Goal: Task Accomplishment & Management: Use online tool/utility

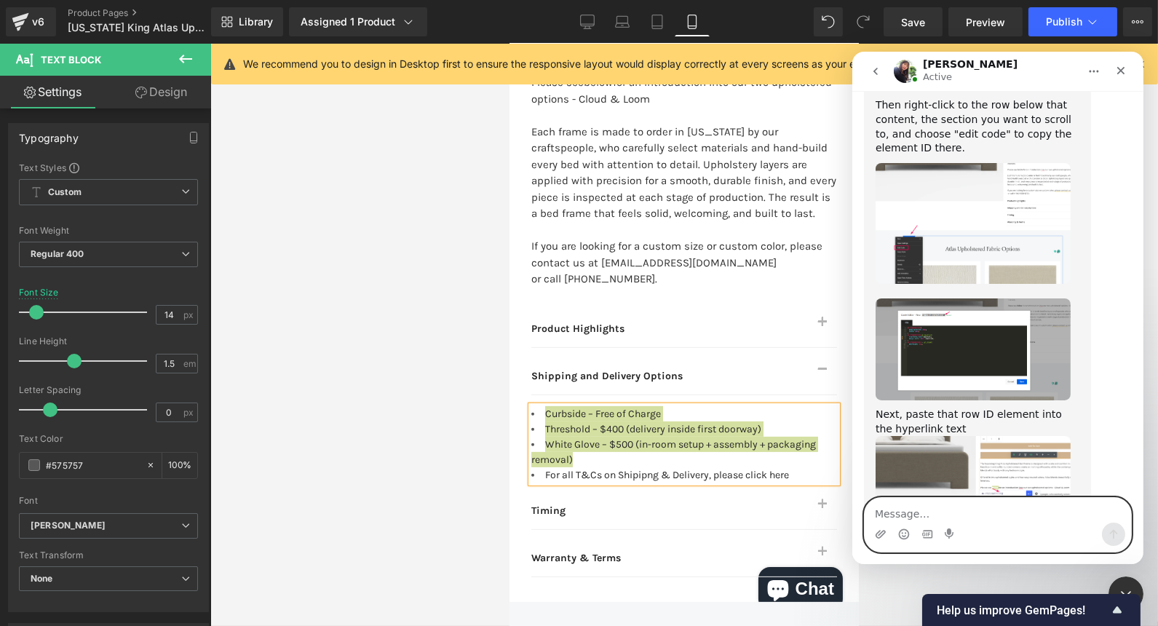
scroll to position [10494, 0]
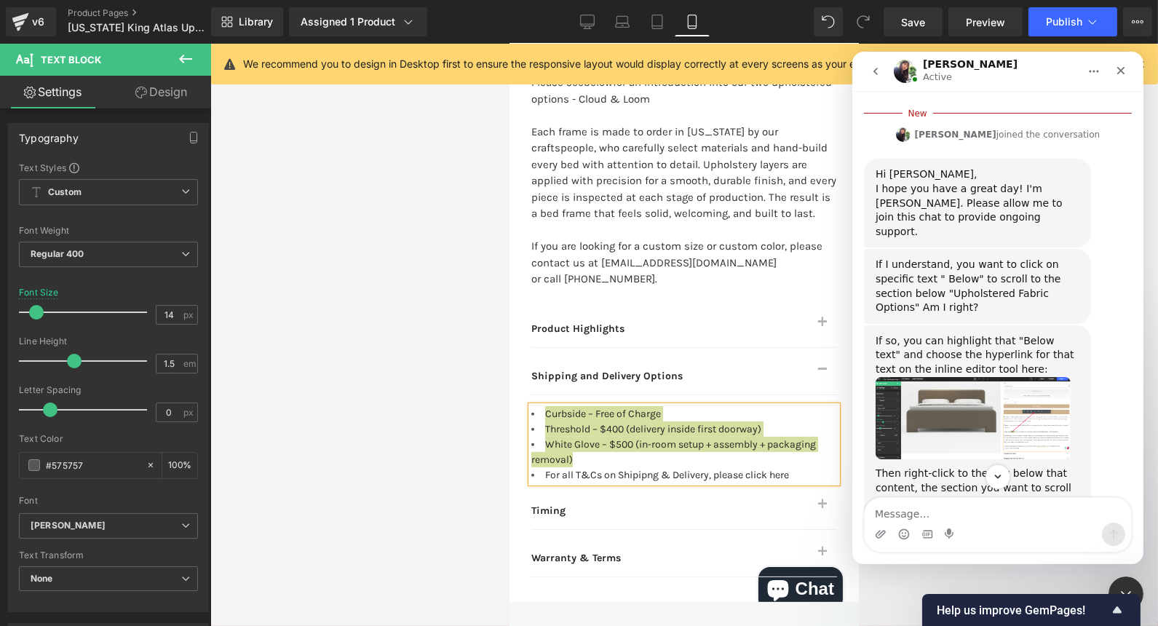
scroll to position [10140, 0]
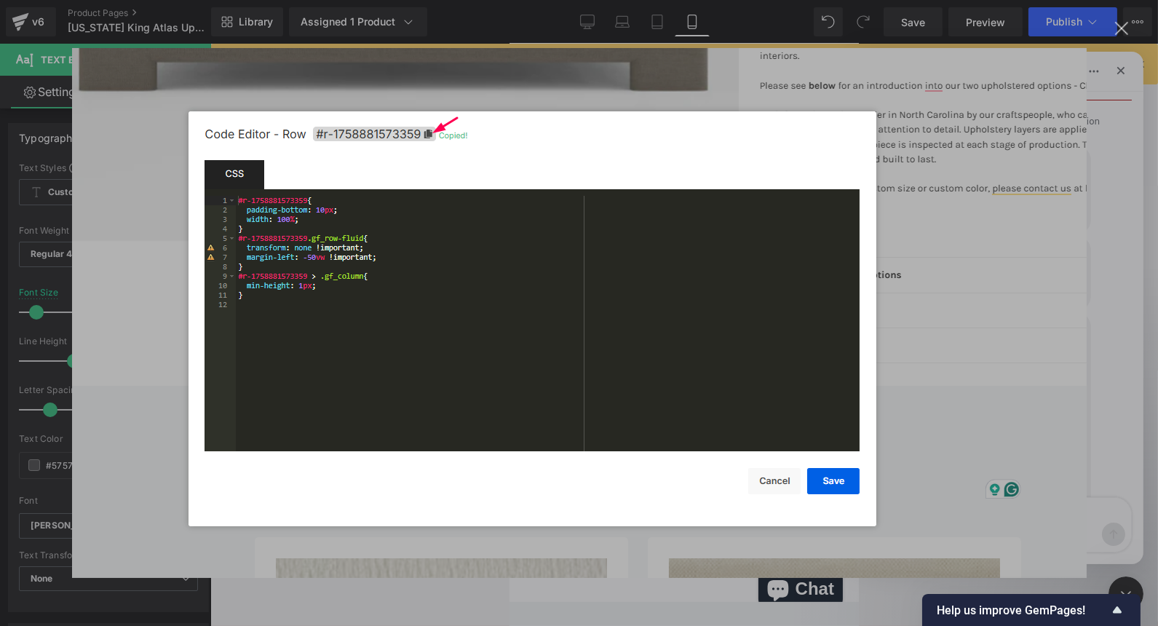
scroll to position [0, 0]
click at [574, 293] on img "Close" at bounding box center [579, 313] width 1015 height 530
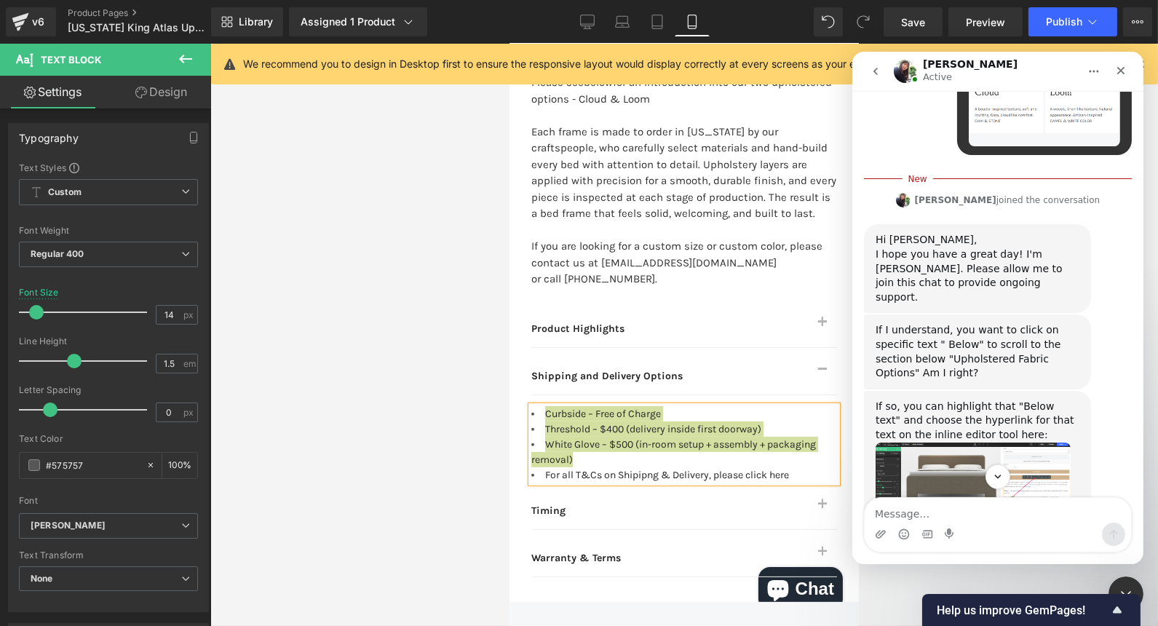
scroll to position [9979, 0]
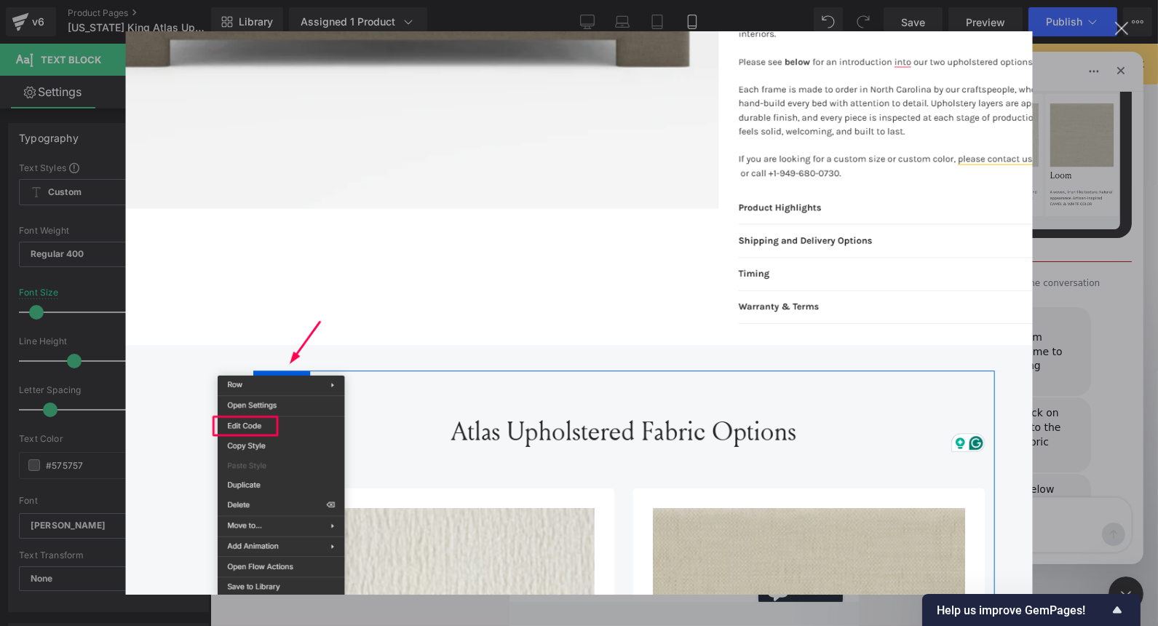
click at [574, 239] on div "Intercom messenger" at bounding box center [579, 313] width 1158 height 626
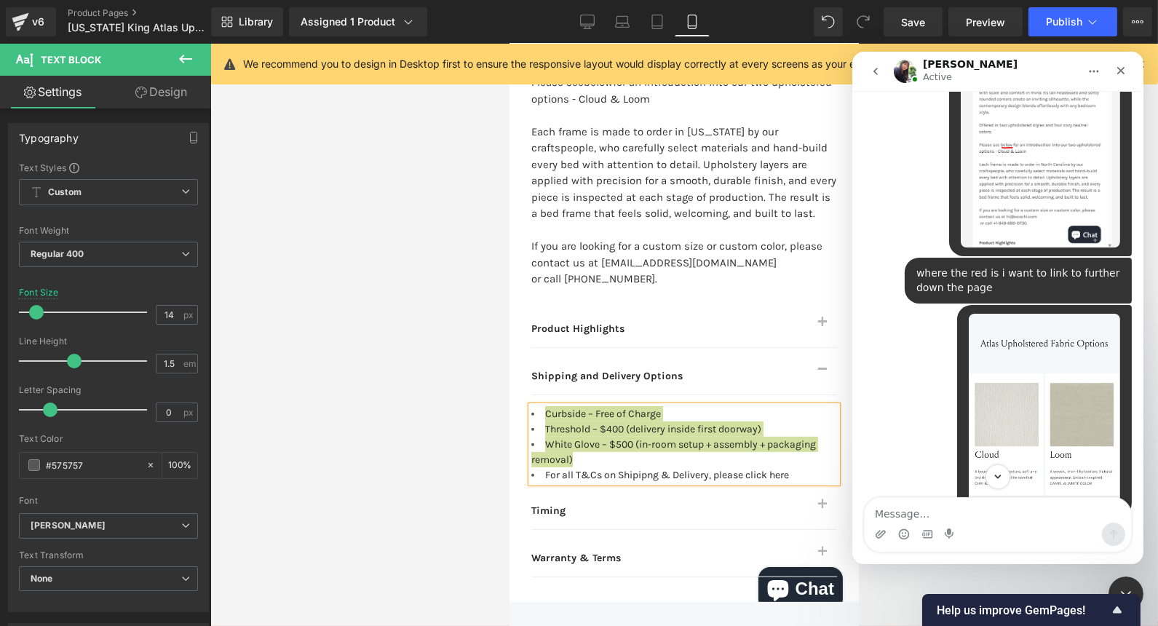
scroll to position [9655, 0]
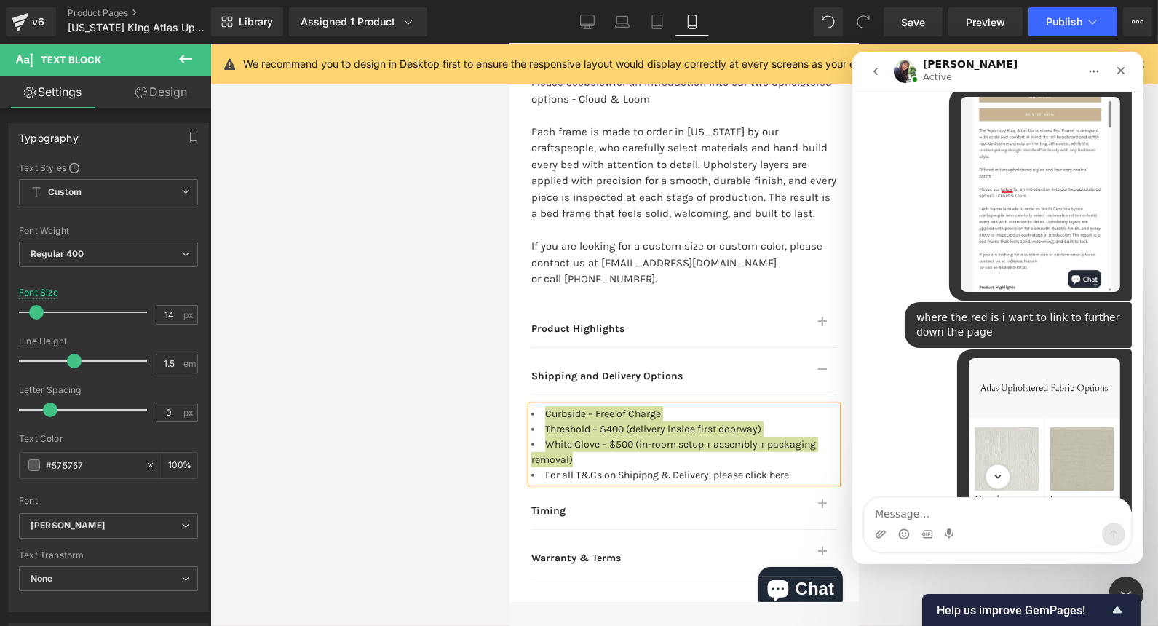
click at [574, 261] on div at bounding box center [579, 291] width 1158 height 582
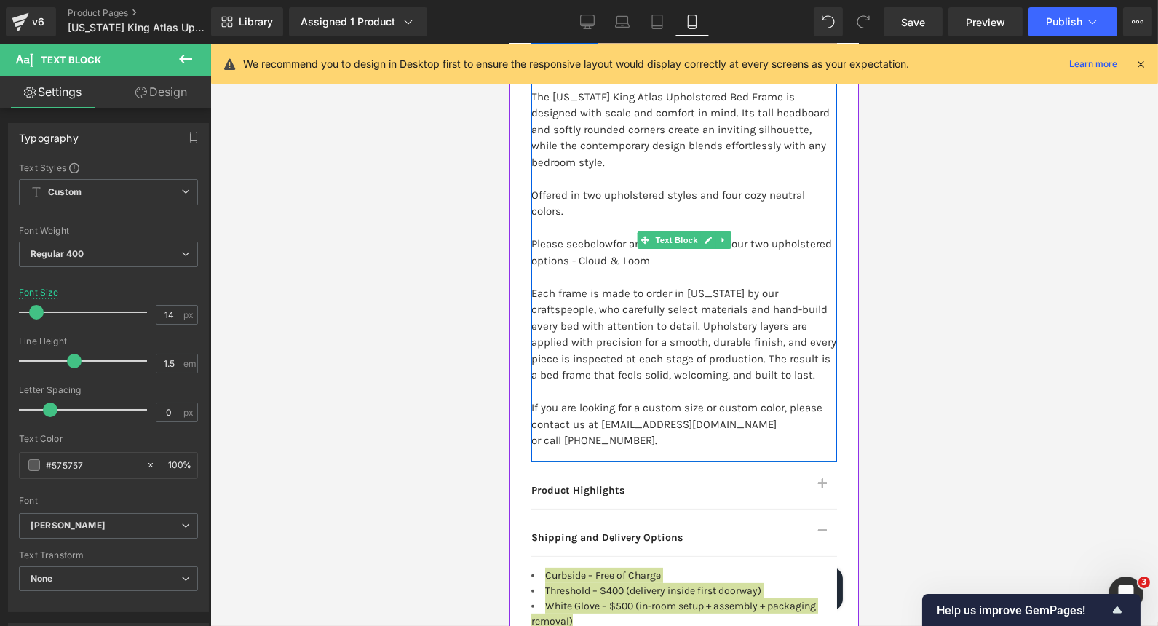
scroll to position [687, 0]
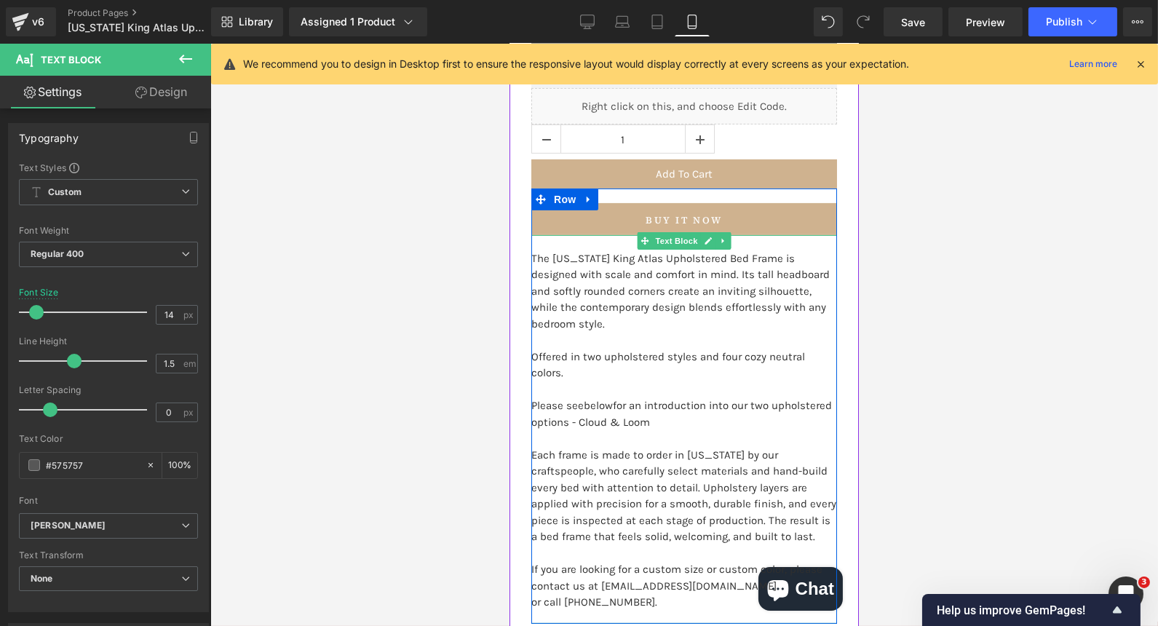
drag, startPoint x: 578, startPoint y: 386, endPoint x: 604, endPoint y: 386, distance: 25.5
click at [574, 397] on p "Please see below for an introduction into our two upholstered options - Cloud &…" at bounding box center [684, 413] width 306 height 33
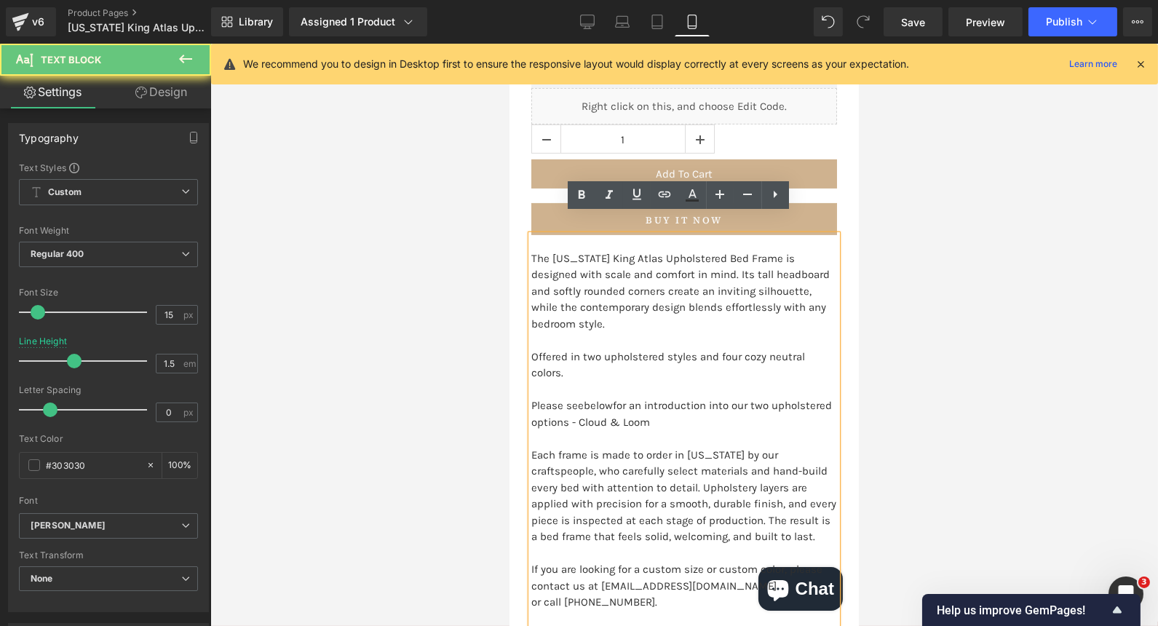
click at [574, 397] on p "Please see below for an introduction into our two upholstered options - Cloud &…" at bounding box center [684, 413] width 306 height 33
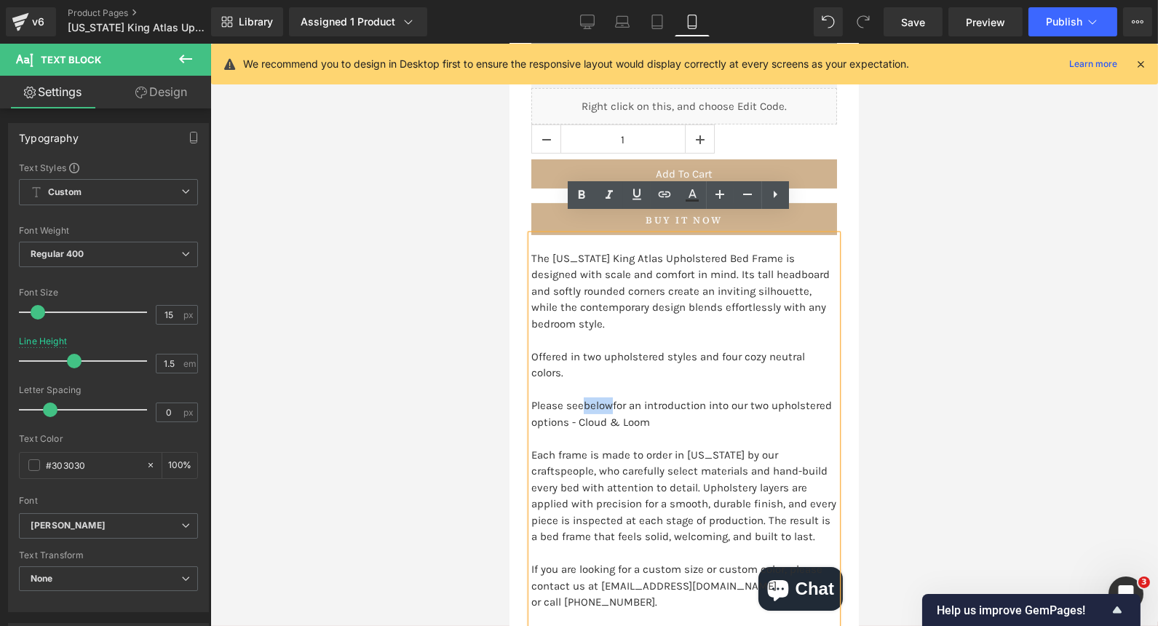
drag, startPoint x: 606, startPoint y: 386, endPoint x: 581, endPoint y: 388, distance: 24.8
click at [574, 397] on p "Please see below for an introduction into our two upholstered options - Cloud &…" at bounding box center [684, 413] width 306 height 33
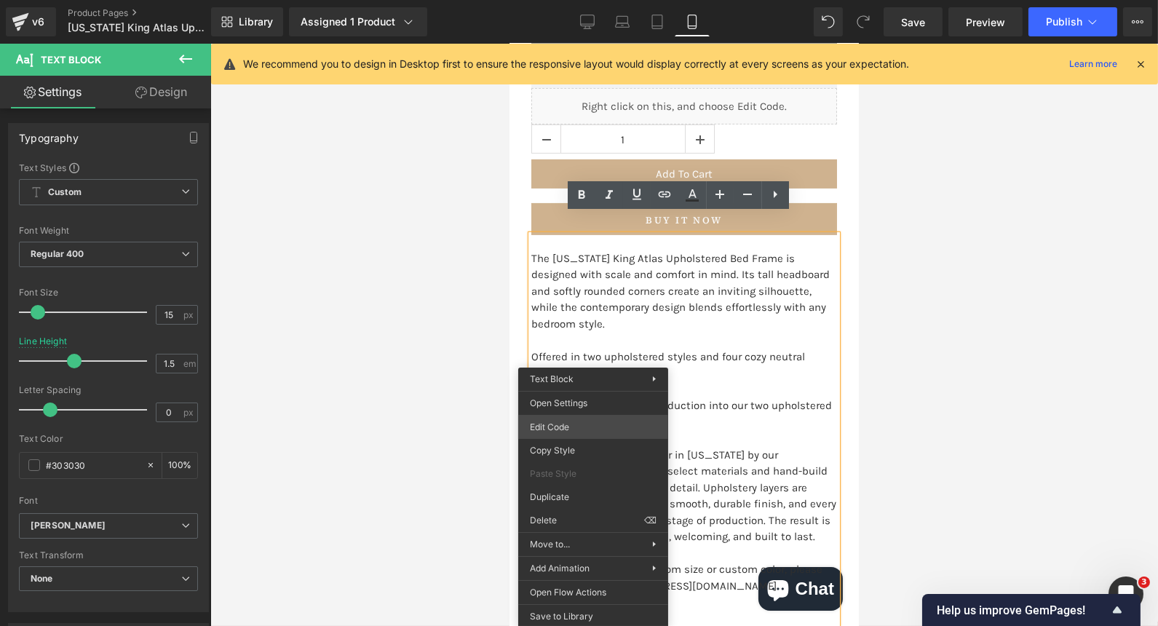
click at [574, 0] on div "Text Block You are previewing how the will restyle your page. You can not edit …" at bounding box center [579, 0] width 1158 height 0
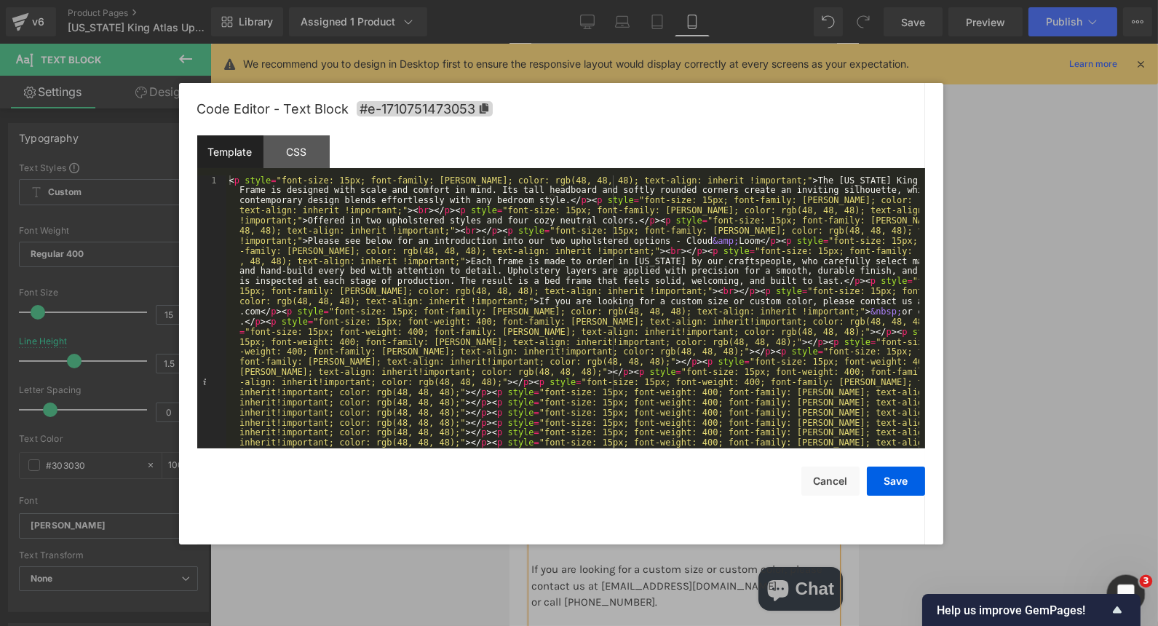
click at [574, 583] on div "Open Intercom Messenger" at bounding box center [1124, 592] width 48 height 48
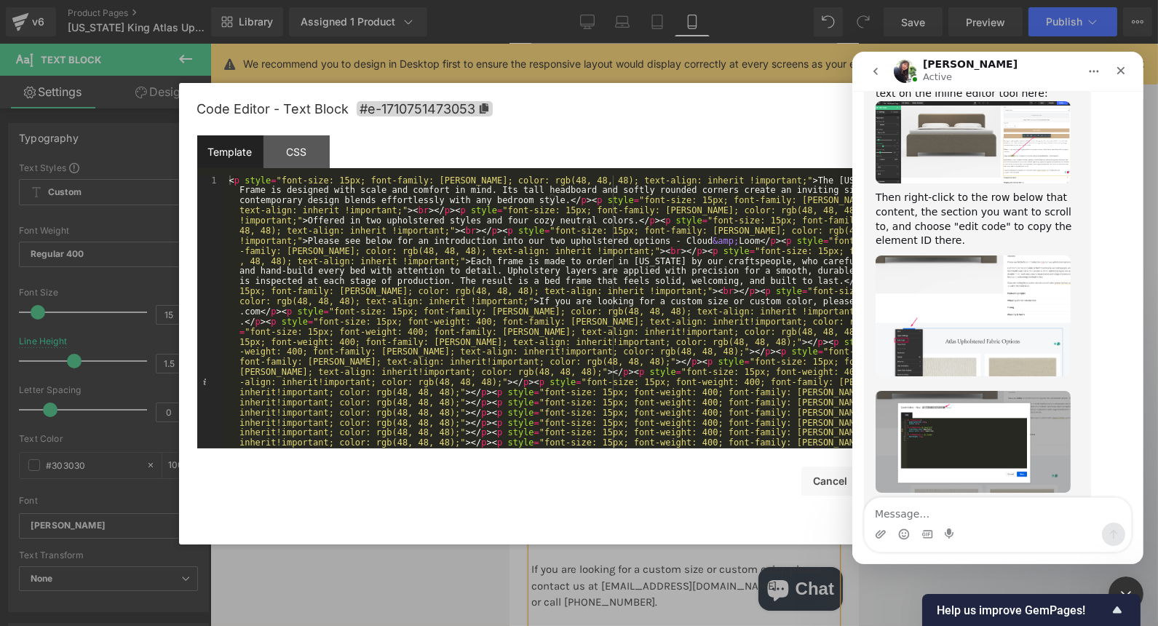
scroll to position [10587, 0]
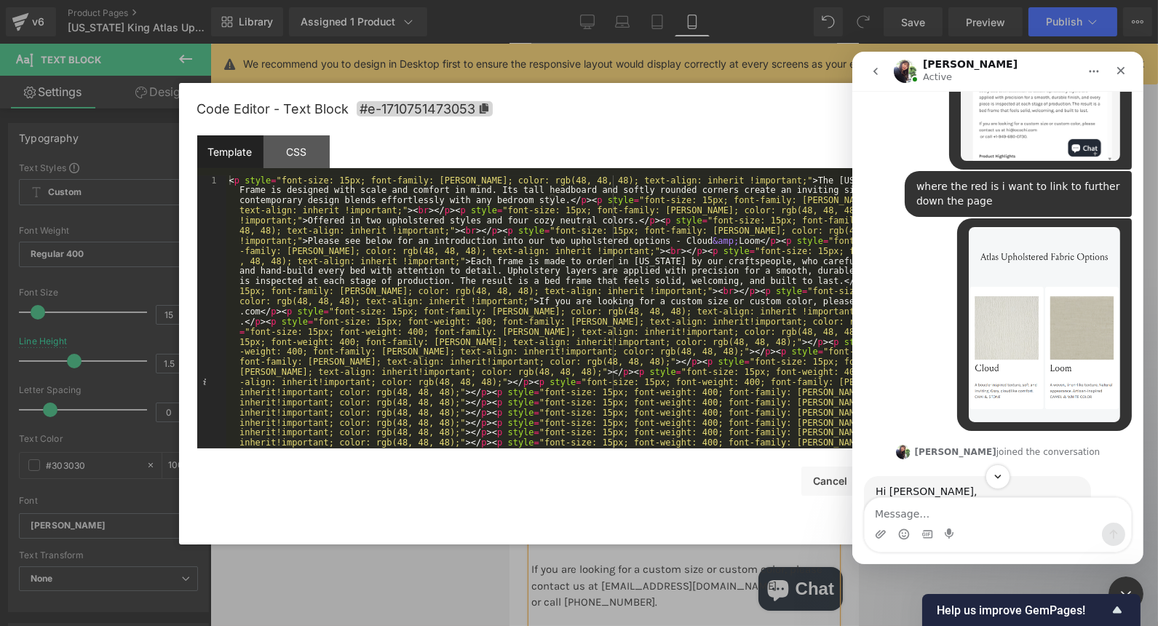
scroll to position [9778, 0]
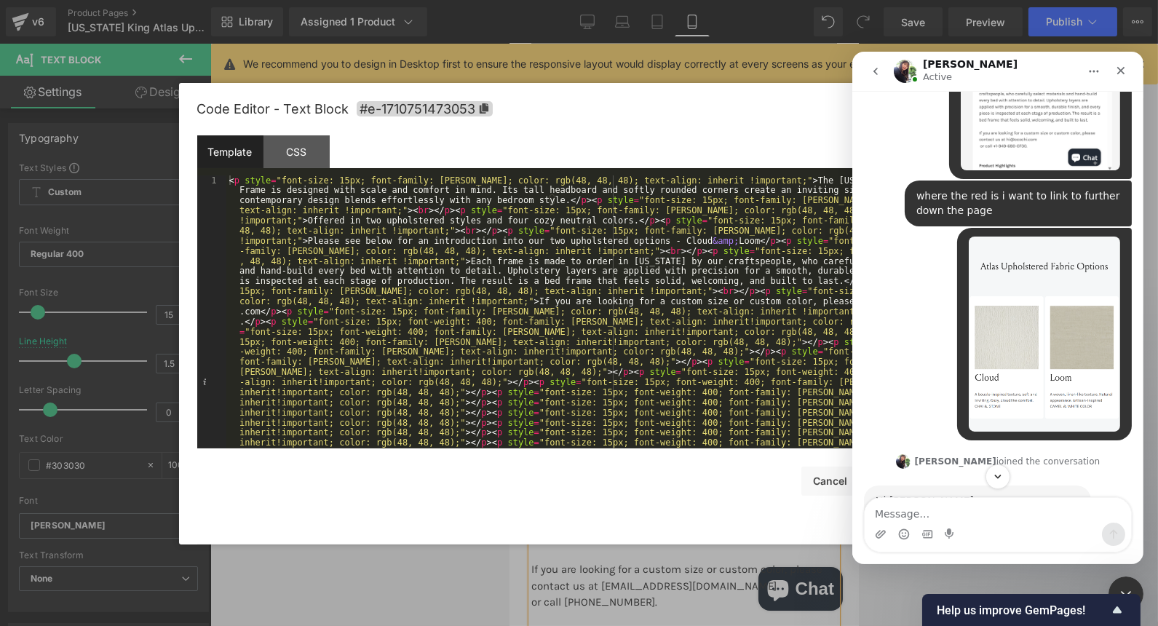
click at [574, 146] on div at bounding box center [579, 291] width 1158 height 582
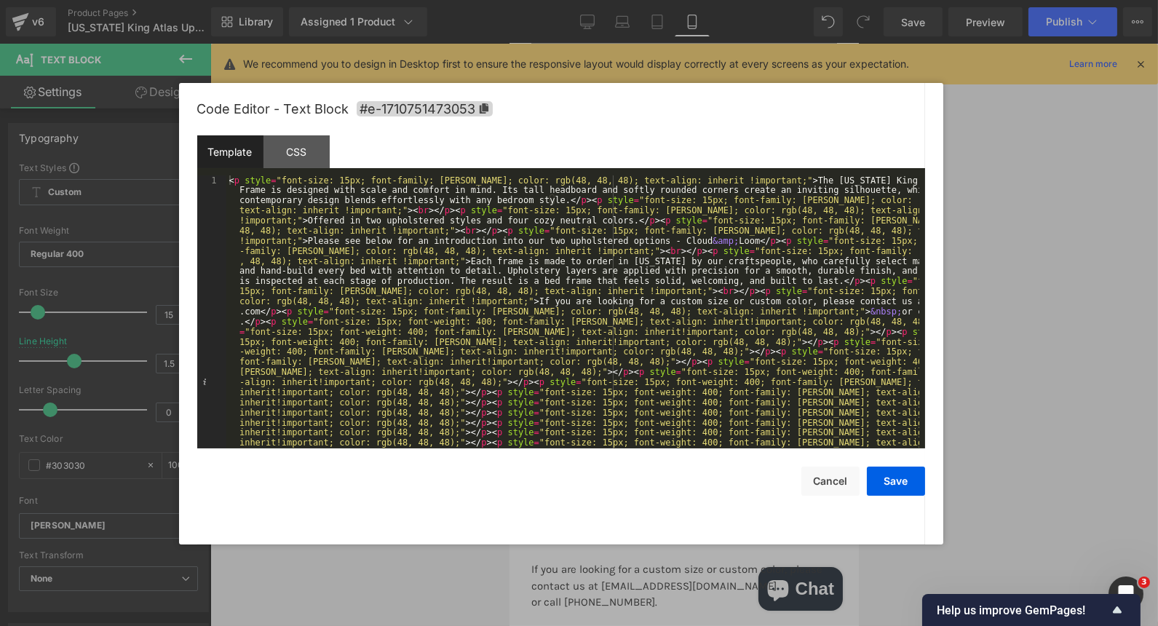
click at [574, 213] on div at bounding box center [579, 313] width 1158 height 626
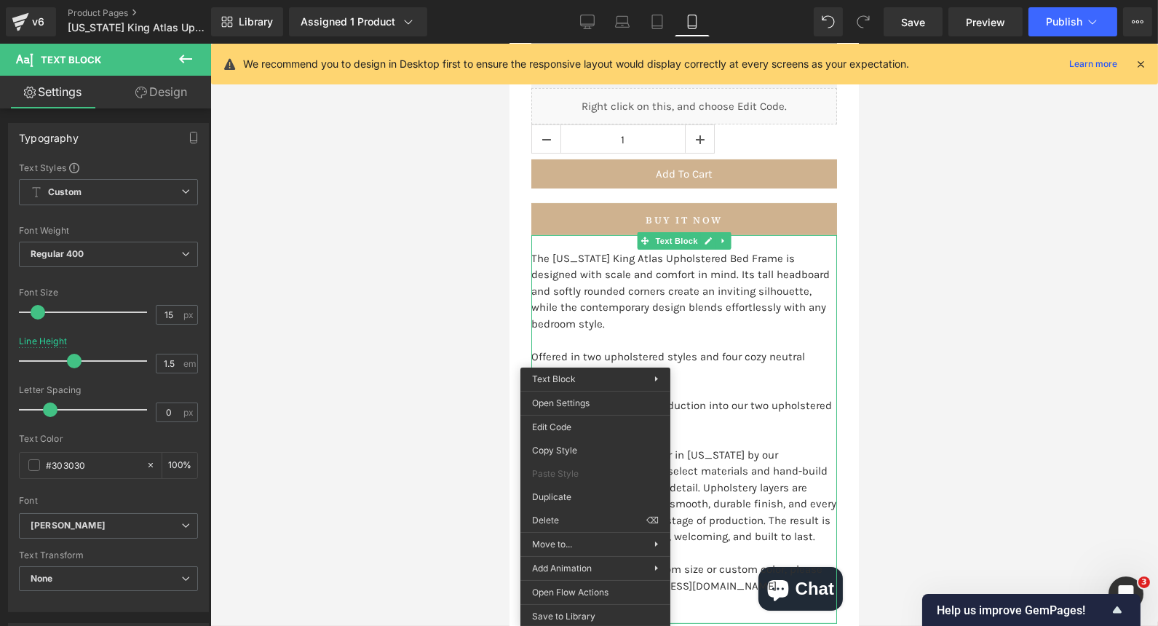
click at [449, 438] on div at bounding box center [684, 335] width 948 height 582
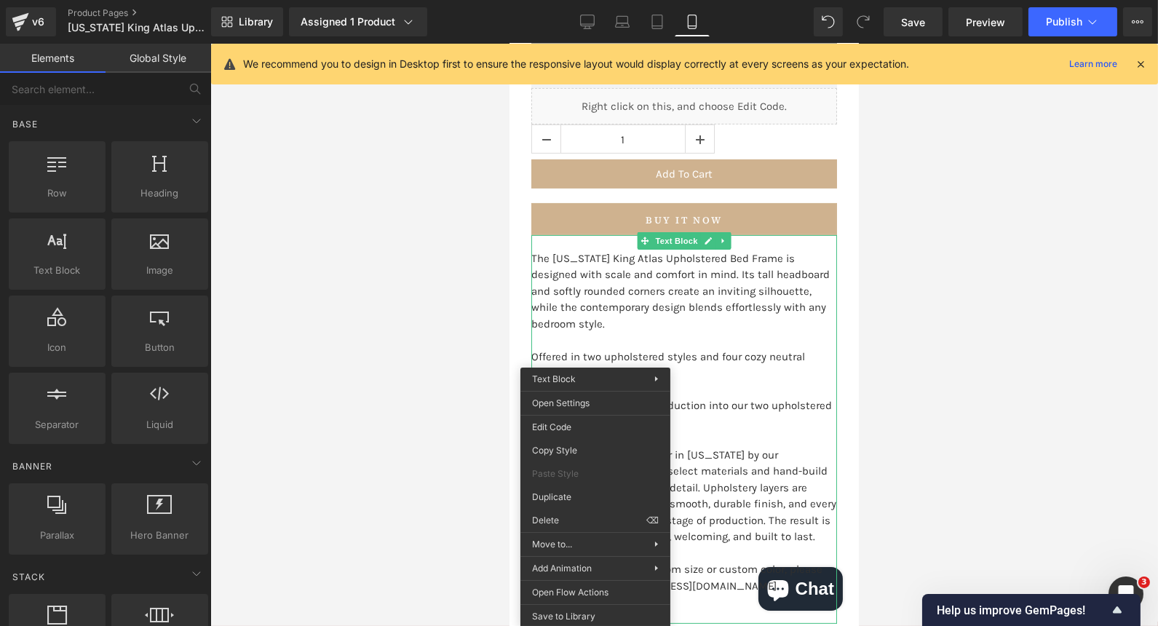
click at [574, 291] on p "The [US_STATE] King Atlas Upholstered Bed Frame is designed with scale and comf…" at bounding box center [684, 291] width 306 height 82
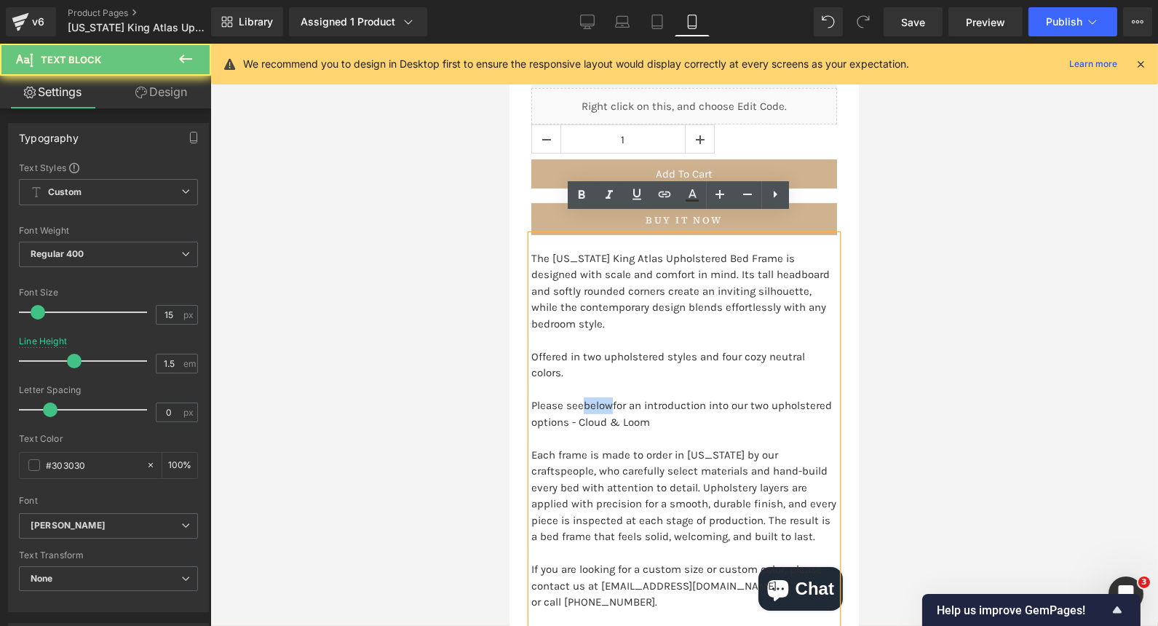
click at [574, 349] on p "Offered in two upholstered styles and four cozy neutral colors." at bounding box center [684, 365] width 306 height 33
click at [574, 397] on p "Please see below for an introduction into our two upholstered options - Cloud &…" at bounding box center [684, 413] width 306 height 33
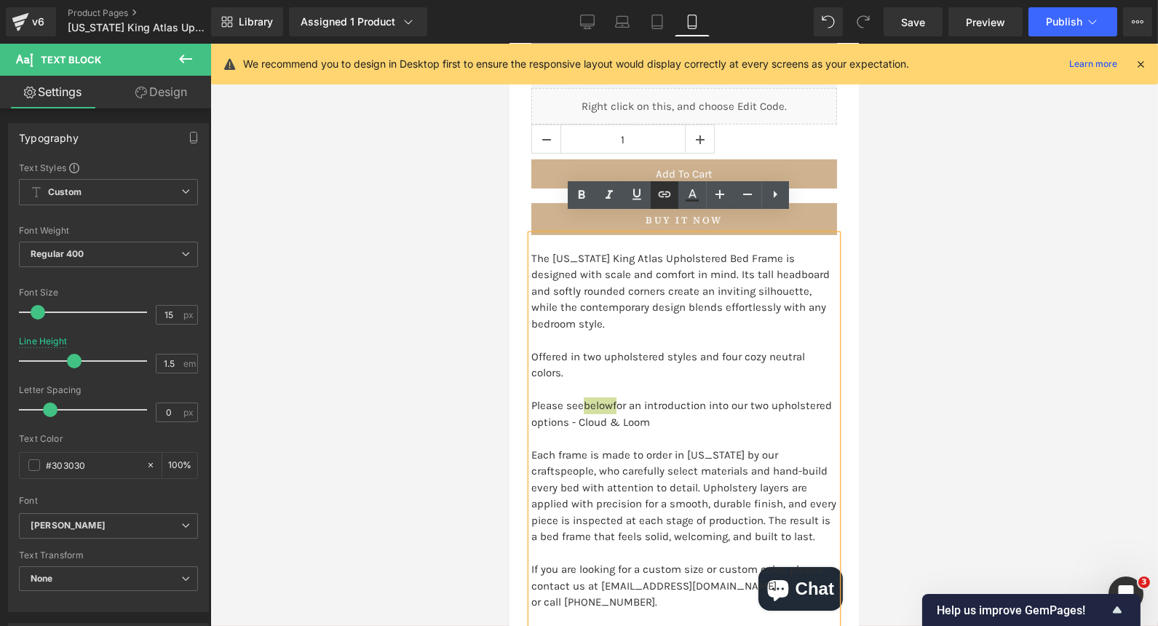
click at [574, 202] on link at bounding box center [665, 195] width 28 height 28
click at [574, 0] on div "Text Color Highlight Color #333333 Edit or remove link: Edit - Unlink - Cancel …" at bounding box center [579, 0] width 1158 height 0
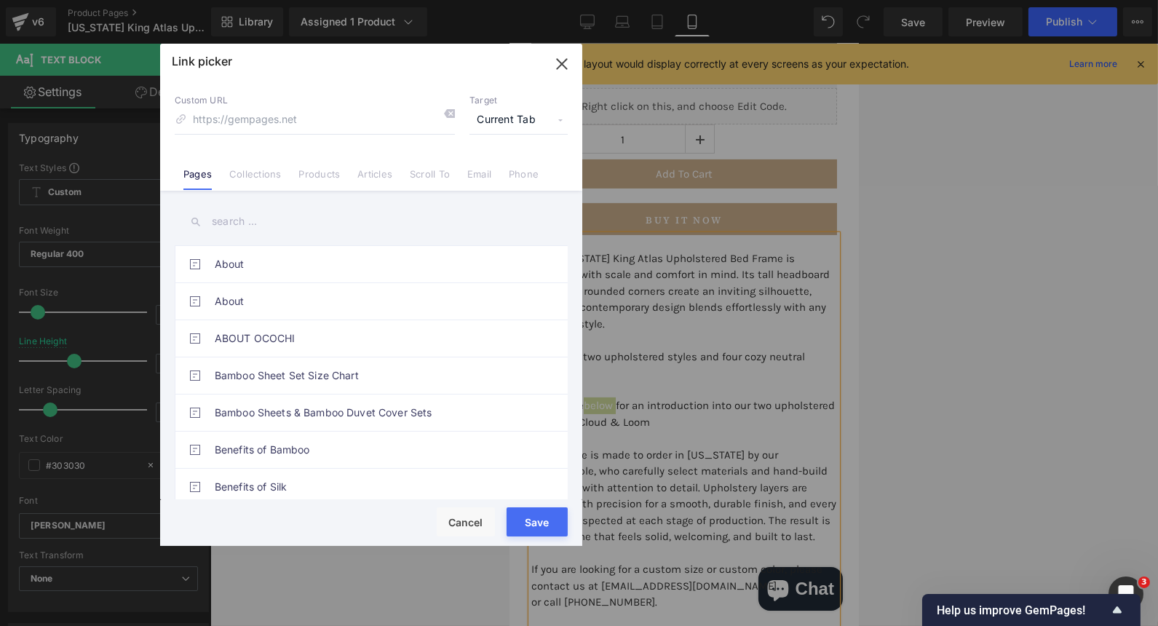
click at [563, 63] on icon "button" at bounding box center [561, 63] width 9 height 9
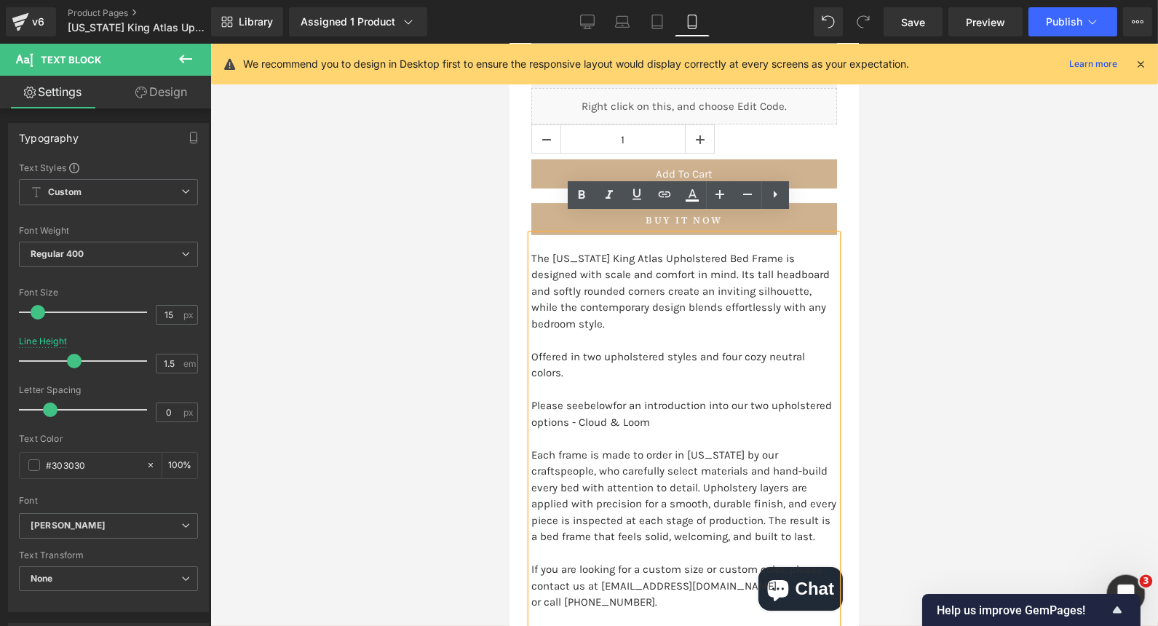
drag, startPoint x: 1118, startPoint y: 577, endPoint x: 2226, endPoint y: 1149, distance: 1247.0
click at [574, 575] on div "Open Intercom Messenger" at bounding box center [1124, 592] width 48 height 48
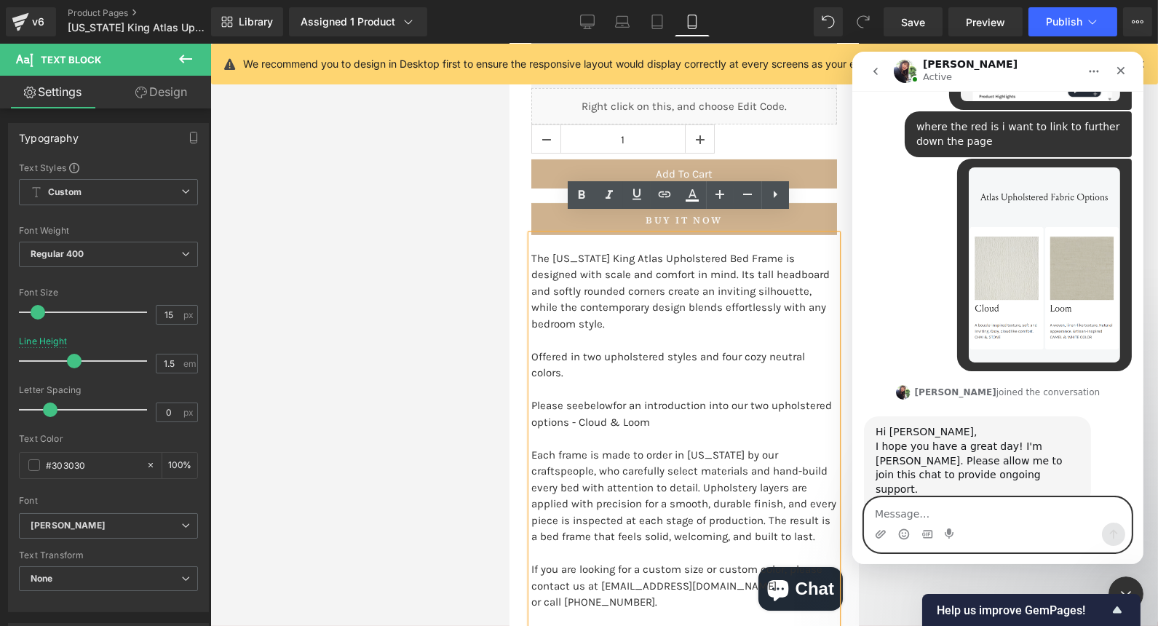
scroll to position [10587, 0]
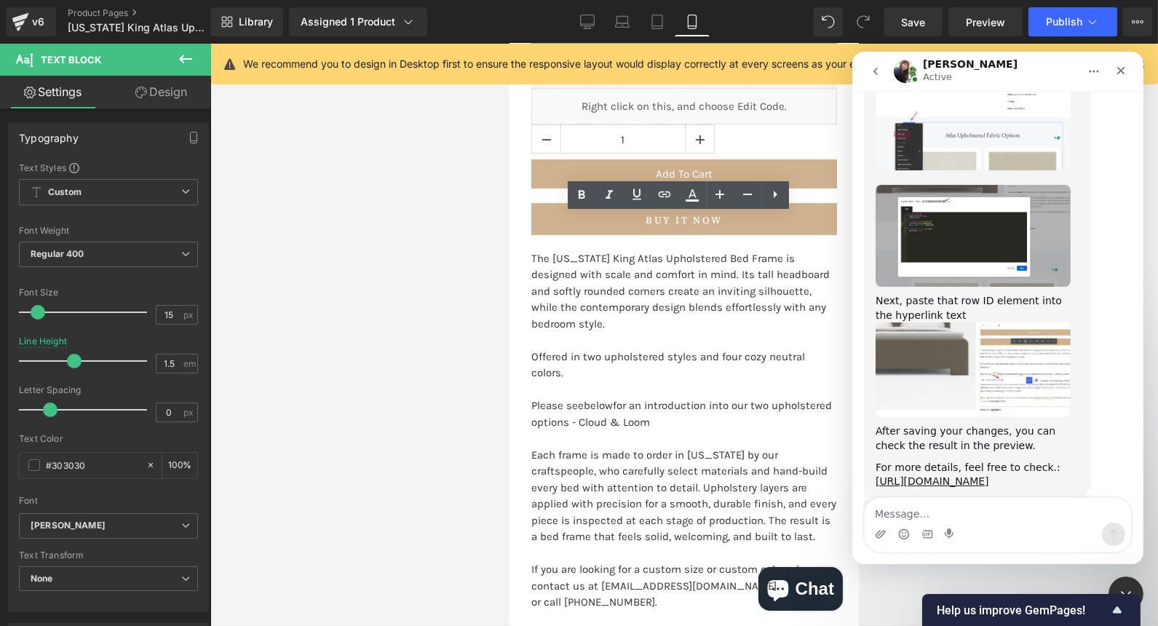
click at [25, 38] on div at bounding box center [579, 291] width 1158 height 582
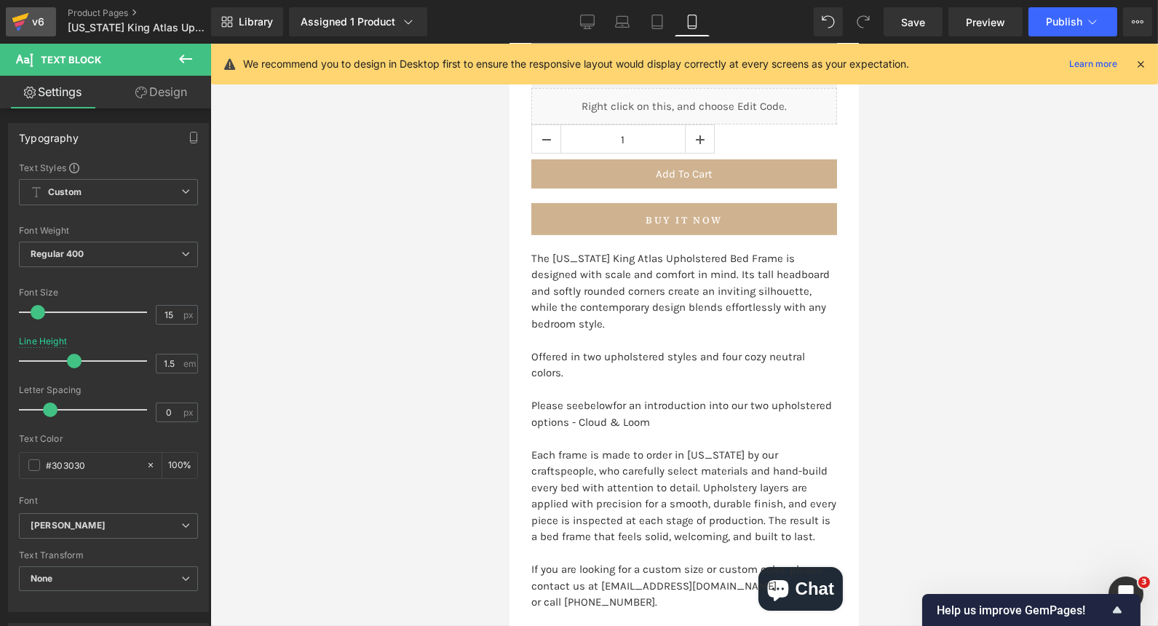
click at [37, 15] on div "v6" at bounding box center [38, 21] width 18 height 19
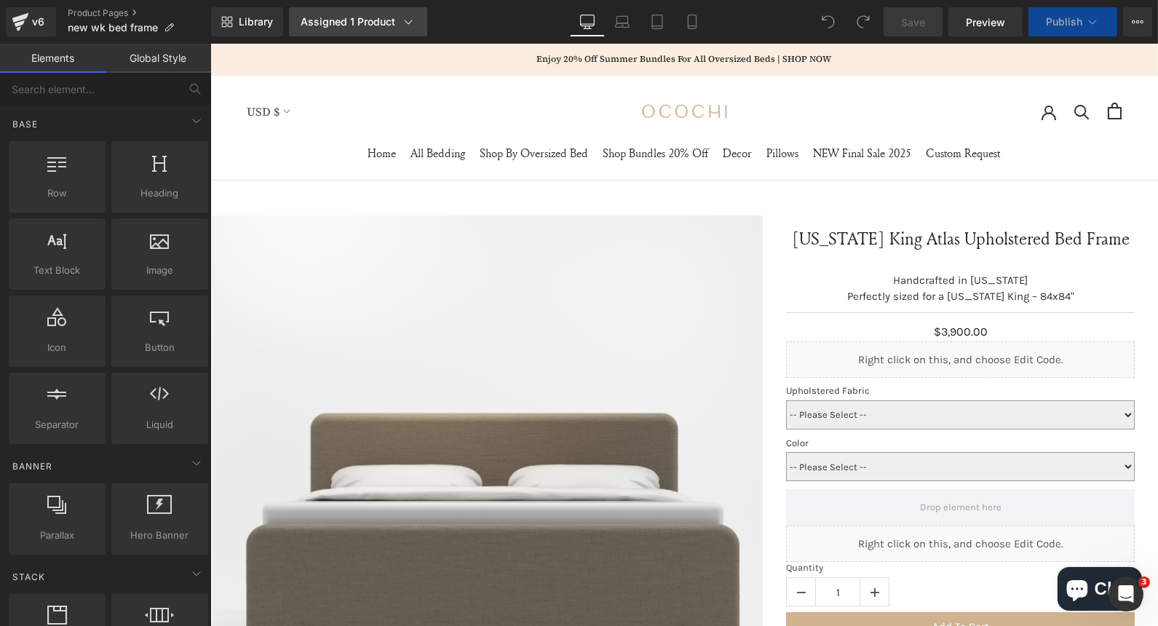
click at [371, 24] on div "Assigned 1 Product" at bounding box center [358, 22] width 115 height 15
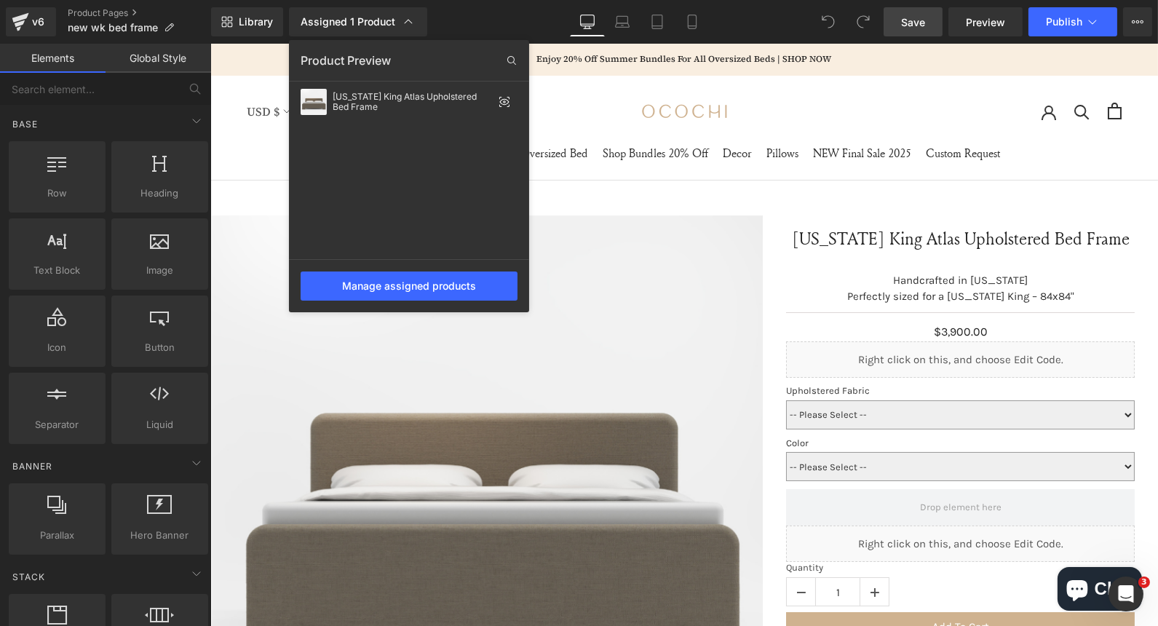
click at [897, 22] on link "Save" at bounding box center [913, 21] width 59 height 29
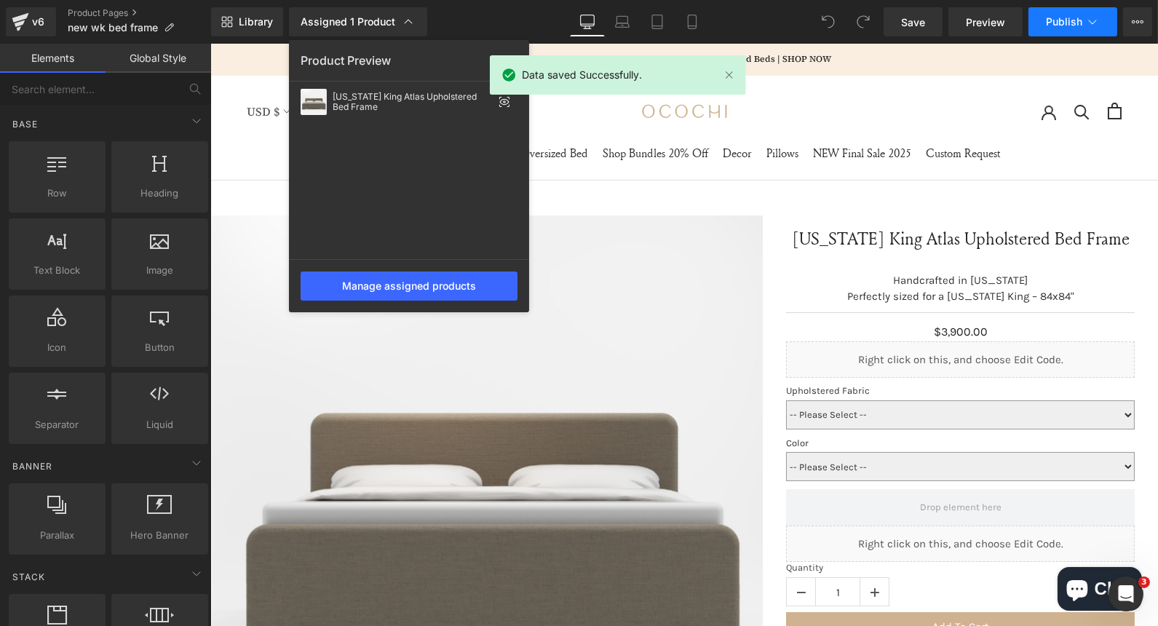
click at [1089, 24] on icon at bounding box center [1092, 22] width 15 height 15
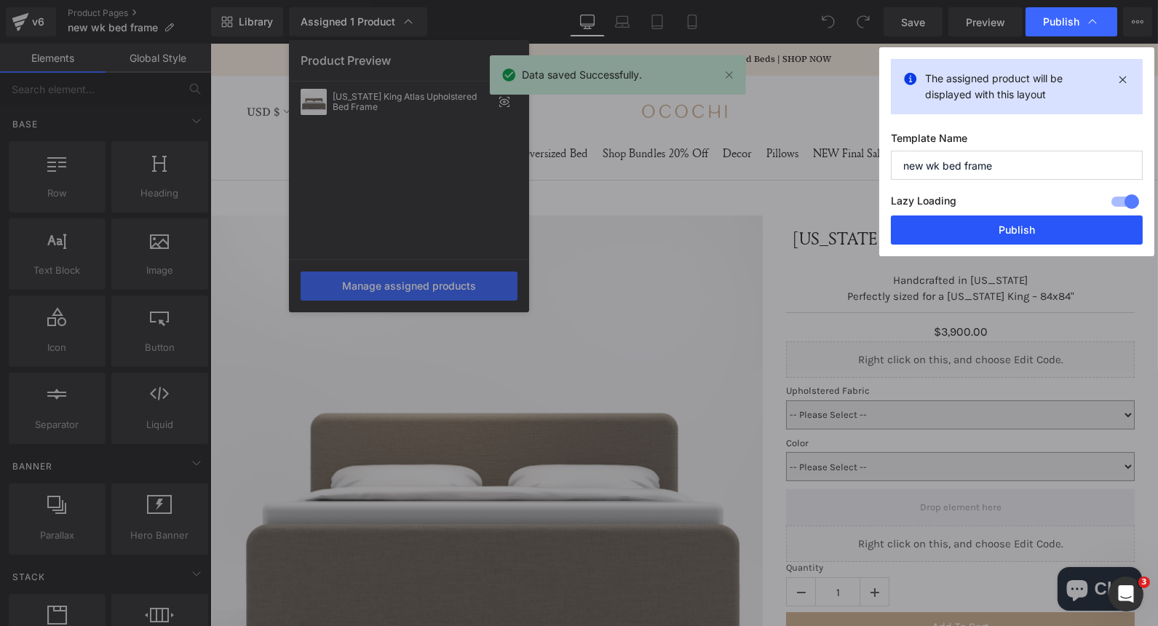
click at [1030, 242] on button "Publish" at bounding box center [1017, 229] width 252 height 29
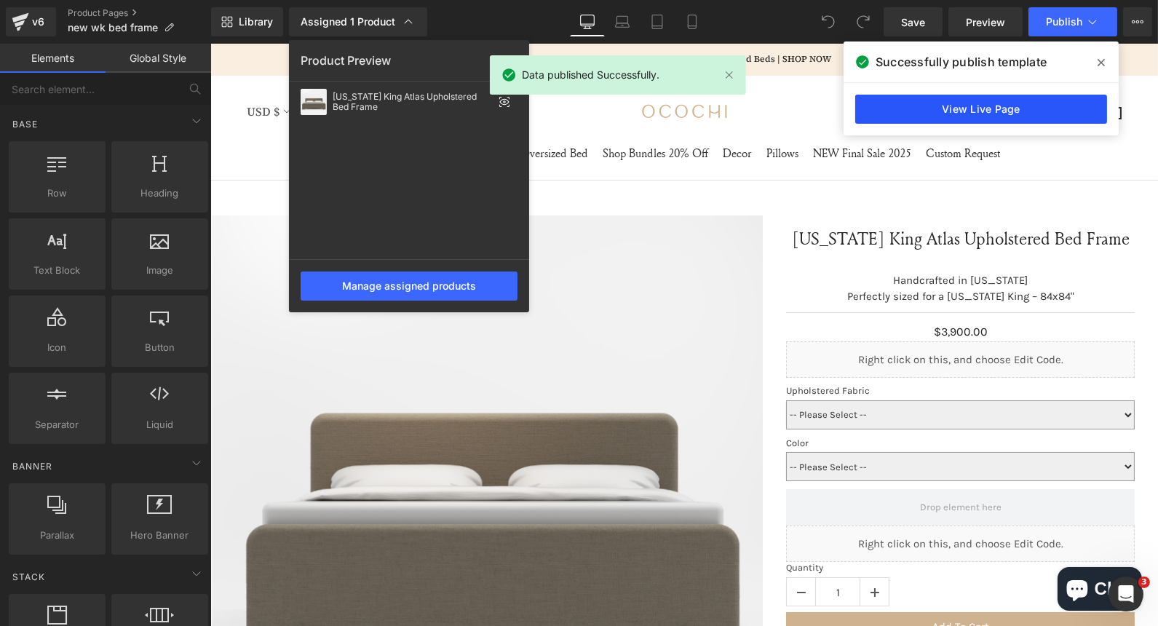
click at [941, 113] on link "View Live Page" at bounding box center [981, 109] width 252 height 29
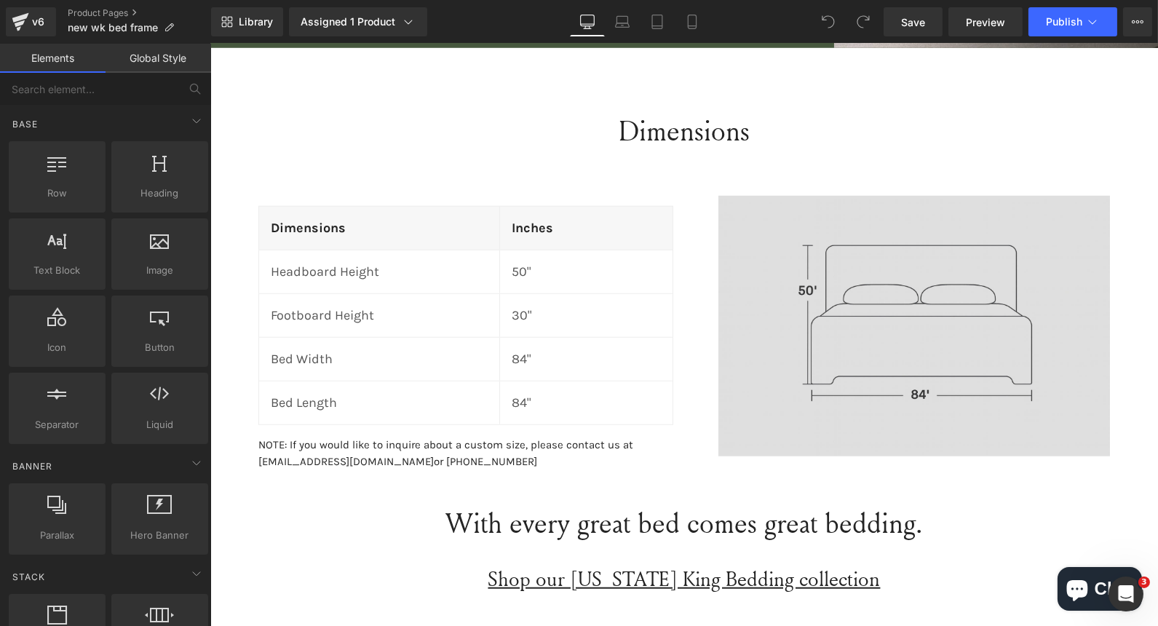
scroll to position [2426, 0]
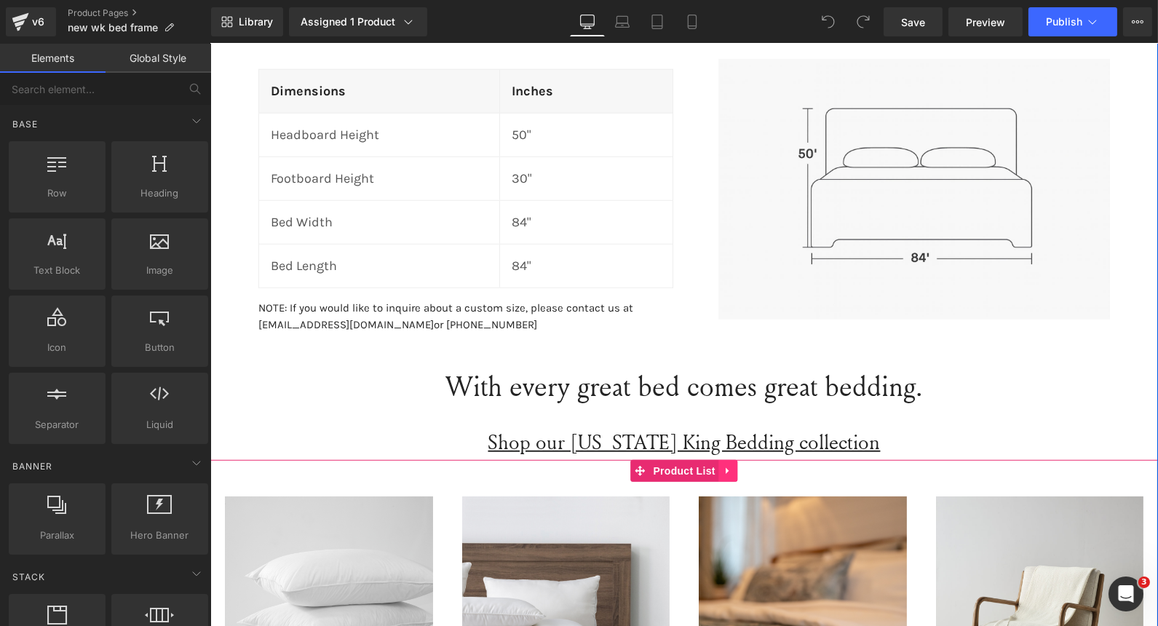
click at [726, 468] on icon at bounding box center [727, 471] width 3 height 7
click at [736, 467] on link at bounding box center [737, 471] width 19 height 22
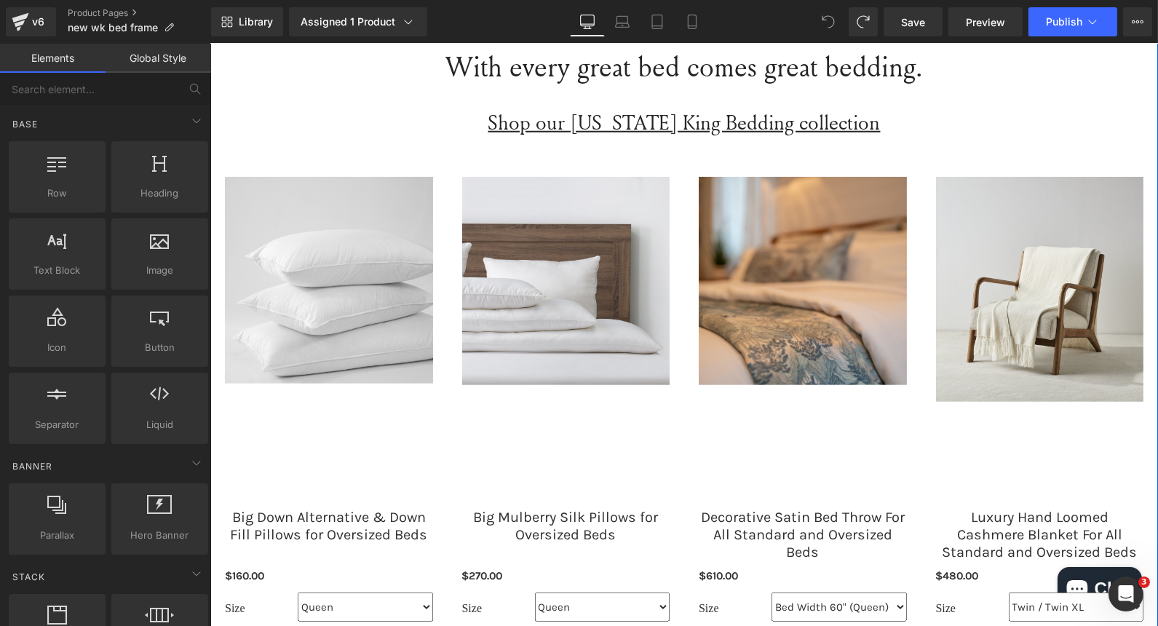
scroll to position [2750, 0]
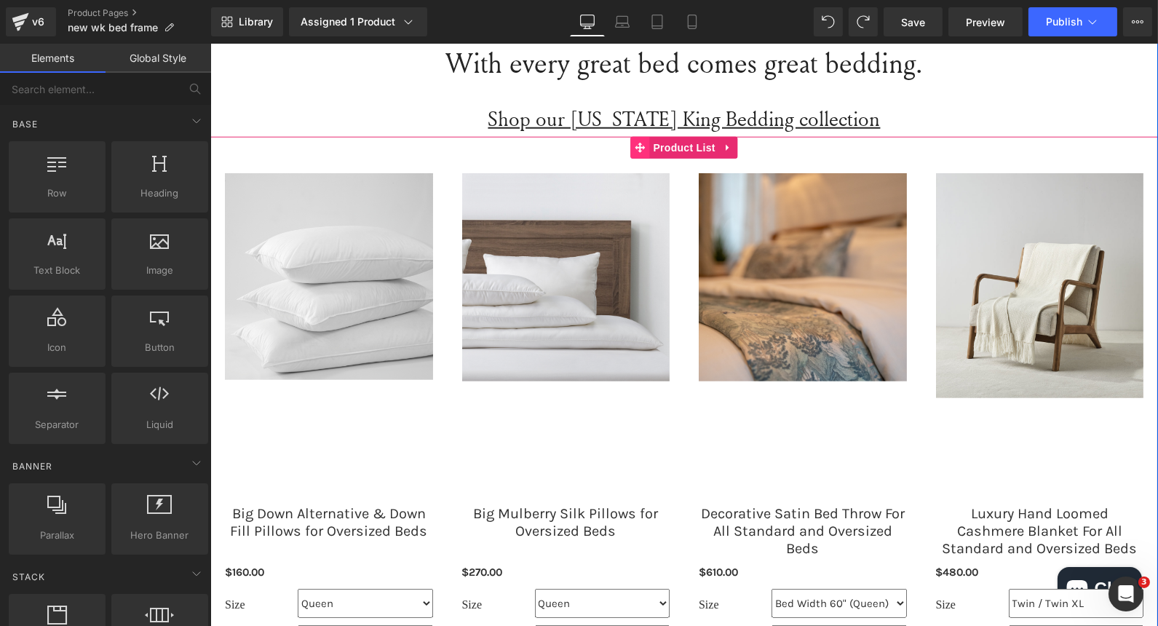
click at [640, 151] on span at bounding box center [639, 148] width 19 height 22
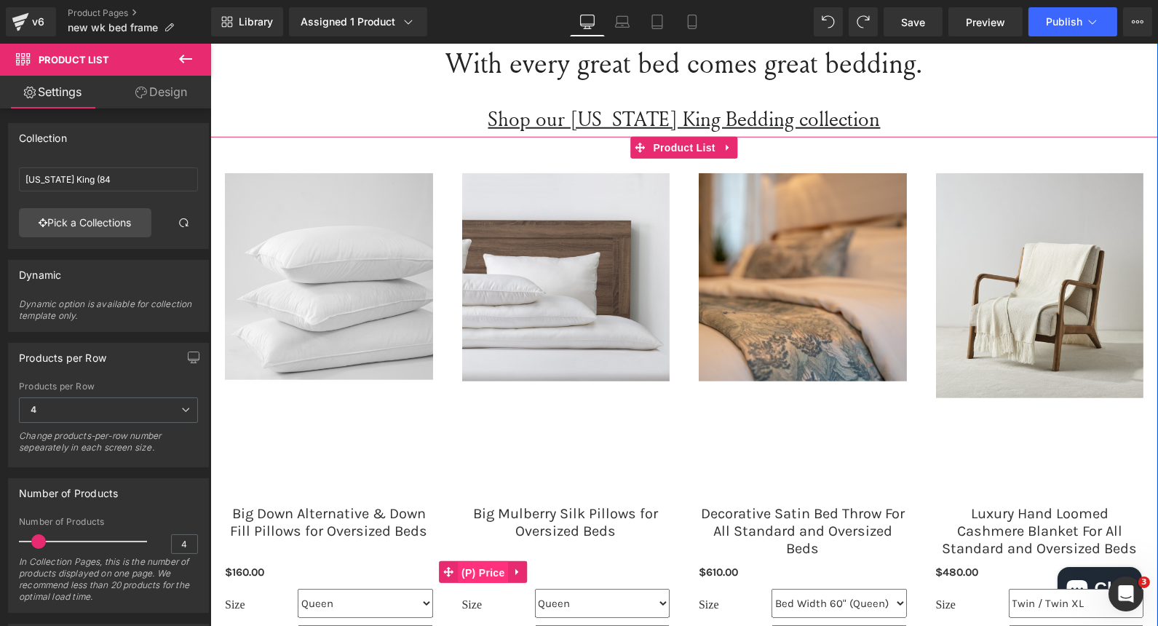
click at [479, 569] on span "(P) Price" at bounding box center [482, 573] width 51 height 22
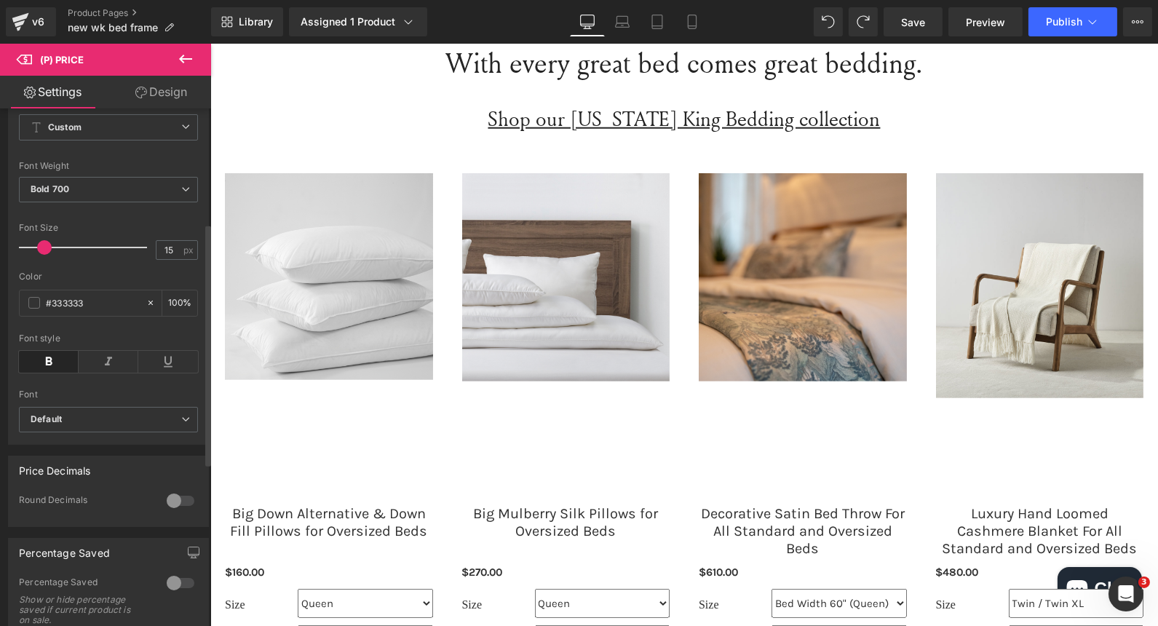
scroll to position [404, 0]
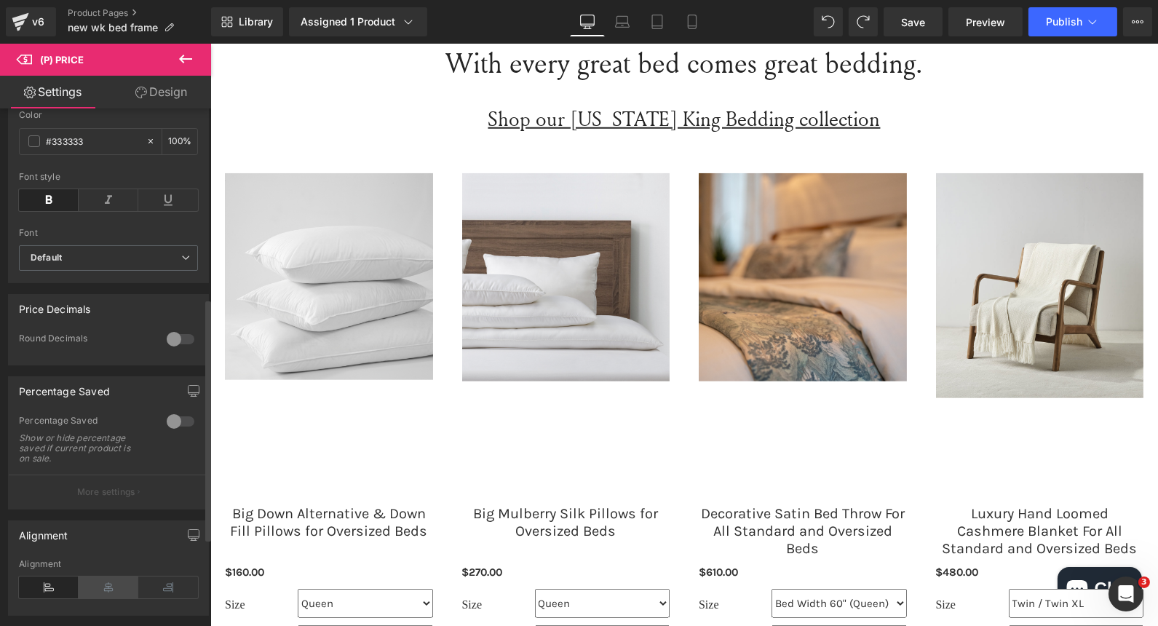
click at [96, 580] on icon at bounding box center [109, 588] width 60 height 22
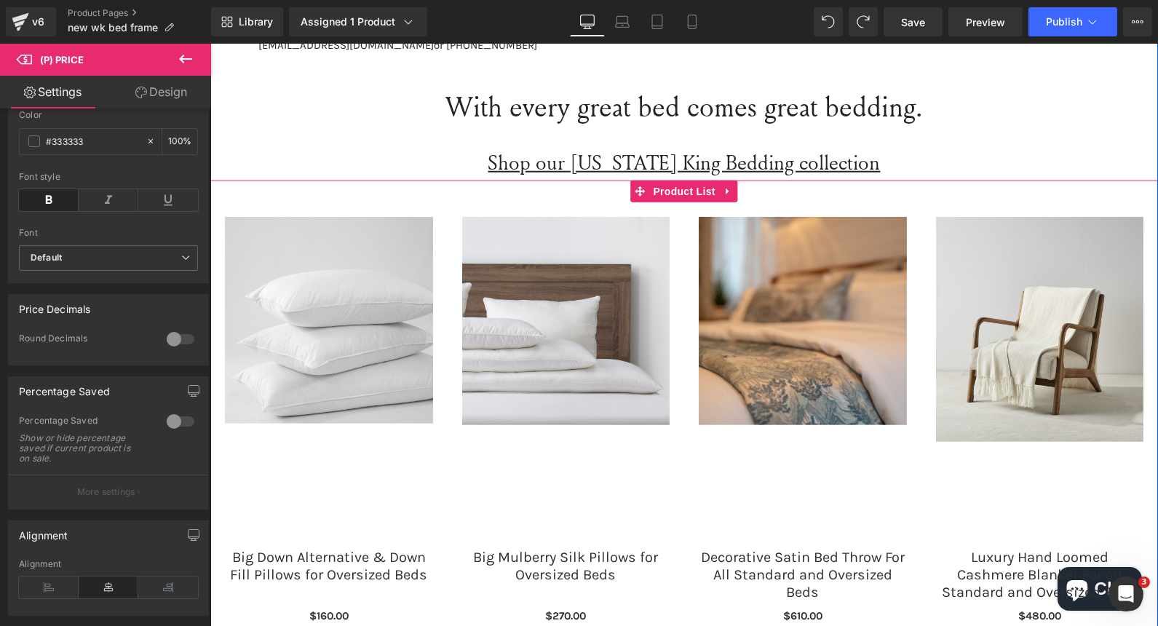
scroll to position [2588, 0]
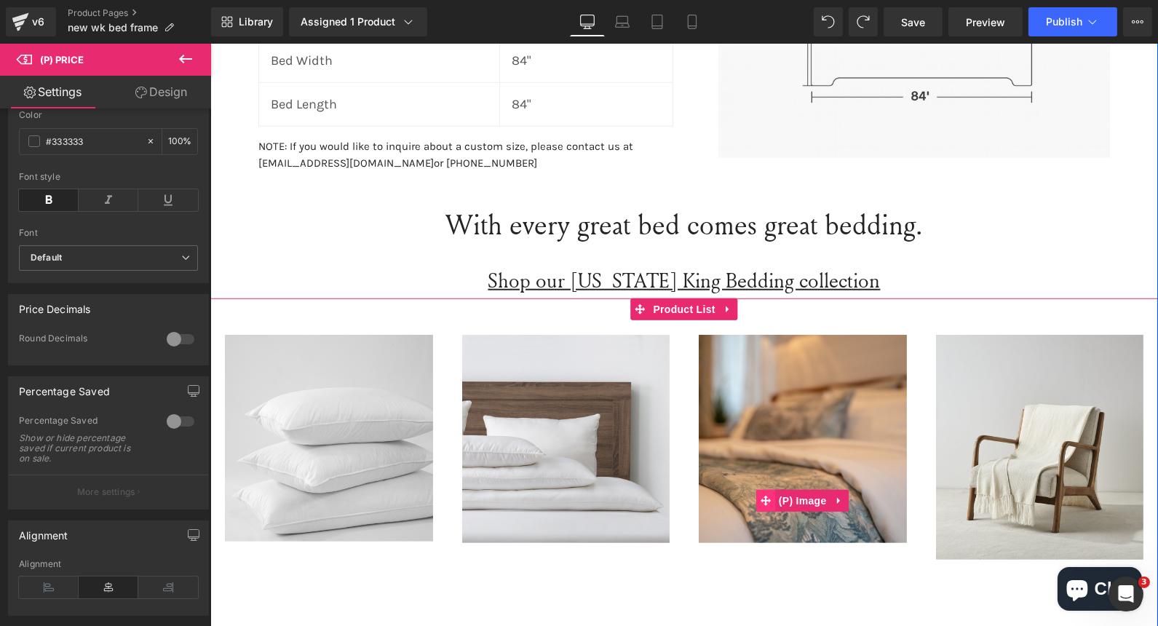
click at [760, 496] on icon at bounding box center [765, 501] width 10 height 10
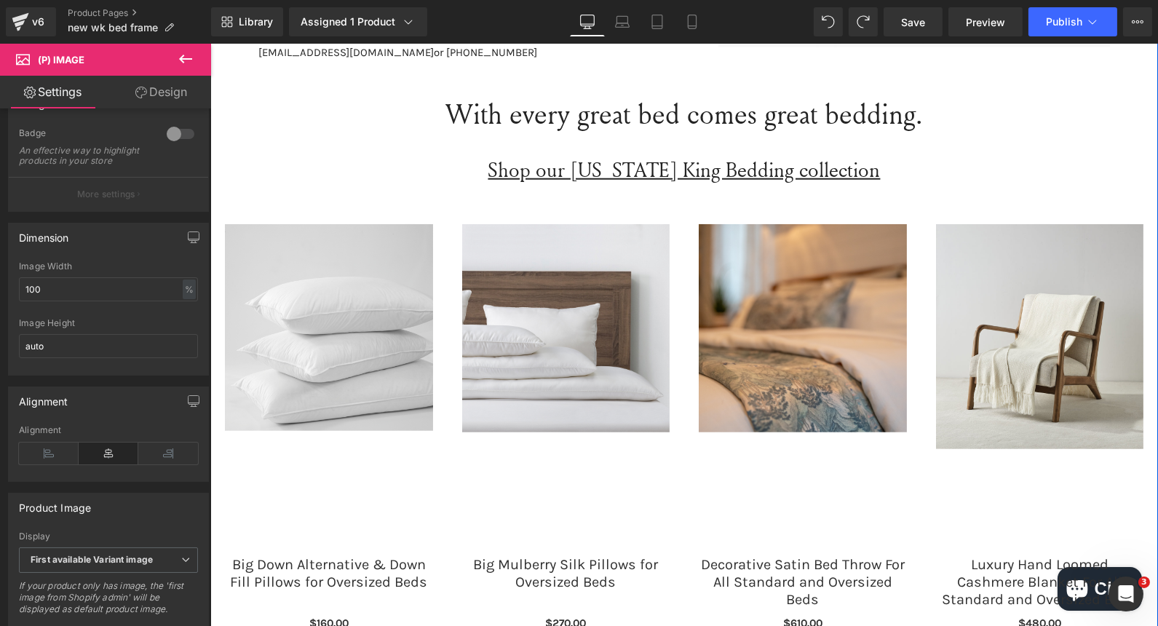
scroll to position [2830, 0]
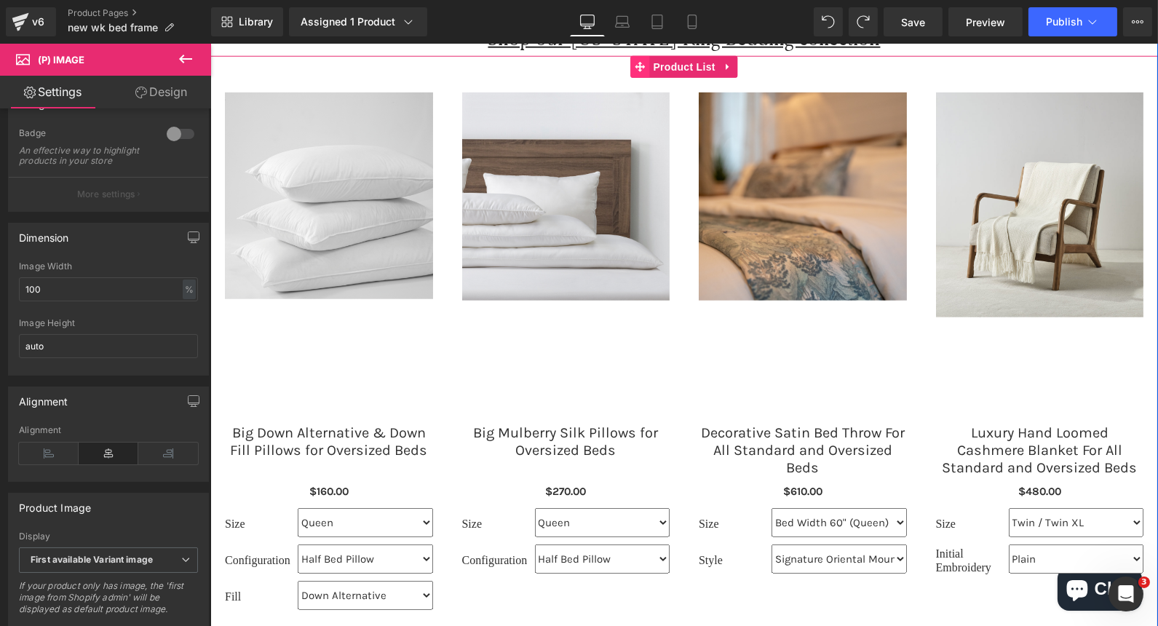
click at [640, 62] on span at bounding box center [639, 67] width 19 height 22
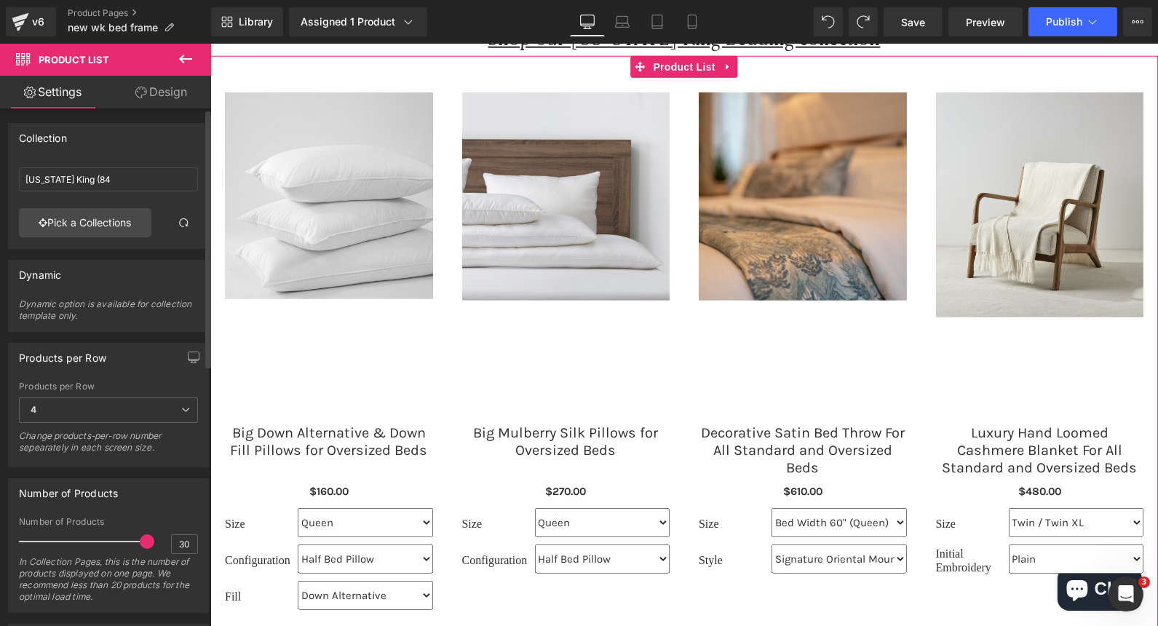
drag, startPoint x: 40, startPoint y: 539, endPoint x: 156, endPoint y: 536, distance: 115.8
click at [156, 536] on div "Number of Products 30 In Collection Pages, this is the number of products displ…" at bounding box center [108, 564] width 179 height 95
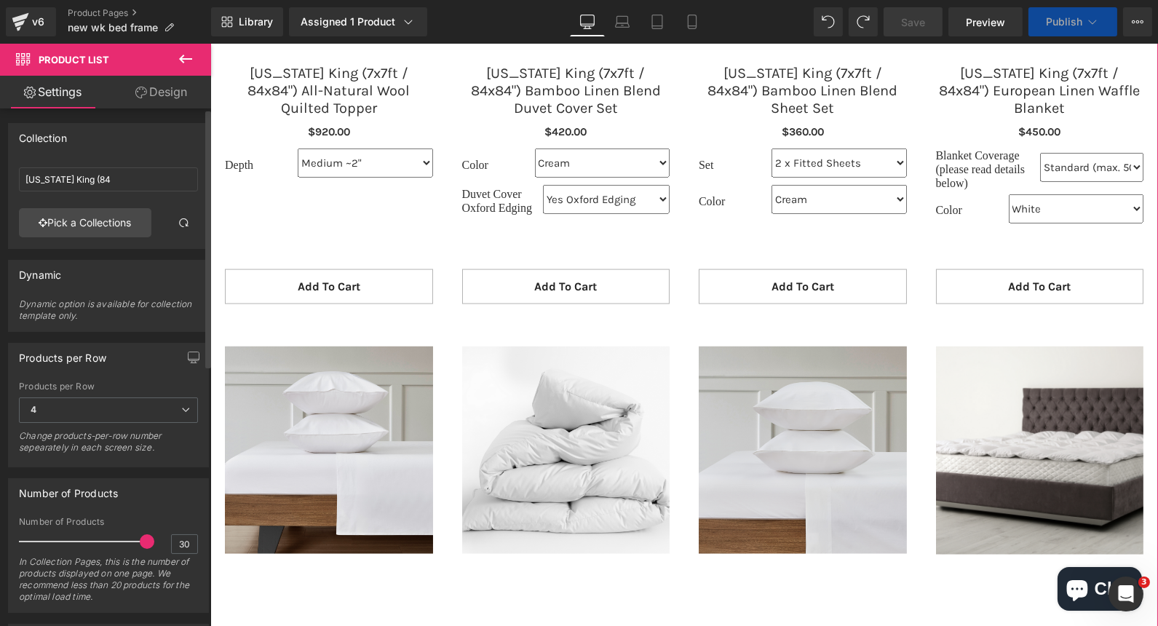
scroll to position [4772, 0]
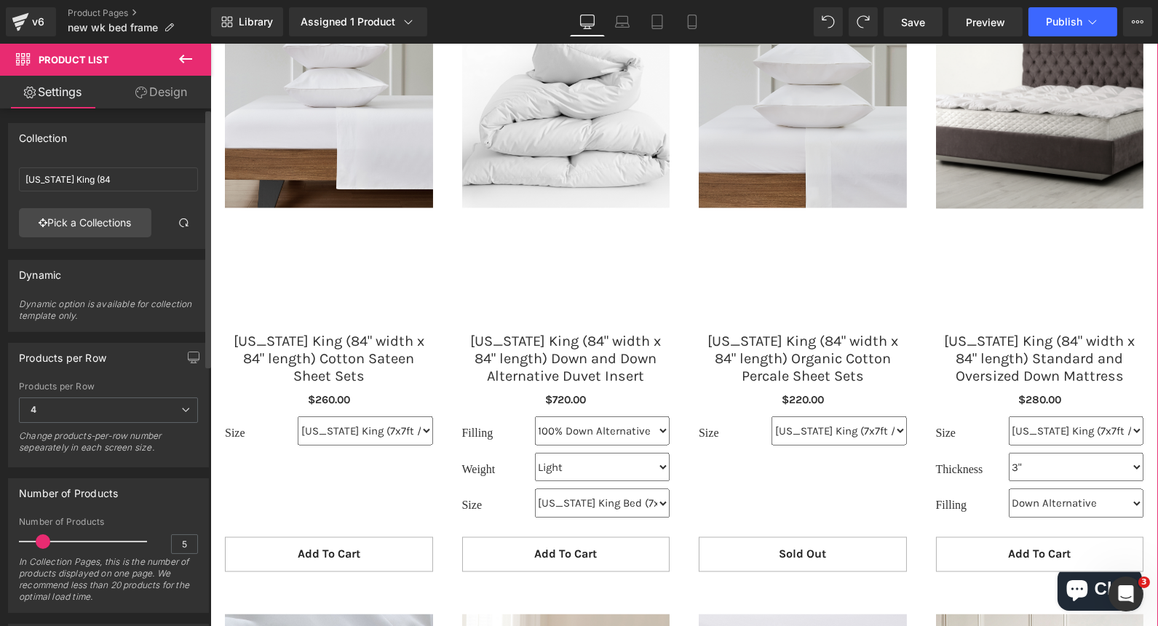
type input "4"
drag, startPoint x: 140, startPoint y: 540, endPoint x: 39, endPoint y: 554, distance: 102.1
click at [37, 553] on div "Number of Products 4 In Collection Pages, this is the number of products displa…" at bounding box center [108, 564] width 179 height 95
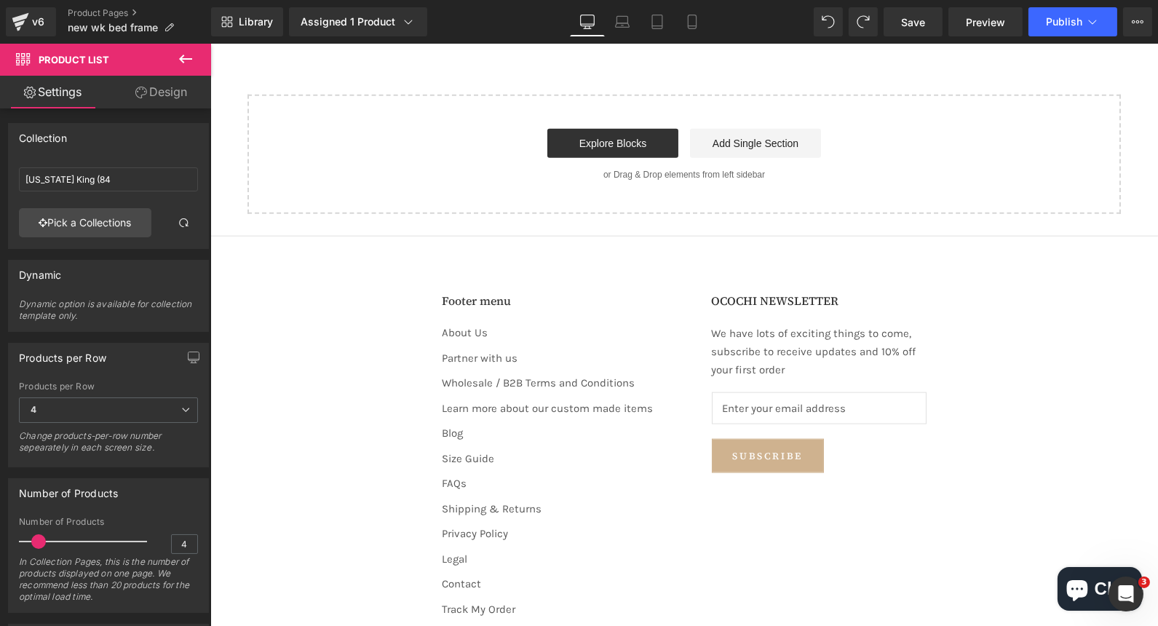
scroll to position [3976, 0]
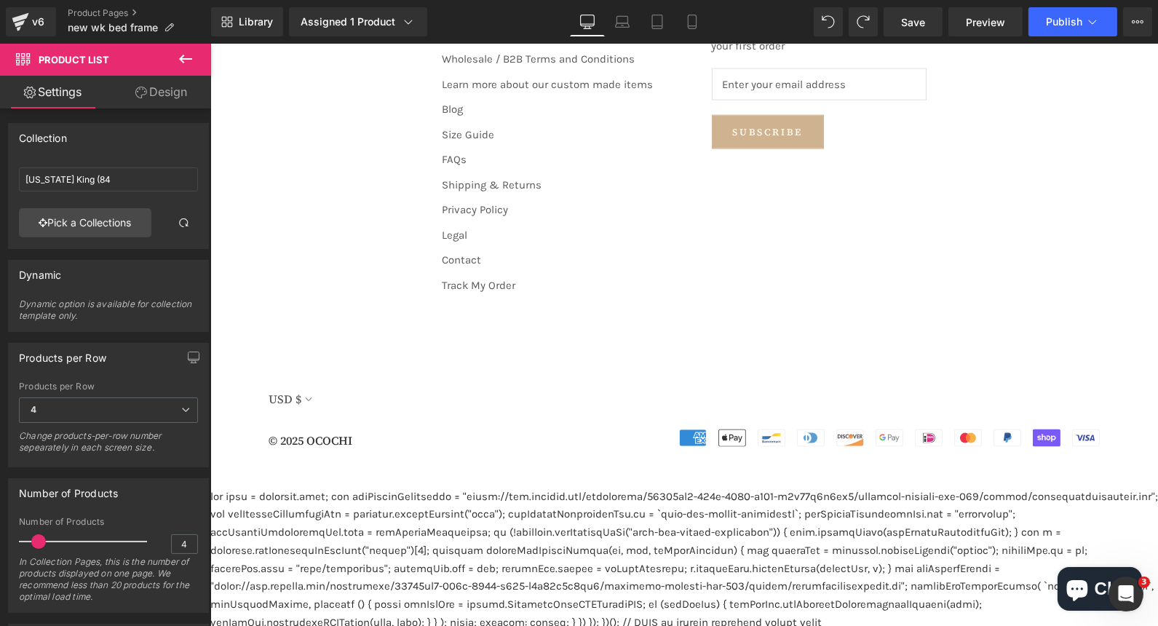
click at [598, 499] on div at bounding box center [684, 560] width 948 height 144
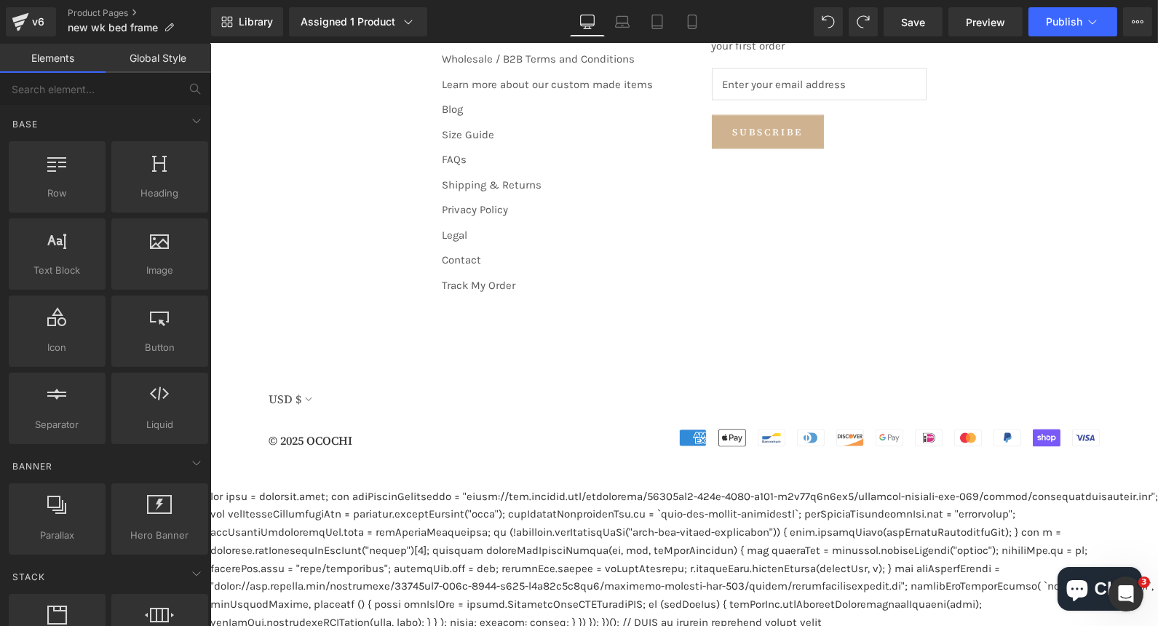
click at [550, 574] on div "Loading Product Data" at bounding box center [579, 569] width 105 height 16
drag, startPoint x: 550, startPoint y: 574, endPoint x: 539, endPoint y: 572, distance: 11.7
click at [550, 574] on div "Loading Product Data" at bounding box center [579, 569] width 105 height 16
click at [402, 539] on div at bounding box center [684, 560] width 948 height 144
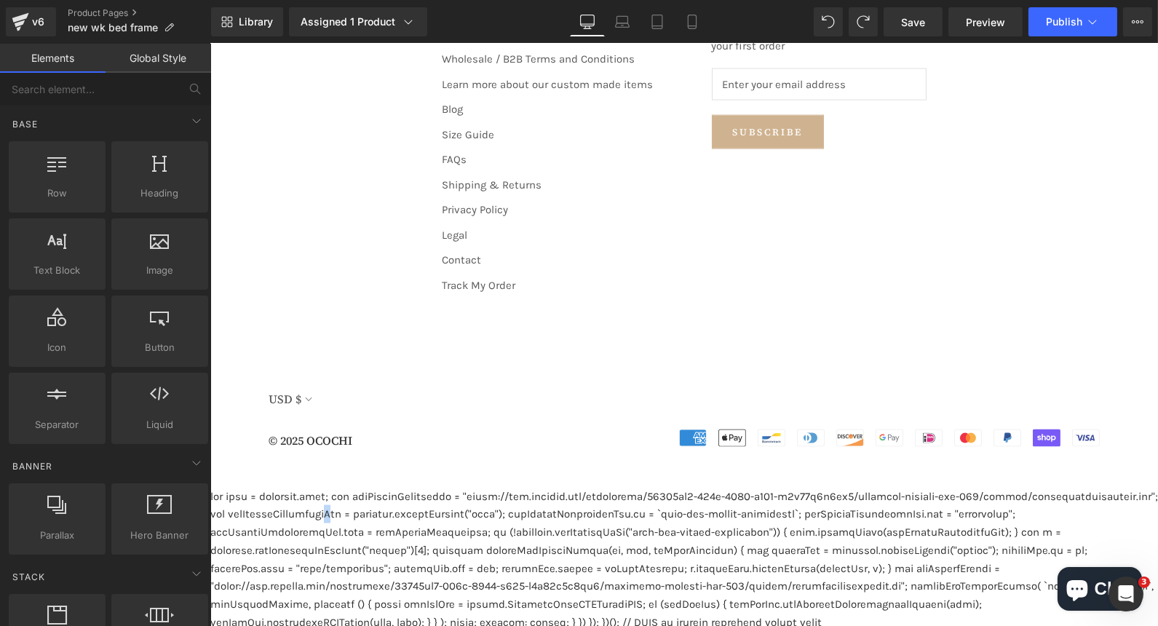
click at [459, 503] on div at bounding box center [684, 560] width 948 height 144
click at [760, 552] on div at bounding box center [684, 560] width 948 height 144
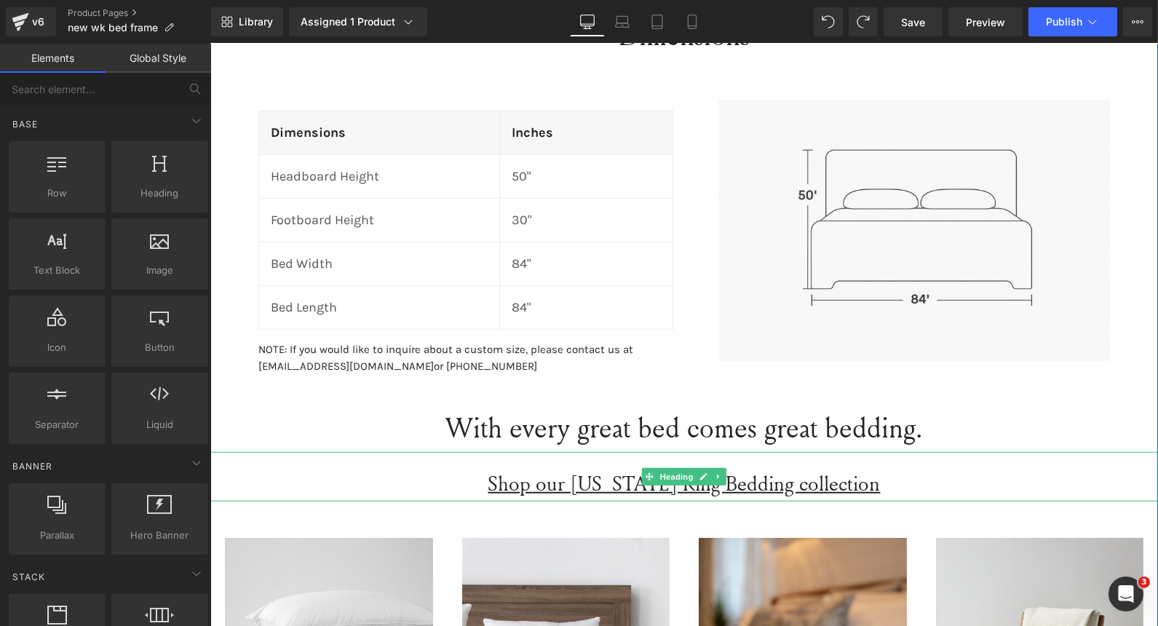
scroll to position [2439, 0]
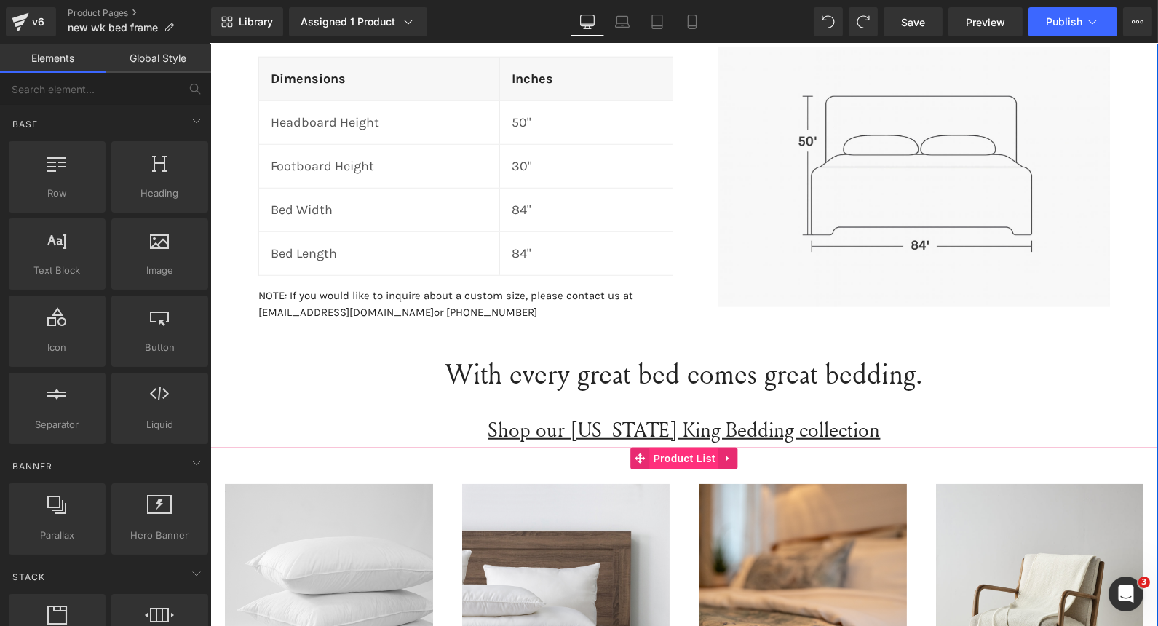
click at [667, 459] on span "Product List" at bounding box center [683, 459] width 69 height 22
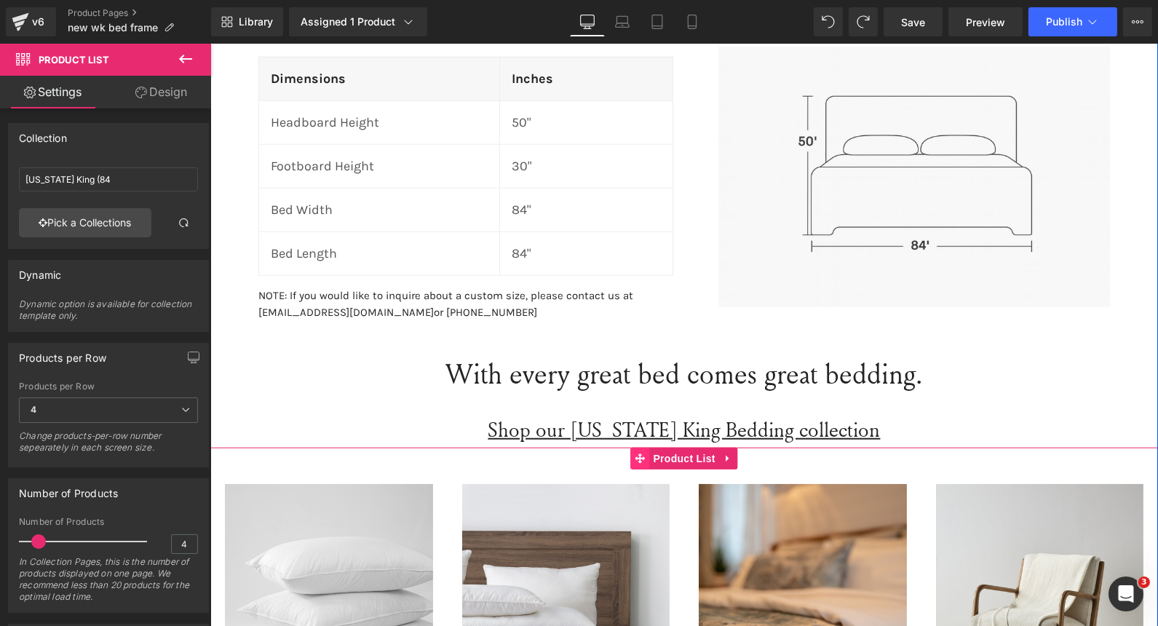
click at [635, 456] on icon at bounding box center [639, 459] width 10 height 10
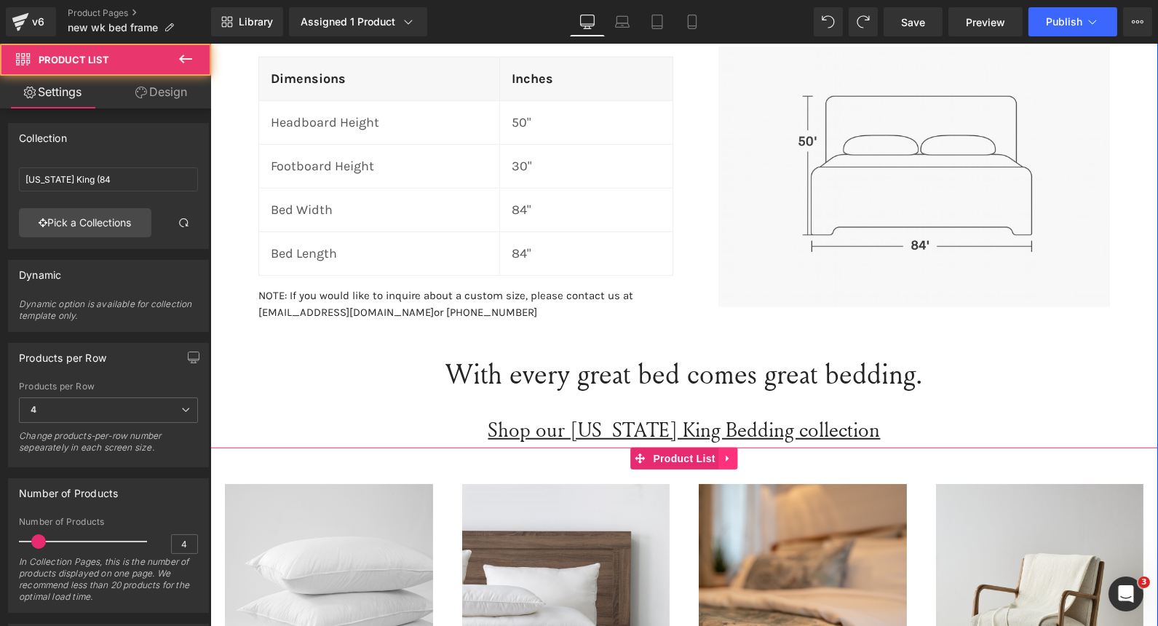
click at [723, 456] on icon at bounding box center [728, 459] width 10 height 11
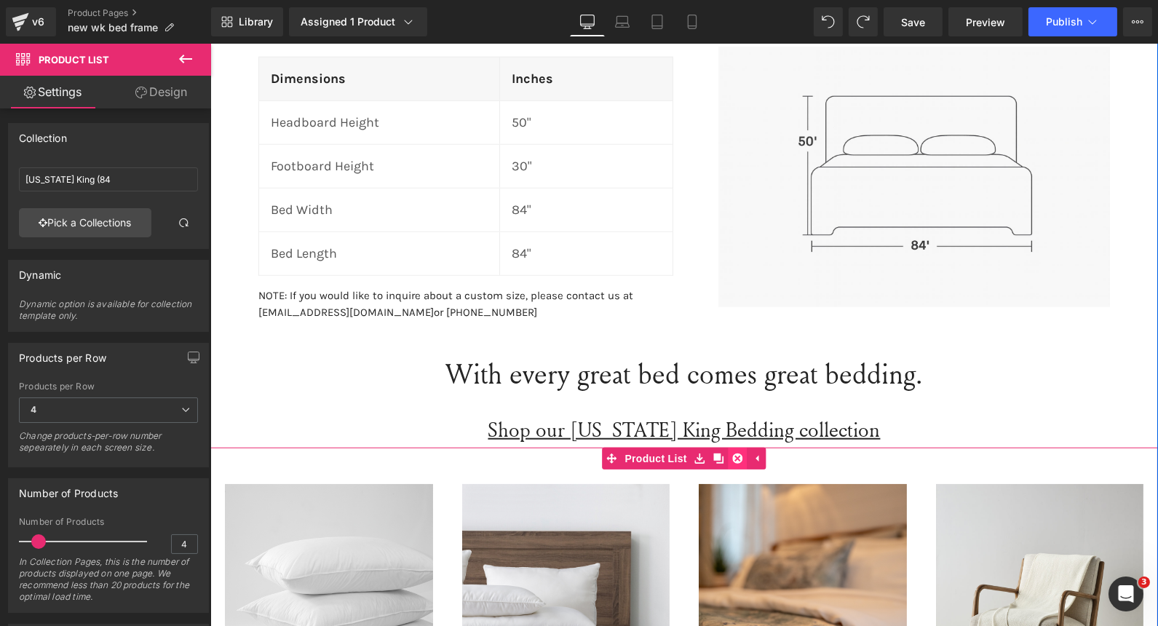
click at [732, 454] on icon at bounding box center [737, 459] width 10 height 10
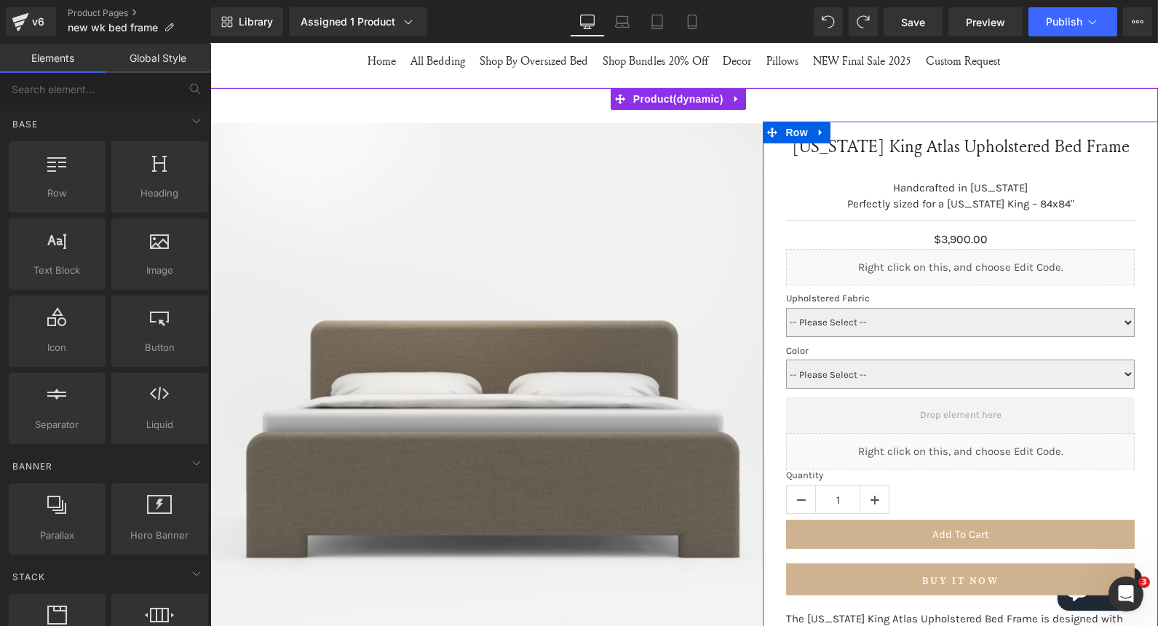
scroll to position [12, 0]
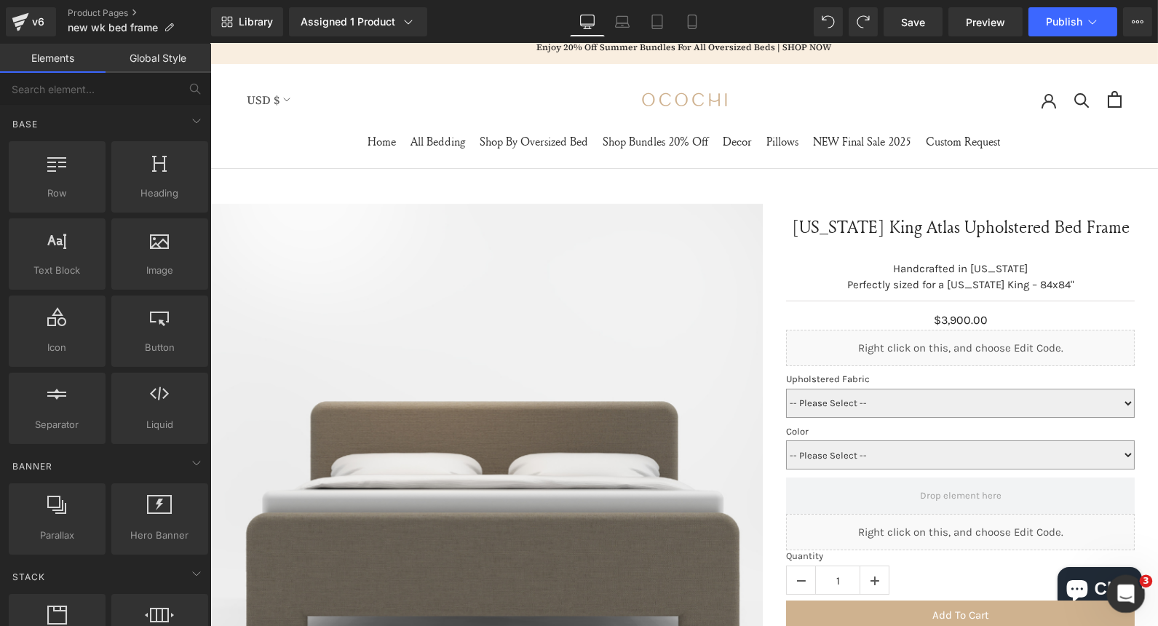
drag, startPoint x: 2017, startPoint y: 1103, endPoint x: 1125, endPoint y: 595, distance: 1026.4
click at [1125, 596] on icon "Open Intercom Messenger" at bounding box center [1124, 592] width 24 height 24
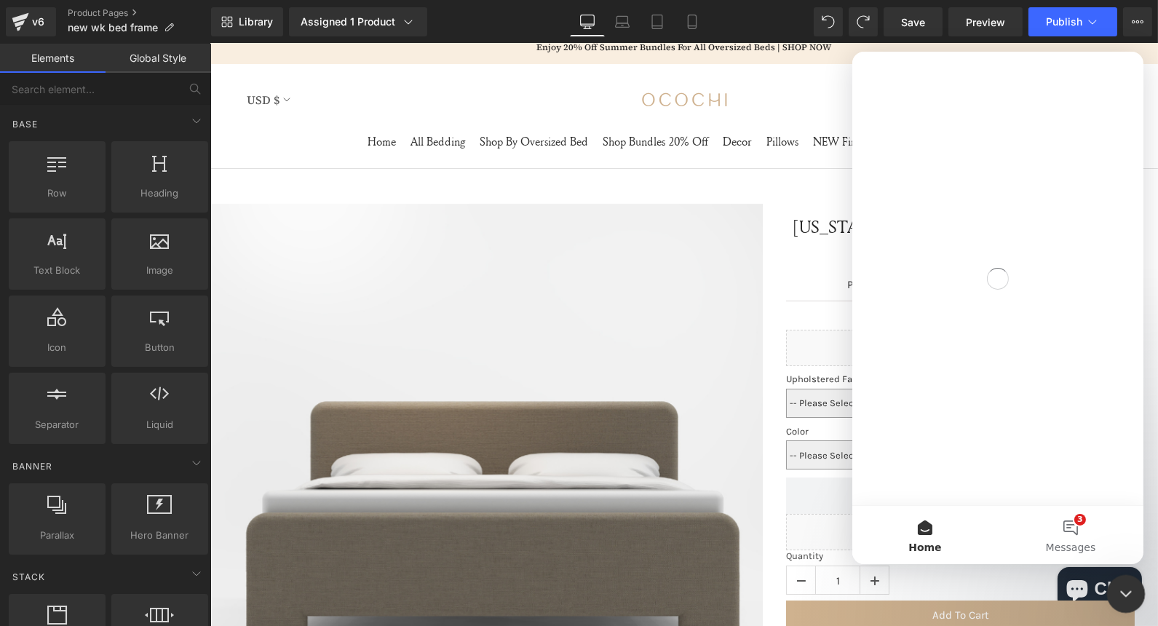
scroll to position [0, 0]
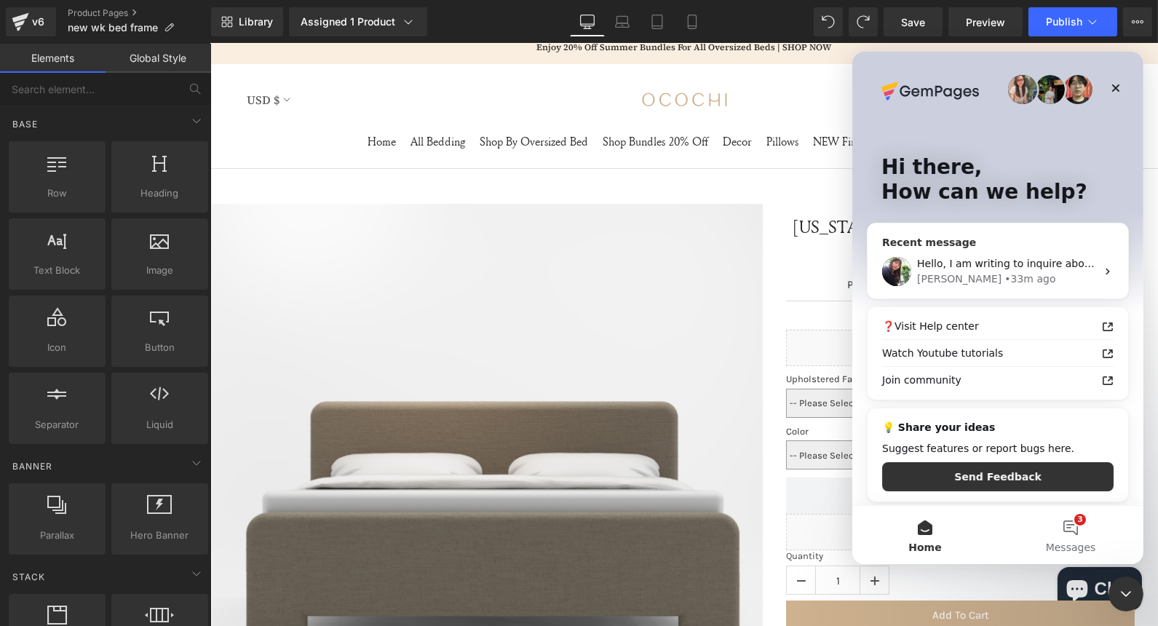
click at [1004, 276] on div "• 33m ago" at bounding box center [1029, 279] width 51 height 15
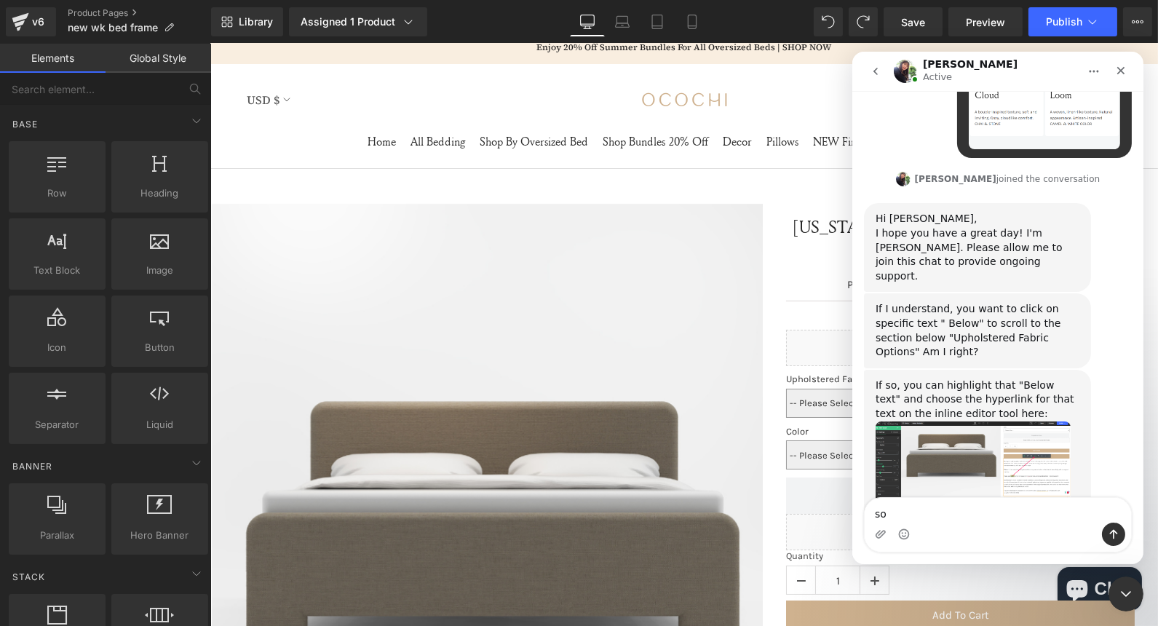
scroll to position [10587, 0]
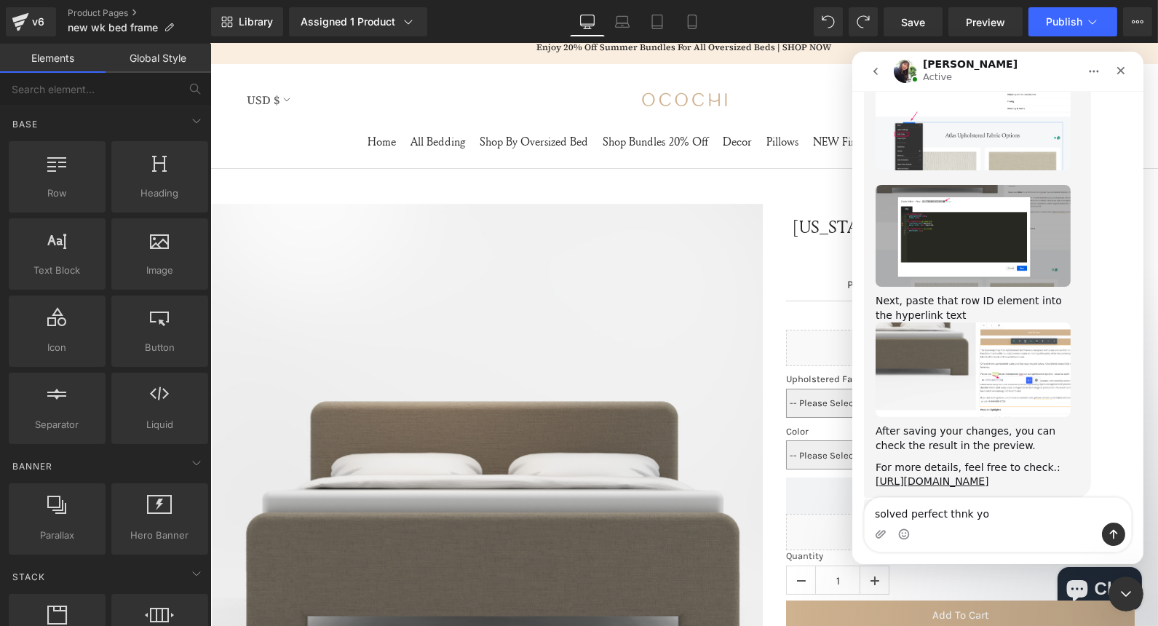
type textarea "solved perfect thnk you"
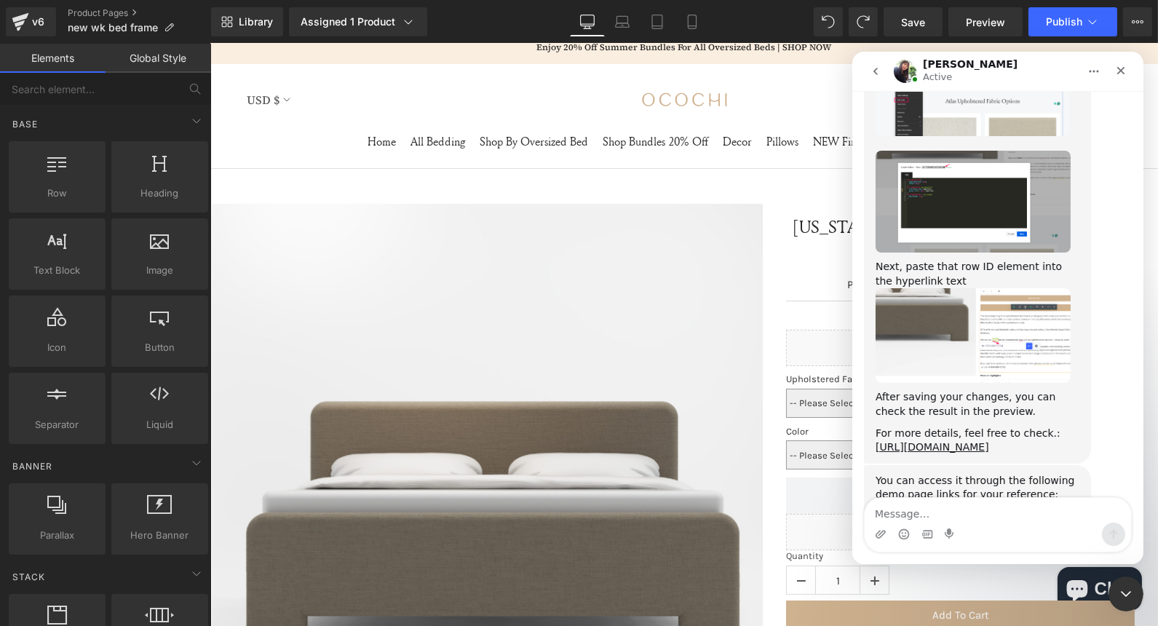
scroll to position [10630, 0]
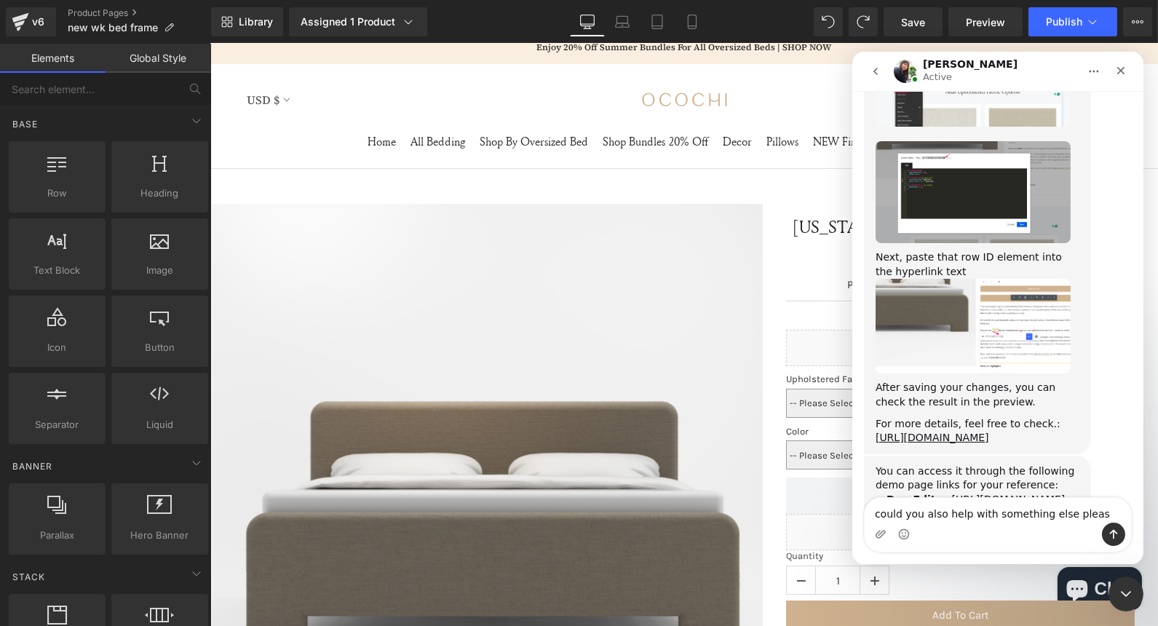
type textarea "could you also help with something else please"
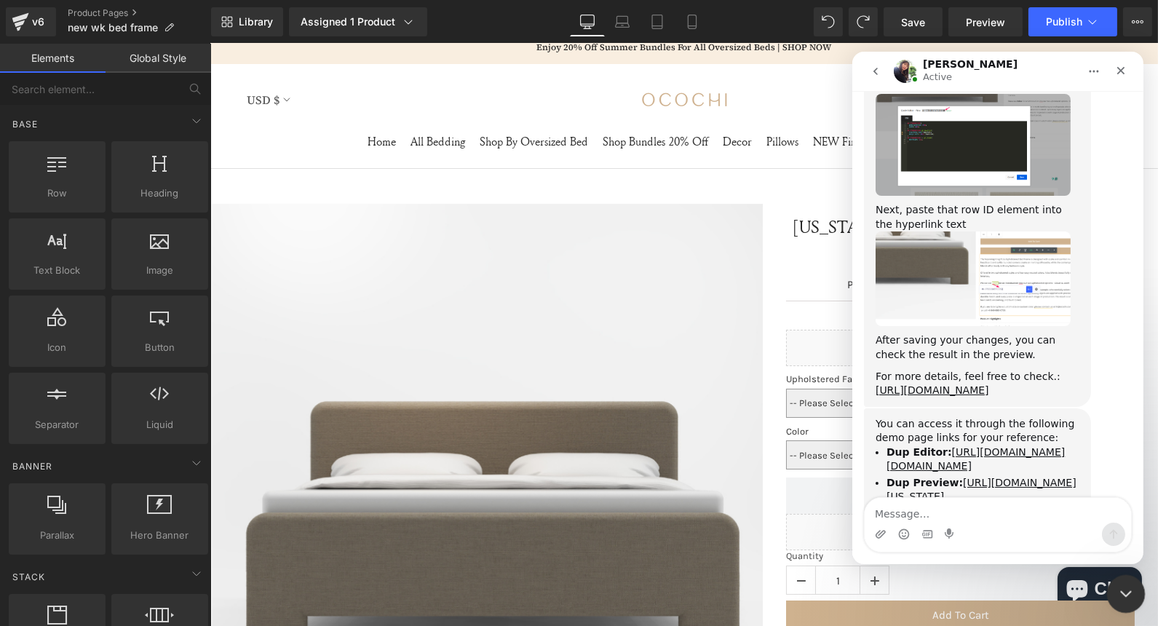
click at [1120, 592] on icon "Close Intercom Messenger" at bounding box center [1123, 591] width 17 height 17
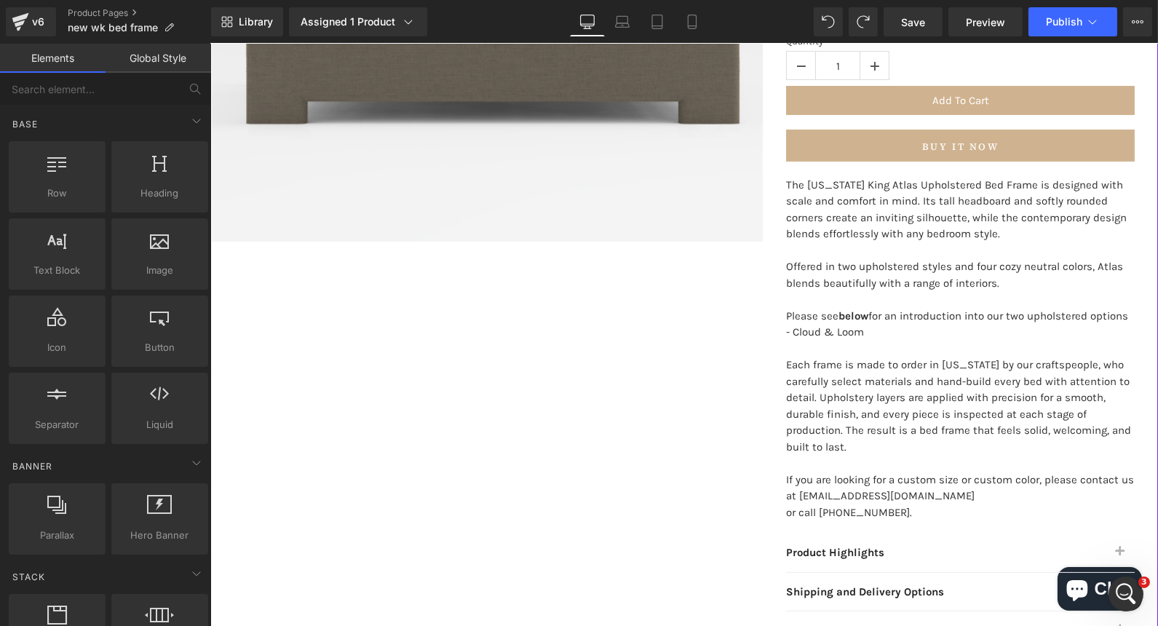
scroll to position [659, 0]
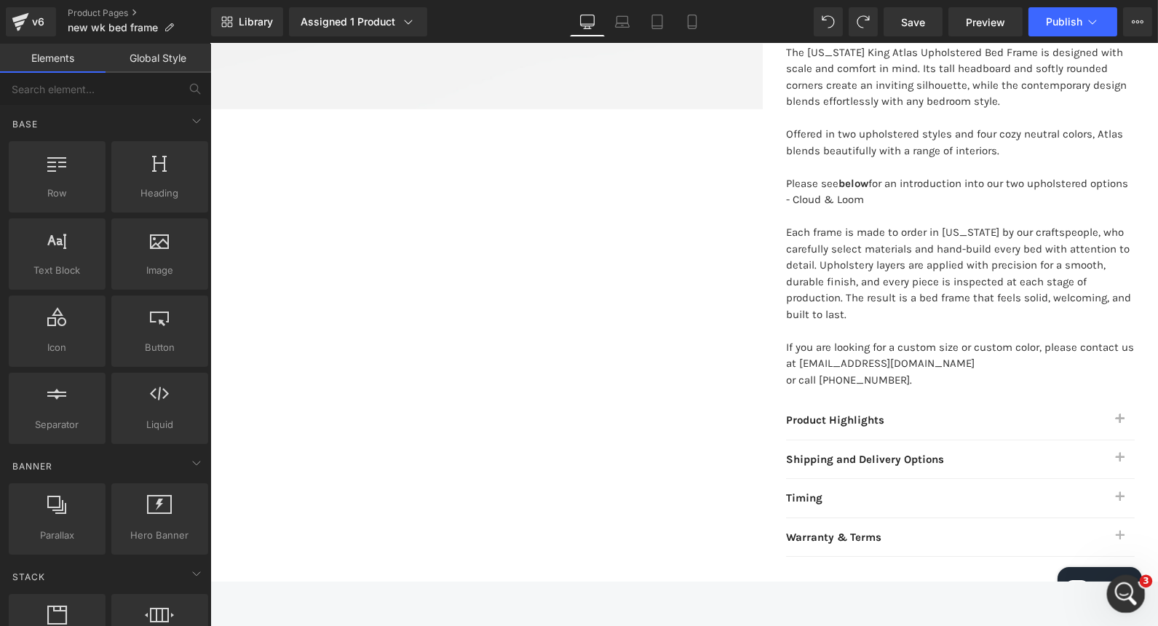
click at [1127, 596] on icon "Open Intercom Messenger" at bounding box center [1124, 592] width 24 height 24
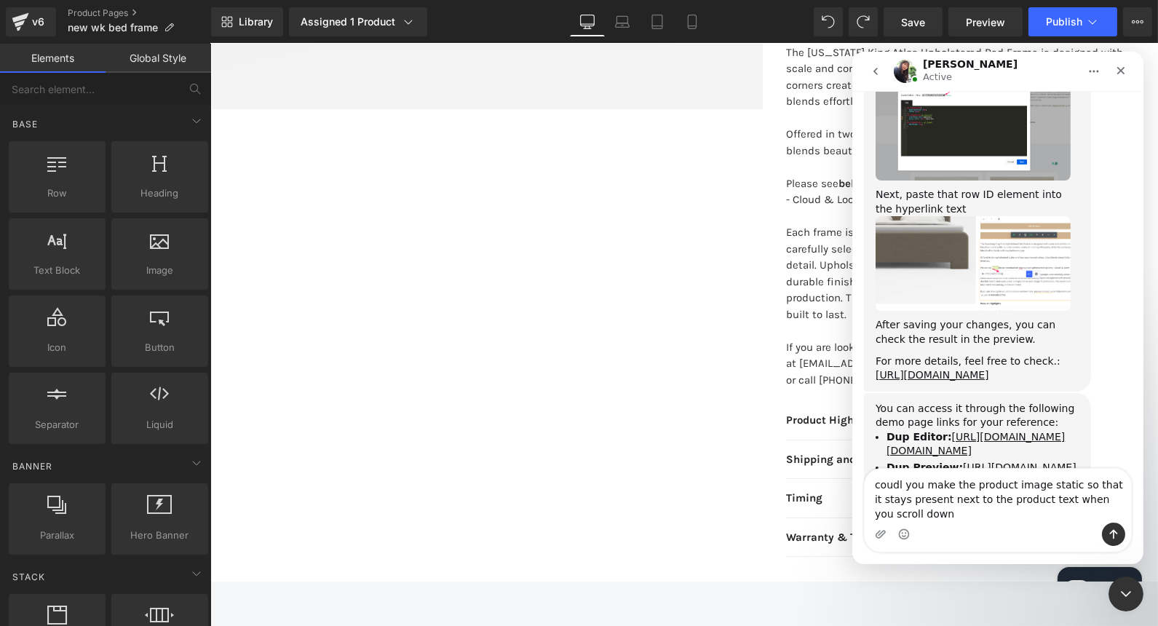
scroll to position [10707, 0]
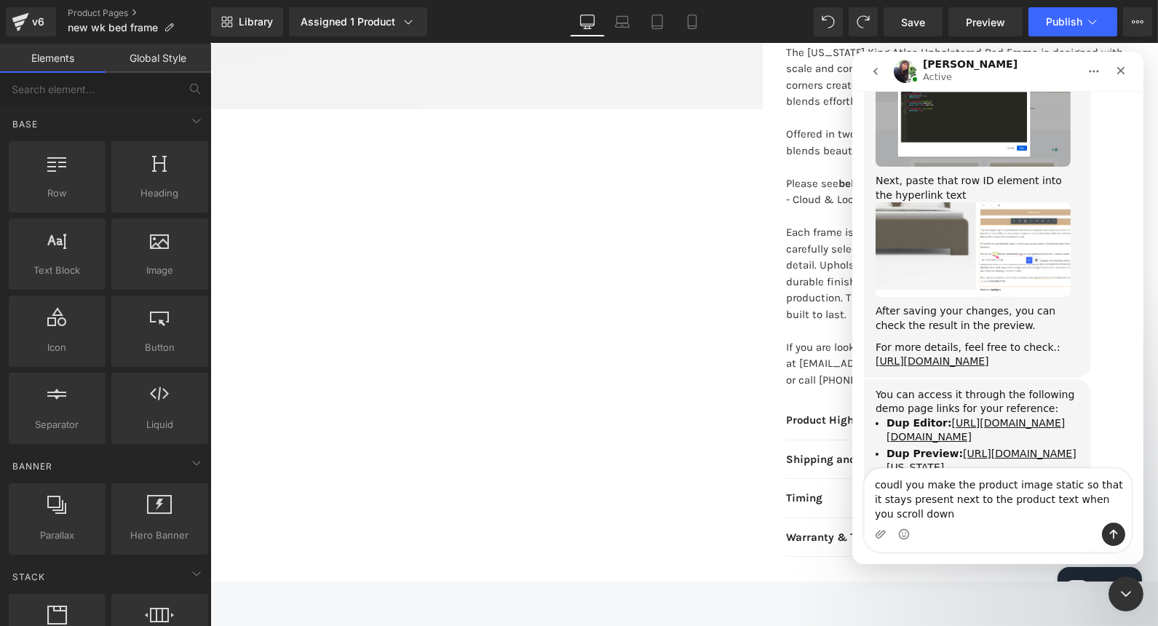
type textarea "coudl you make the product image static so that it stays present next to the pr…"
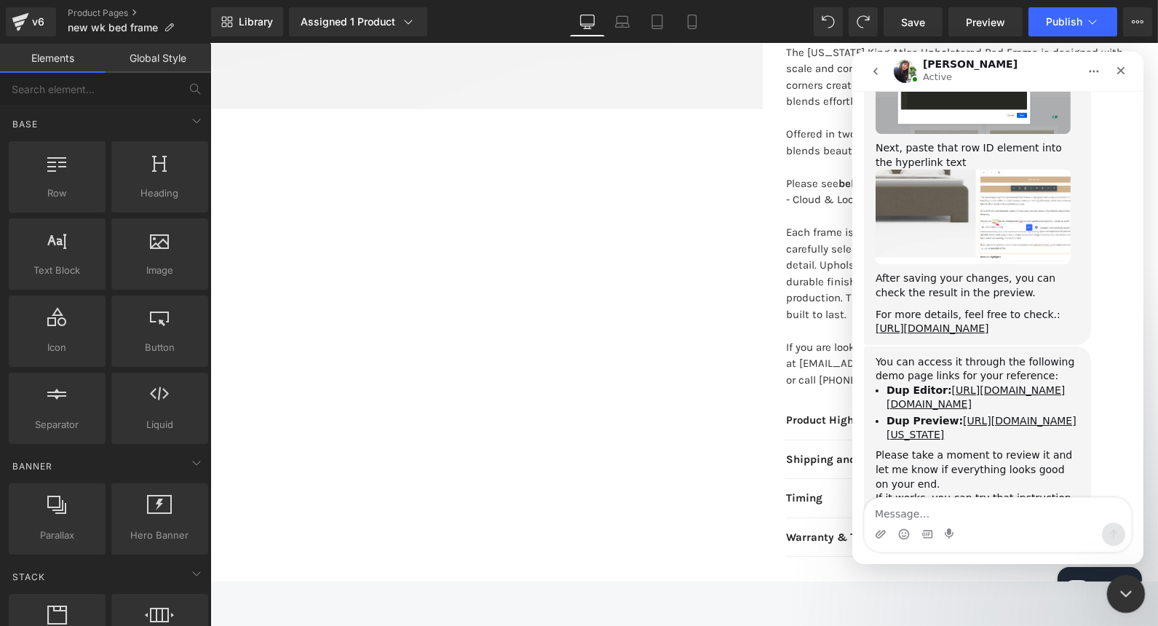
click at [1127, 605] on div "Close Intercom Messenger" at bounding box center [1124, 591] width 35 height 35
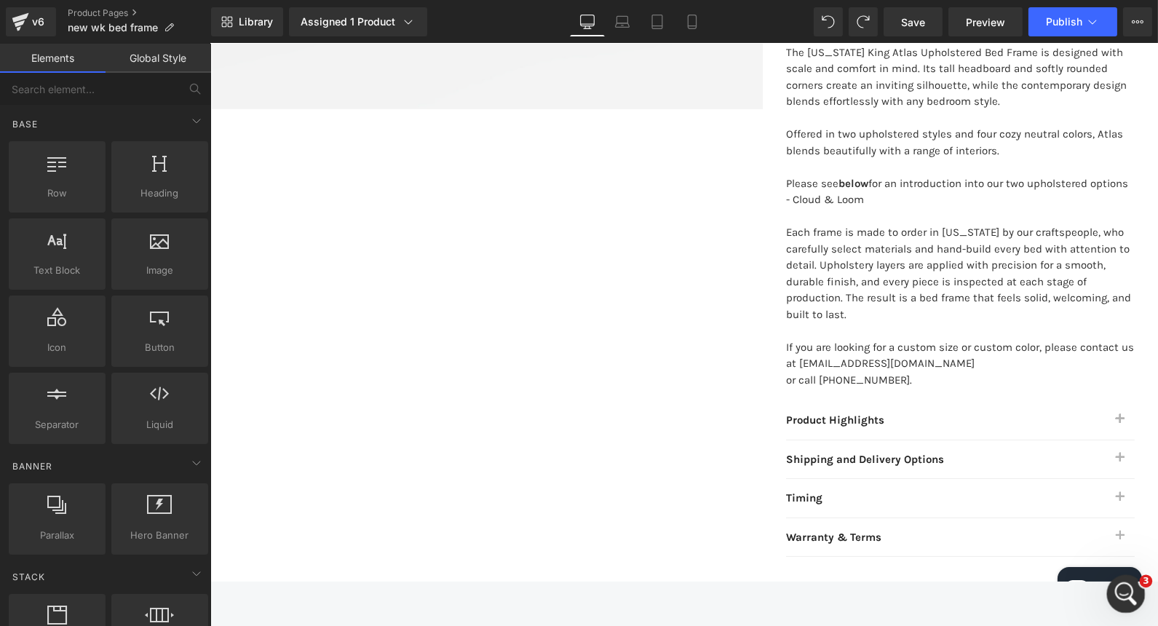
click at [1120, 597] on icon "Open Intercom Messenger" at bounding box center [1124, 592] width 24 height 24
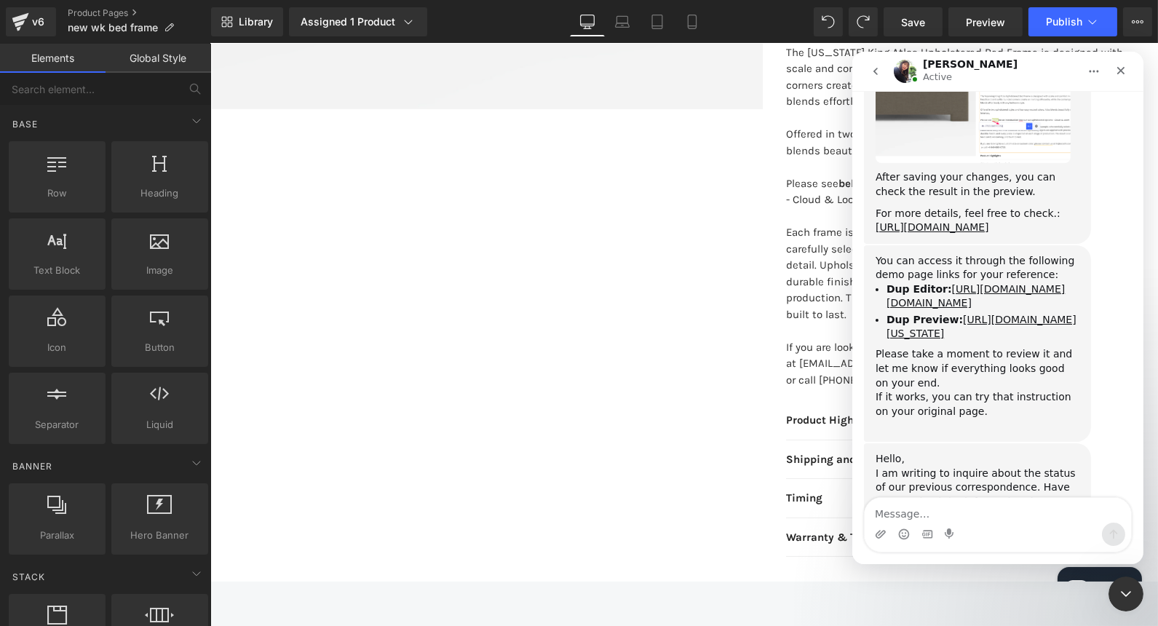
scroll to position [10870, 0]
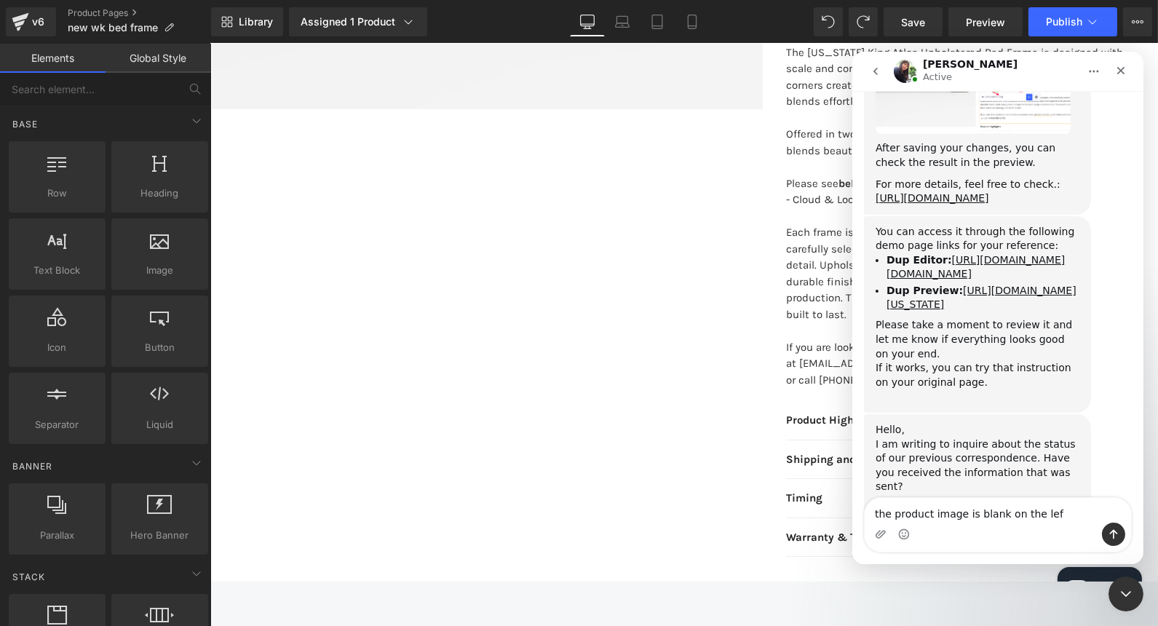
type textarea "the product image is blank on the left"
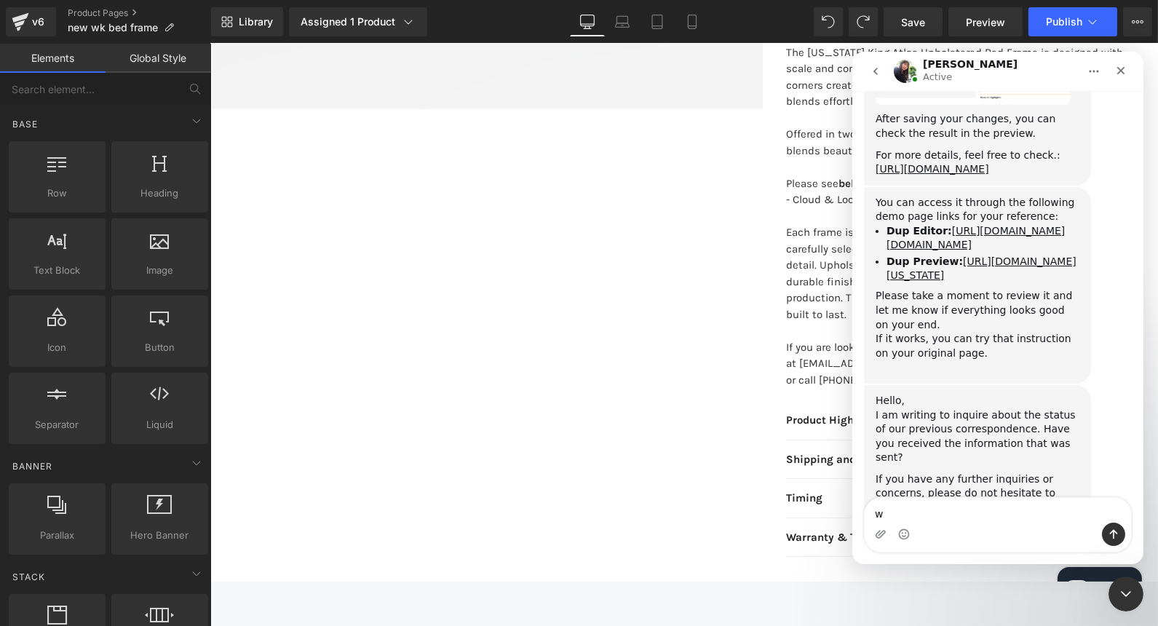
scroll to position [10902, 0]
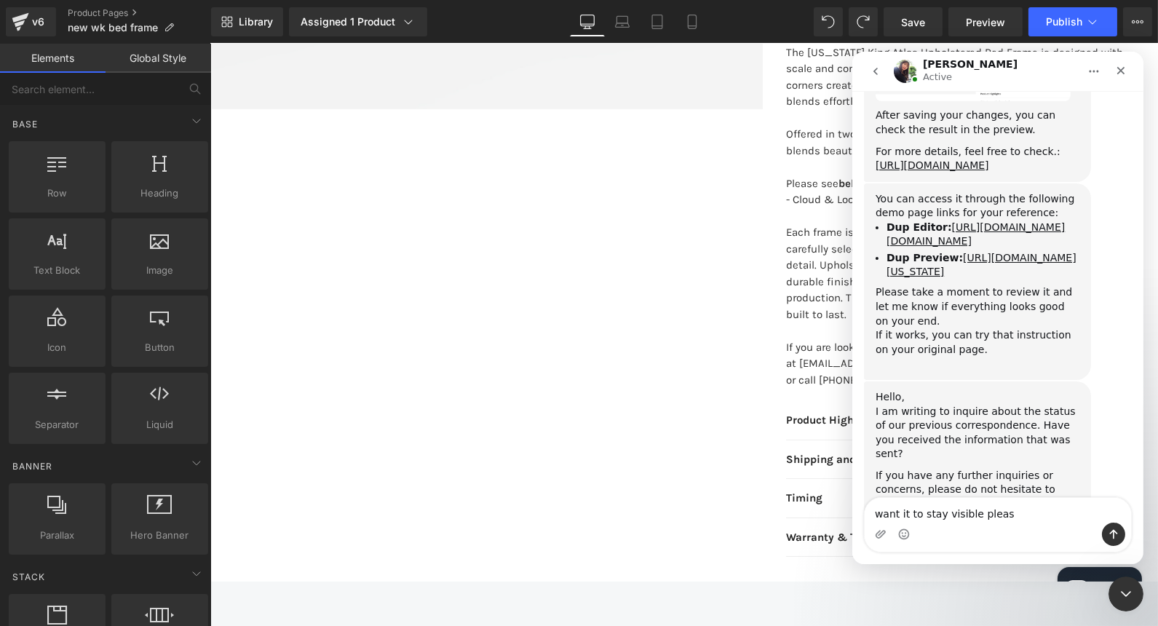
type textarea "want it to stay visible please"
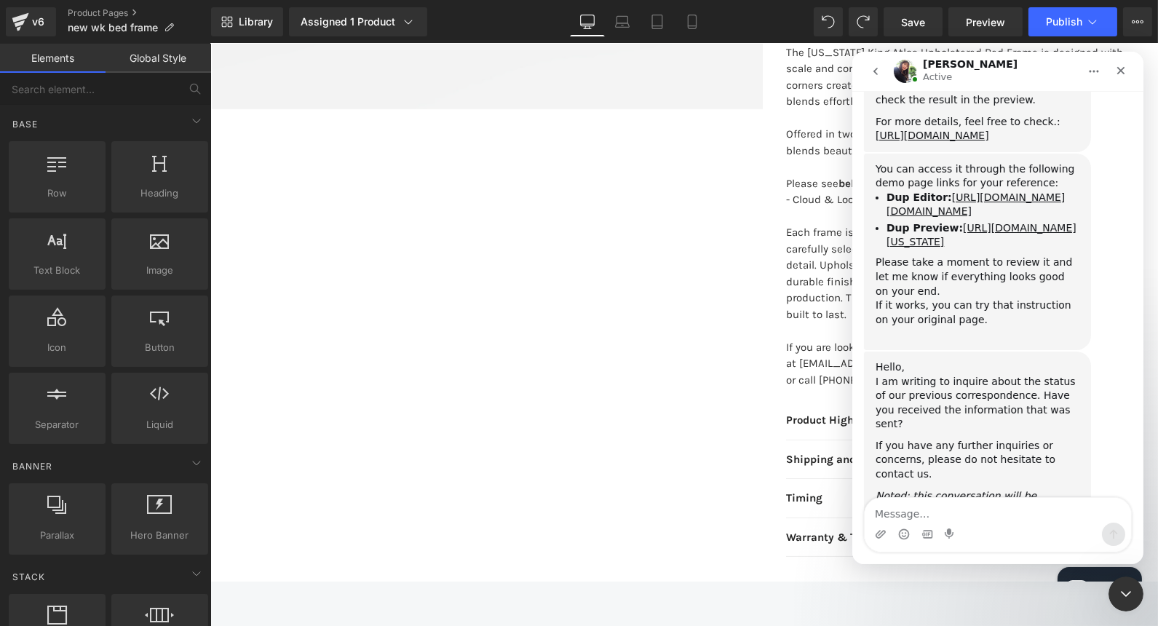
scroll to position [10936, 0]
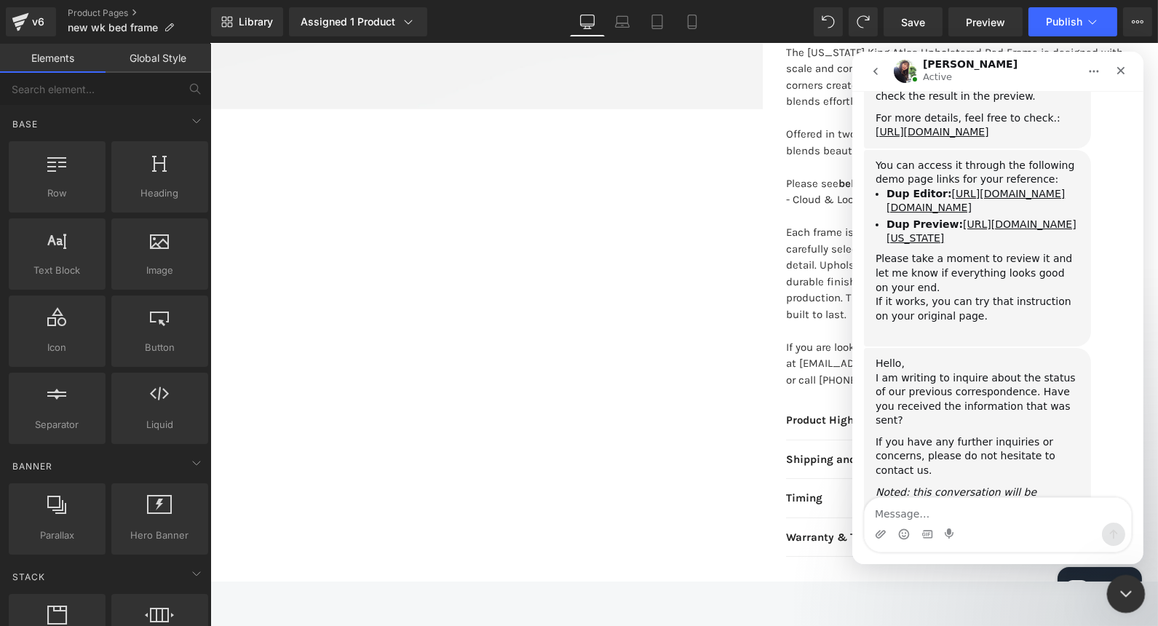
click at [1128, 594] on icon "Close Intercom Messenger" at bounding box center [1123, 591] width 17 height 17
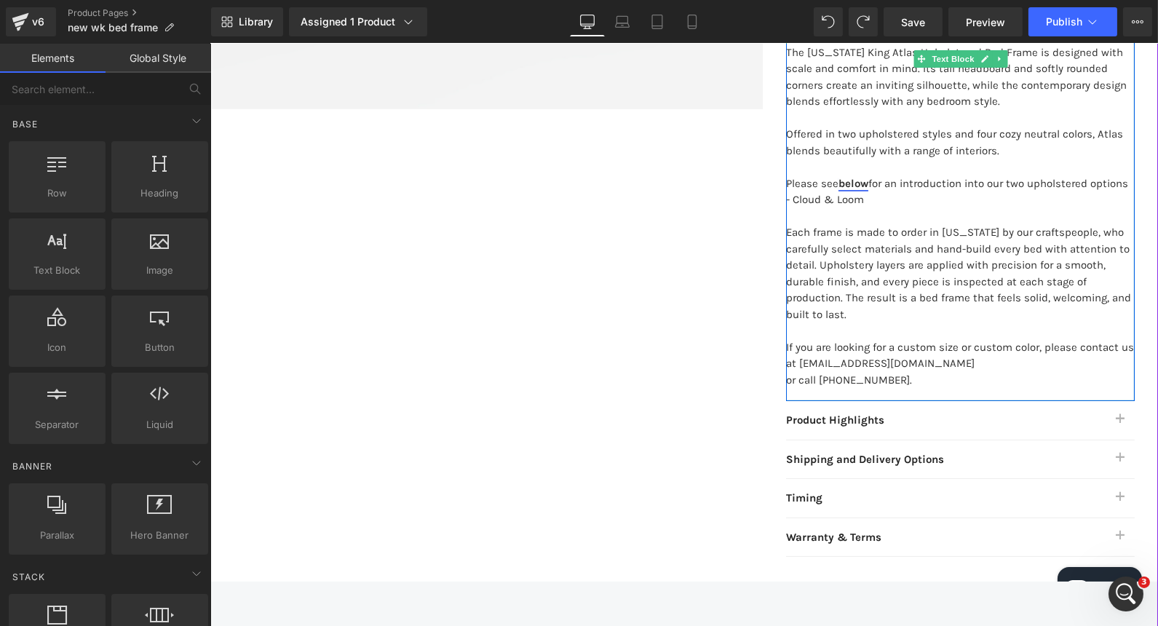
click at [846, 183] on link "below" at bounding box center [853, 183] width 30 height 13
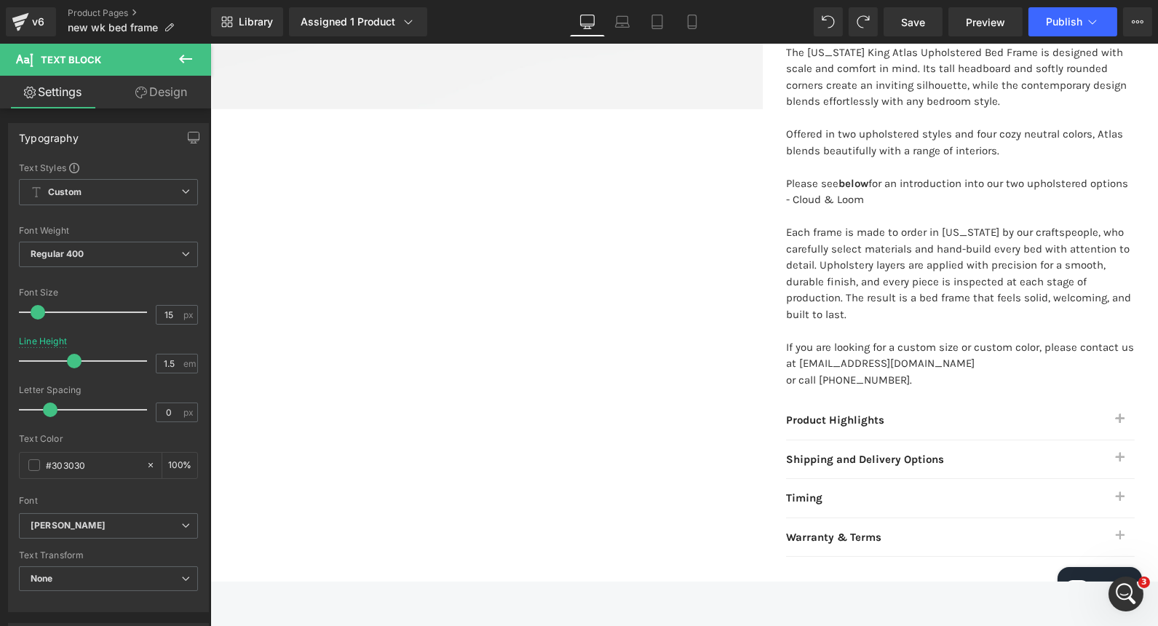
click at [926, 37] on div "Library Assigned 1 Product Product Preview Wyoming King Atlas Upholstered Bed F…" at bounding box center [684, 22] width 947 height 44
click at [922, 32] on link "Save" at bounding box center [913, 21] width 59 height 29
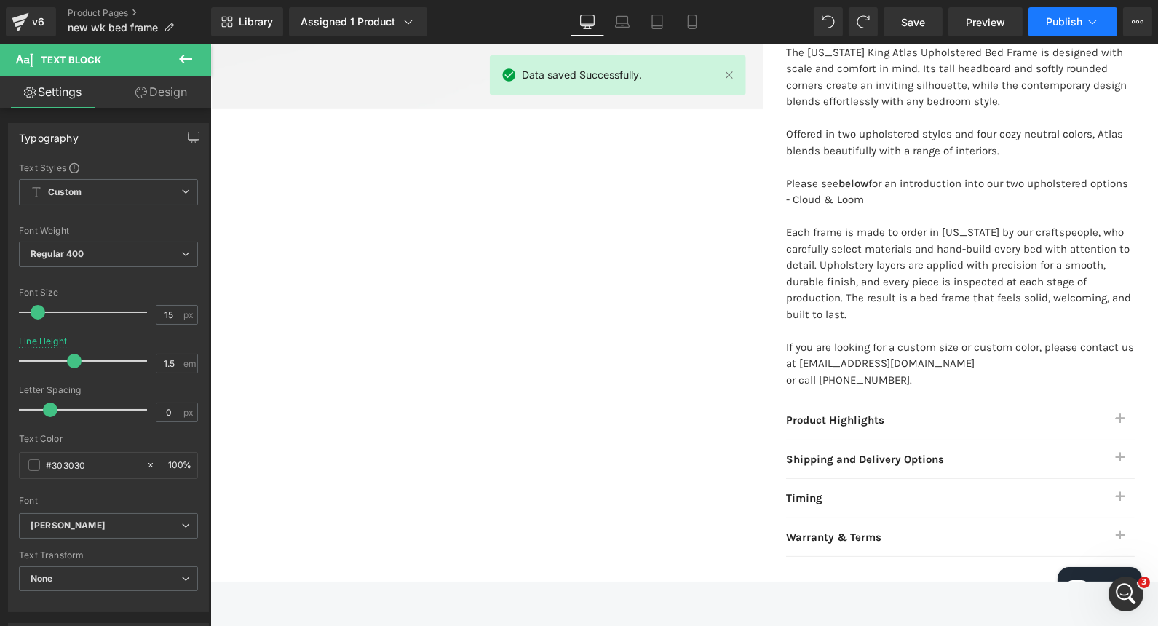
click at [1036, 20] on button "Publish" at bounding box center [1073, 21] width 89 height 29
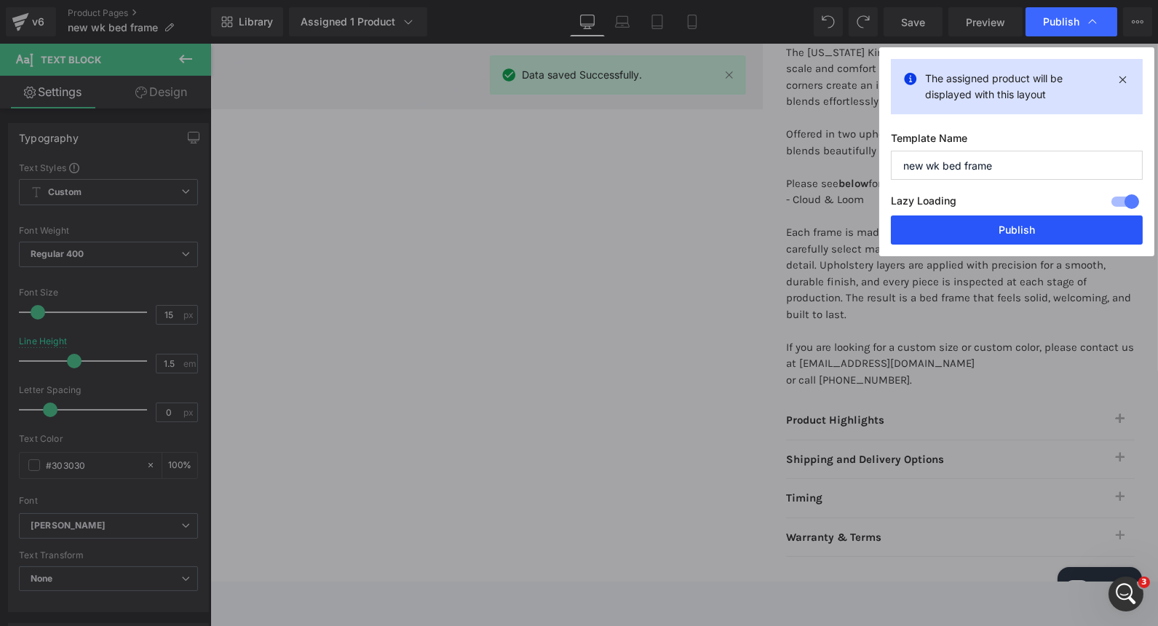
drag, startPoint x: 1011, startPoint y: 219, endPoint x: 801, endPoint y: 169, distance: 216.3
click at [1011, 219] on button "Publish" at bounding box center [1017, 229] width 252 height 29
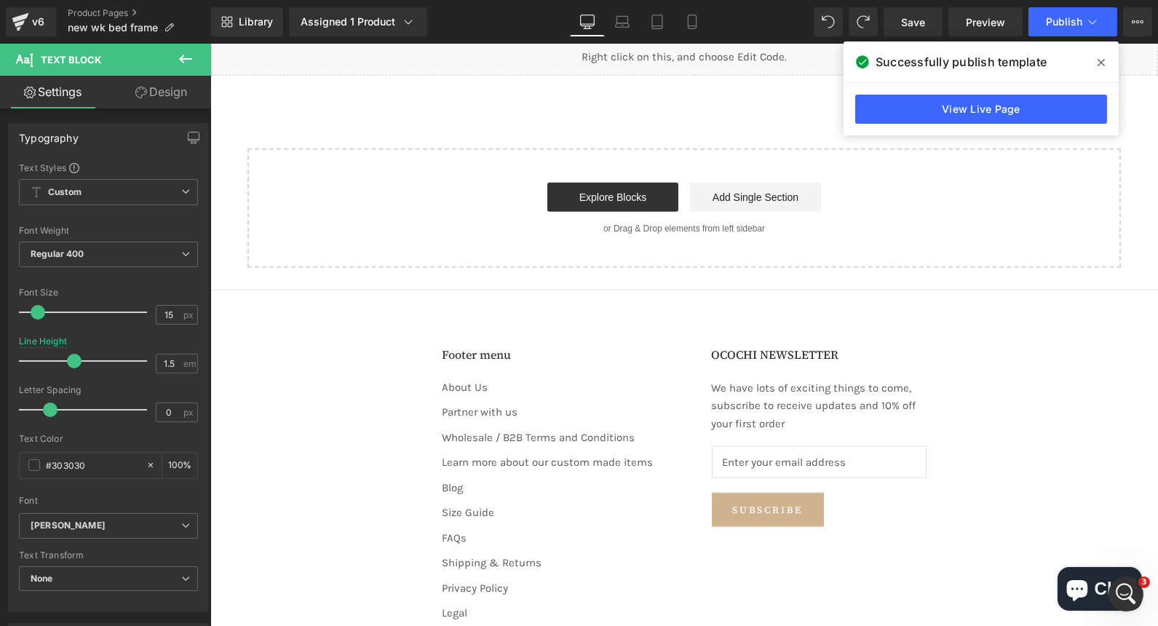
scroll to position [2924, 0]
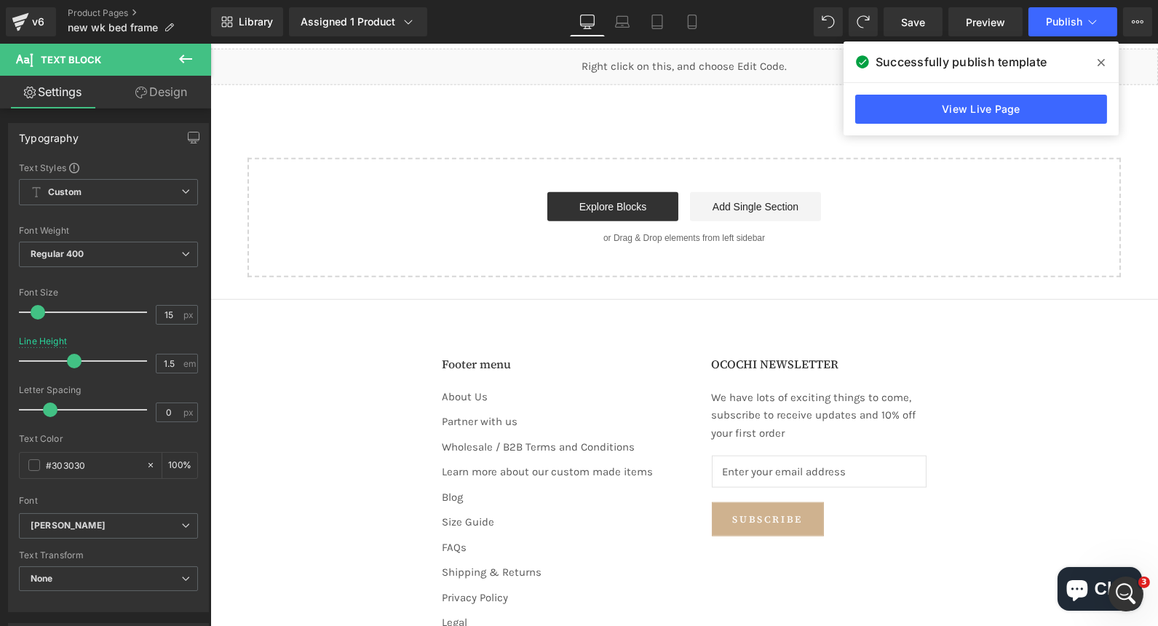
click at [1102, 67] on icon at bounding box center [1101, 63] width 7 height 12
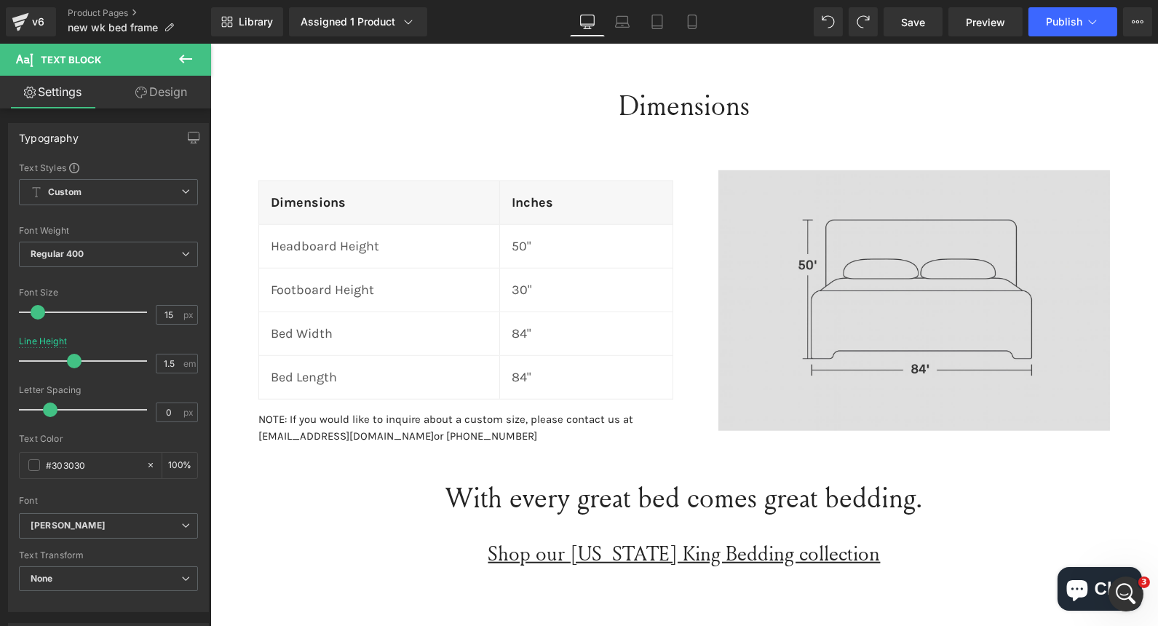
scroll to position [2600, 0]
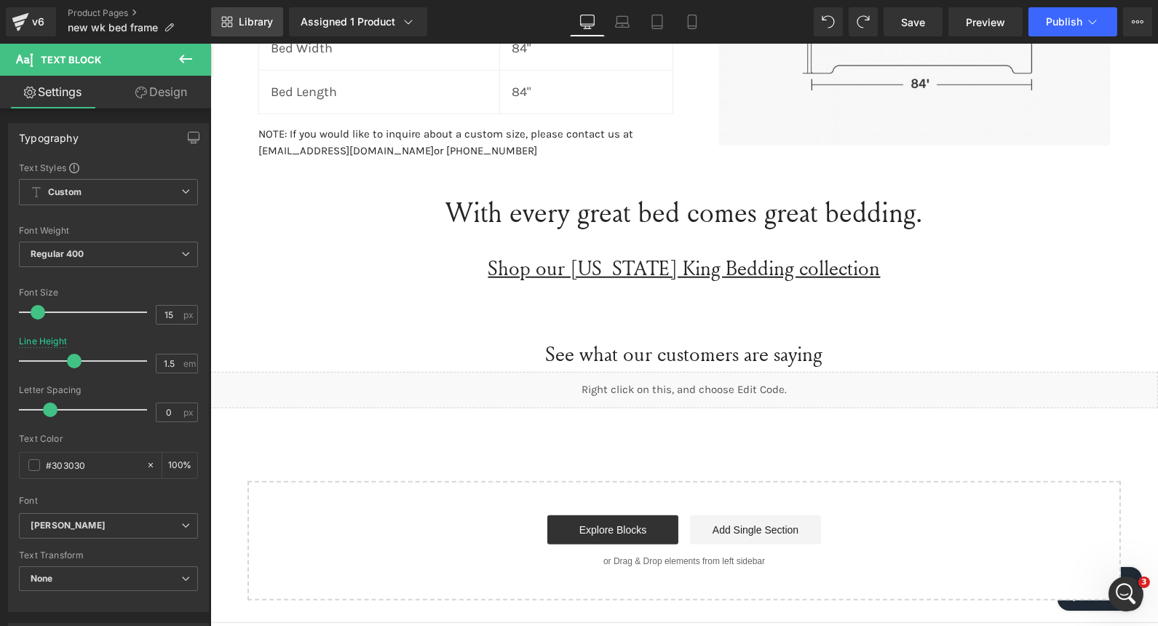
click at [239, 31] on link "Library" at bounding box center [247, 21] width 72 height 29
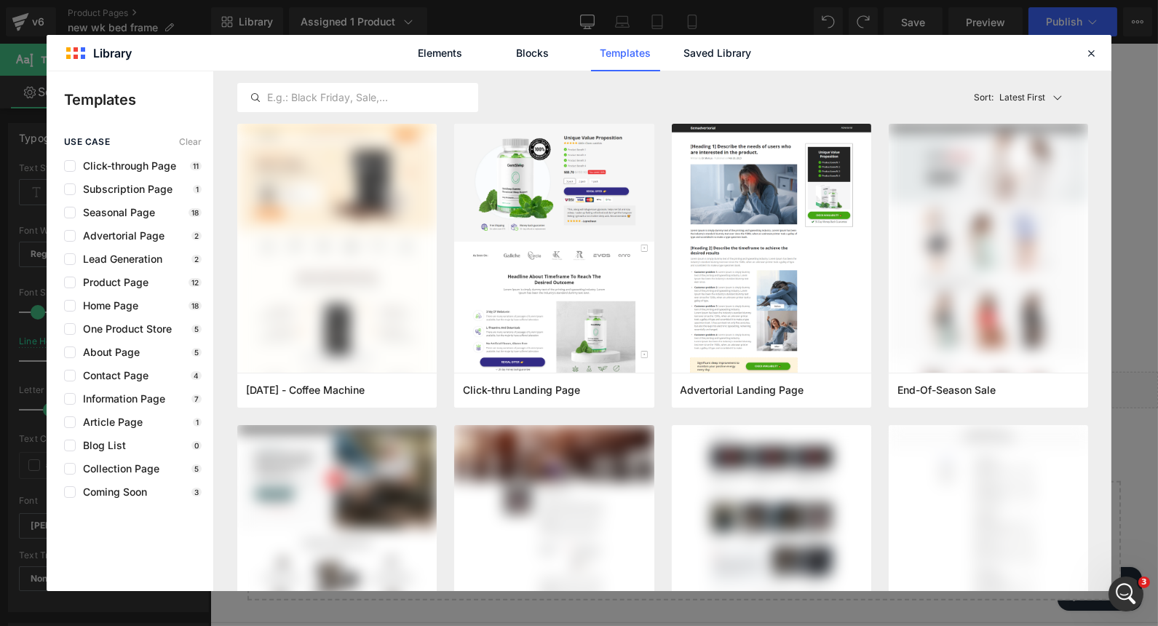
click at [579, 47] on div "Elements Blocks Templates Saved Library" at bounding box center [580, 53] width 370 height 36
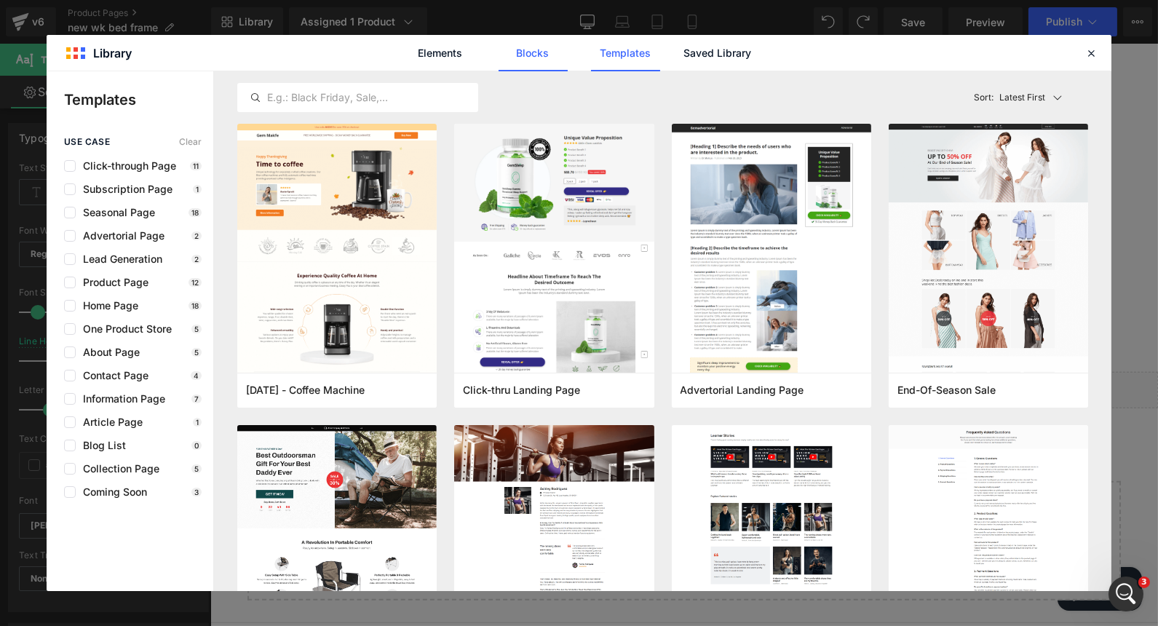
click at [547, 48] on link "Blocks" at bounding box center [533, 53] width 69 height 36
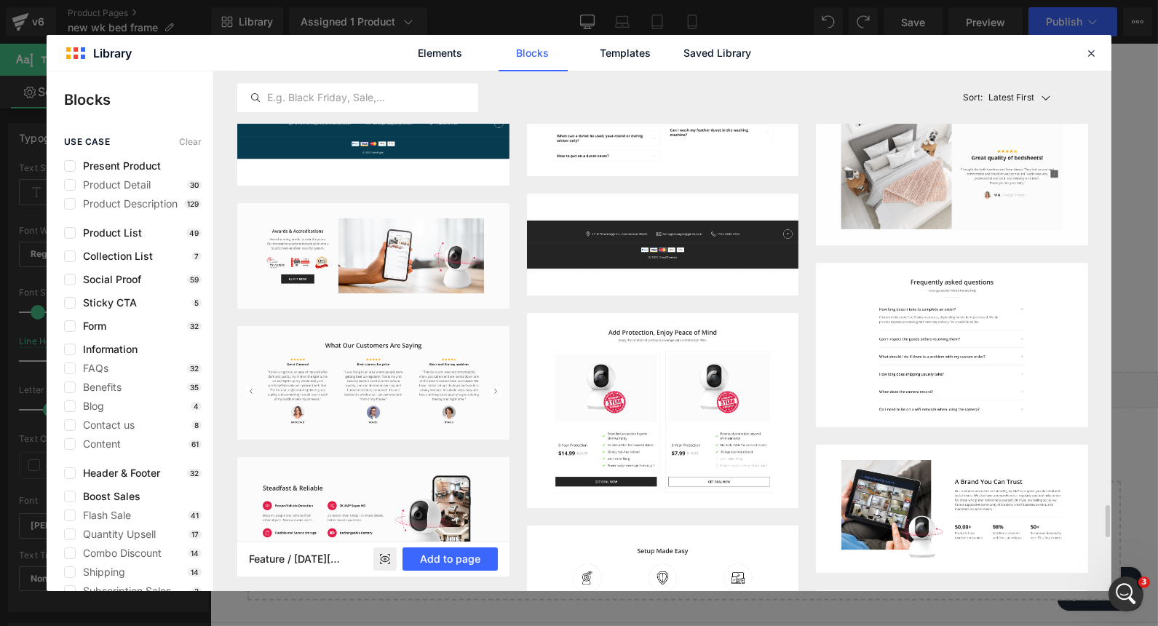
scroll to position [7198, 0]
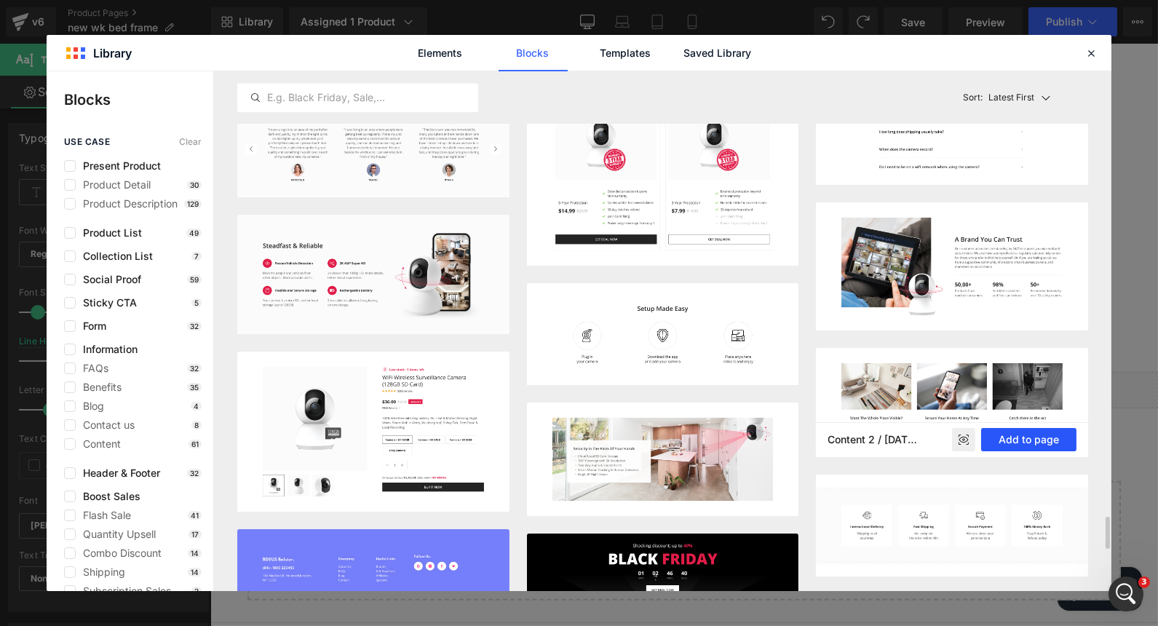
click at [1038, 442] on button "Add to page" at bounding box center [1028, 439] width 95 height 23
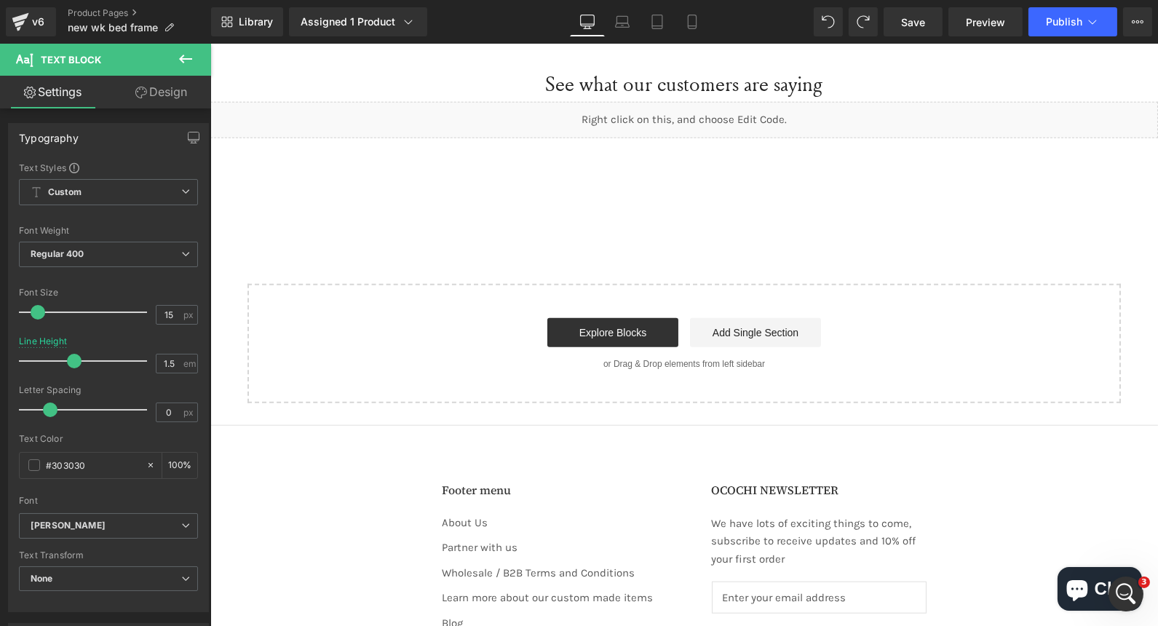
scroll to position [2888, 0]
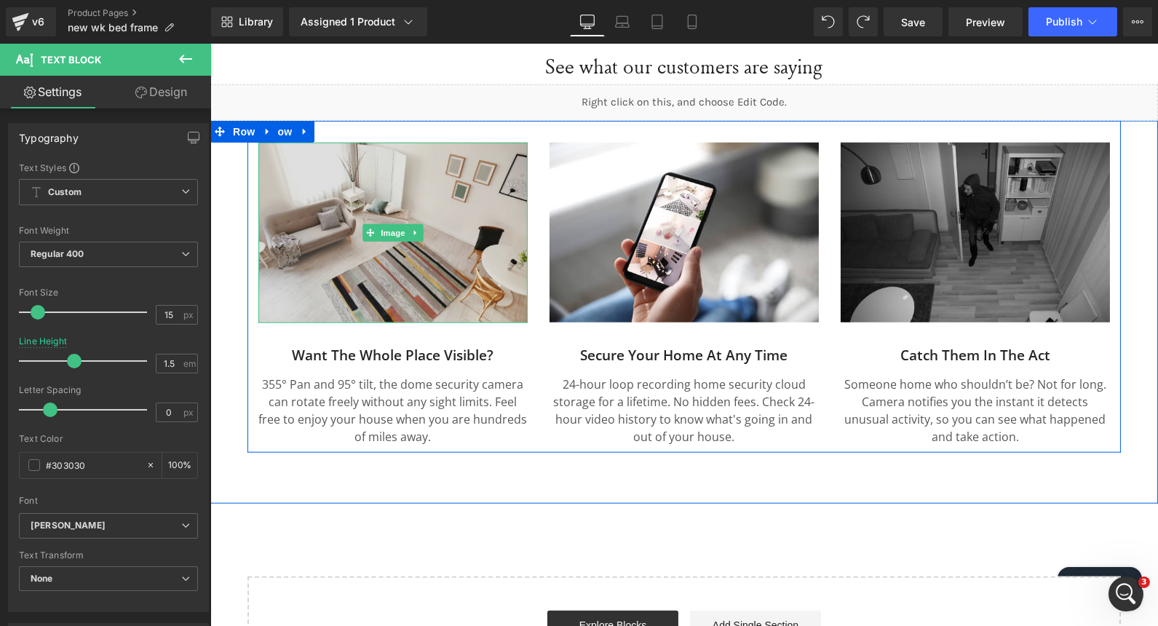
click at [440, 201] on img at bounding box center [392, 233] width 269 height 180
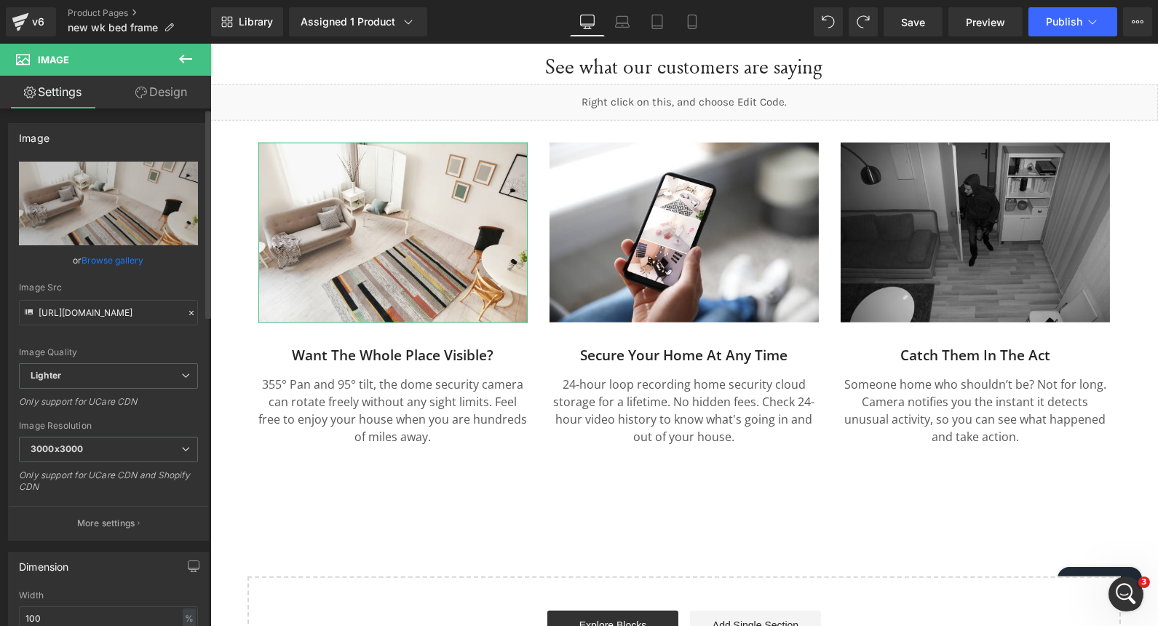
click at [114, 266] on link "Browse gallery" at bounding box center [113, 260] width 62 height 25
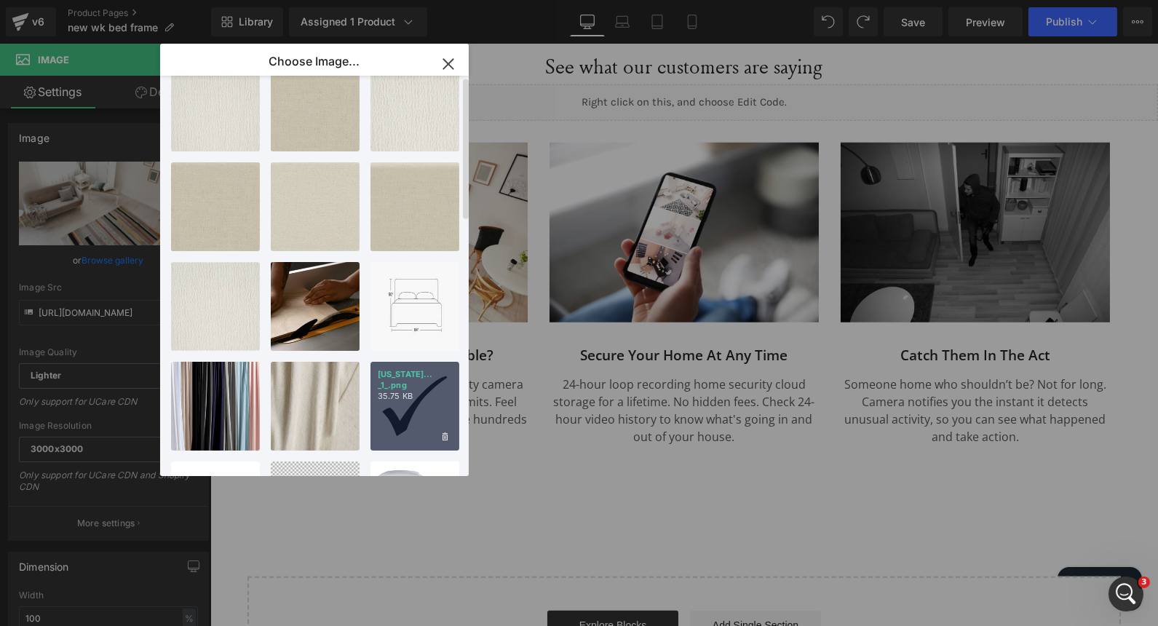
scroll to position [485, 0]
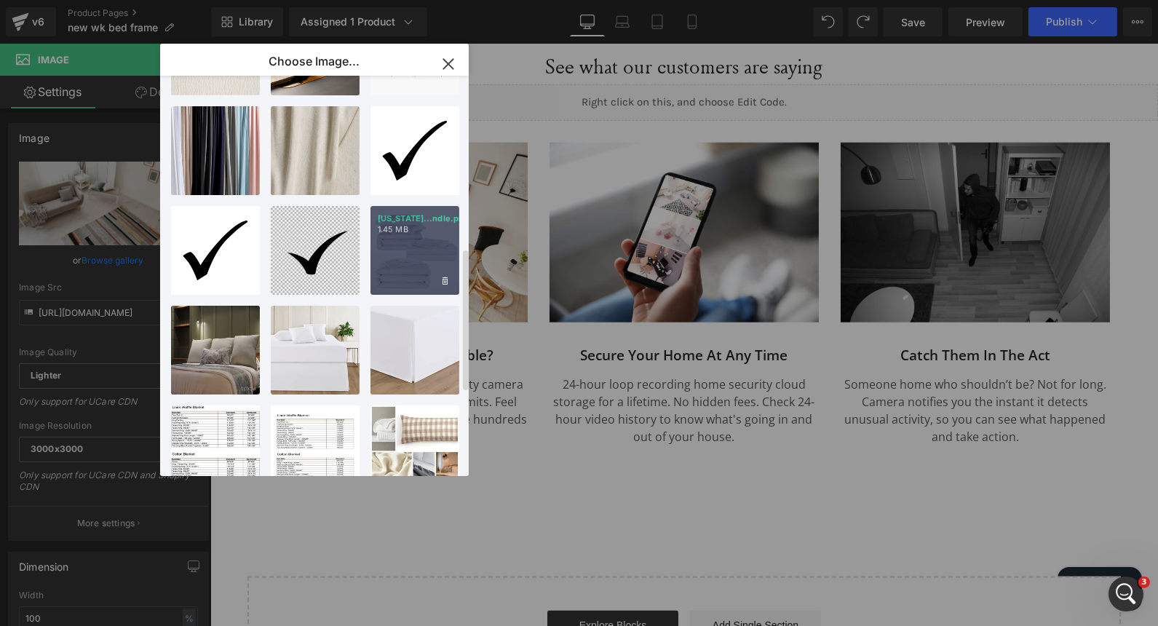
click at [439, 243] on div "Florida...ndle.png 1.45 MB" at bounding box center [415, 250] width 89 height 89
type input "https://ucarecdn.com/c6f65fe3-b5d8-4cce-9fc7-97ff910d858b/-/format/auto/-/previ…"
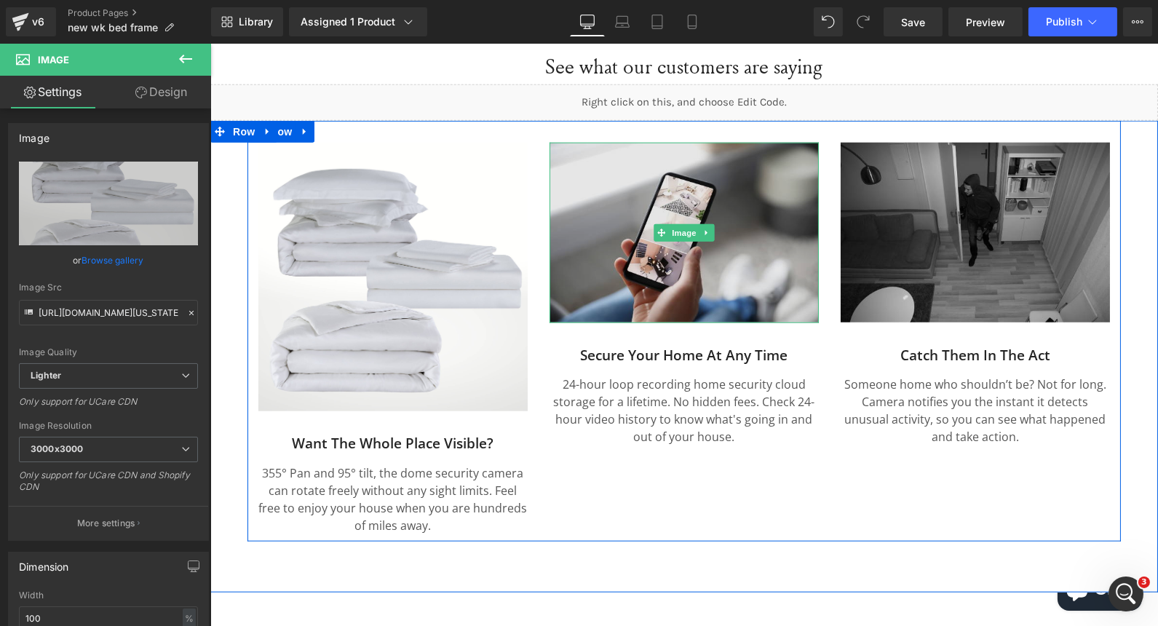
click at [690, 242] on img at bounding box center [683, 233] width 269 height 180
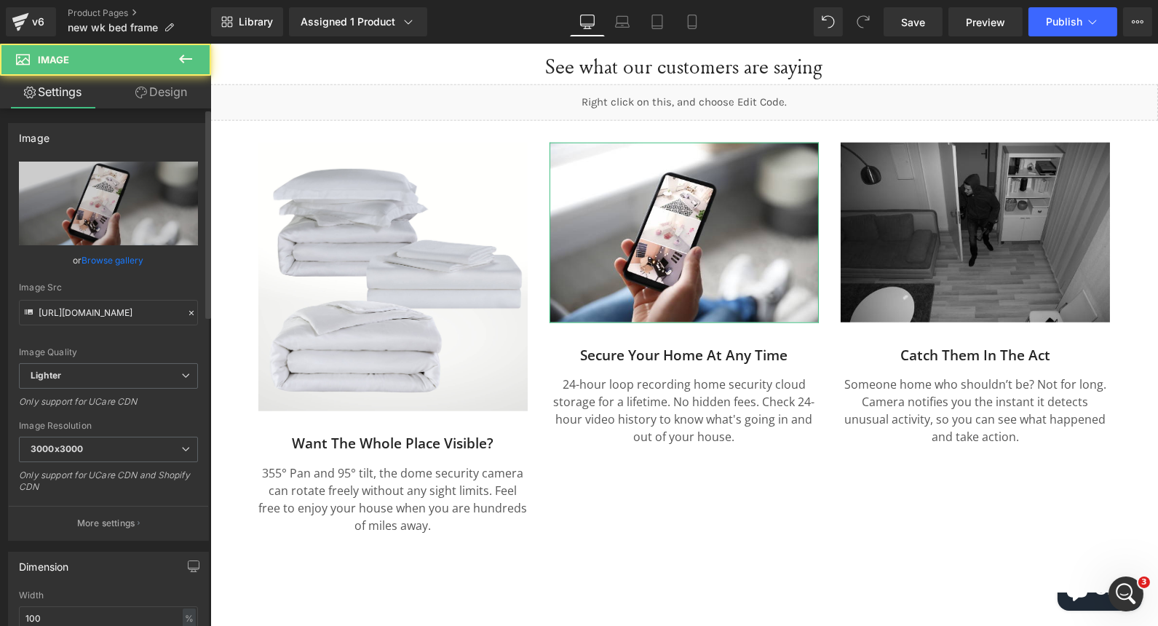
click at [130, 258] on link "Browse gallery" at bounding box center [113, 260] width 62 height 25
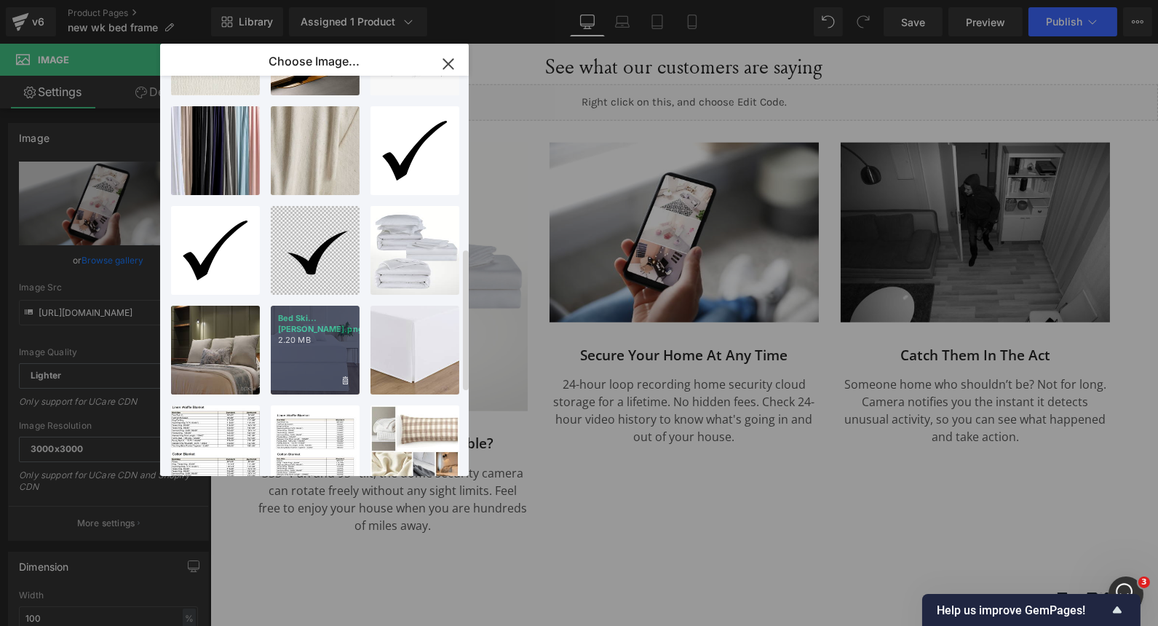
drag, startPoint x: 320, startPoint y: 328, endPoint x: 761, endPoint y: 200, distance: 459.4
click at [320, 335] on p "2.20 MB" at bounding box center [315, 340] width 74 height 11
type input "https://ucarecdn.com/27b6b0f2-55da-41f9-b15f-078ada08a198/-/format/auto/-/previ…"
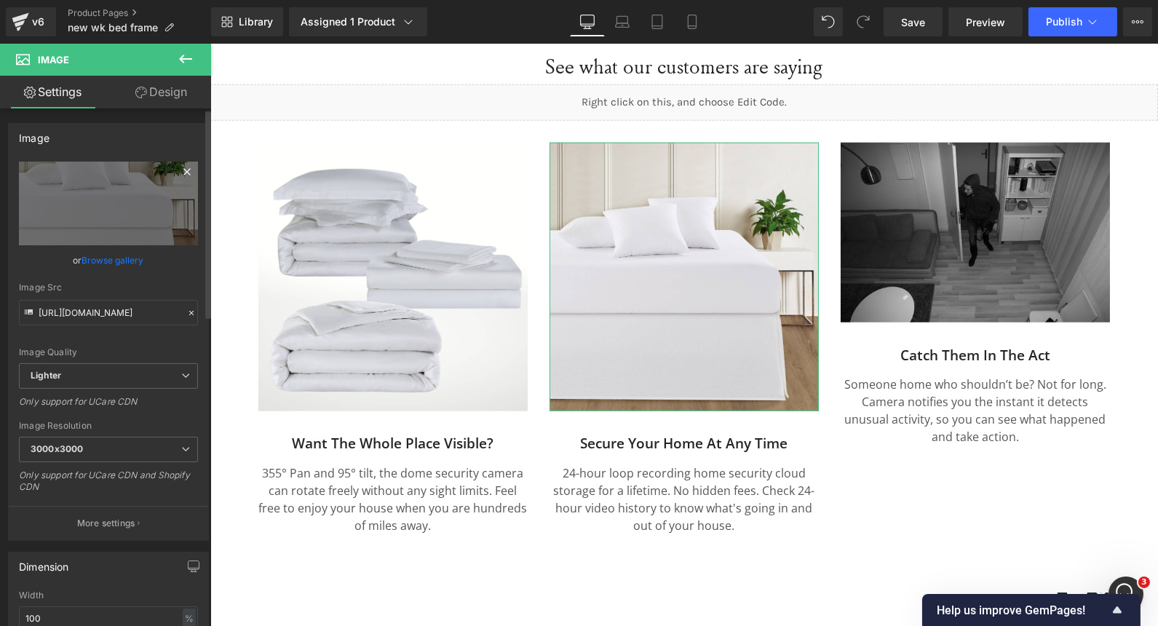
click at [183, 171] on icon at bounding box center [186, 171] width 7 height 7
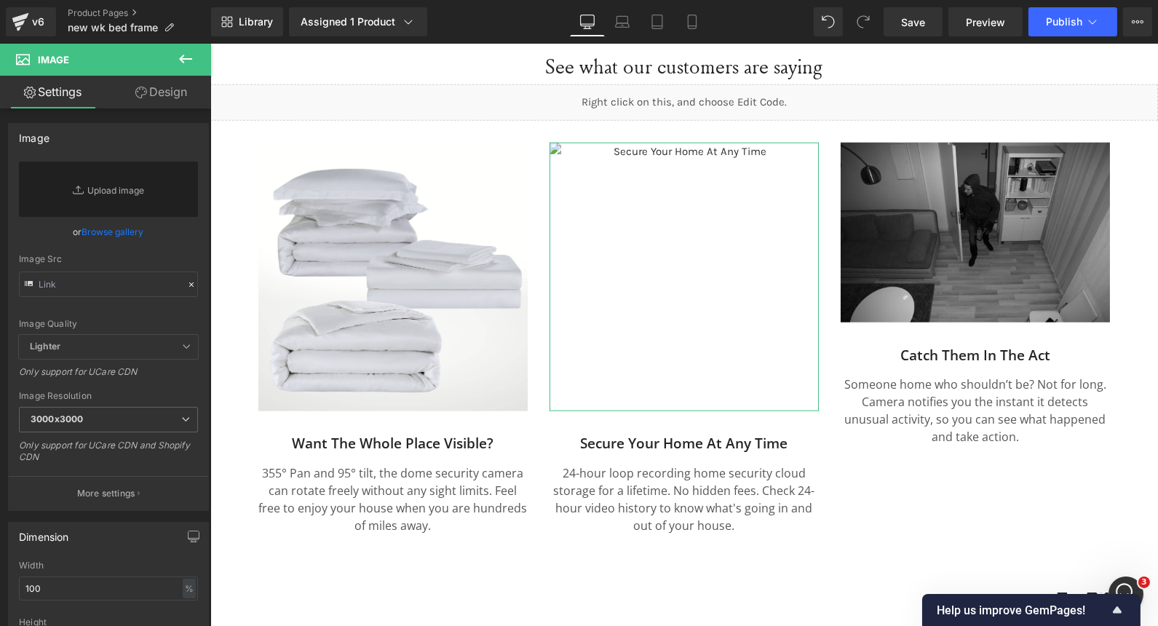
click at [125, 233] on link "Browse gallery" at bounding box center [113, 231] width 62 height 25
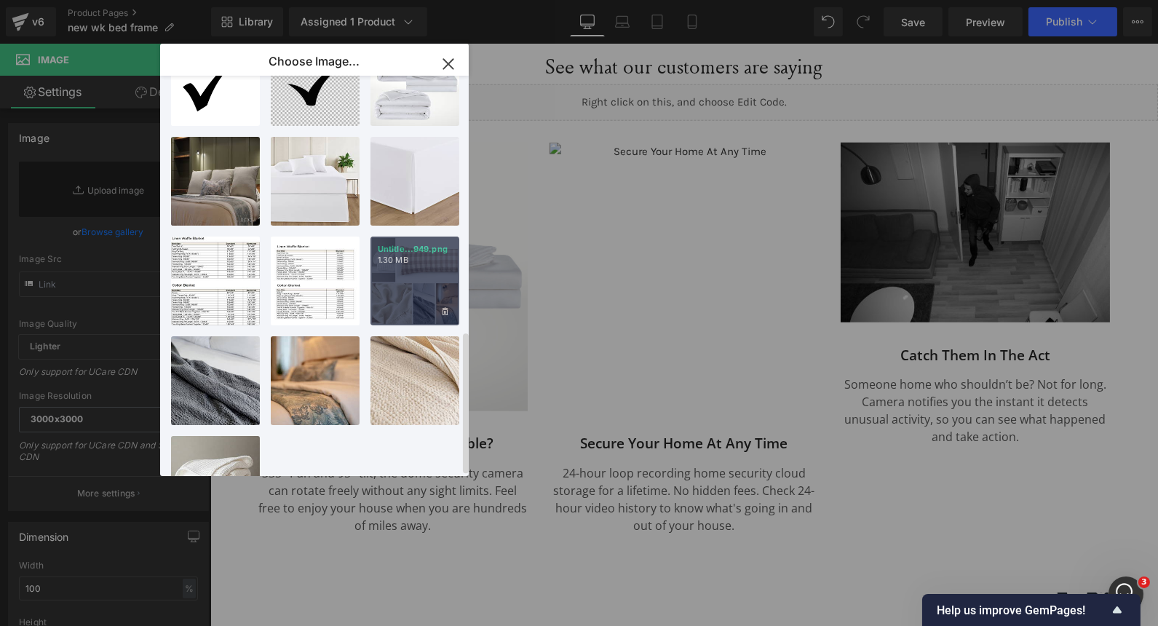
scroll to position [719, 0]
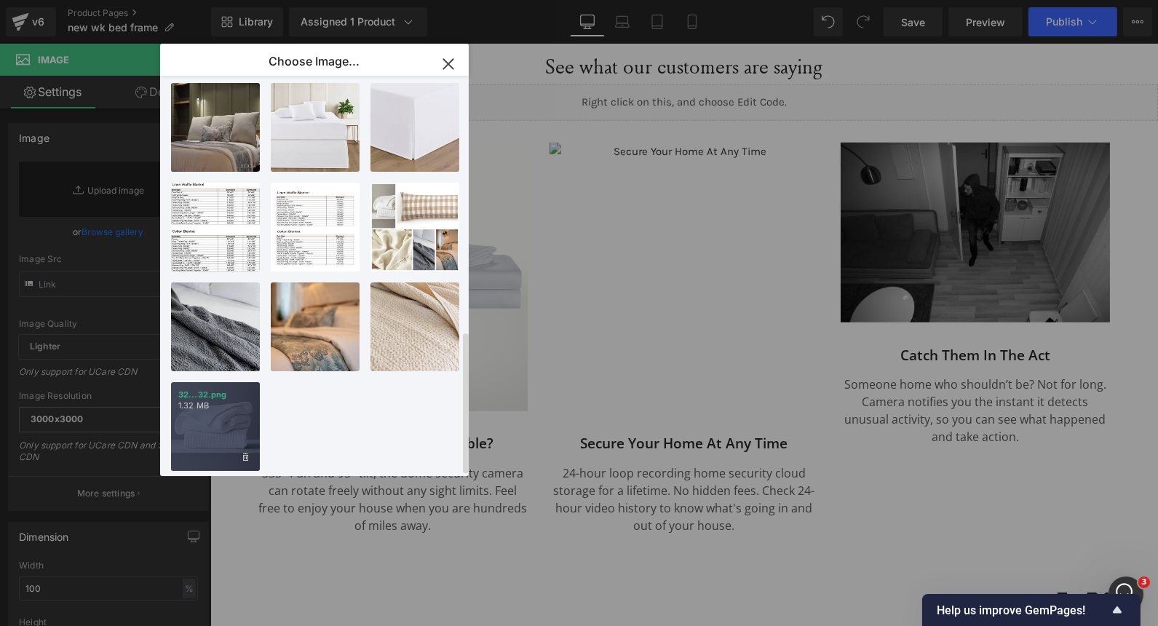
click at [217, 400] on p "1.32 MB" at bounding box center [215, 405] width 74 height 11
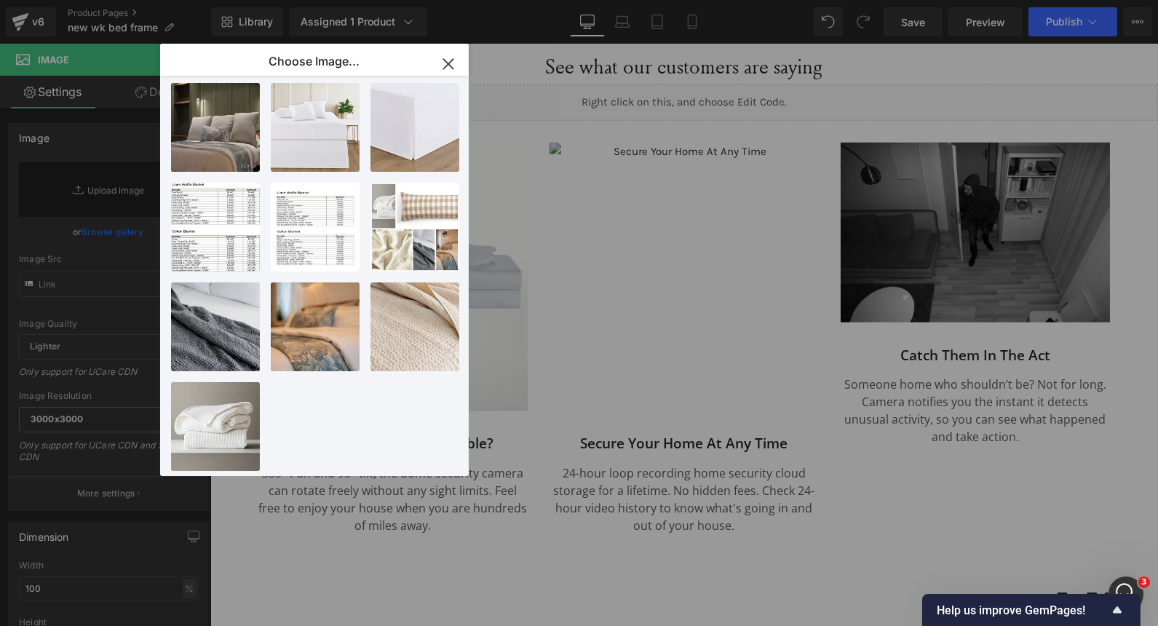
type input "https://ucarecdn.com/9b8f8d48-dd81-4014-ae82-861bcde5dda9/-/format/auto/-/previ…"
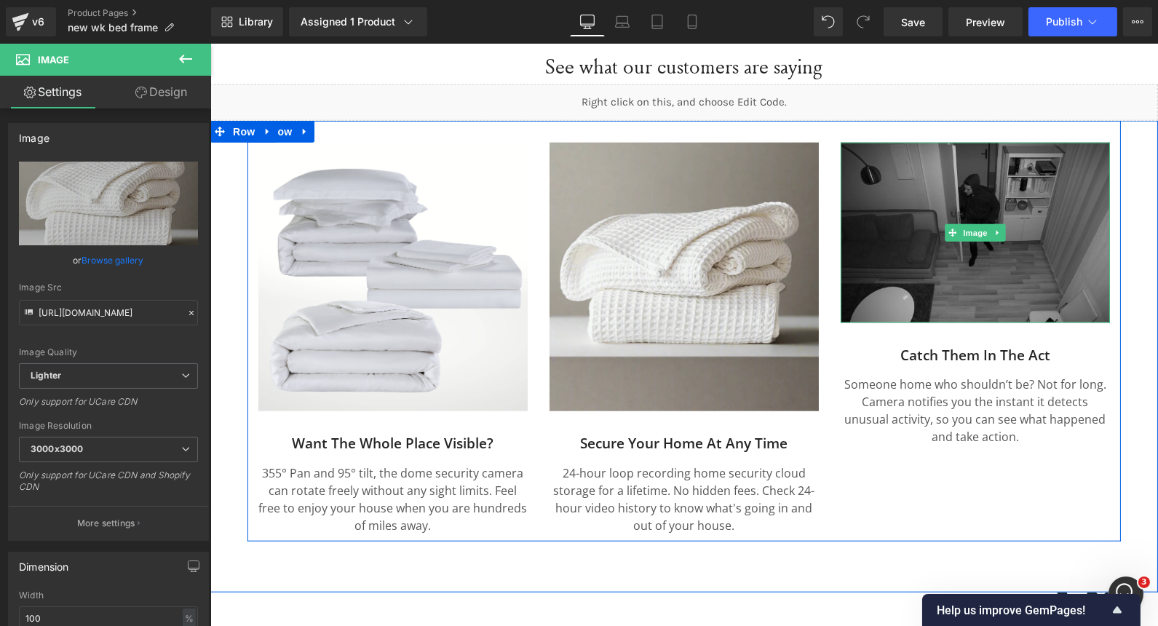
click at [1083, 234] on img at bounding box center [974, 233] width 269 height 180
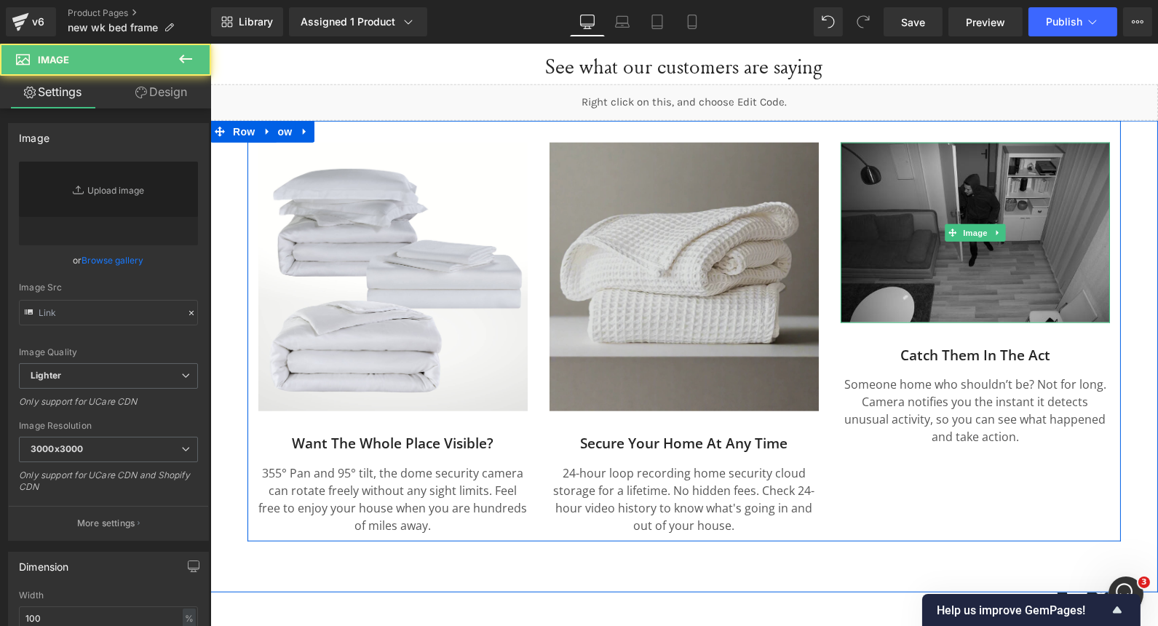
type input "https://ucarecdn.com/27e23a2a-6ac6-4c68-afa1-4c785c6dea4f/-/format/auto/-/previ…"
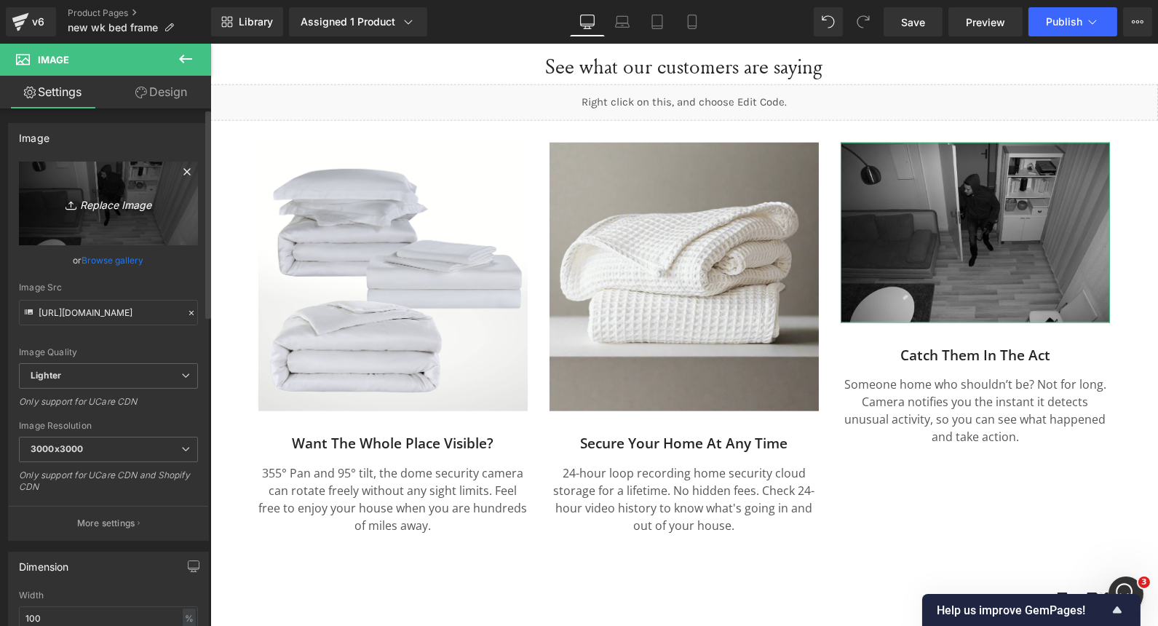
click at [183, 169] on icon at bounding box center [186, 171] width 7 height 7
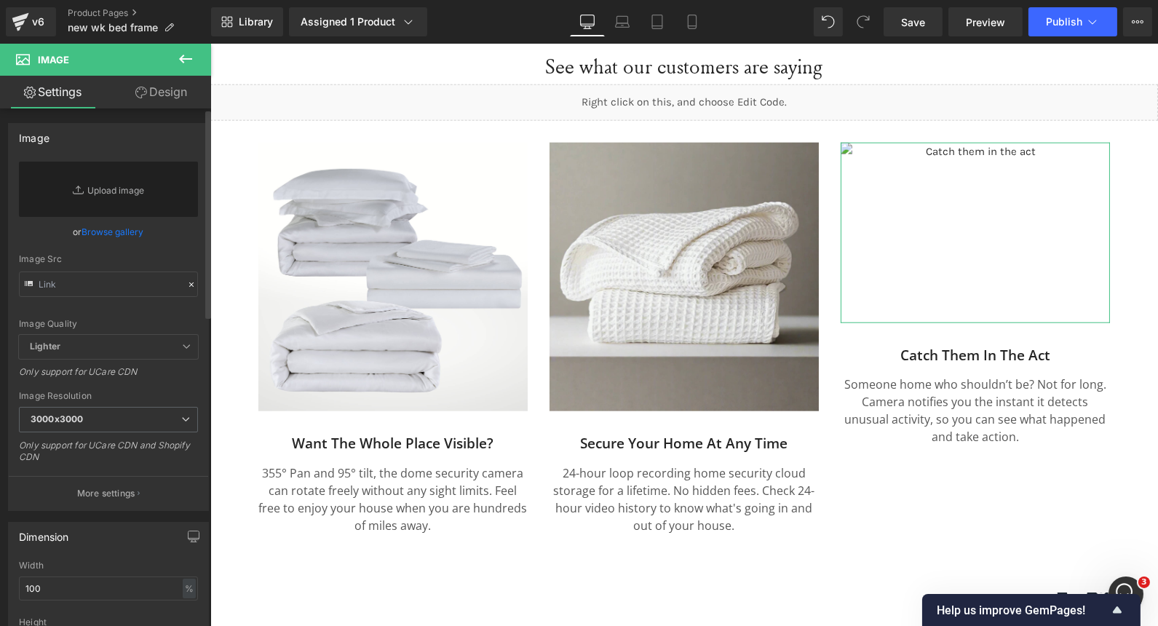
click at [106, 232] on link "Browse gallery" at bounding box center [113, 231] width 62 height 25
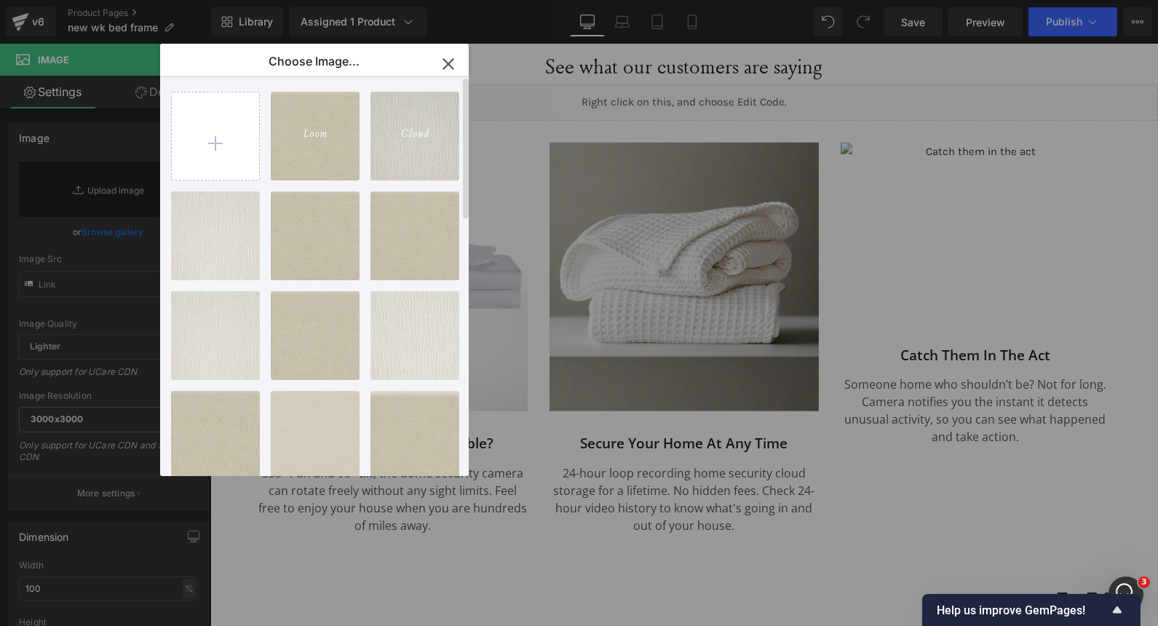
scroll to position [0, 0]
click at [199, 127] on input "file" at bounding box center [215, 136] width 87 height 87
type input "C:\fakepath\Sheet Sets_Dark Grey-02.jpg"
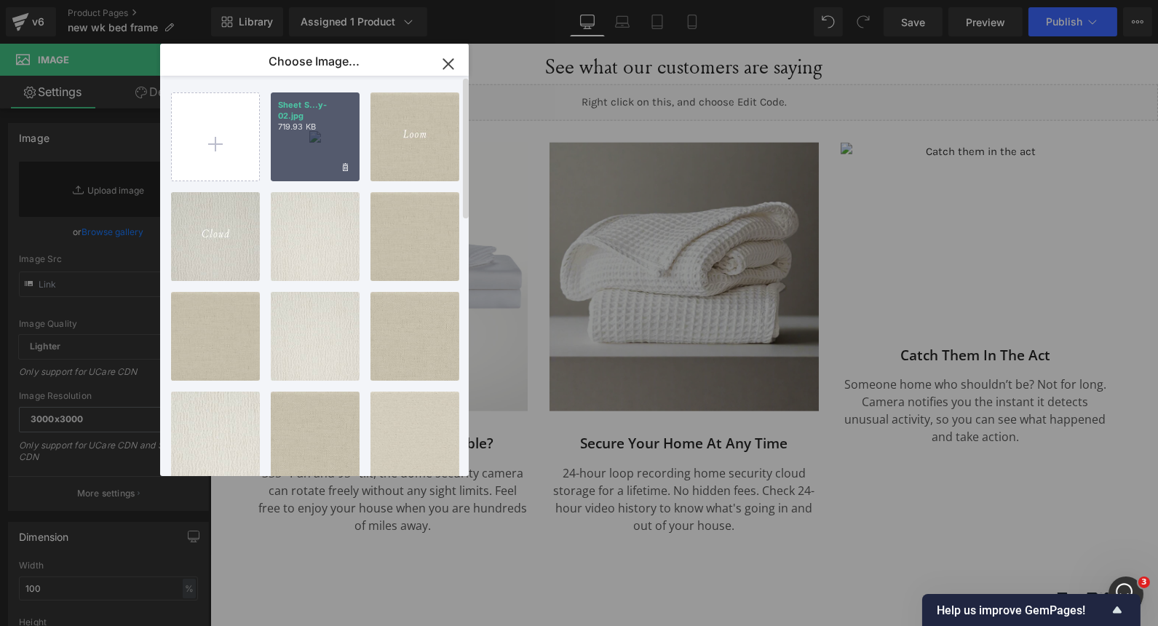
click at [326, 139] on div "Sheet S...y-02.jpg 719.93 KB" at bounding box center [315, 136] width 89 height 89
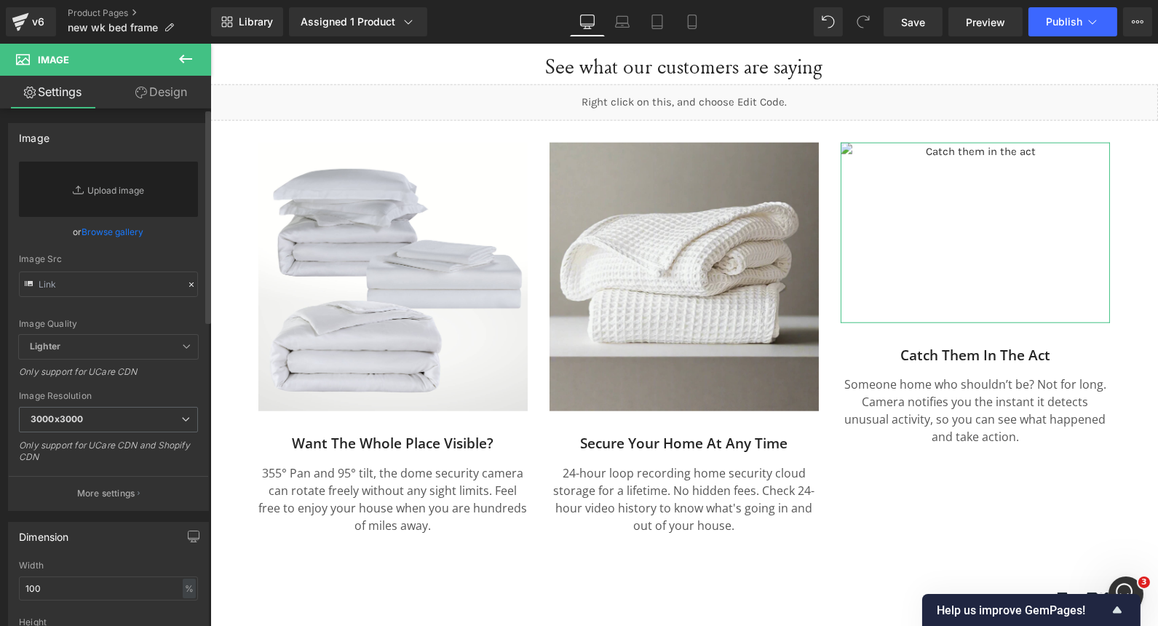
click at [120, 223] on link "Browse gallery" at bounding box center [113, 231] width 62 height 25
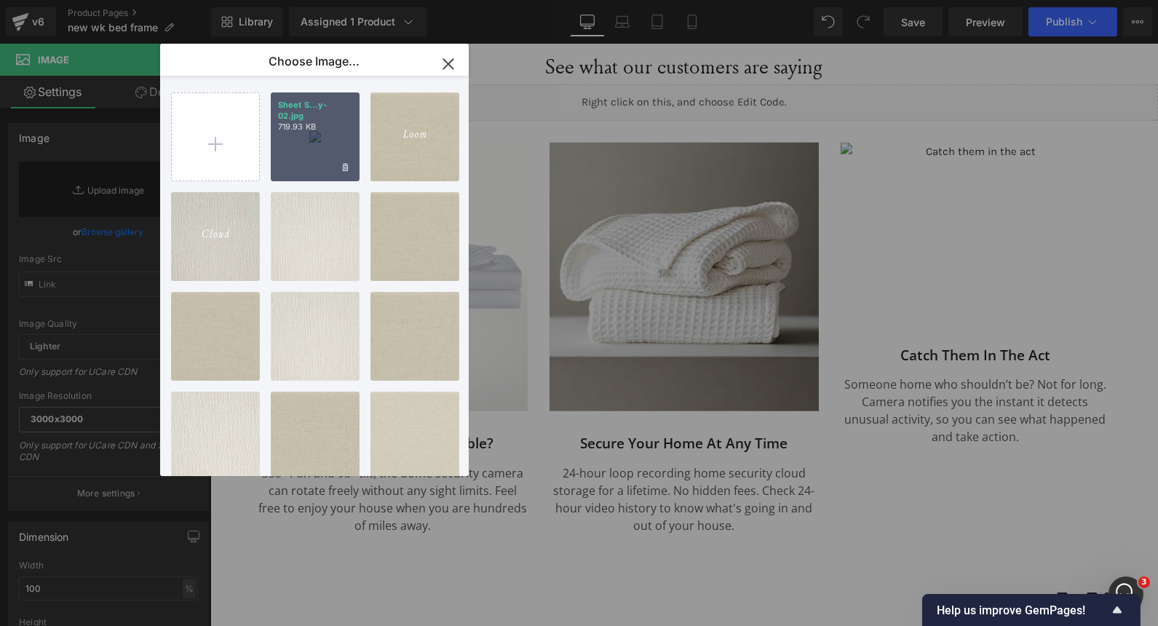
click at [288, 122] on p "719.93 KB" at bounding box center [315, 127] width 74 height 11
type input "https://ucarecdn.com/1718fbda-5cf3-4350-8802-186212301926/-/format/auto/-/previ…"
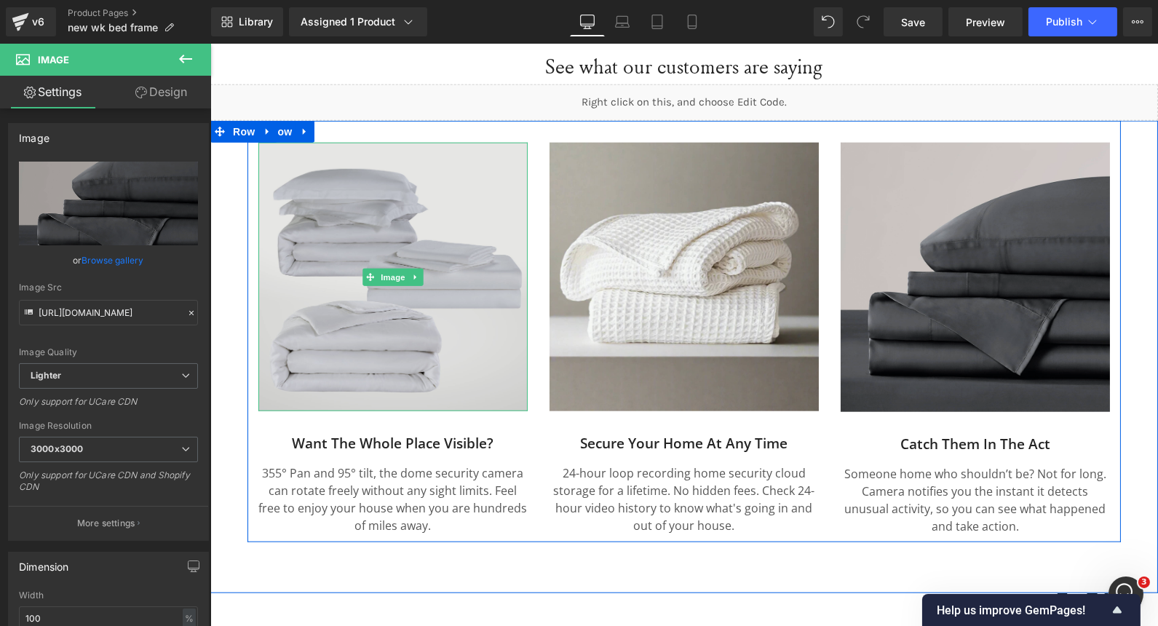
click at [399, 248] on img at bounding box center [392, 277] width 269 height 269
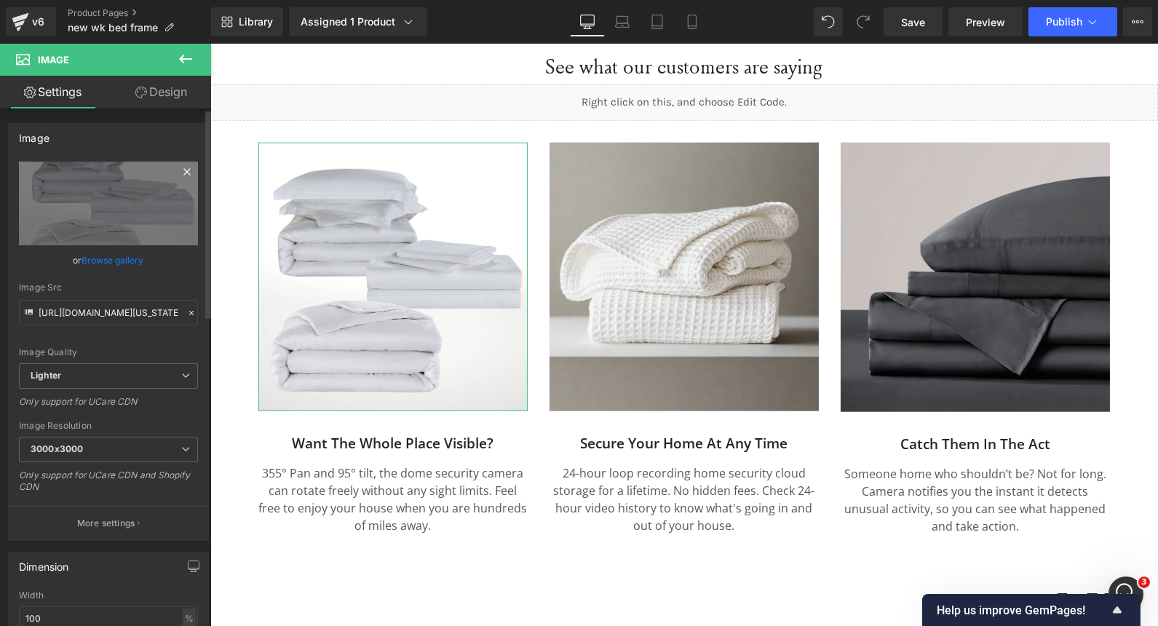
click at [183, 167] on icon at bounding box center [186, 171] width 17 height 17
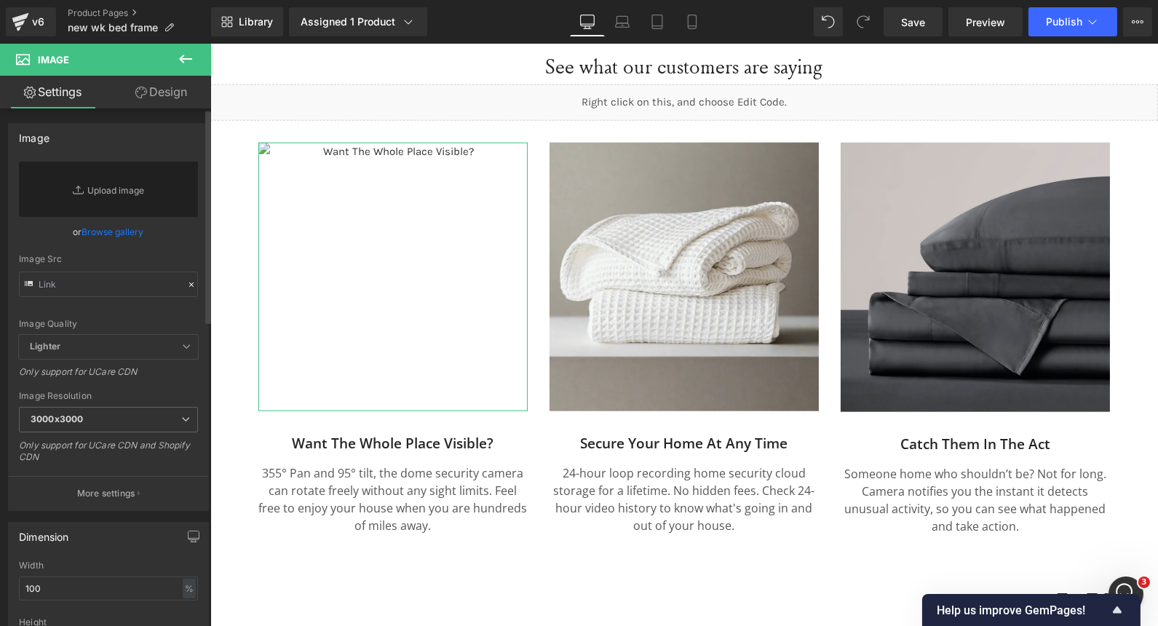
click at [111, 226] on link "Browse gallery" at bounding box center [113, 231] width 62 height 25
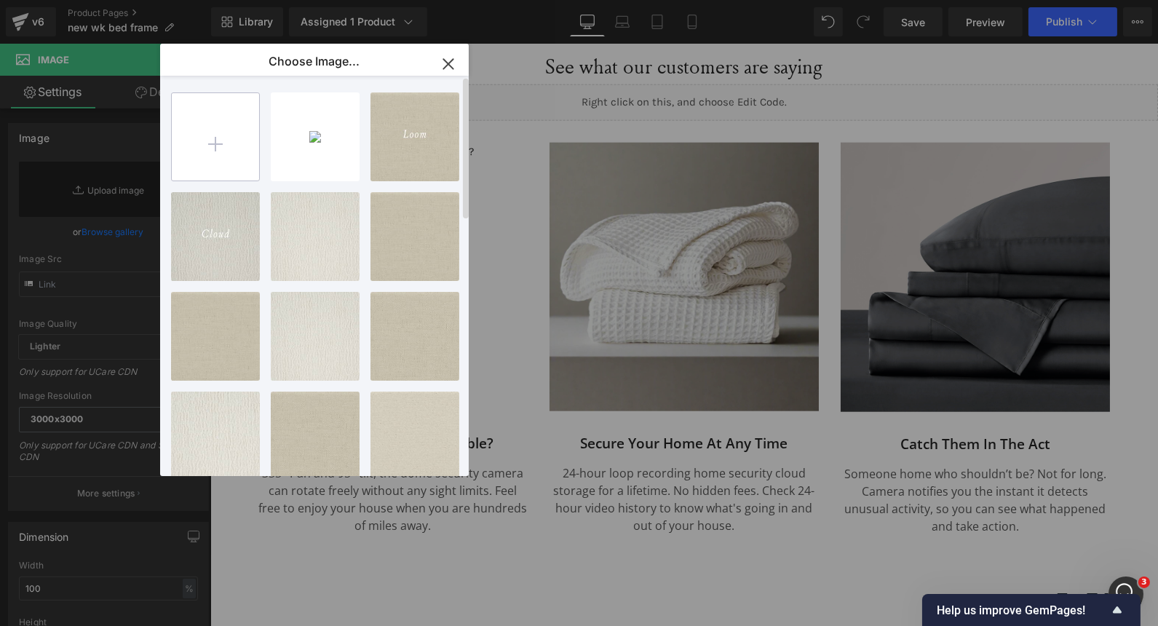
click at [233, 131] on input "file" at bounding box center [215, 136] width 87 height 87
type input "C:\fakepath\Silk Pillow 2.png"
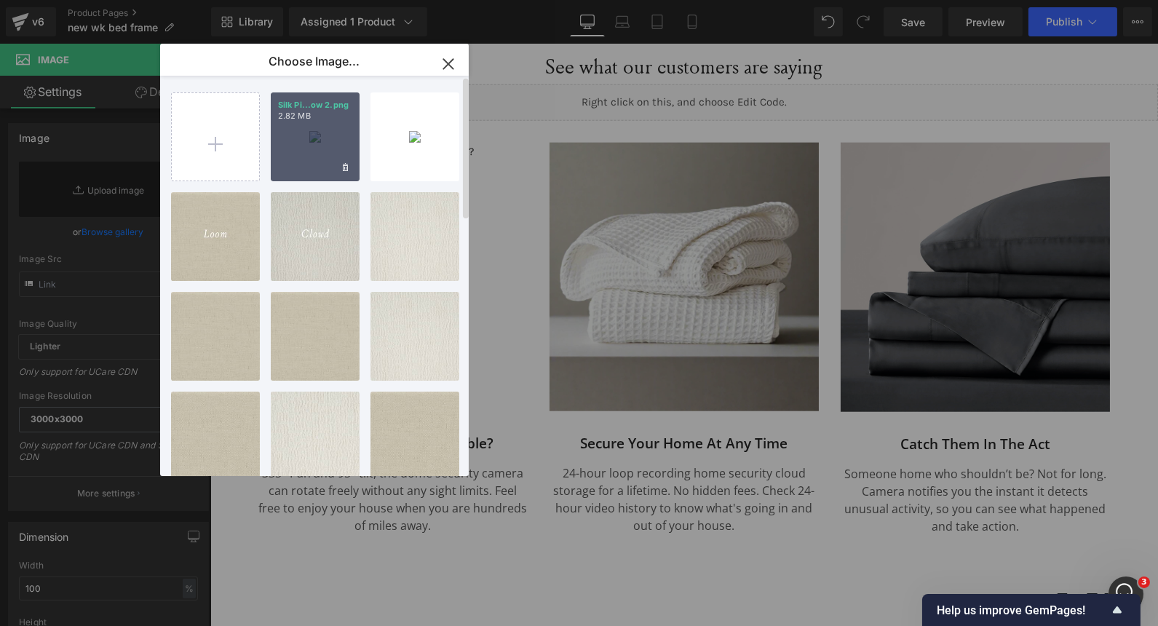
click at [332, 114] on p "2.82 MB" at bounding box center [315, 116] width 74 height 11
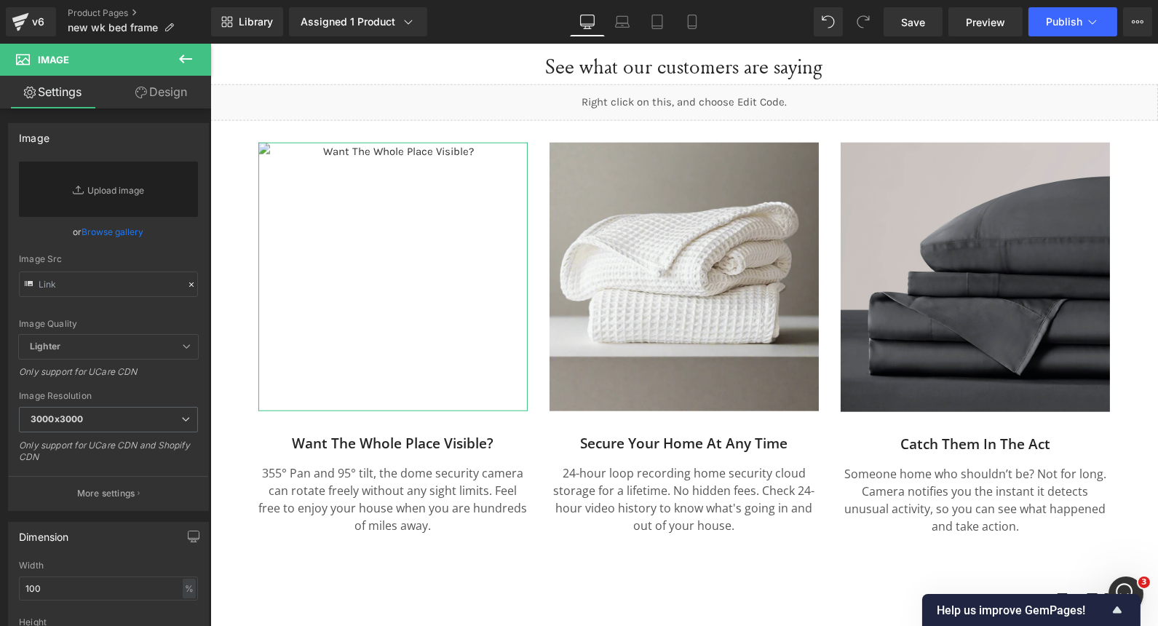
click at [92, 237] on link "Browse gallery" at bounding box center [113, 231] width 62 height 25
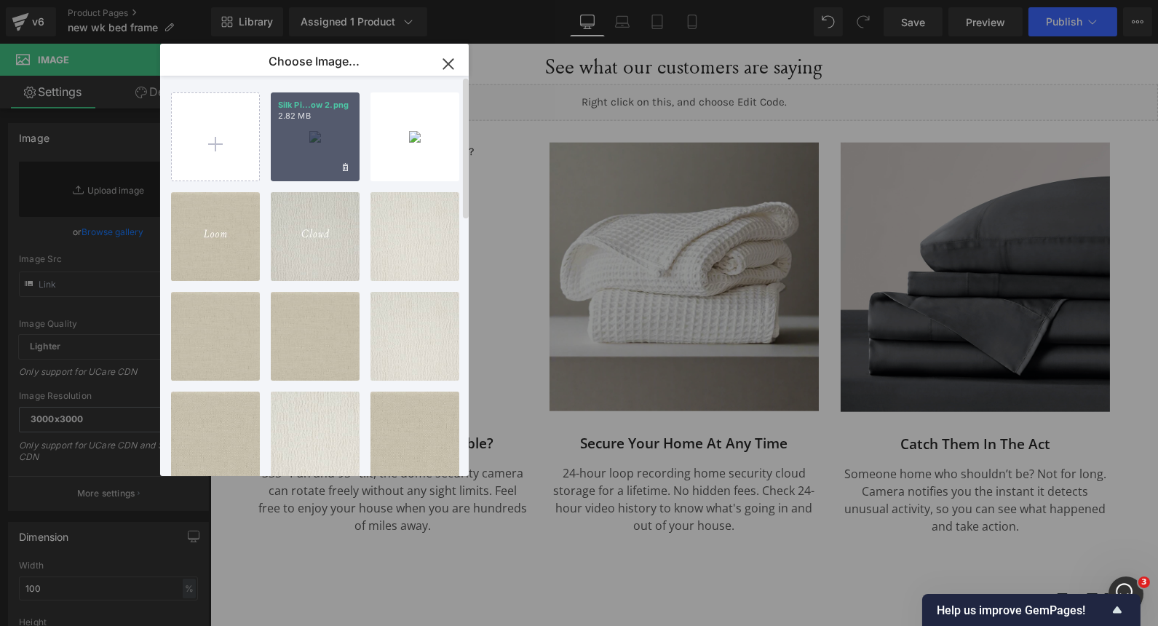
click at [336, 138] on div "Silk Pi...ow 2.png 2.82 MB" at bounding box center [315, 136] width 89 height 89
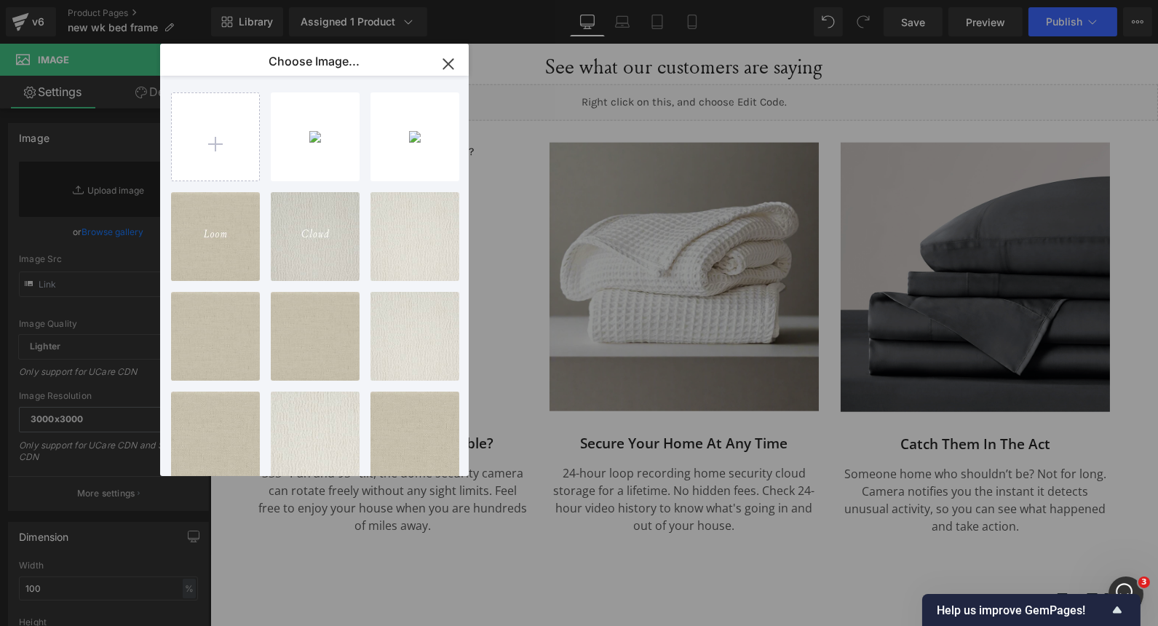
type input "https://ucarecdn.com/4ead5ad2-6f3f-4637-8e8e-fd2191b44da0/-/format/auto/-/previ…"
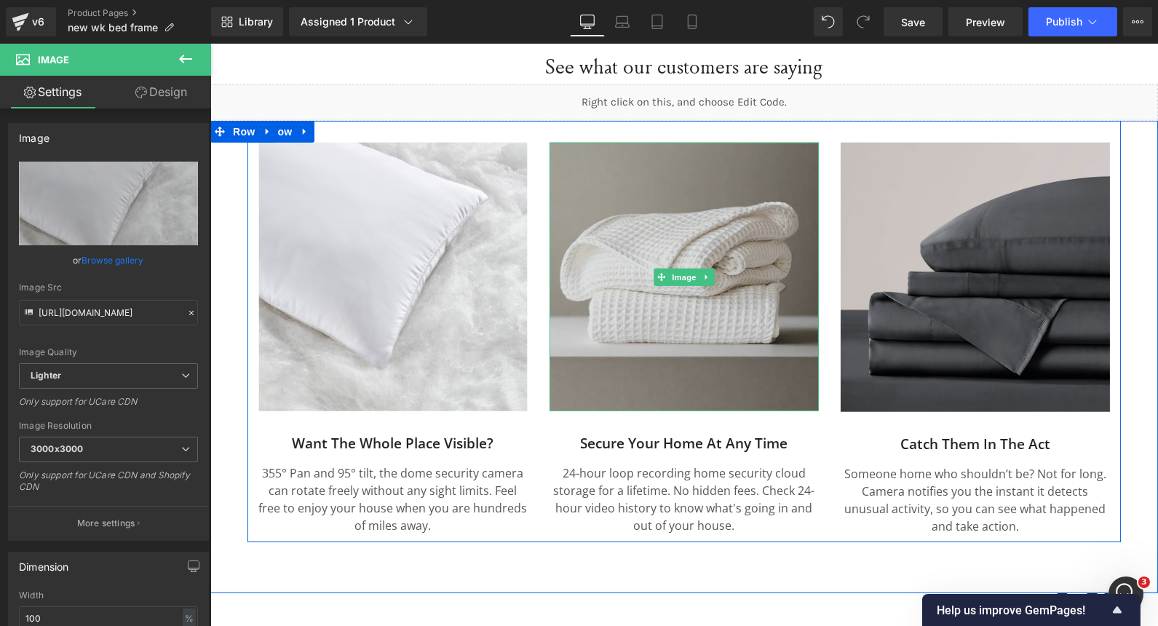
click at [751, 179] on img at bounding box center [683, 277] width 269 height 269
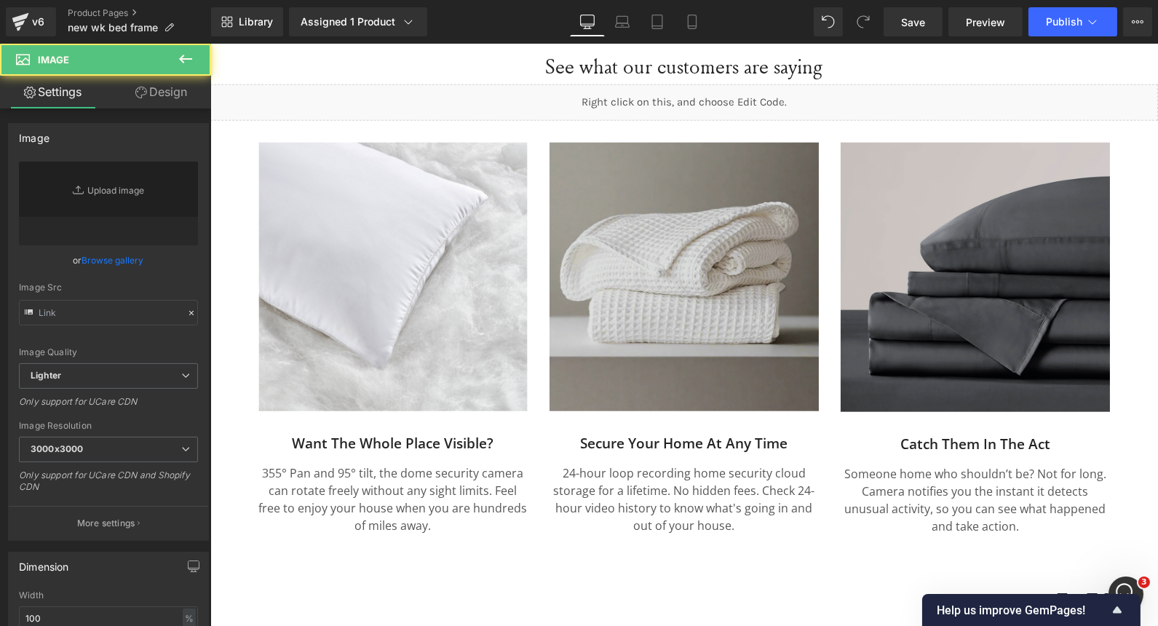
type input "https://ucarecdn.com/9b8f8d48-dd81-4014-ae82-861bcde5dda9/-/format/auto/-/previ…"
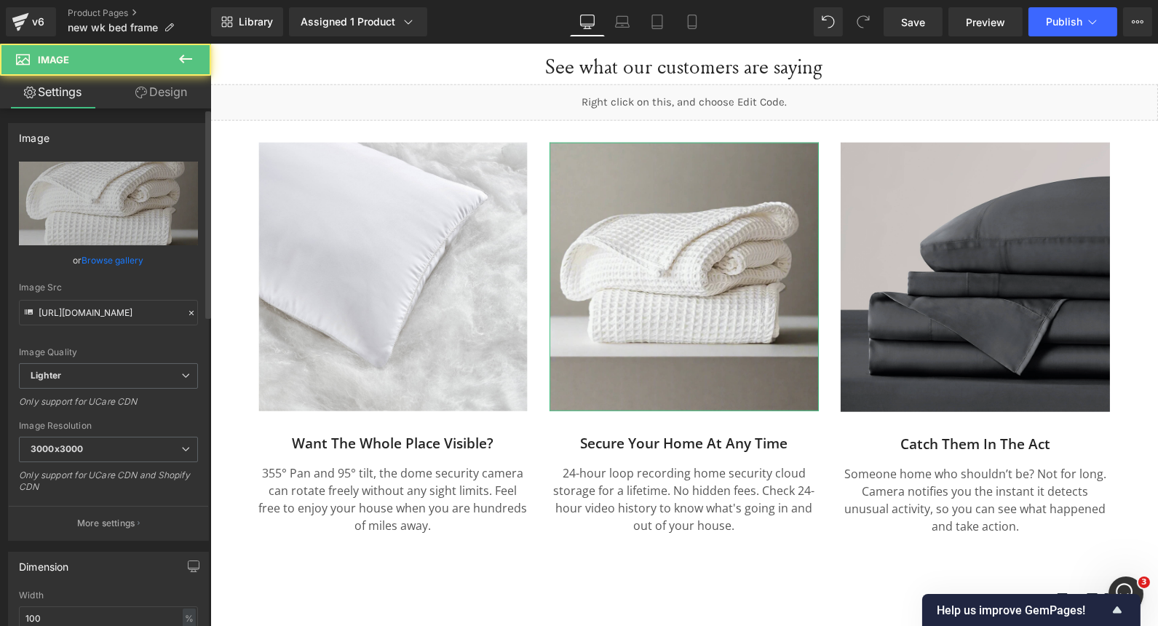
click at [113, 256] on link "Browse gallery" at bounding box center [113, 260] width 62 height 25
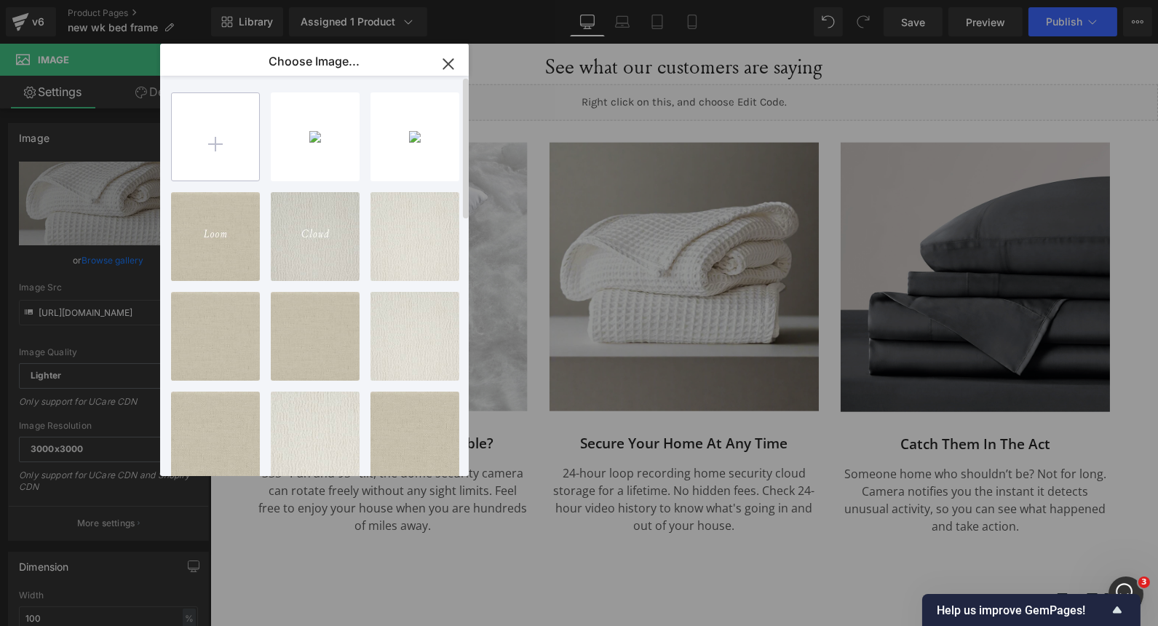
click at [220, 168] on input "file" at bounding box center [215, 136] width 87 height 87
type input "C:\fakepath\58.png"
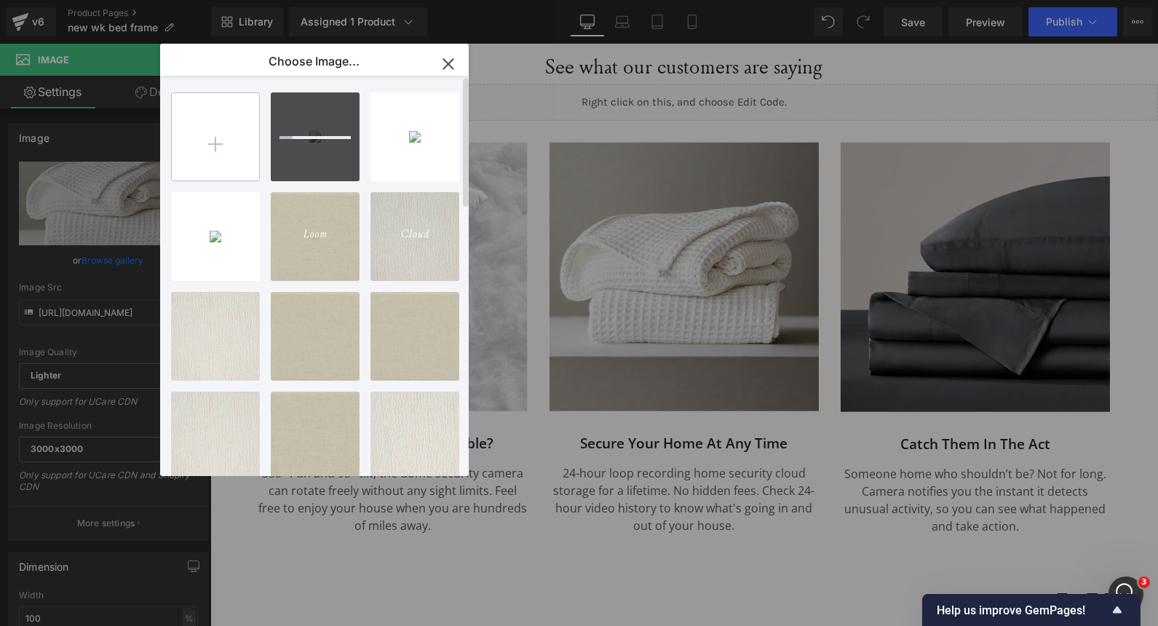
click at [249, 158] on input "file" at bounding box center [215, 136] width 87 height 87
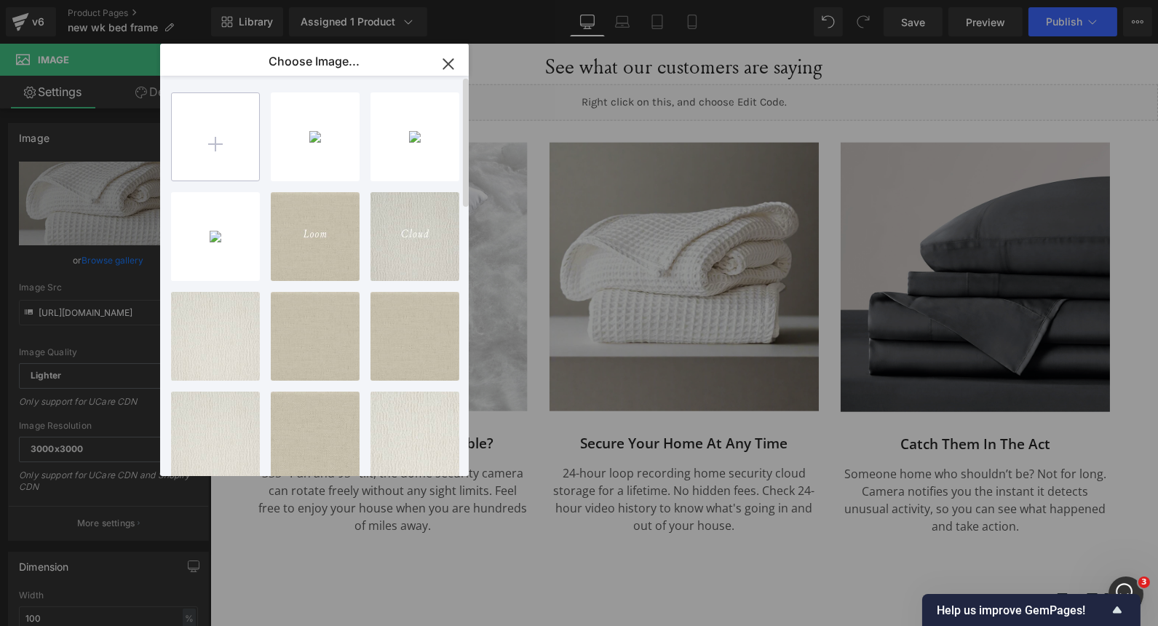
type input "C:\fakepath\50.png"
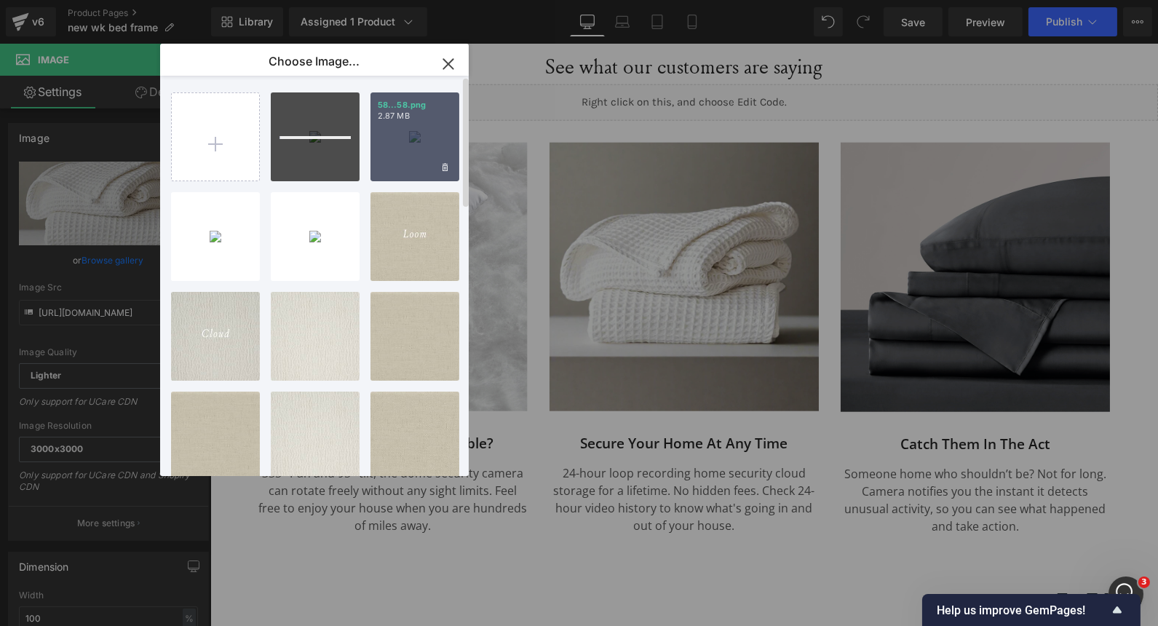
click at [421, 135] on div "58...58.png 2.87 MB" at bounding box center [415, 136] width 89 height 89
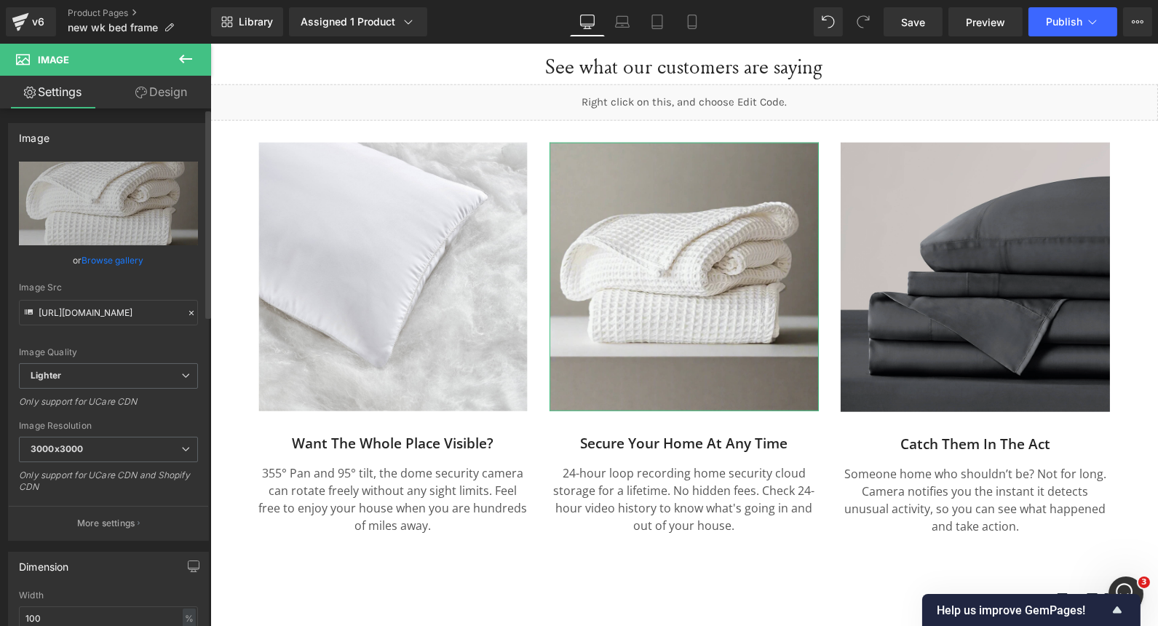
click at [118, 259] on link "Browse gallery" at bounding box center [113, 260] width 62 height 25
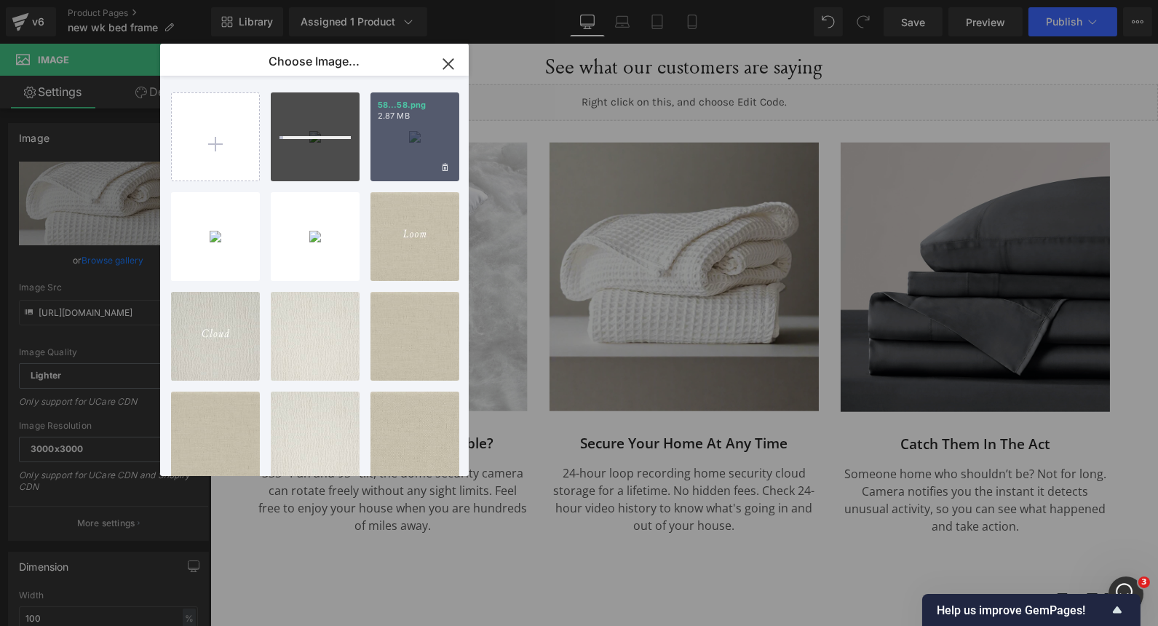
click at [397, 124] on div "58...58.png 2.87 MB" at bounding box center [415, 136] width 89 height 89
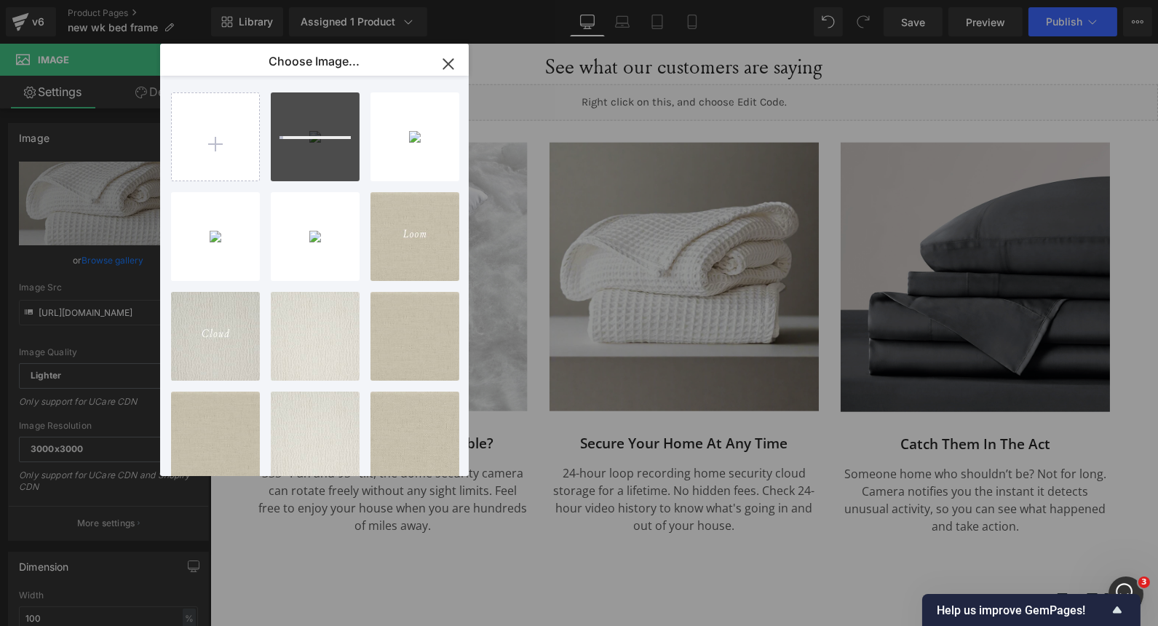
type input "https://ucarecdn.com/8d0fc8fe-b693-4c01-955e-27f67ac53a70/-/format/auto/-/previ…"
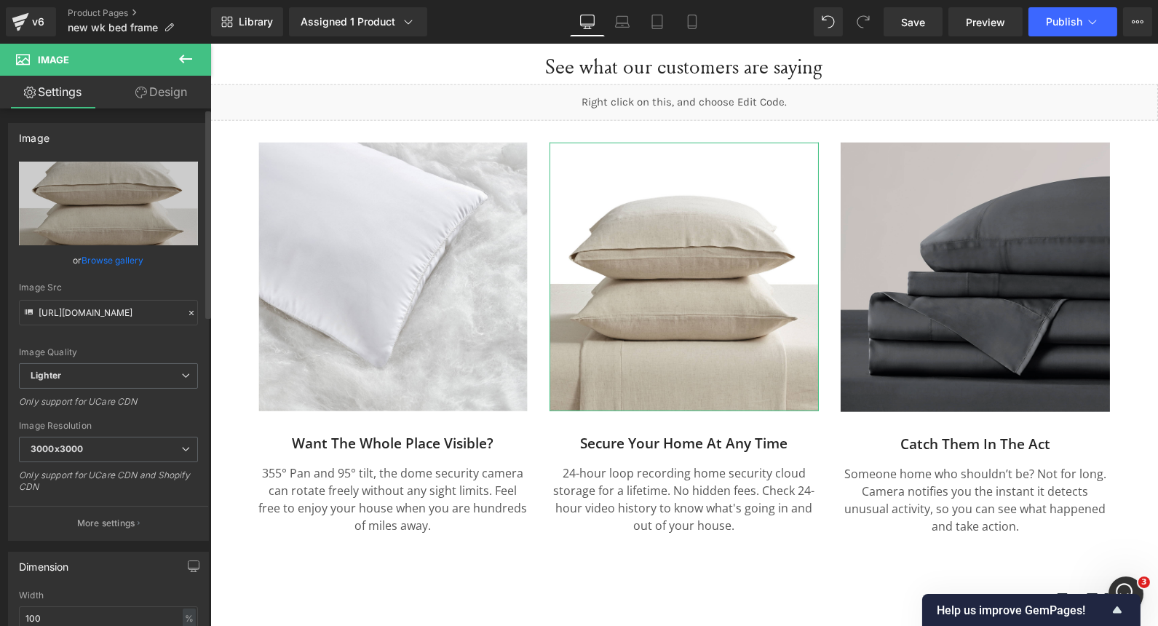
click at [109, 261] on link "Browse gallery" at bounding box center [113, 260] width 62 height 25
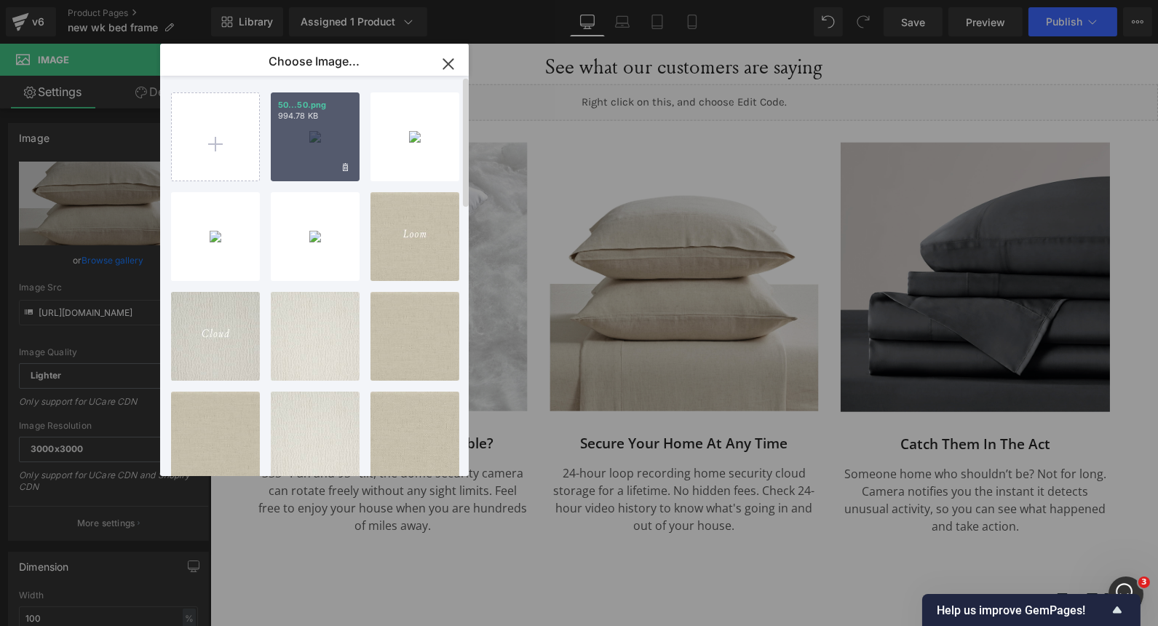
click at [317, 133] on div "50...50.png 994.78 KB" at bounding box center [315, 136] width 89 height 89
type input "https://ucarecdn.com/998123ee-4cfa-49b5-8d9b-dad7ae30774d/-/format/auto/-/previ…"
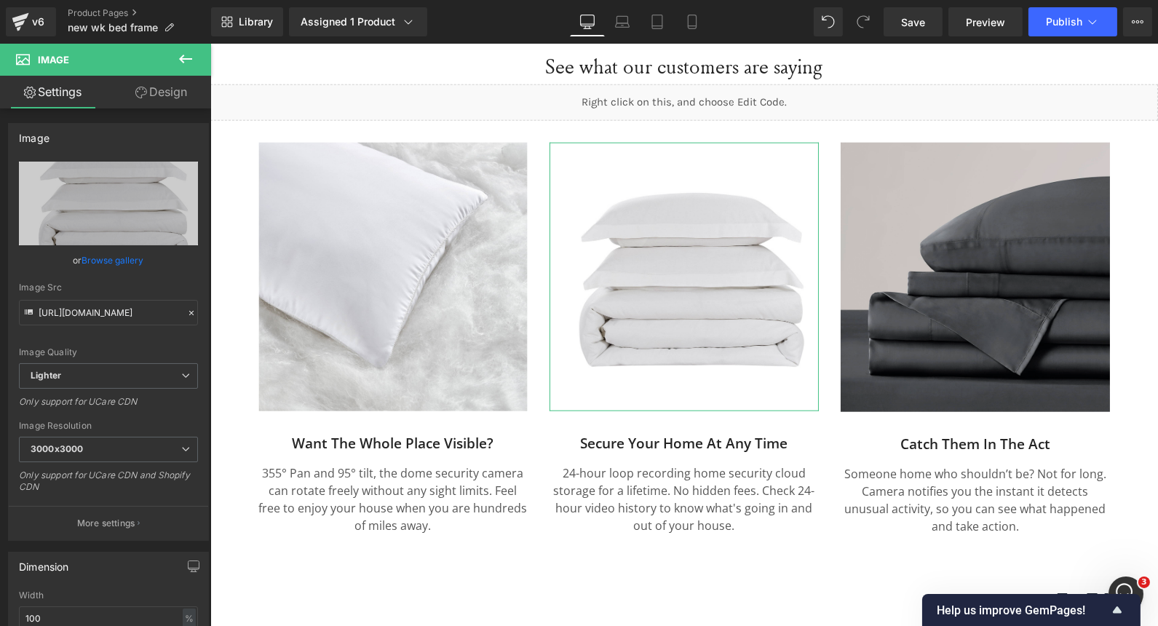
drag, startPoint x: 109, startPoint y: 261, endPoint x: 143, endPoint y: 248, distance: 36.6
click at [110, 261] on link "Browse gallery" at bounding box center [113, 260] width 62 height 25
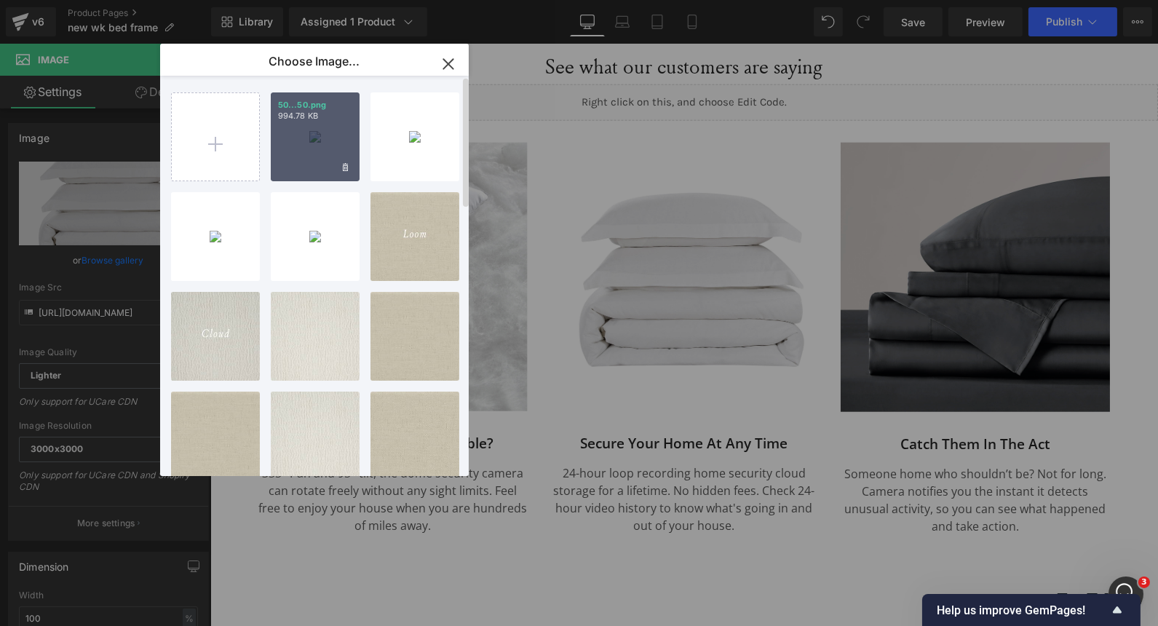
click at [314, 144] on div "50...50.png 994.78 KB" at bounding box center [315, 136] width 89 height 89
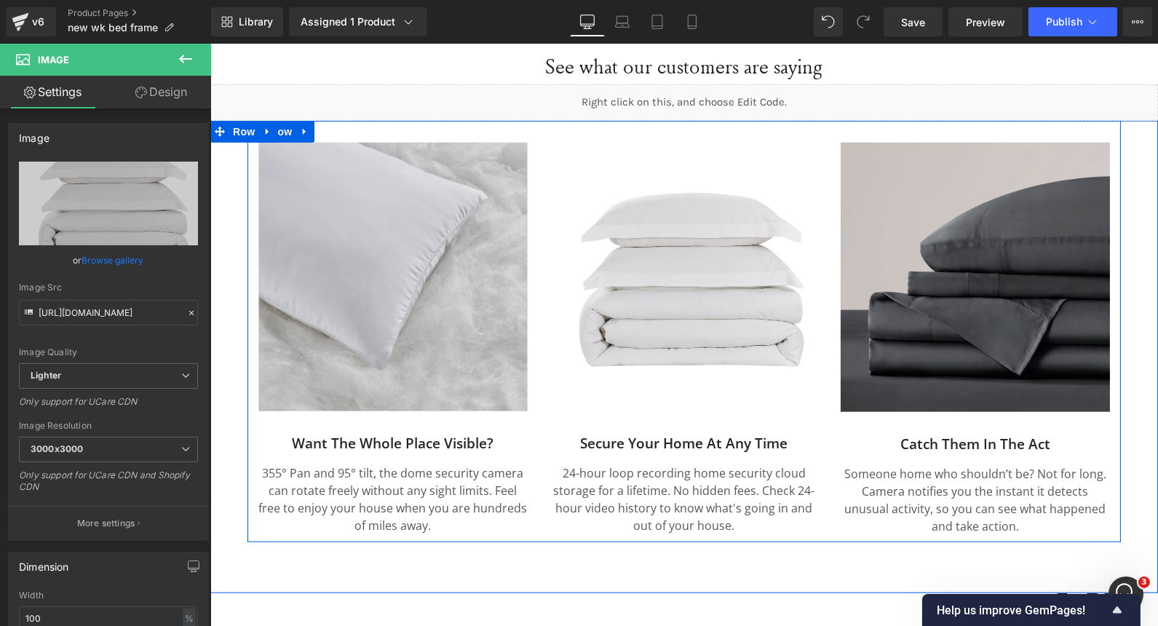
scroll to position [2565, 0]
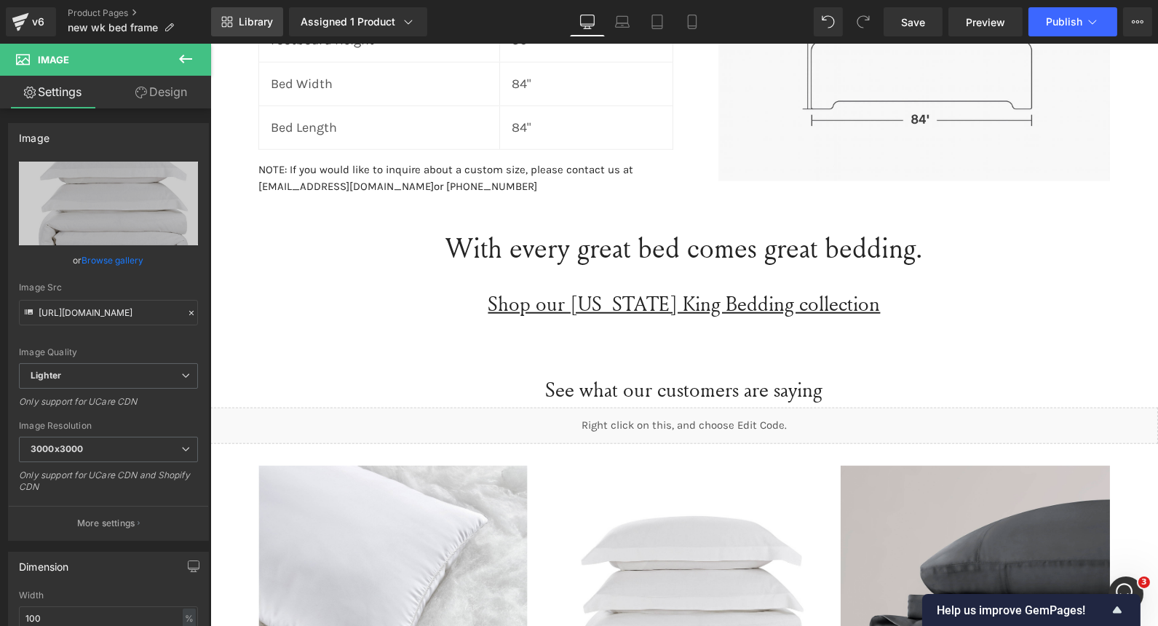
click at [278, 9] on link "Library" at bounding box center [247, 21] width 72 height 29
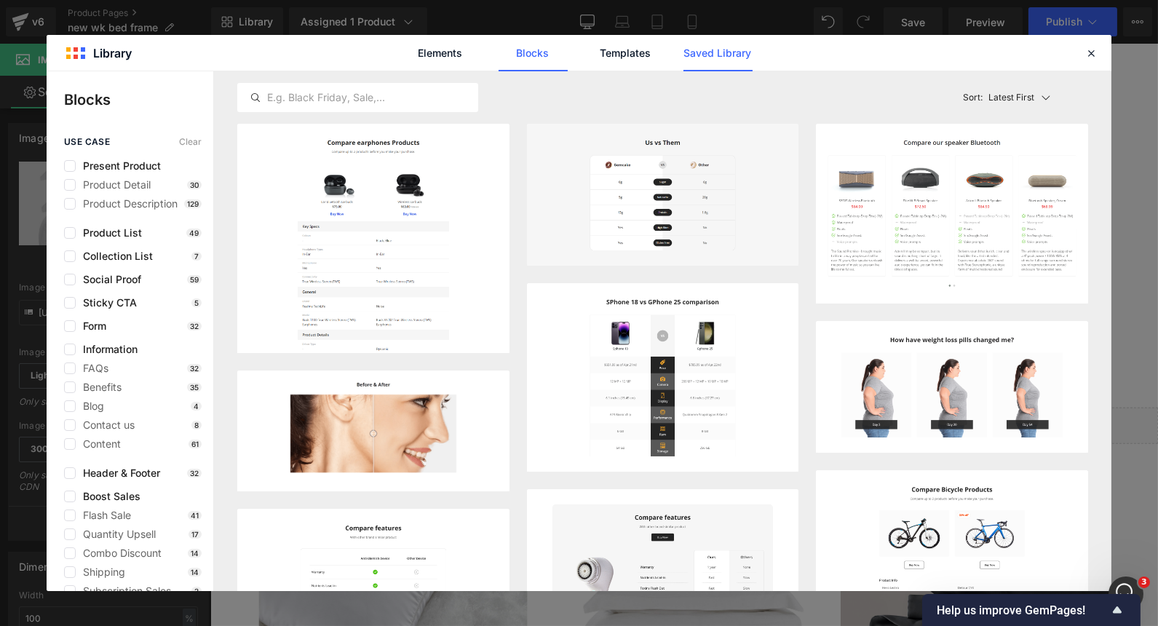
click at [722, 52] on link "Saved Library" at bounding box center [718, 53] width 69 height 36
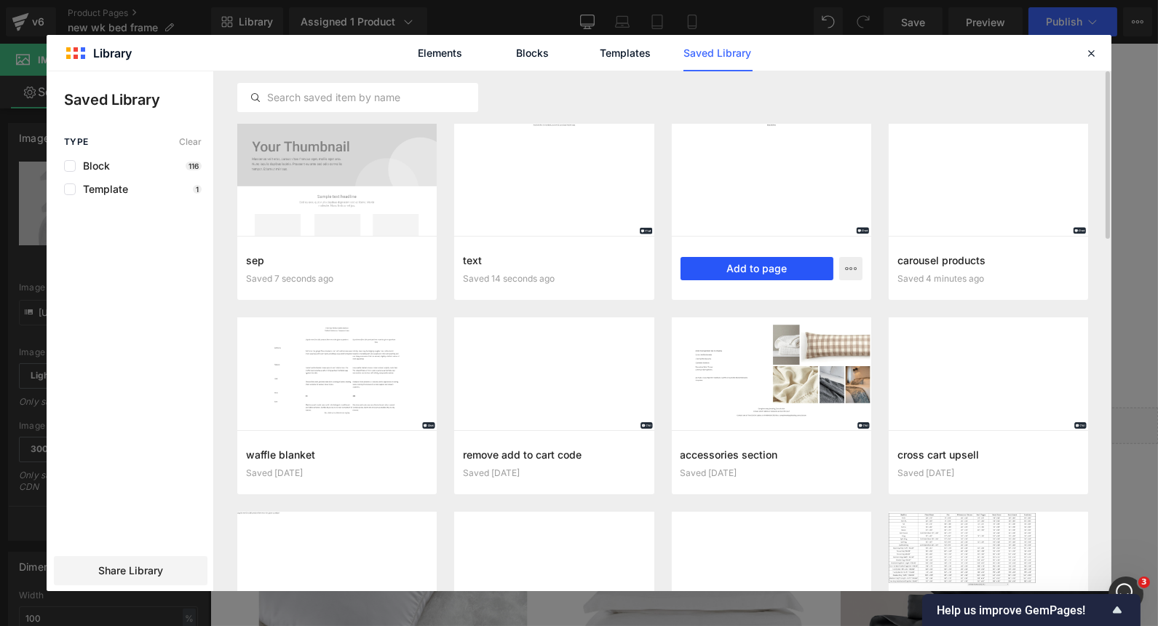
click at [732, 276] on button "Add to page" at bounding box center [757, 268] width 153 height 23
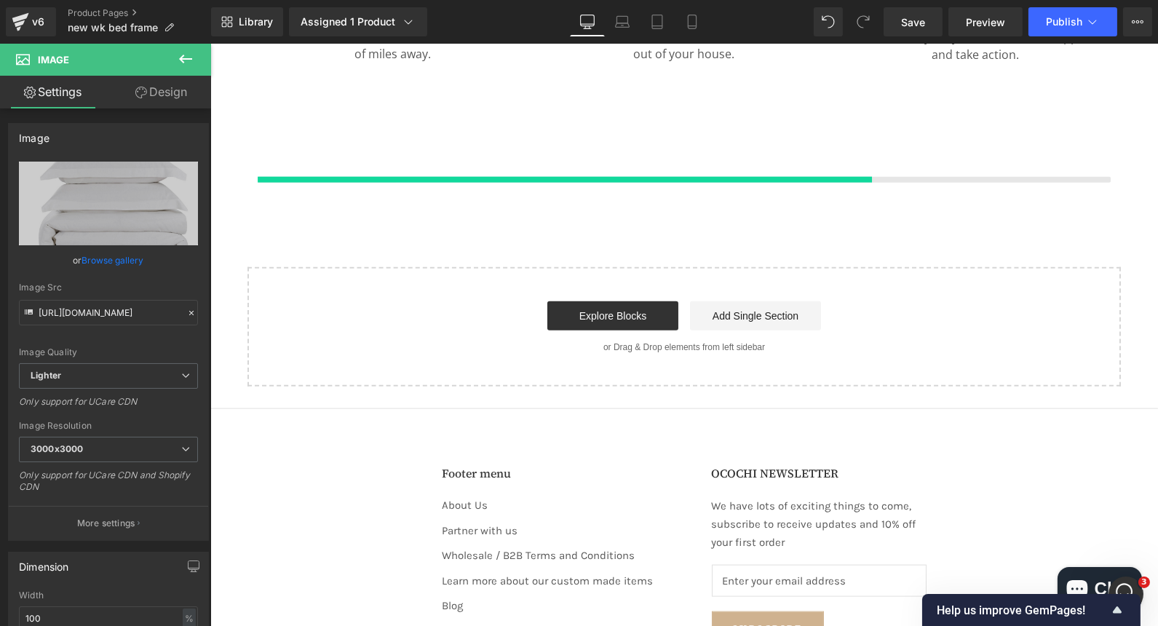
scroll to position [3360, 0]
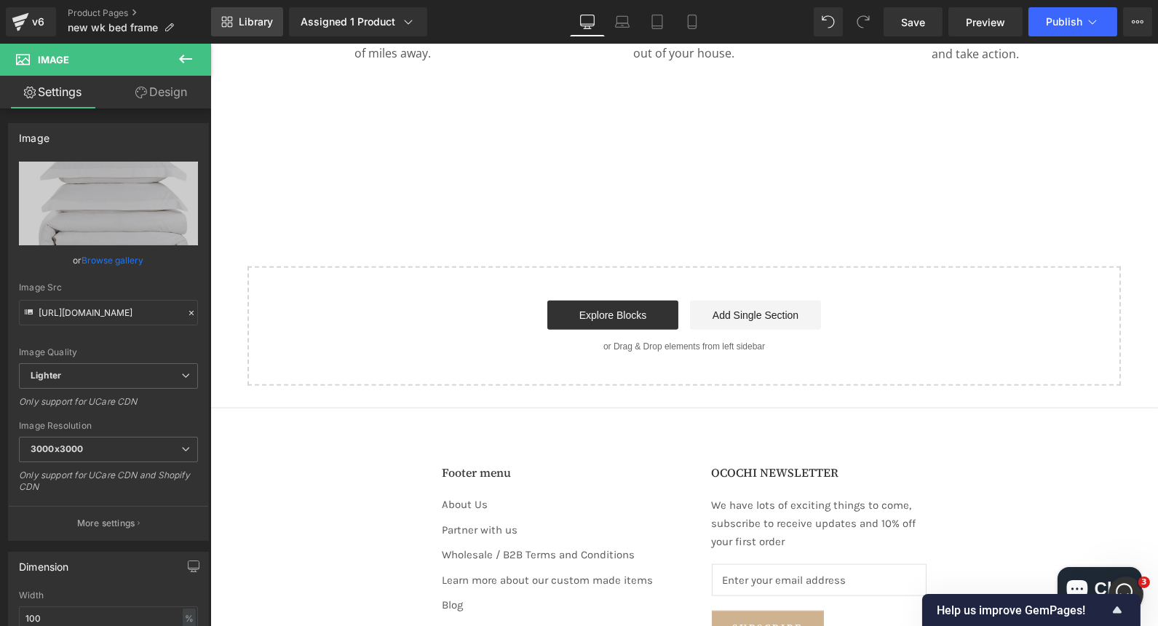
click at [223, 16] on icon at bounding box center [227, 22] width 12 height 12
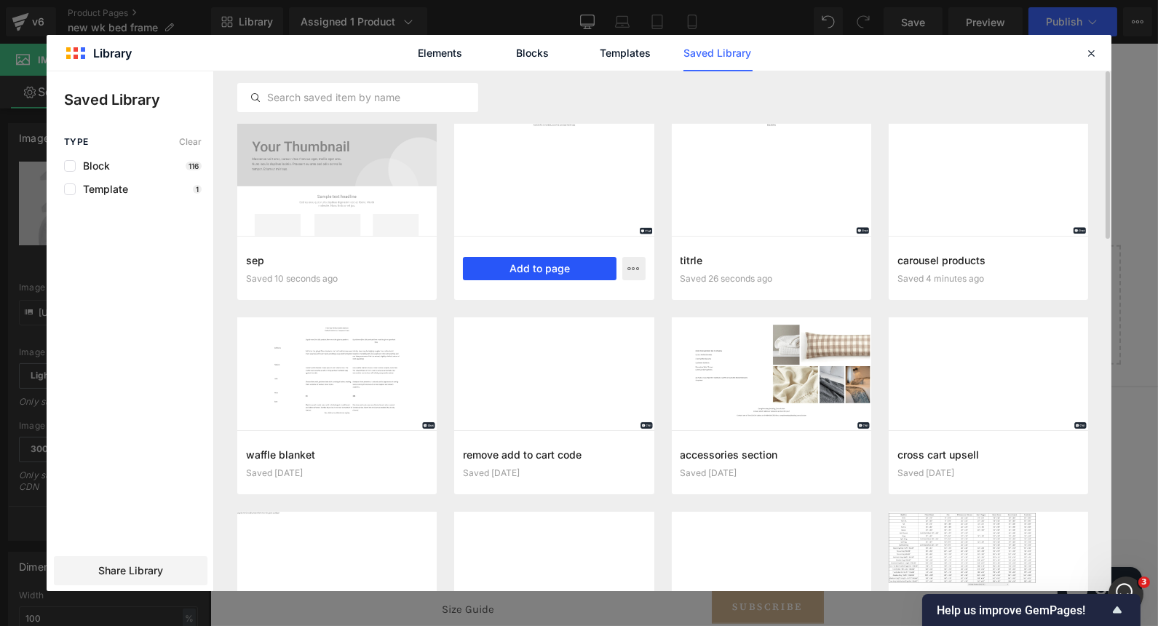
drag, startPoint x: 559, startPoint y: 270, endPoint x: 294, endPoint y: 129, distance: 300.3
click at [559, 270] on button "Add to page" at bounding box center [539, 268] width 153 height 23
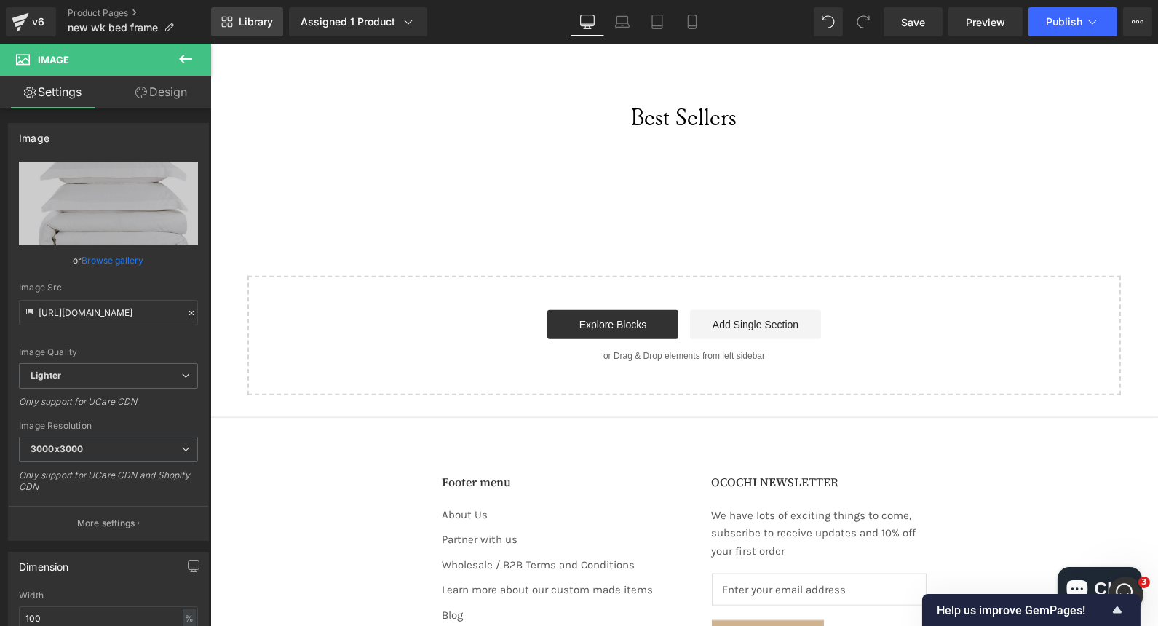
scroll to position [3413, 0]
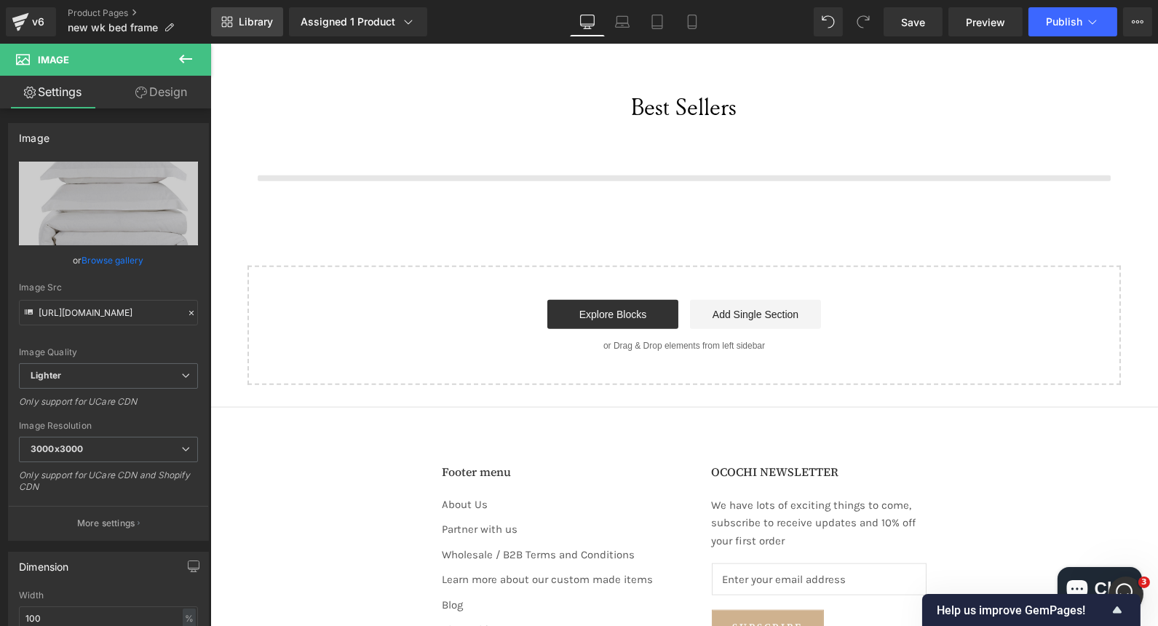
click at [248, 33] on link "Library" at bounding box center [247, 21] width 72 height 29
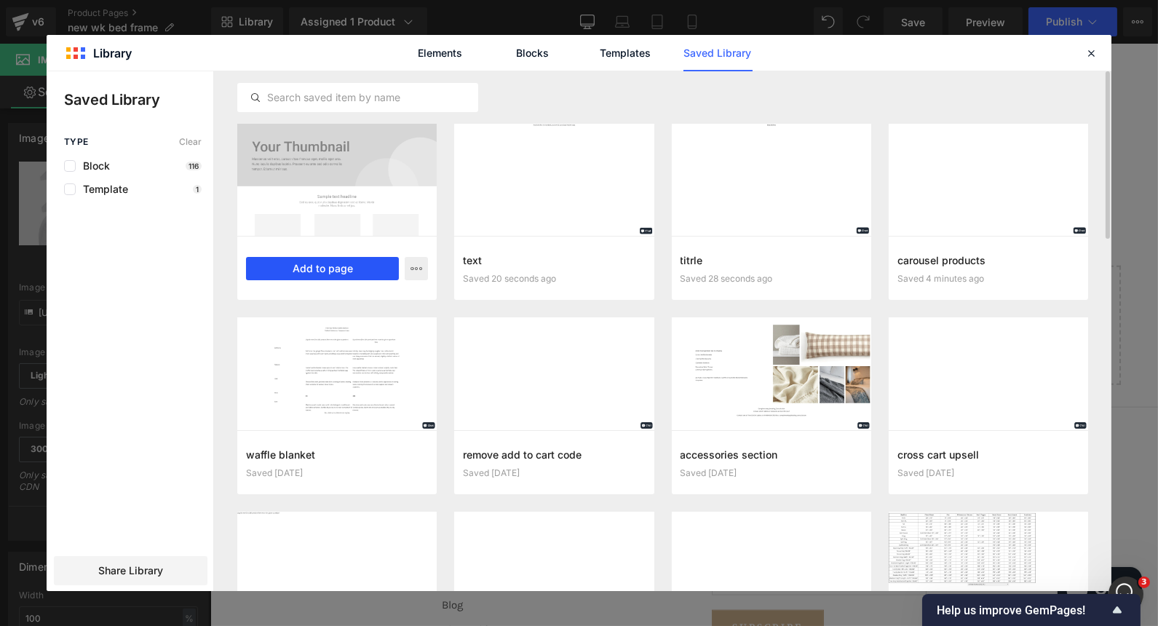
click at [289, 267] on button "Add to page" at bounding box center [322, 268] width 153 height 23
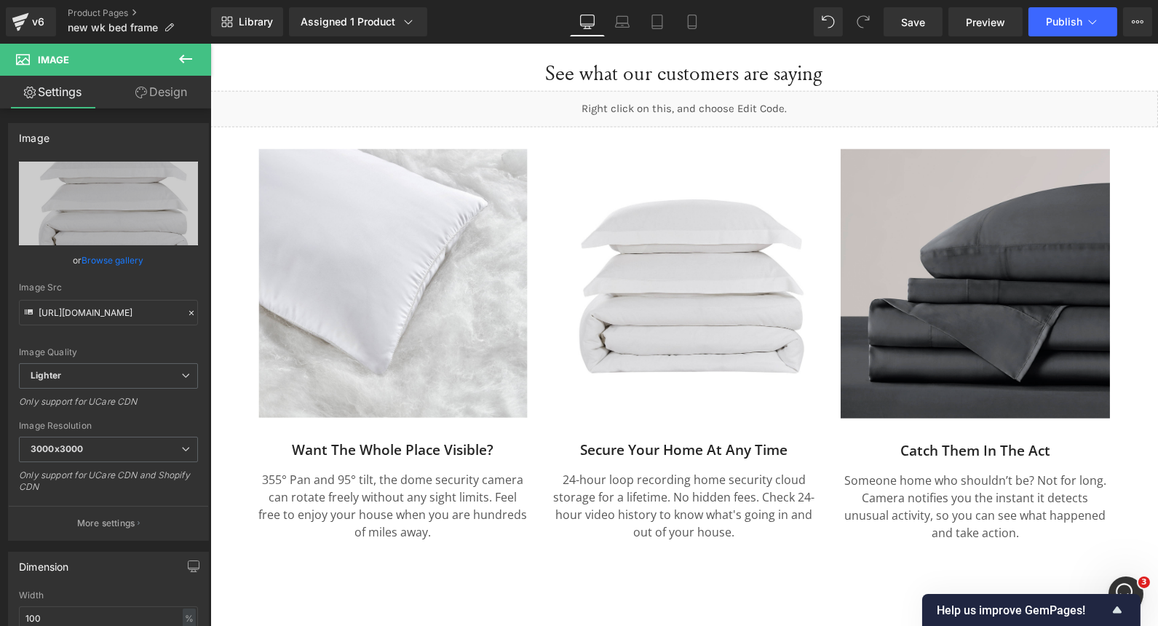
scroll to position [2838, 0]
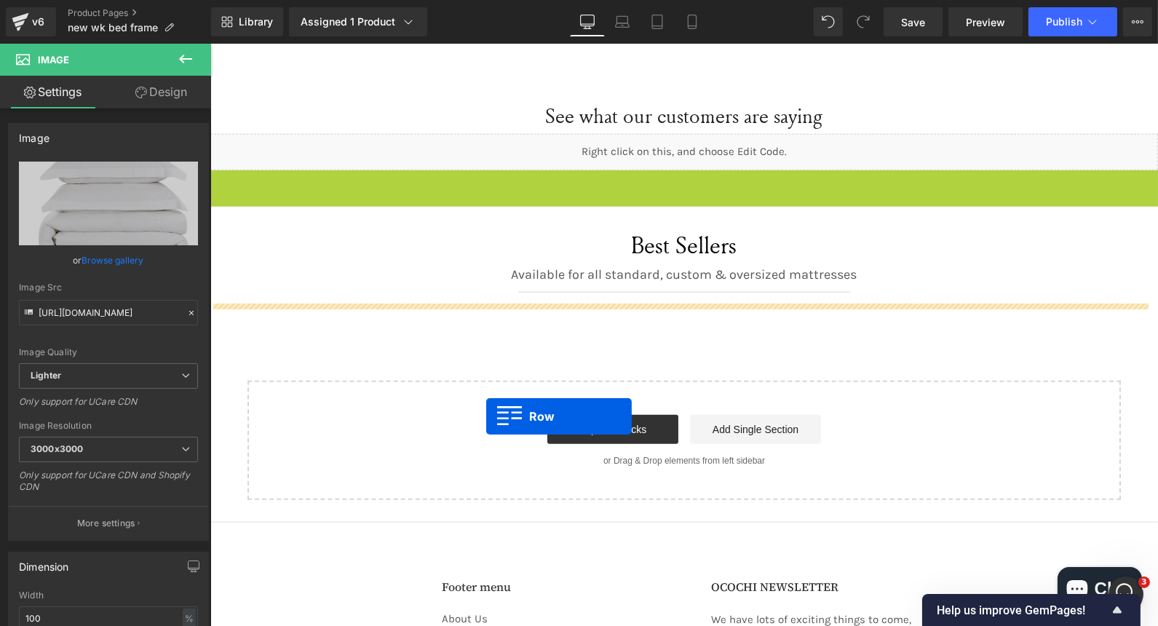
drag, startPoint x: 216, startPoint y: 179, endPoint x: 486, endPoint y: 416, distance: 359.0
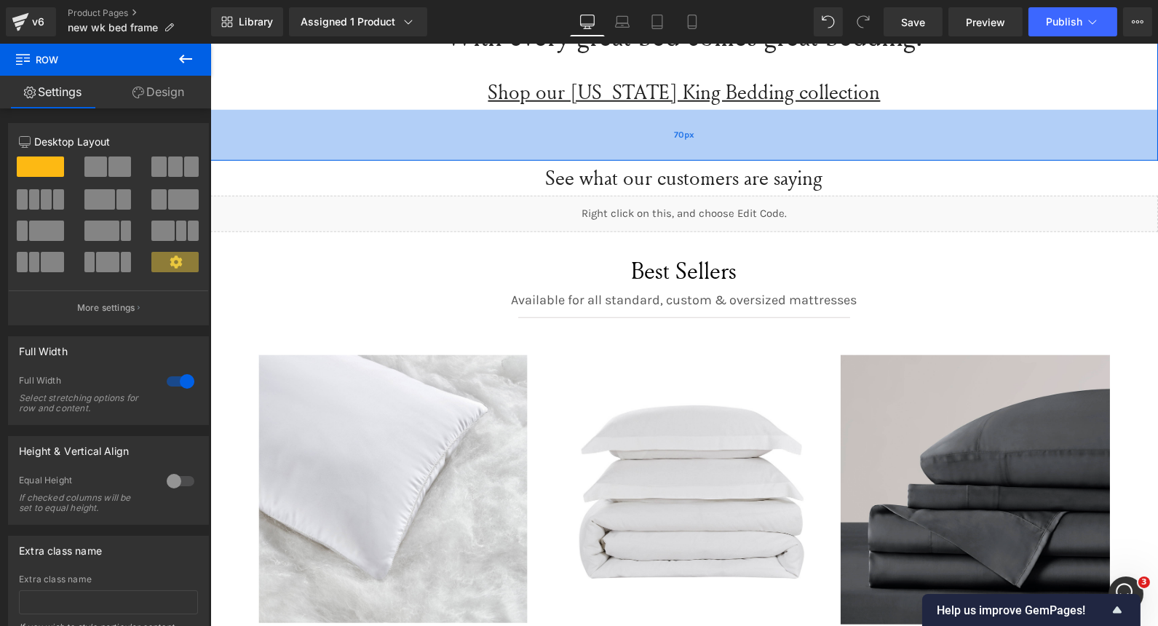
scroll to position [2758, 0]
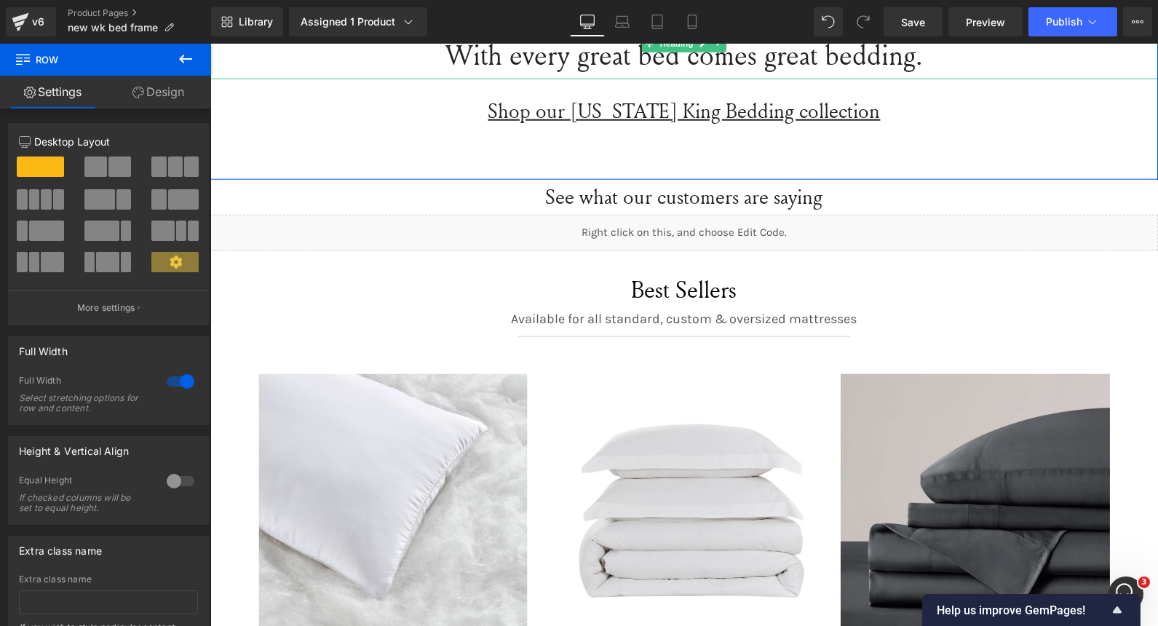
click at [668, 59] on h2 "With every great bed comes great bedding." at bounding box center [684, 55] width 948 height 46
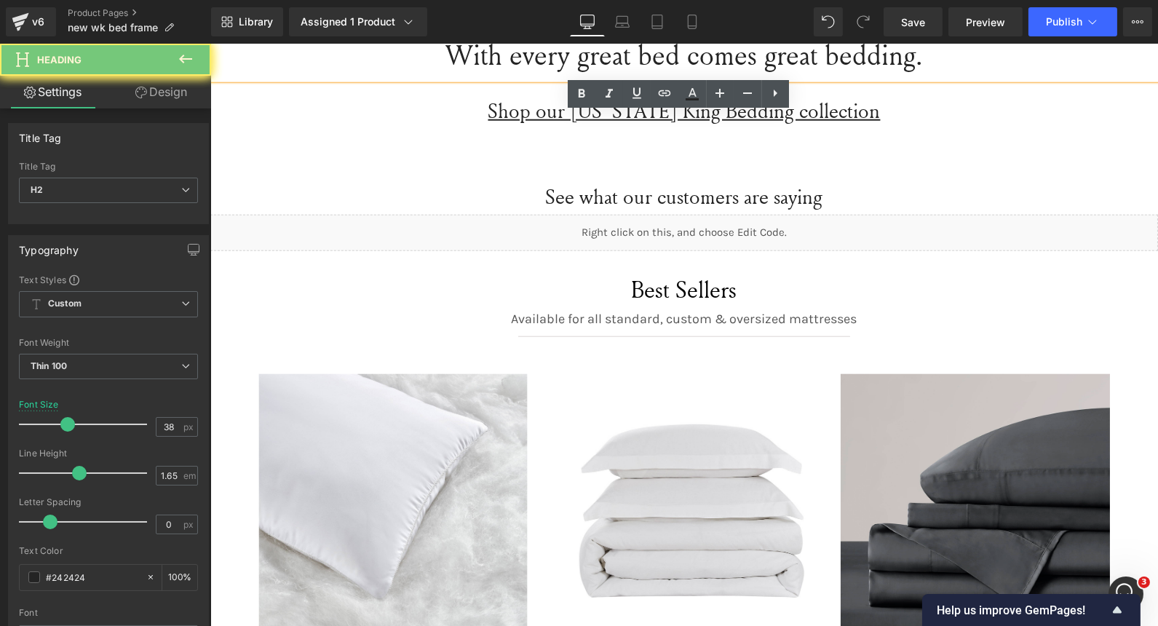
click at [668, 59] on h2 "With every great bed comes great bedding." at bounding box center [684, 55] width 948 height 46
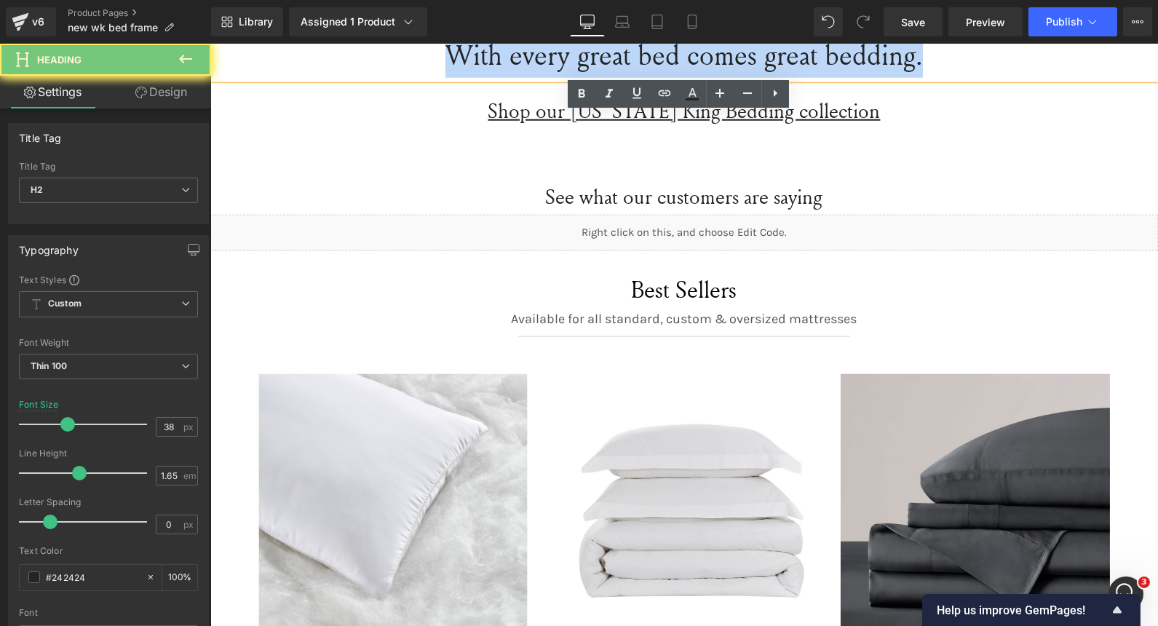
click at [668, 59] on h2 "With every great bed comes great bedding." at bounding box center [684, 55] width 948 height 46
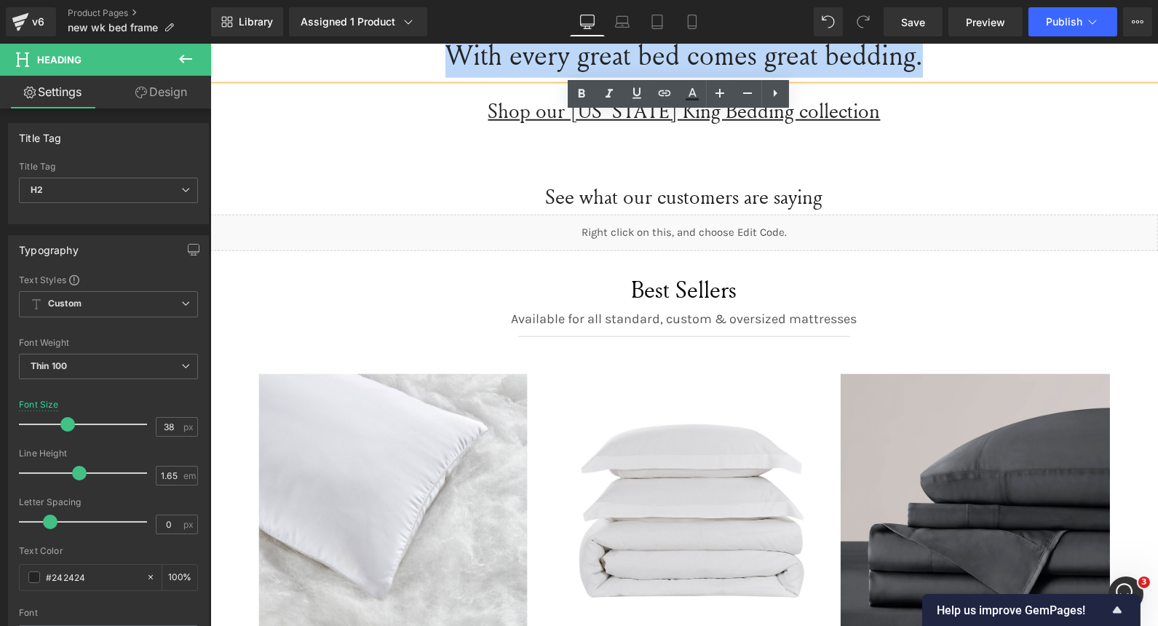
copy h2 "With every great bed comes great bedding."
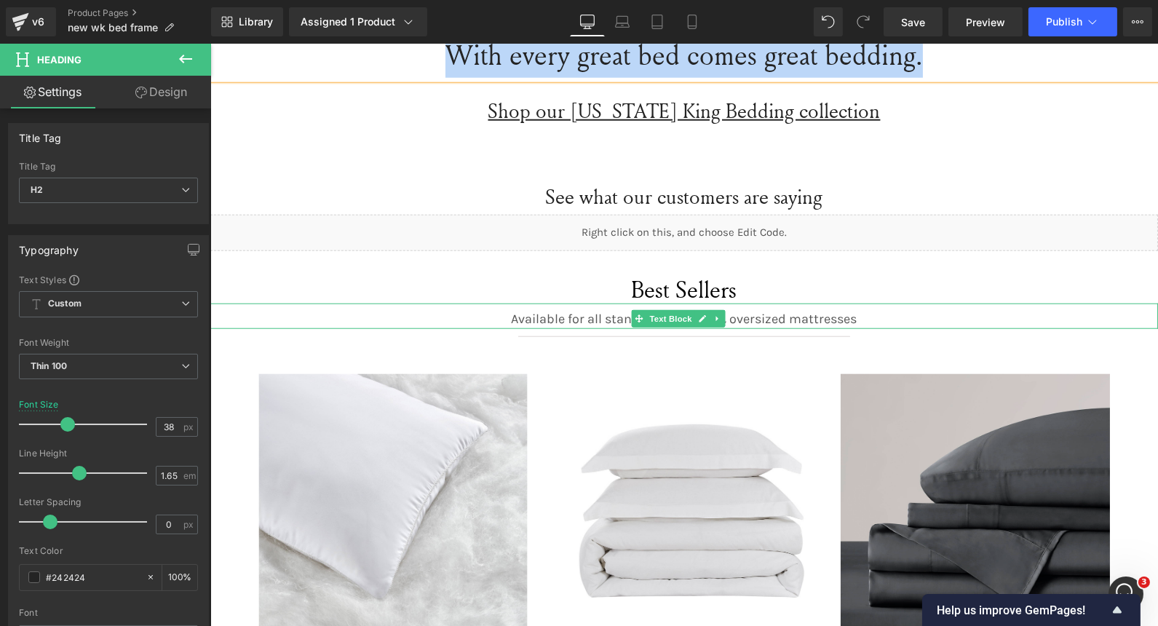
click at [563, 314] on p "Available for all standard, custom & oversized mattresses" at bounding box center [684, 319] width 948 height 20
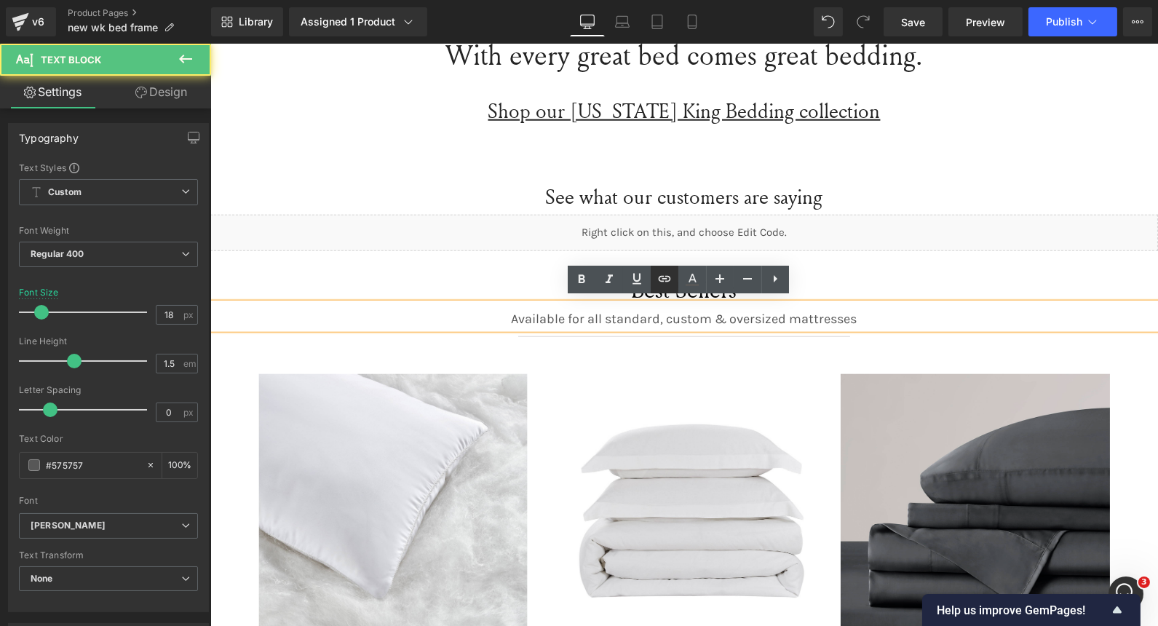
click at [667, 288] on link at bounding box center [665, 280] width 28 height 28
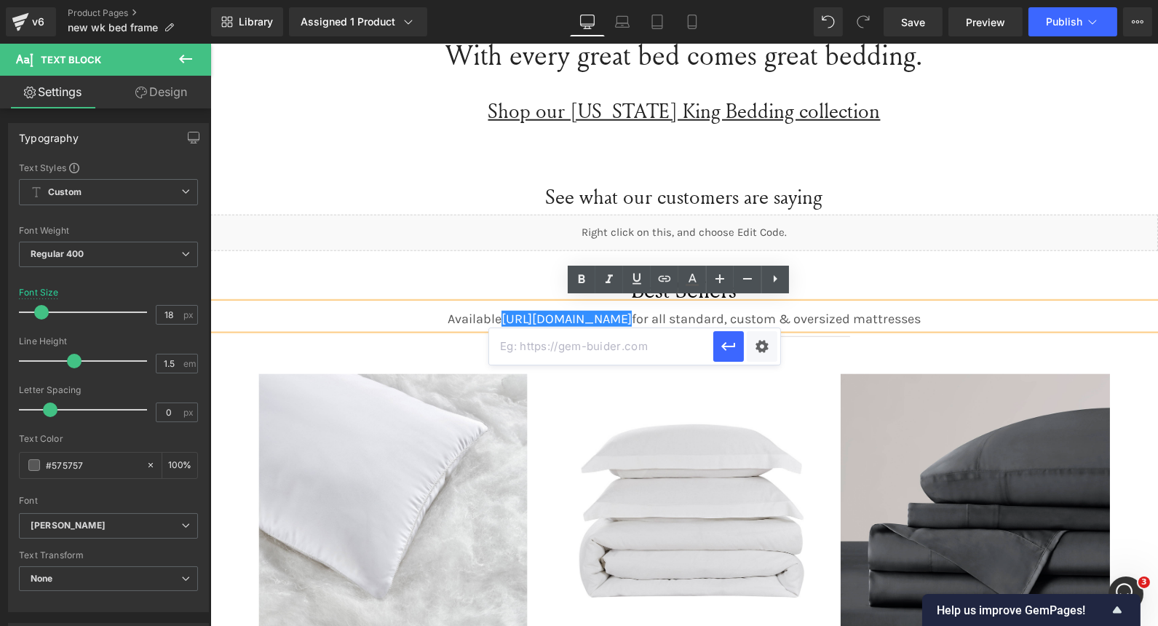
drag, startPoint x: 946, startPoint y: 268, endPoint x: 884, endPoint y: 257, distance: 62.8
click at [946, 267] on div "Best Sellers" at bounding box center [684, 277] width 948 height 52
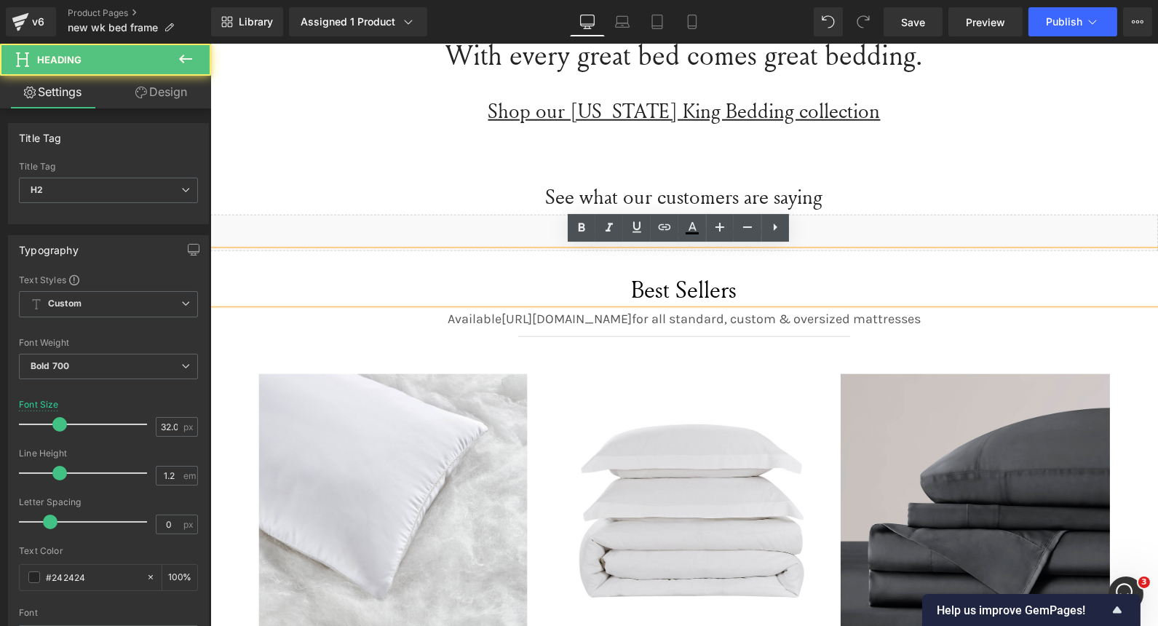
click at [869, 261] on div "Best Sellers" at bounding box center [684, 277] width 948 height 52
click at [671, 279] on span "Best Sellers" at bounding box center [684, 289] width 106 height 32
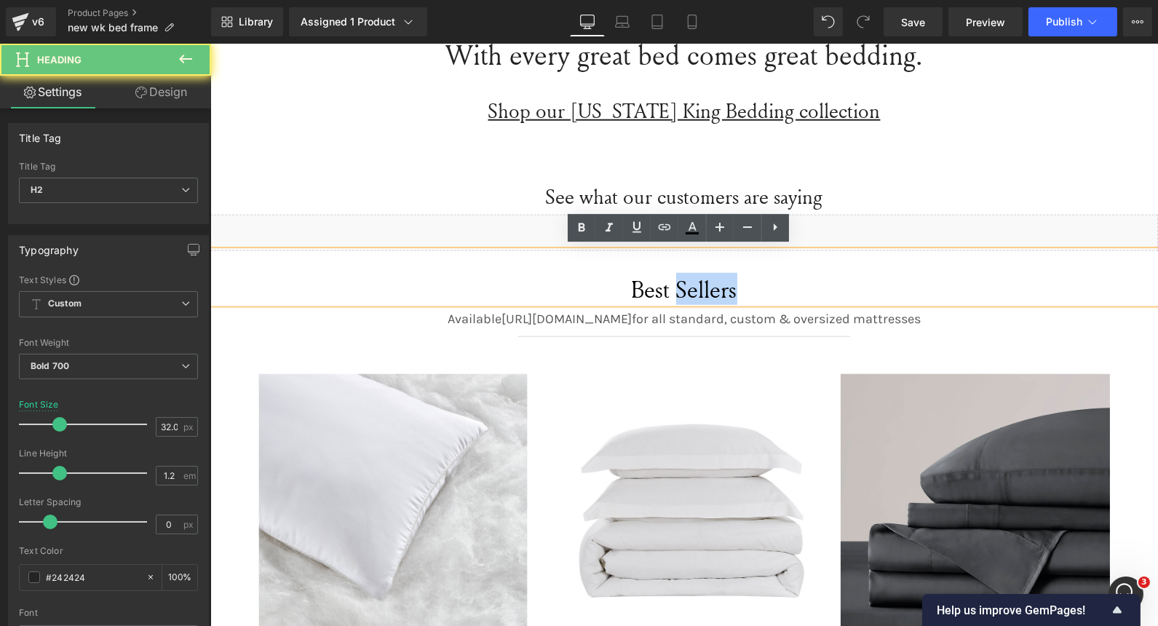
click at [671, 279] on span "Best Sellers" at bounding box center [684, 289] width 106 height 32
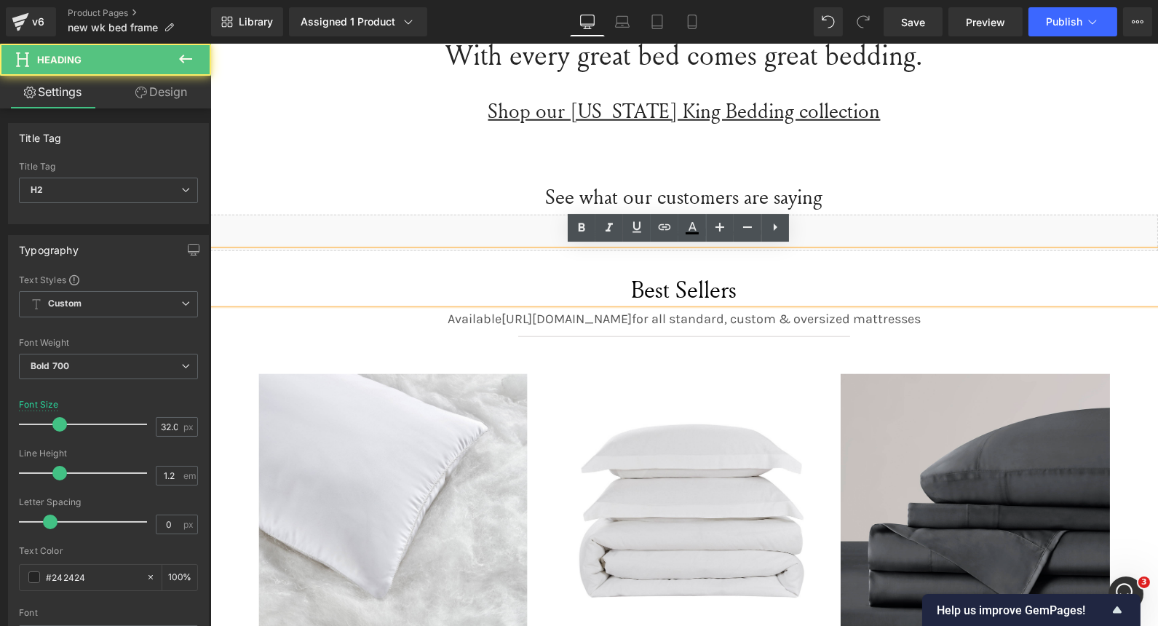
click at [605, 280] on h2 "Best Sellers" at bounding box center [684, 289] width 948 height 28
click at [660, 286] on span "Best Sellers" at bounding box center [684, 289] width 106 height 32
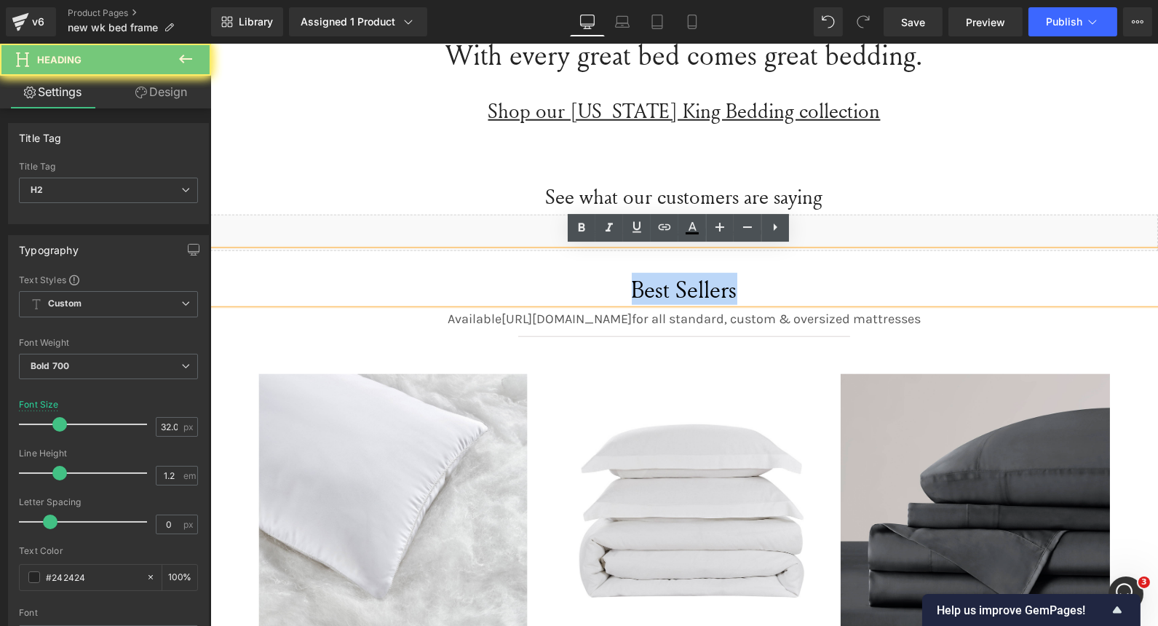
click at [660, 286] on span "Best Sellers" at bounding box center [684, 289] width 106 height 32
click at [689, 286] on span "Best Sellers" at bounding box center [684, 289] width 106 height 32
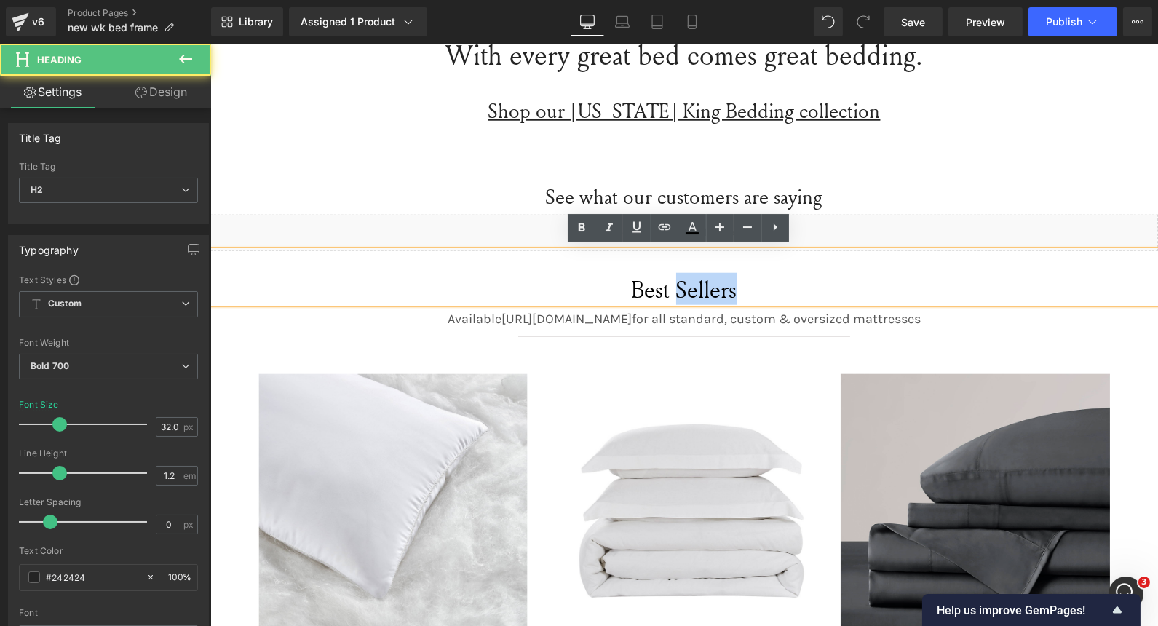
click at [689, 286] on span "Best Sellers" at bounding box center [684, 289] width 106 height 32
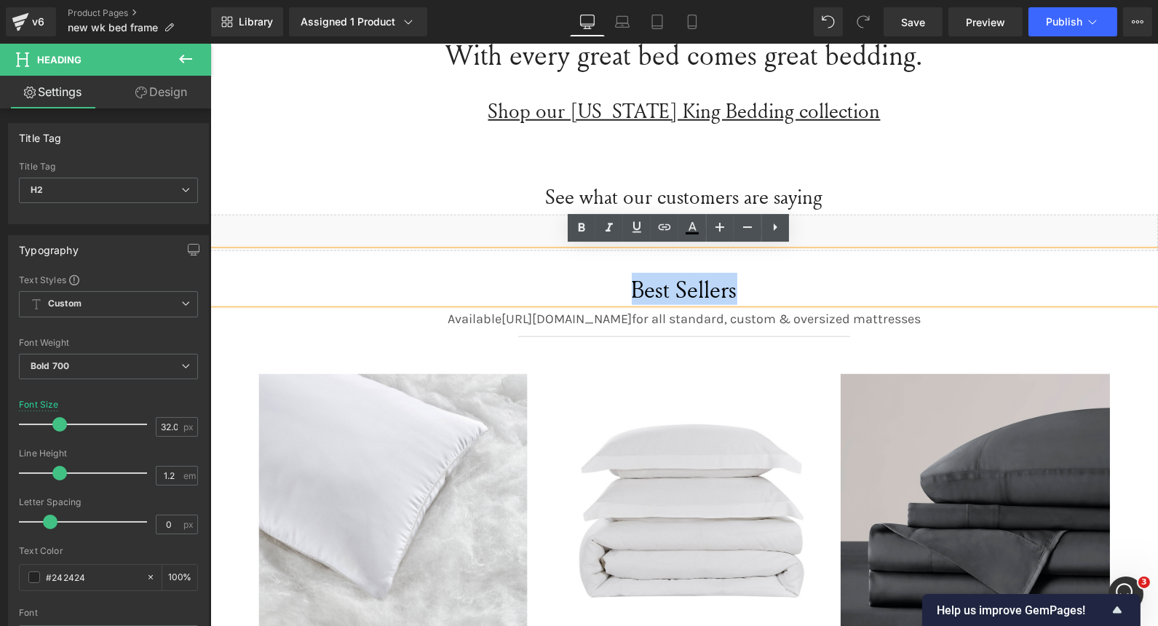
paste div
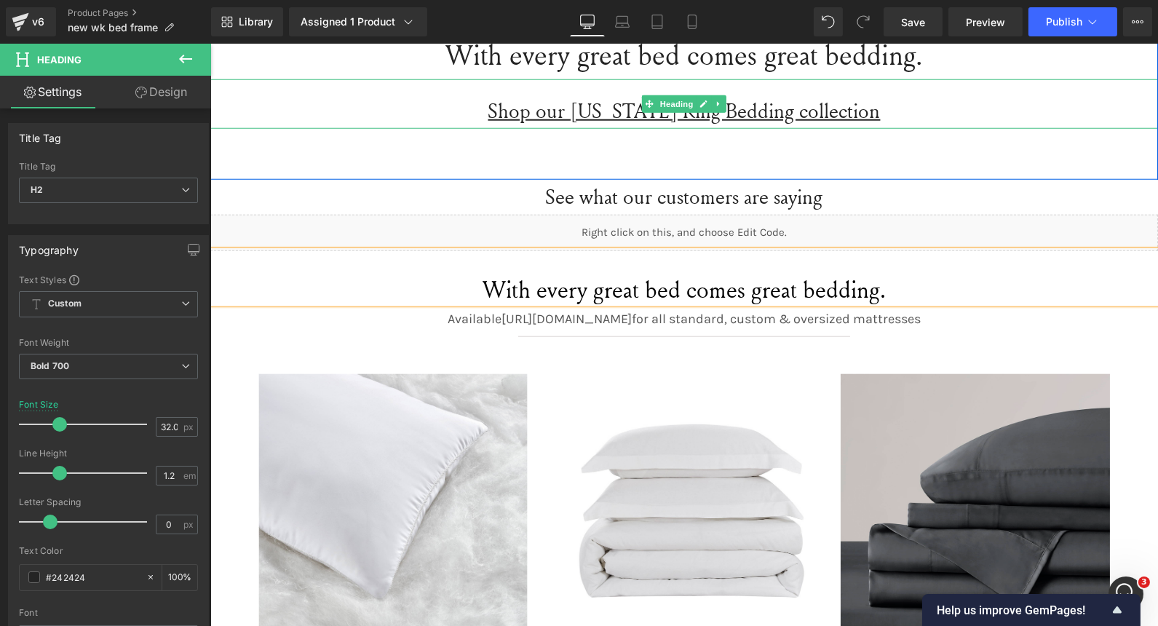
click at [594, 108] on u "Shop our [US_STATE] King Bedding collection" at bounding box center [684, 111] width 392 height 28
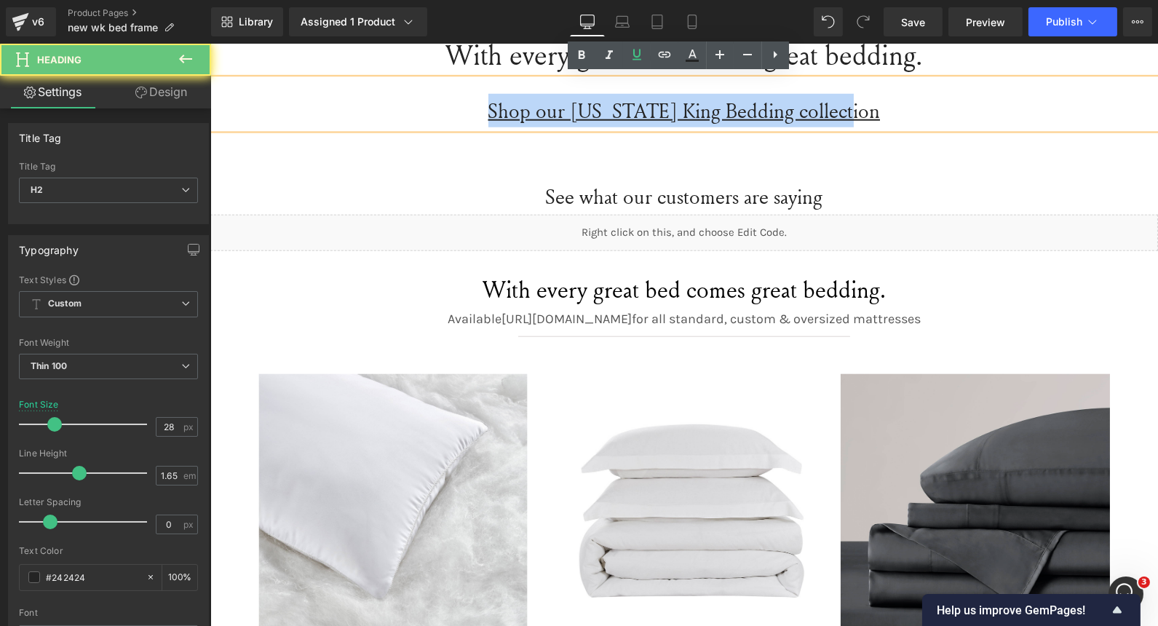
click at [594, 108] on u "Shop our [US_STATE] King Bedding collection" at bounding box center [684, 111] width 392 height 28
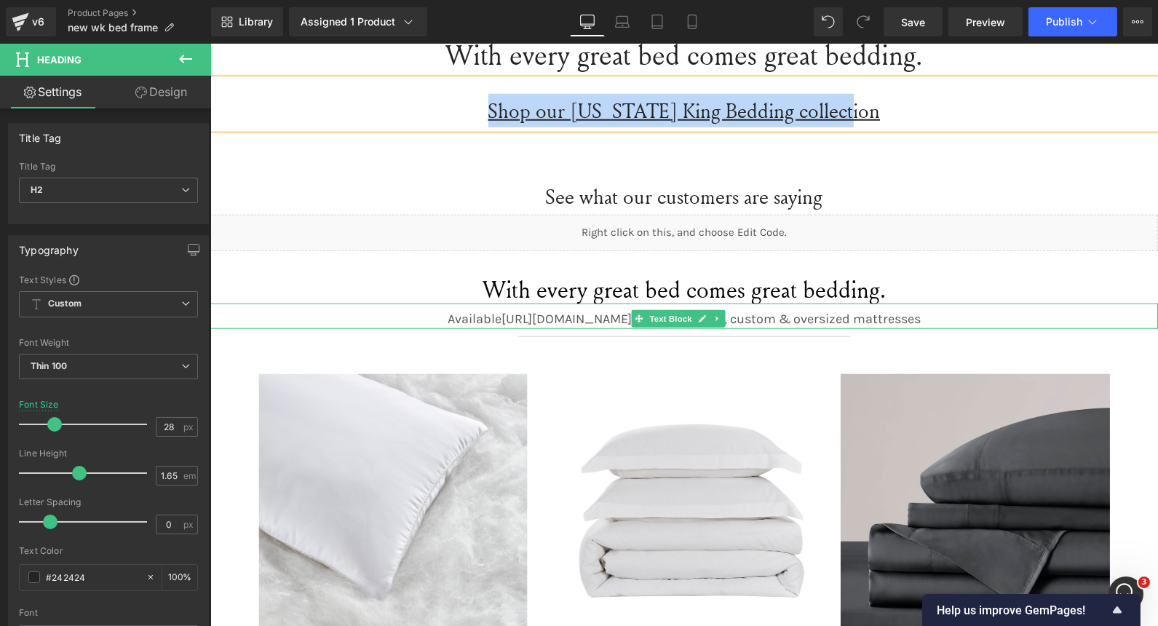
click at [617, 315] on p "Available https://gem-3910432.net for all standard, custom & oversized mattress…" at bounding box center [684, 319] width 948 height 20
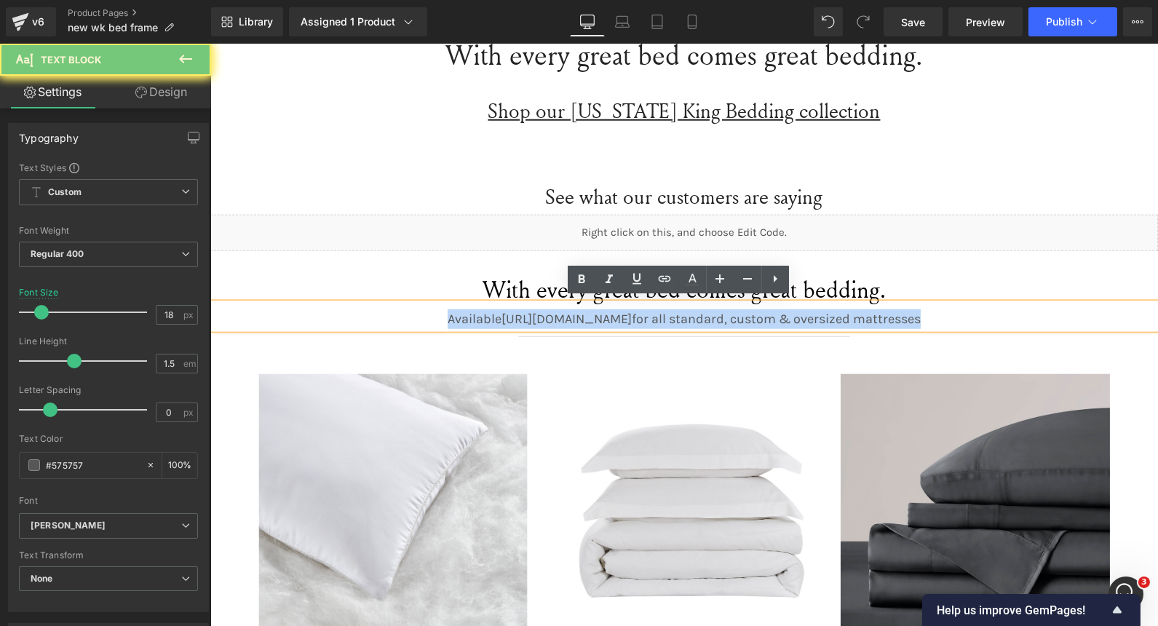
click at [617, 315] on p "Available https://gem-3910432.net for all standard, custom & oversized mattress…" at bounding box center [684, 319] width 948 height 20
click at [547, 314] on p "Available https://gem-3910432.net for all standard, custom & oversized mattress…" at bounding box center [684, 319] width 948 height 20
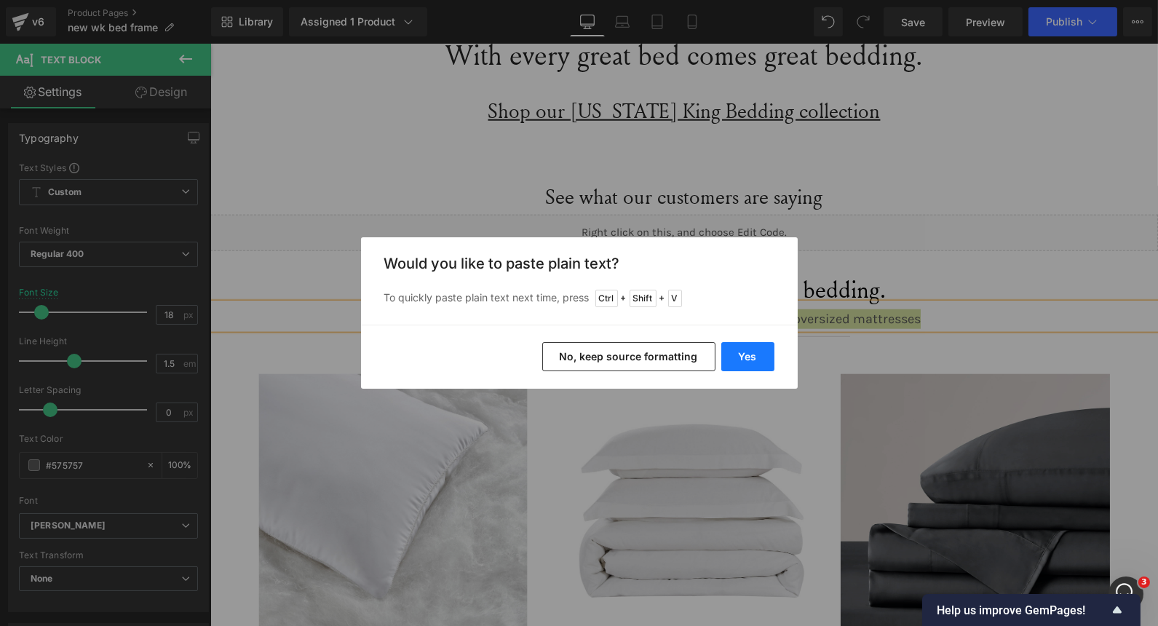
click at [750, 353] on button "Yes" at bounding box center [747, 356] width 53 height 29
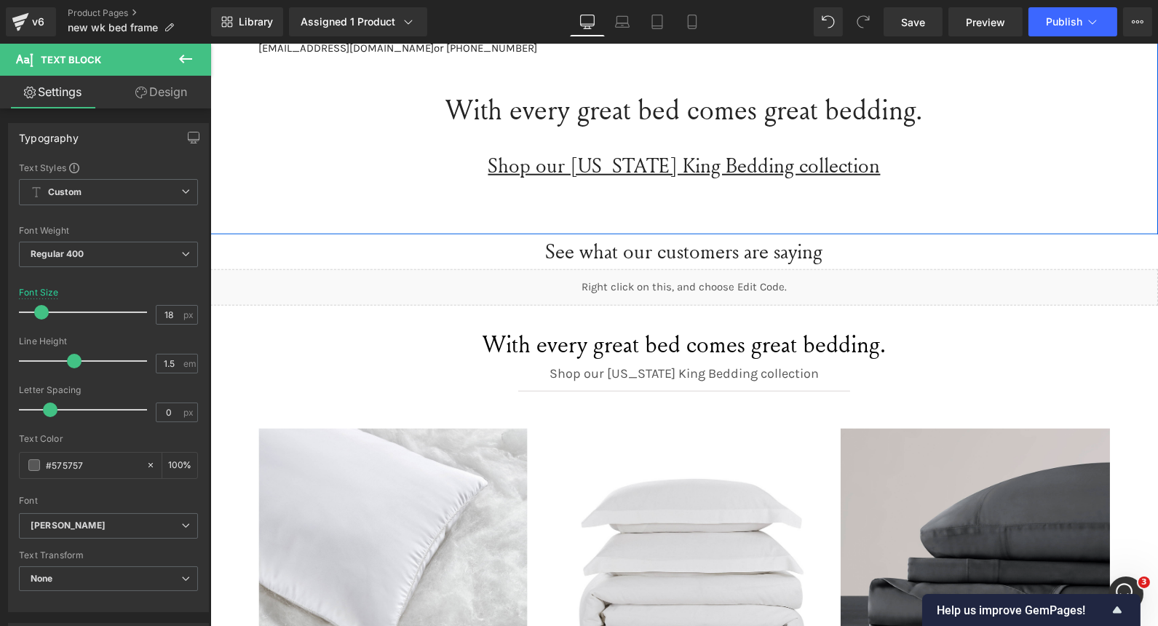
scroll to position [2677, 0]
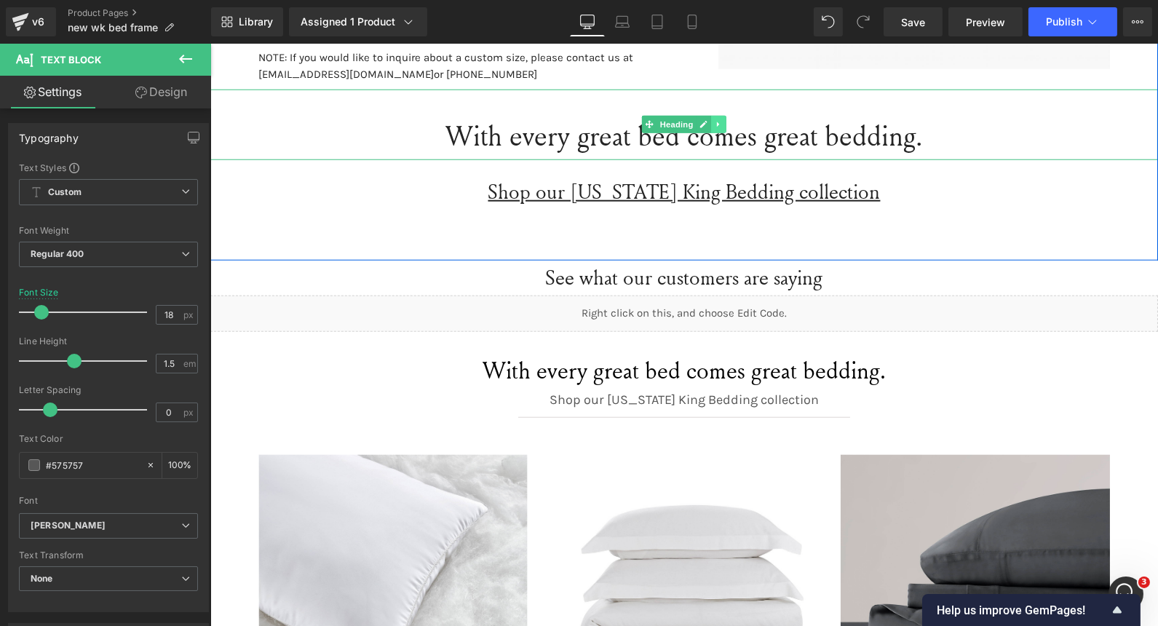
click at [716, 122] on icon at bounding box center [717, 124] width 2 height 5
click at [723, 127] on link at bounding box center [726, 124] width 15 height 17
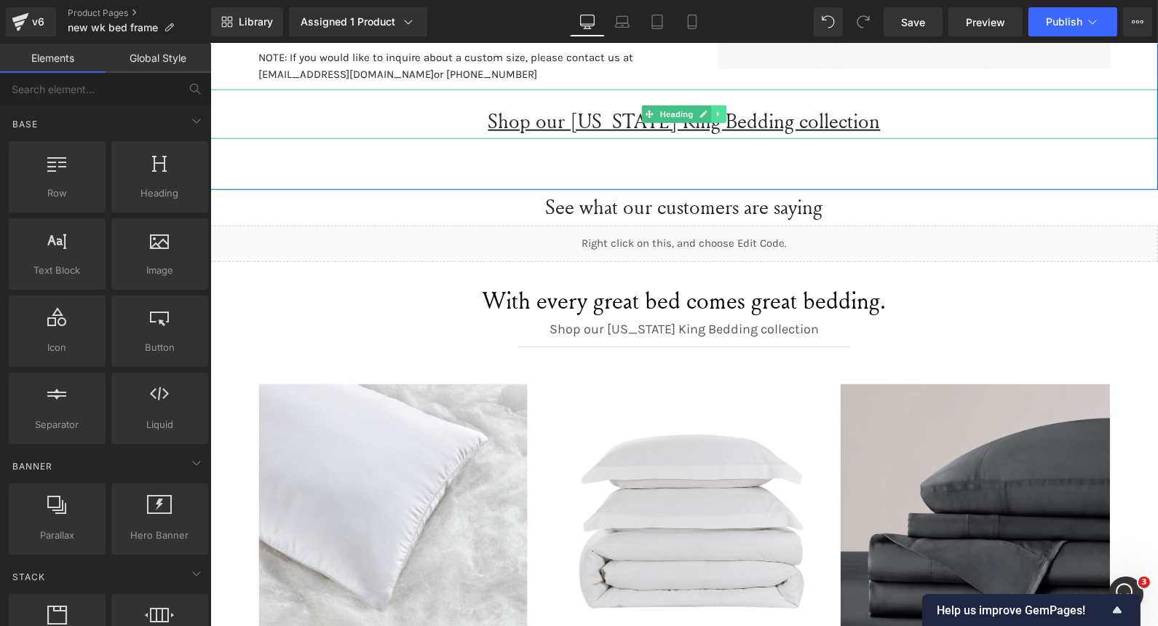
click at [714, 110] on icon at bounding box center [718, 114] width 8 height 9
click at [722, 111] on icon at bounding box center [726, 115] width 8 height 8
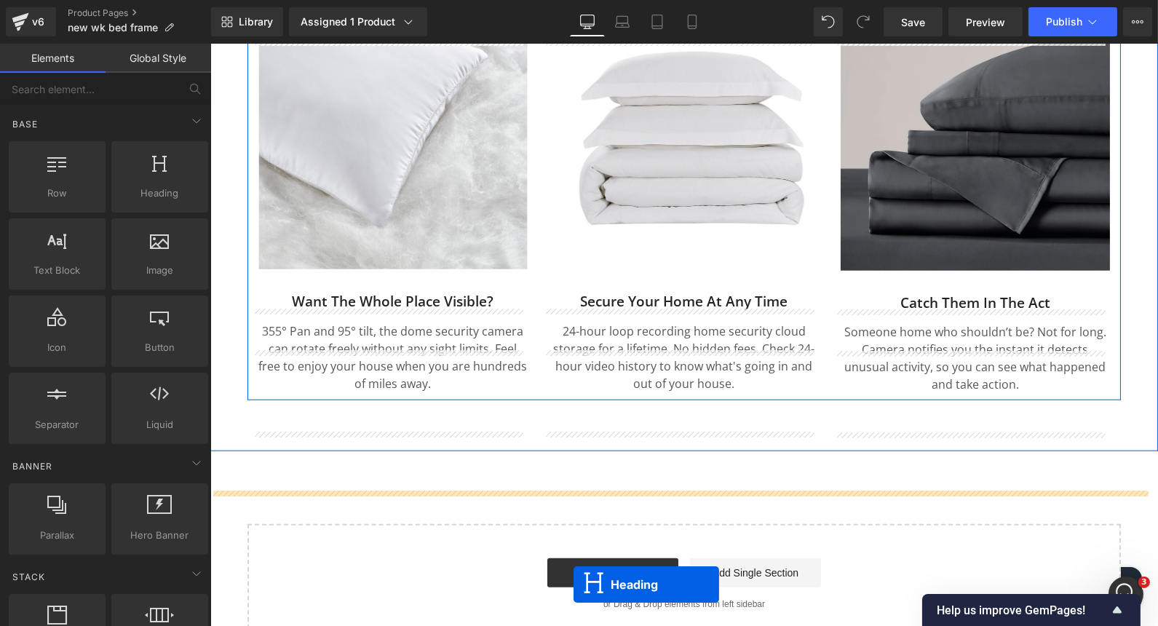
scroll to position [3055, 0]
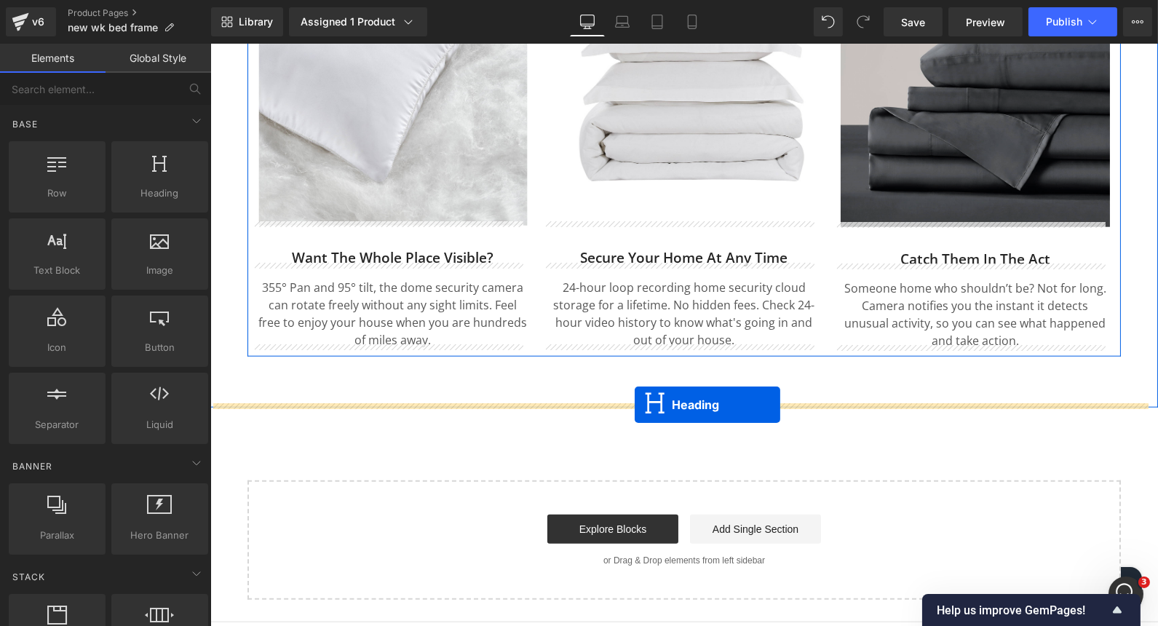
drag, startPoint x: 645, startPoint y: 150, endPoint x: 634, endPoint y: 405, distance: 255.0
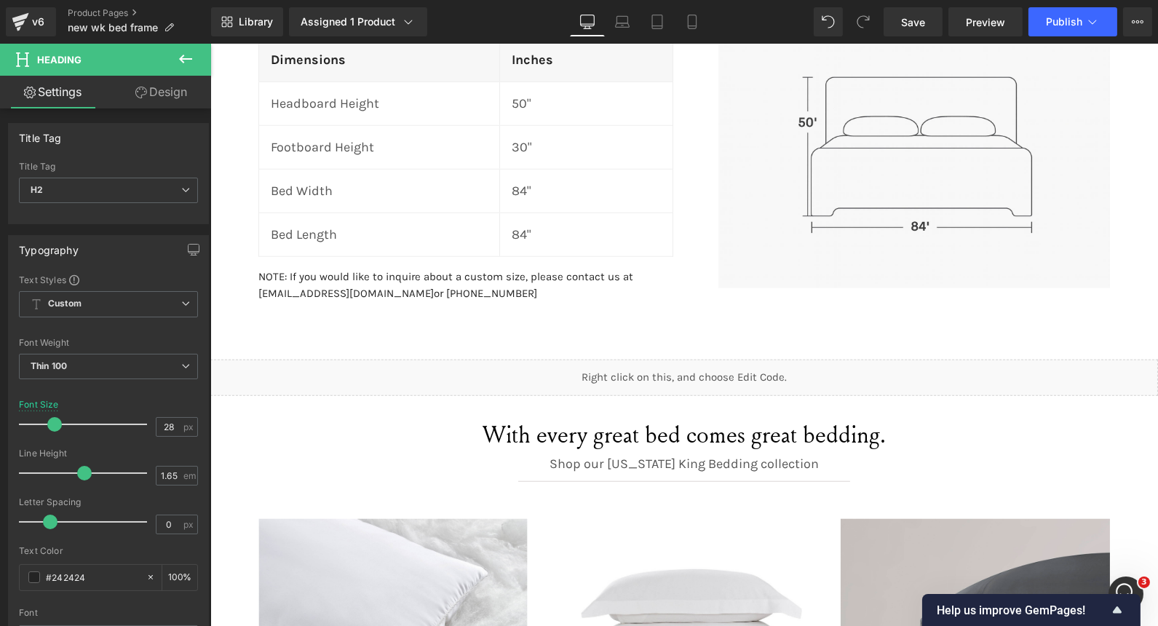
scroll to position [2453, 0]
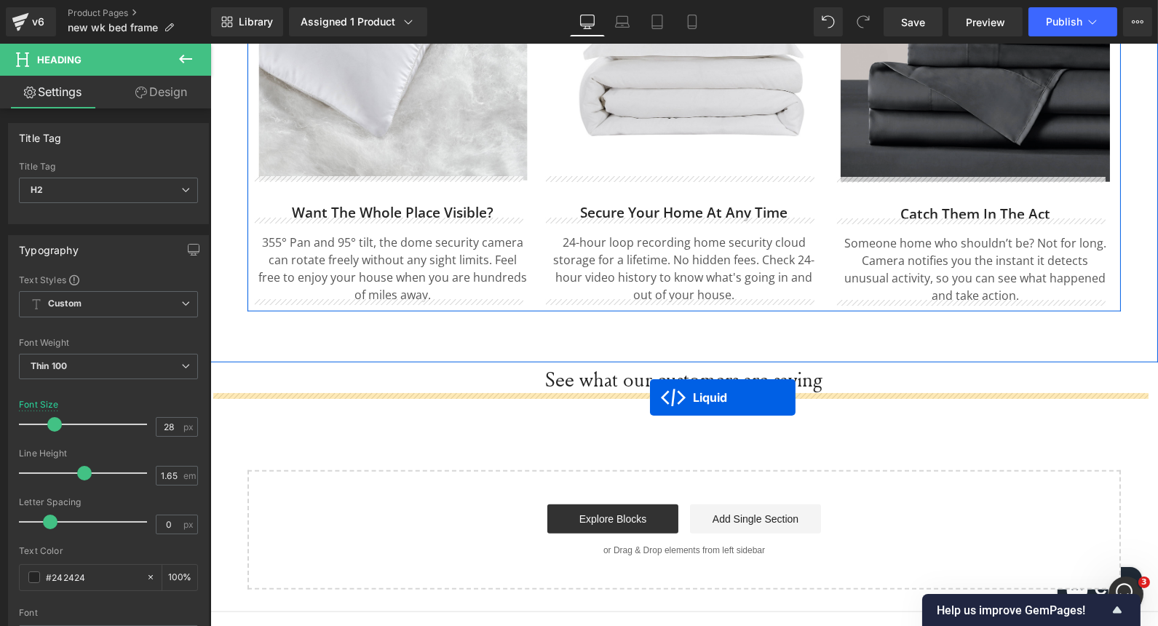
drag, startPoint x: 639, startPoint y: 373, endPoint x: 649, endPoint y: 397, distance: 26.8
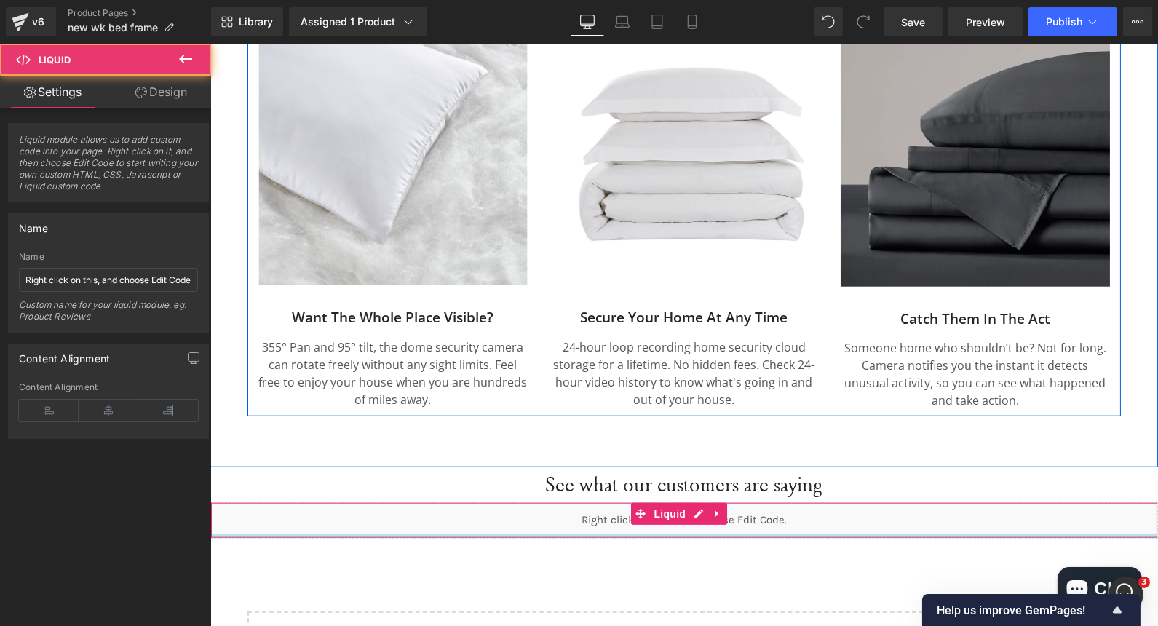
scroll to position [2623, 0]
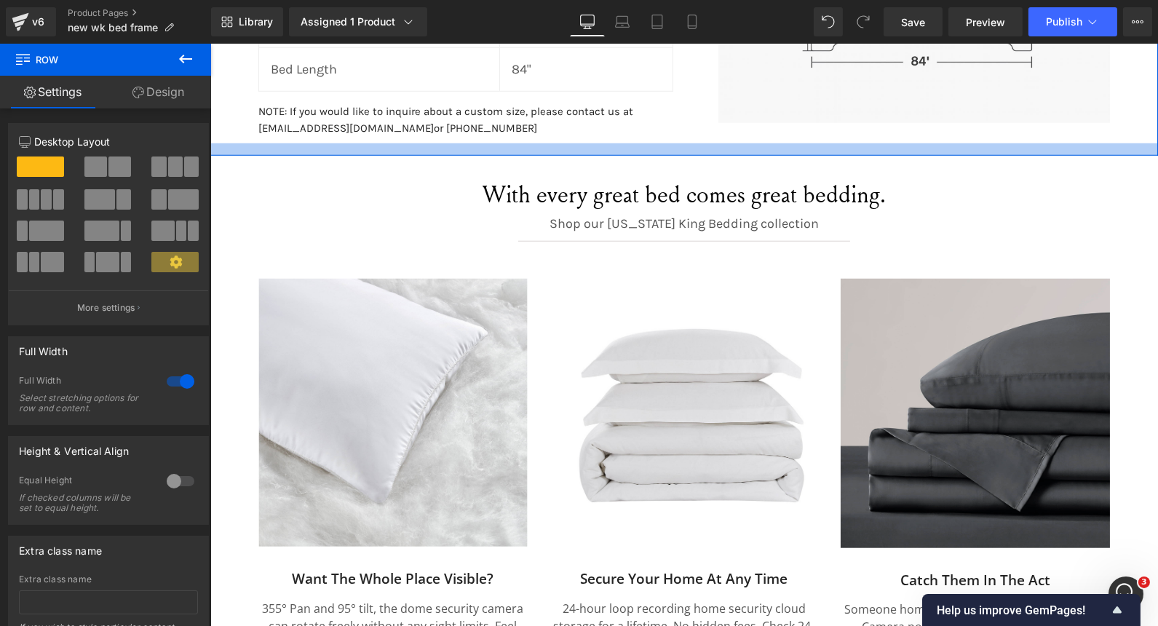
drag, startPoint x: 627, startPoint y: 176, endPoint x: 631, endPoint y: 138, distance: 38.1
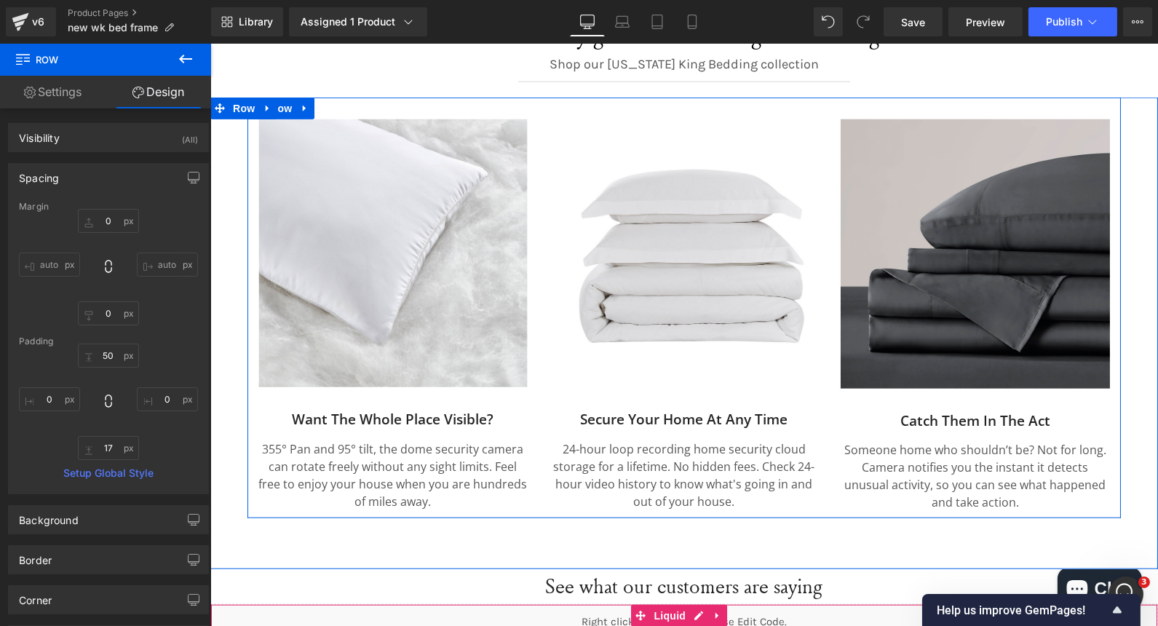
scroll to position [2785, 0]
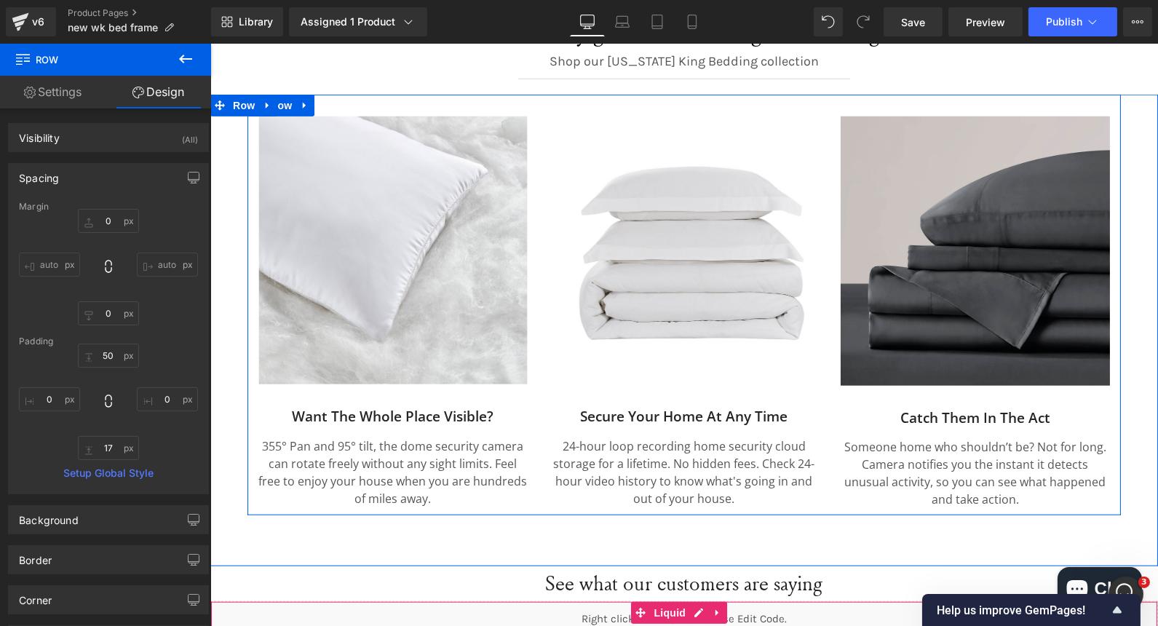
click at [351, 414] on h2 "Want The Whole Place Visible?" at bounding box center [392, 417] width 269 height 18
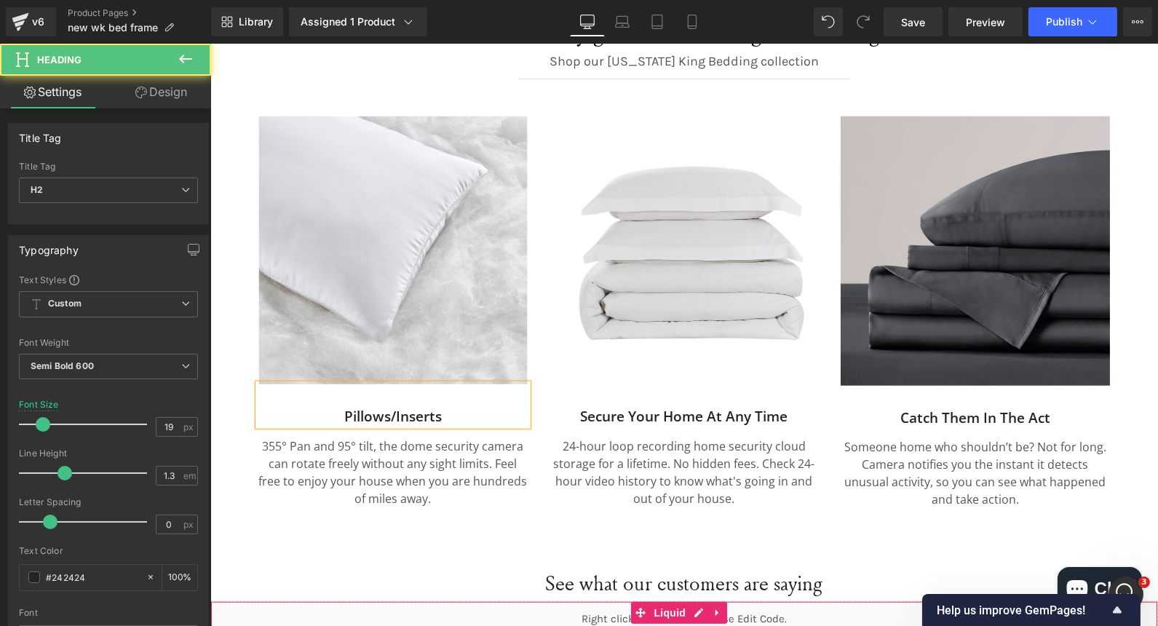
click at [387, 409] on h2 "Pillows/Inserts" at bounding box center [392, 417] width 269 height 18
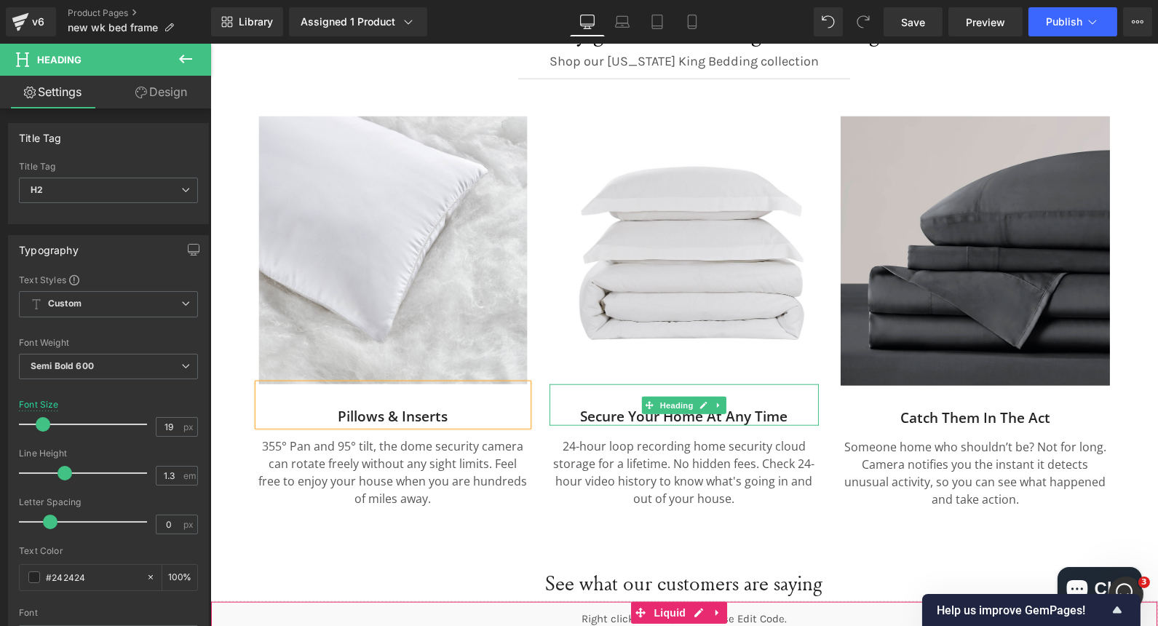
click at [582, 401] on div "Secure Your Home At Any Time" at bounding box center [683, 404] width 269 height 41
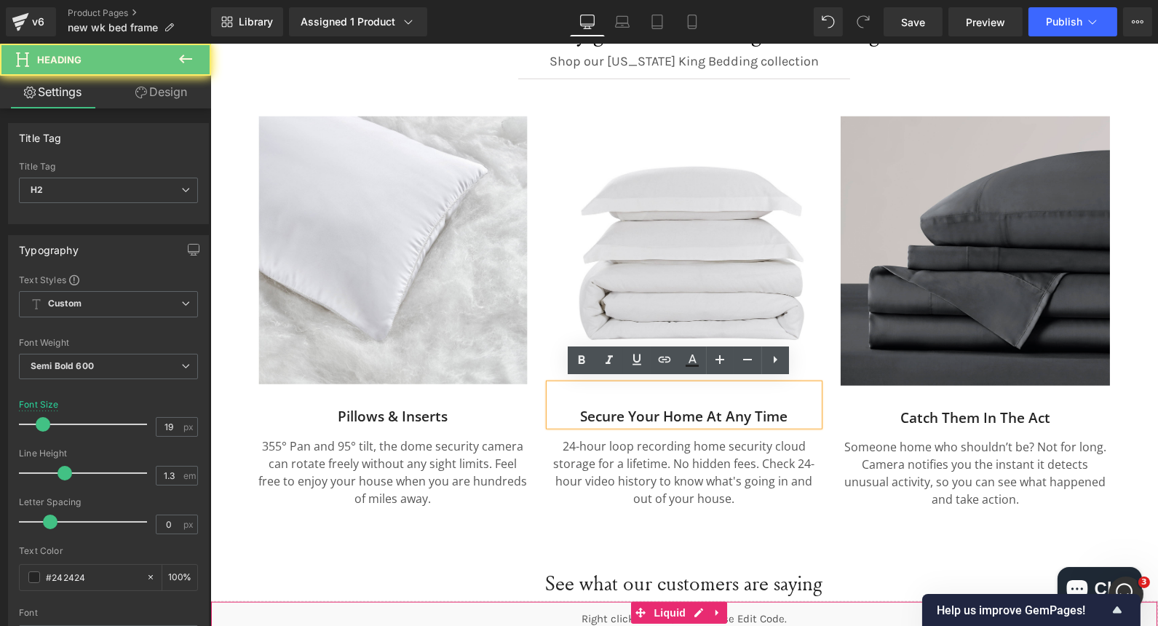
click at [628, 408] on h2 "Secure Your Home At Any Time" at bounding box center [683, 417] width 269 height 18
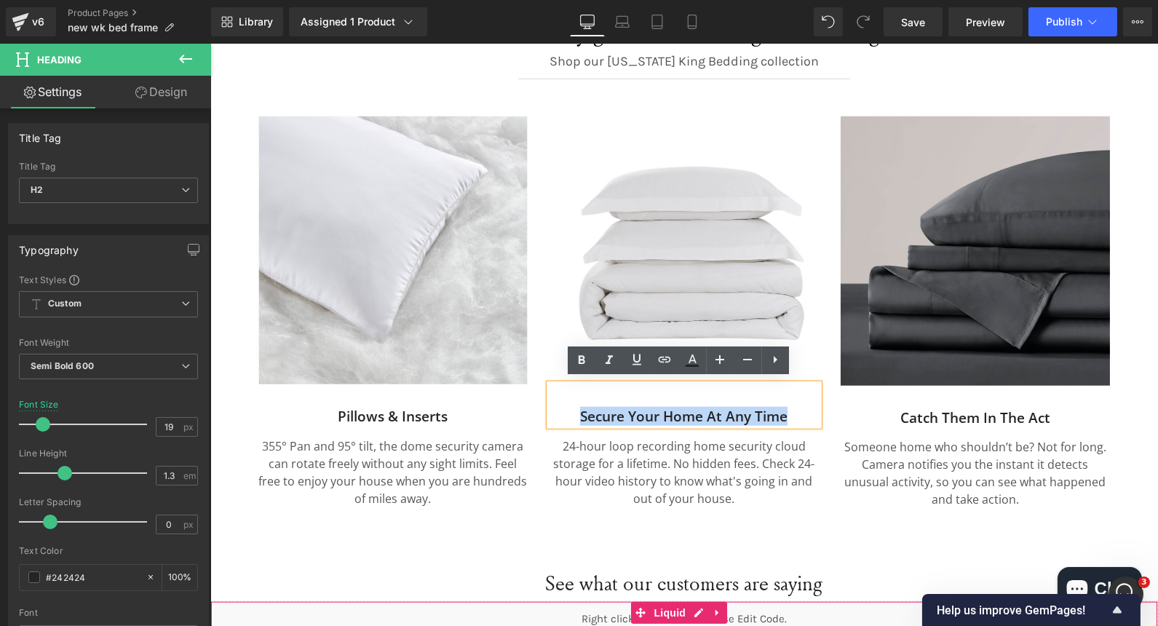
click at [628, 408] on h2 "Secure Your Home At Any Time" at bounding box center [683, 417] width 269 height 18
click at [671, 248] on span "Image" at bounding box center [683, 250] width 31 height 17
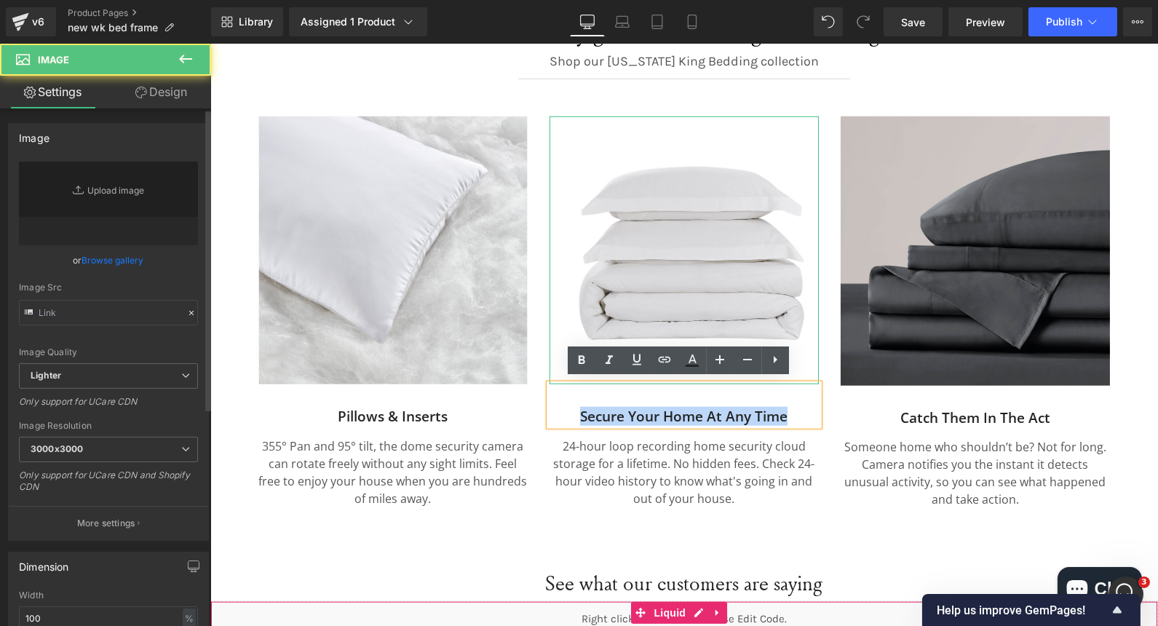
type input "https://ucarecdn.com/998123ee-4cfa-49b5-8d9b-dad7ae30774d/-/format/auto/-/previ…"
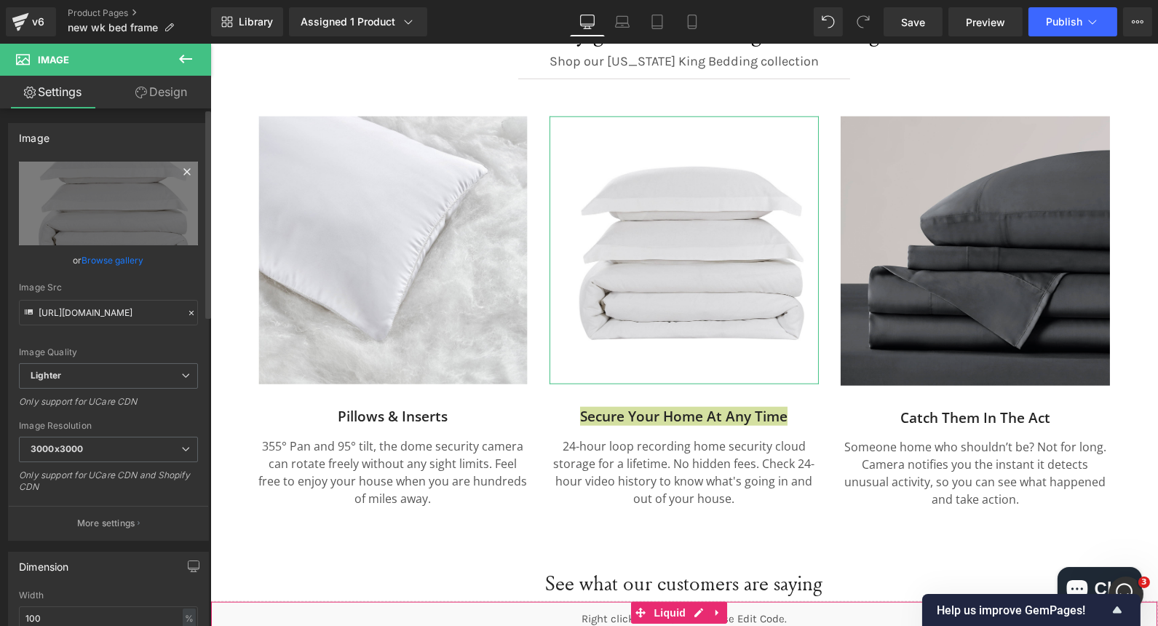
click at [183, 169] on icon at bounding box center [186, 171] width 7 height 7
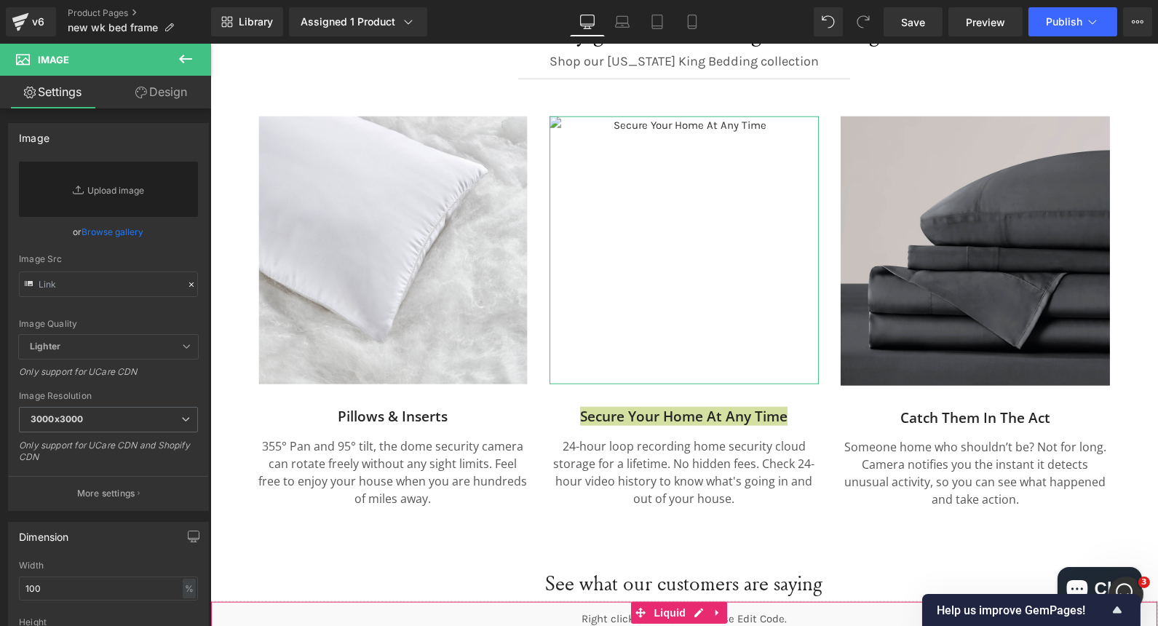
click at [123, 225] on link "Browse gallery" at bounding box center [113, 231] width 62 height 25
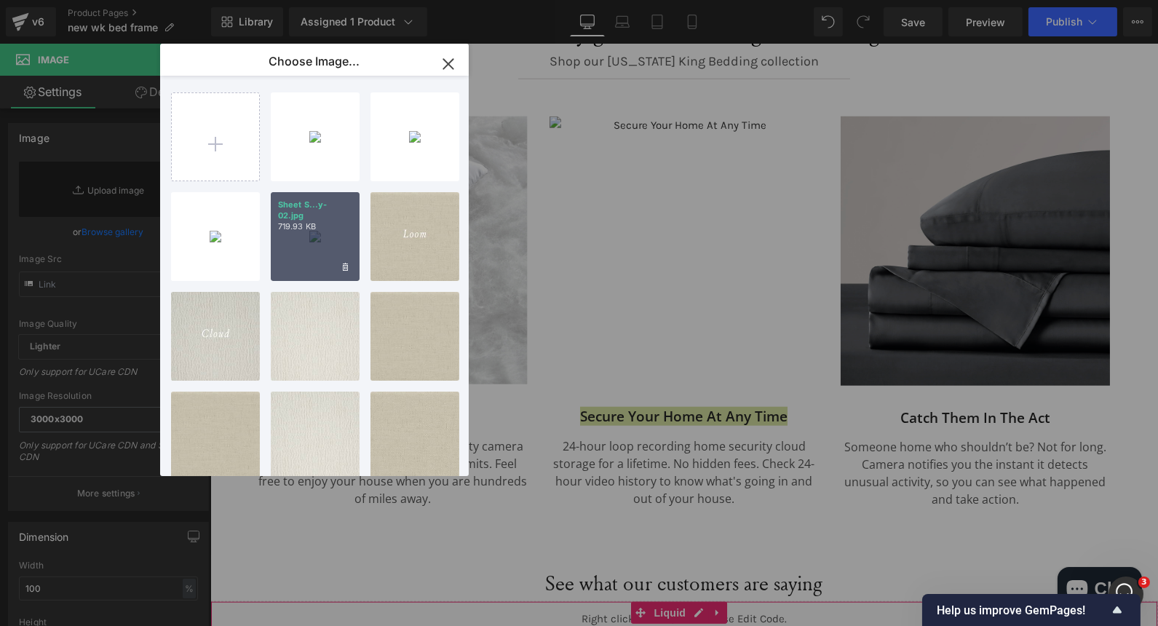
click at [301, 238] on div "Sheet S...y-02.jpg 719.93 KB" at bounding box center [315, 236] width 89 height 89
type input "https://ucarecdn.com/1718fbda-5cf3-4350-8802-186212301926/-/format/auto/-/previ…"
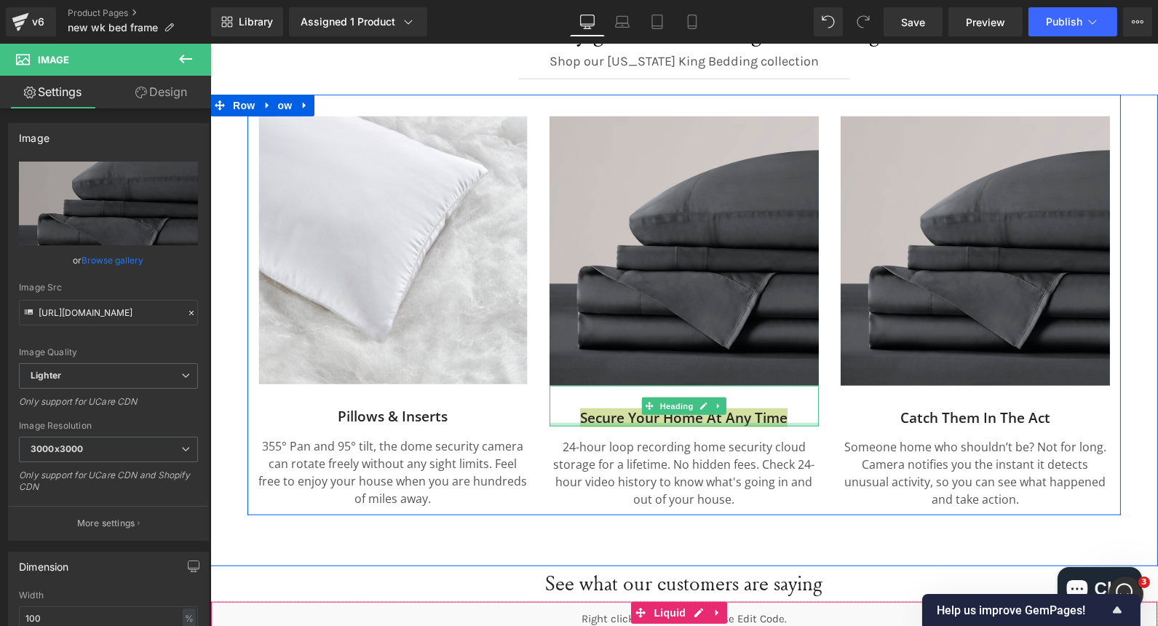
click at [601, 423] on div at bounding box center [683, 425] width 269 height 4
click at [601, 419] on h2 "Secure Your Home At Any Time" at bounding box center [683, 418] width 269 height 18
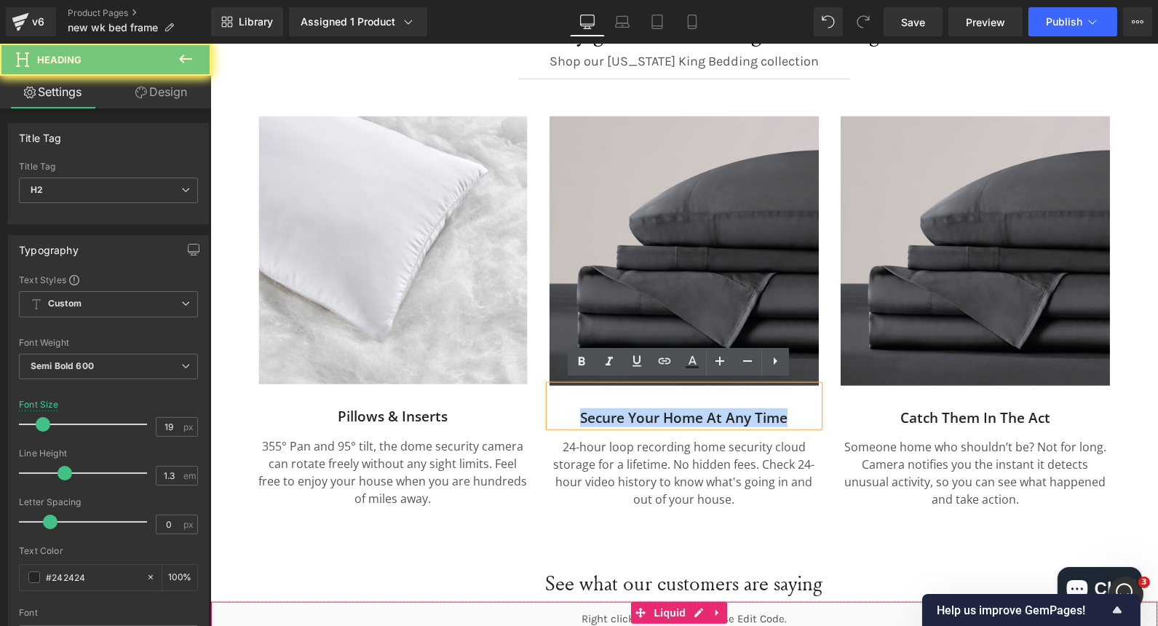
click at [606, 411] on h2 "Secure Your Home At Any Time" at bounding box center [683, 418] width 269 height 18
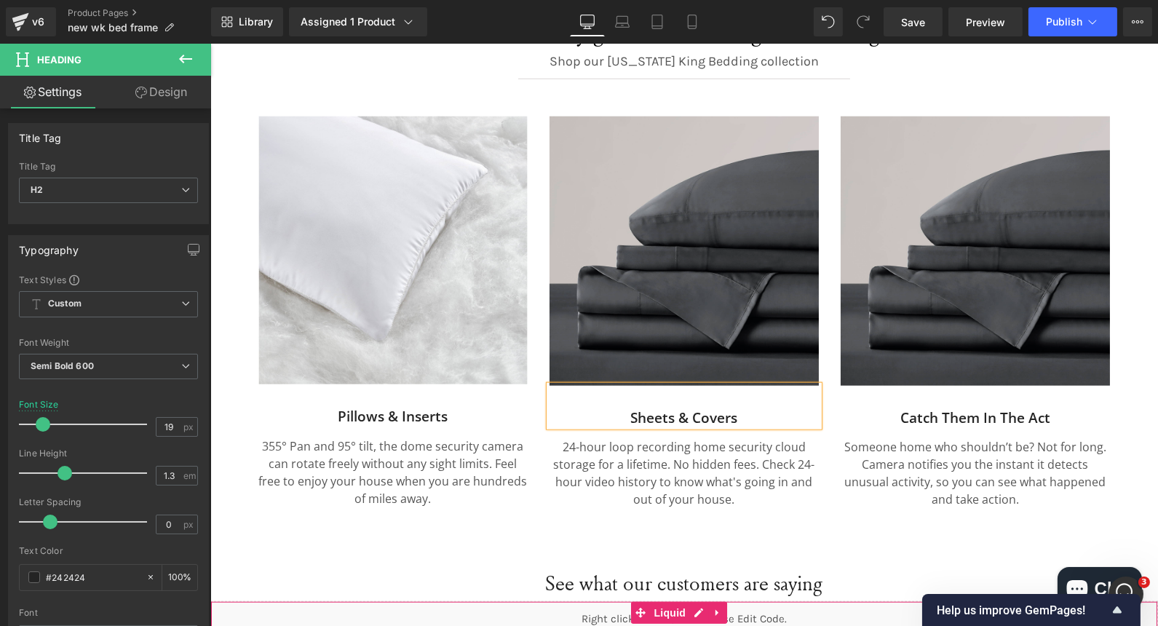
click at [927, 414] on h2 "Catch them in the act" at bounding box center [974, 418] width 269 height 18
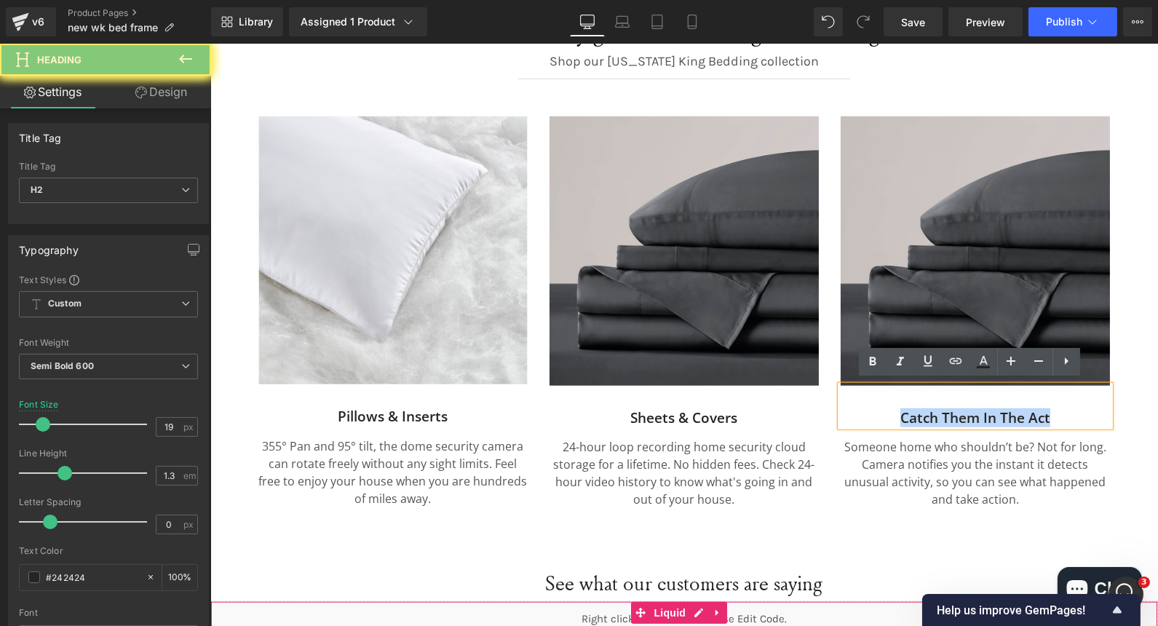
click at [927, 414] on h2 "Catch them in the act" at bounding box center [974, 418] width 269 height 18
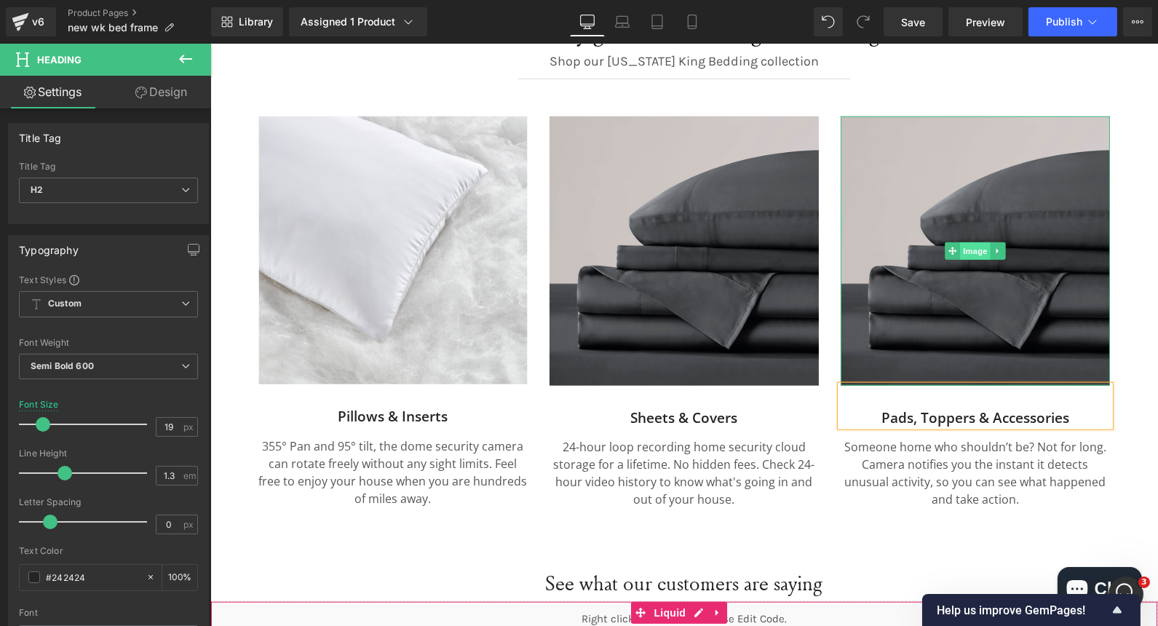
click at [959, 251] on span "Image" at bounding box center [974, 250] width 31 height 17
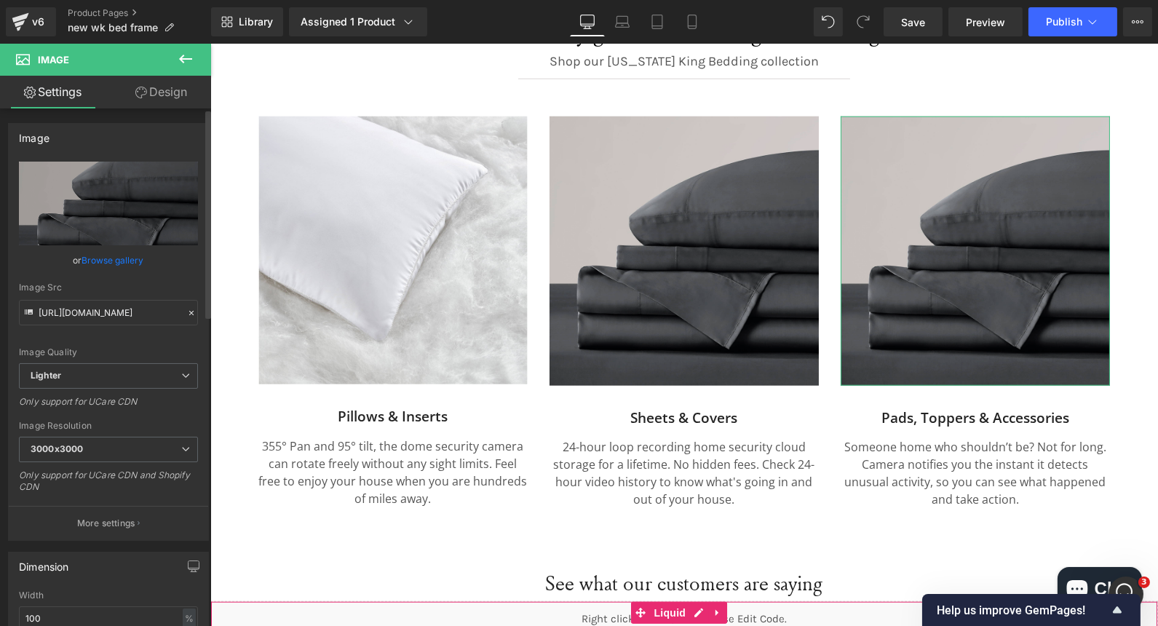
click at [114, 263] on link "Browse gallery" at bounding box center [113, 260] width 62 height 25
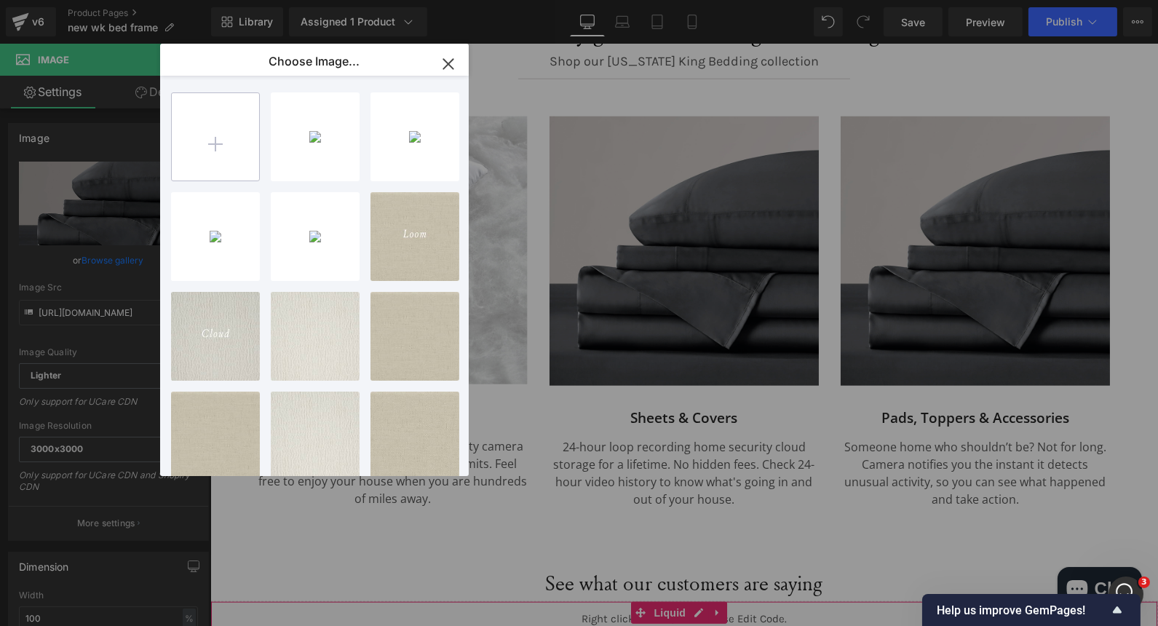
click at [205, 147] on input "file" at bounding box center [215, 136] width 87 height 87
click at [215, 165] on input "file" at bounding box center [215, 136] width 87 height 87
type input "C:\fakepath\OCOCHI Photos (4).png"
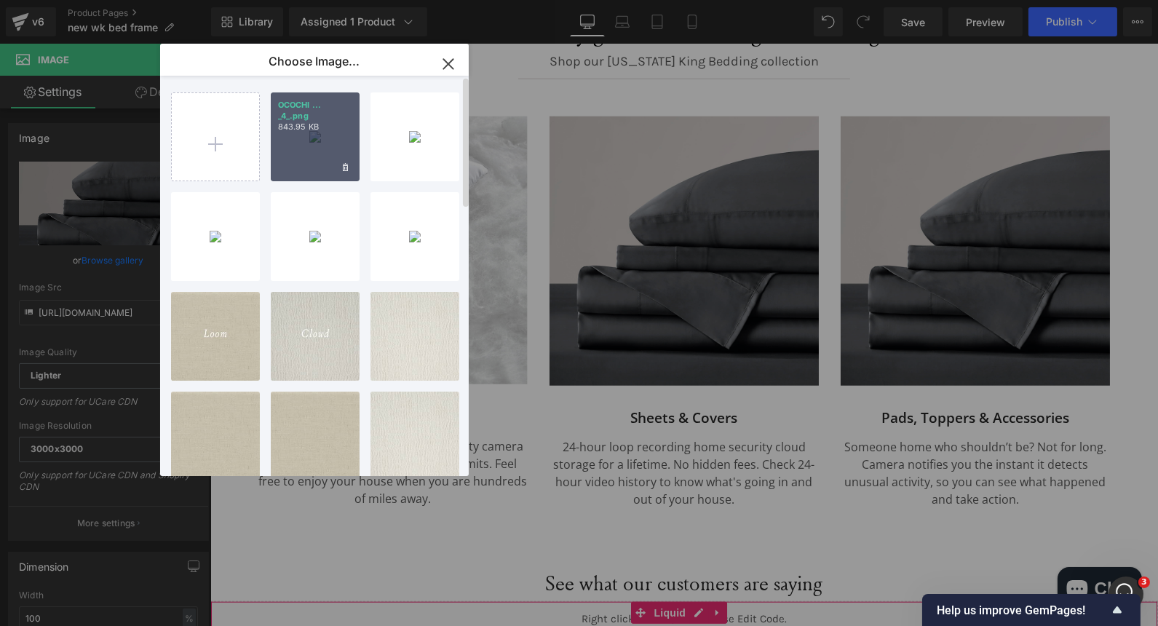
click at [287, 159] on div "OCOCHI ... _4_.png 843.95 KB" at bounding box center [315, 136] width 89 height 89
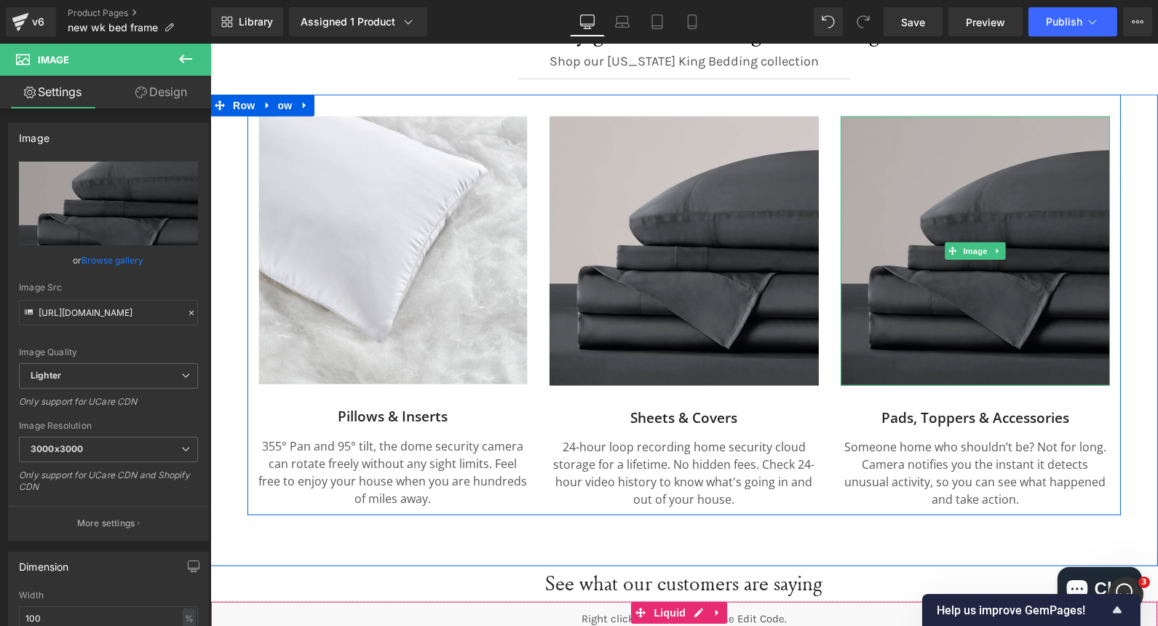
click at [895, 205] on img at bounding box center [974, 250] width 269 height 269
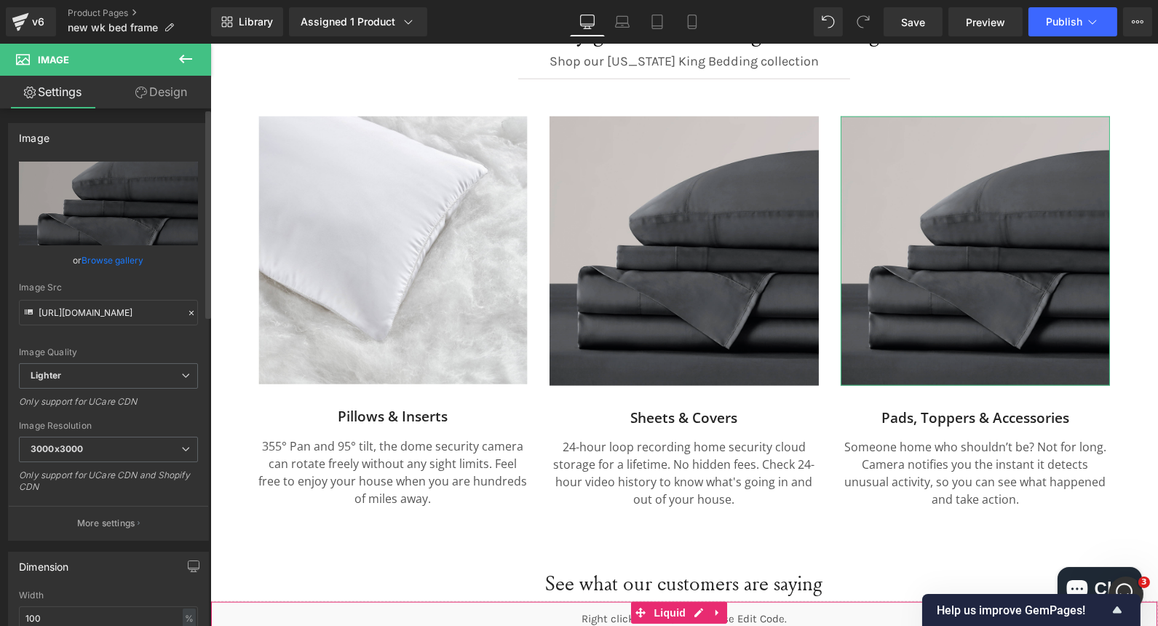
click at [92, 258] on link "Browse gallery" at bounding box center [113, 260] width 62 height 25
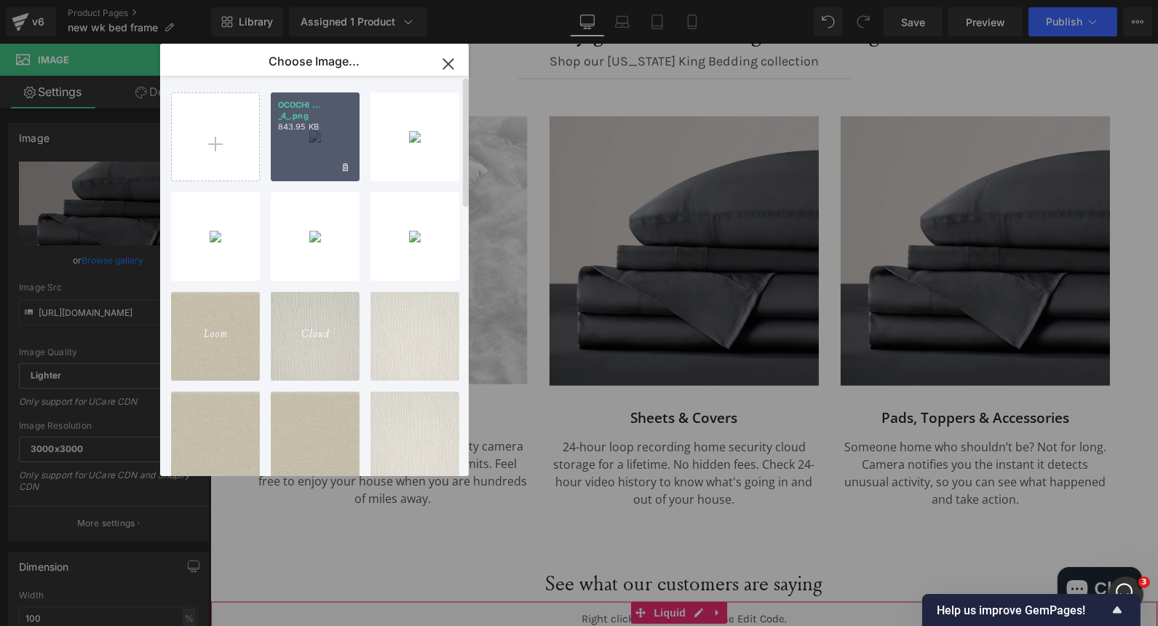
click at [328, 128] on p "843.95 KB" at bounding box center [315, 127] width 74 height 11
type input "https://ucarecdn.com/3f7157fa-e929-4b2d-9aa9-dacc0bcb7963/-/format/auto/-/previ…"
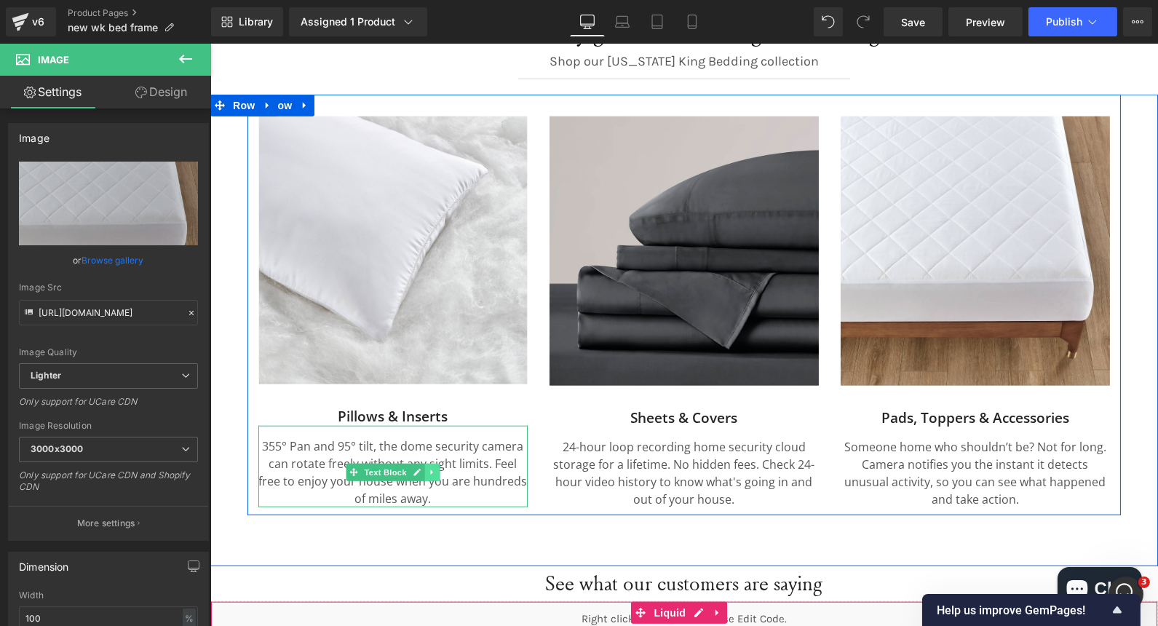
click at [431, 464] on link at bounding box center [431, 472] width 15 height 17
click at [435, 469] on icon at bounding box center [439, 472] width 8 height 8
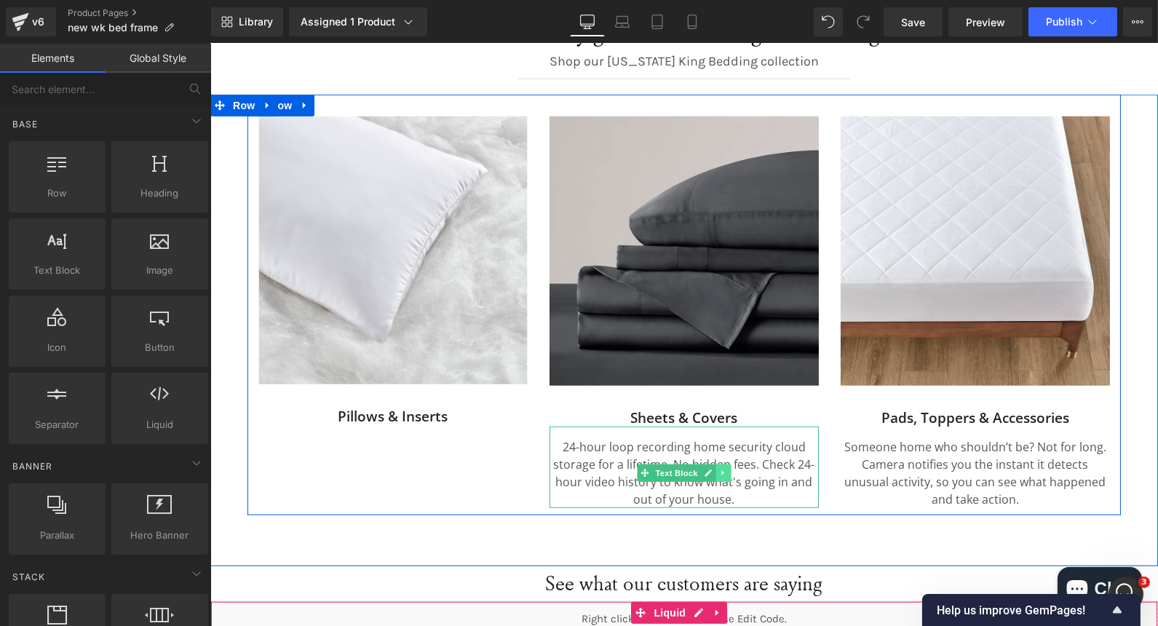
click at [719, 471] on icon at bounding box center [723, 473] width 8 height 9
click at [723, 472] on link at bounding box center [730, 472] width 15 height 17
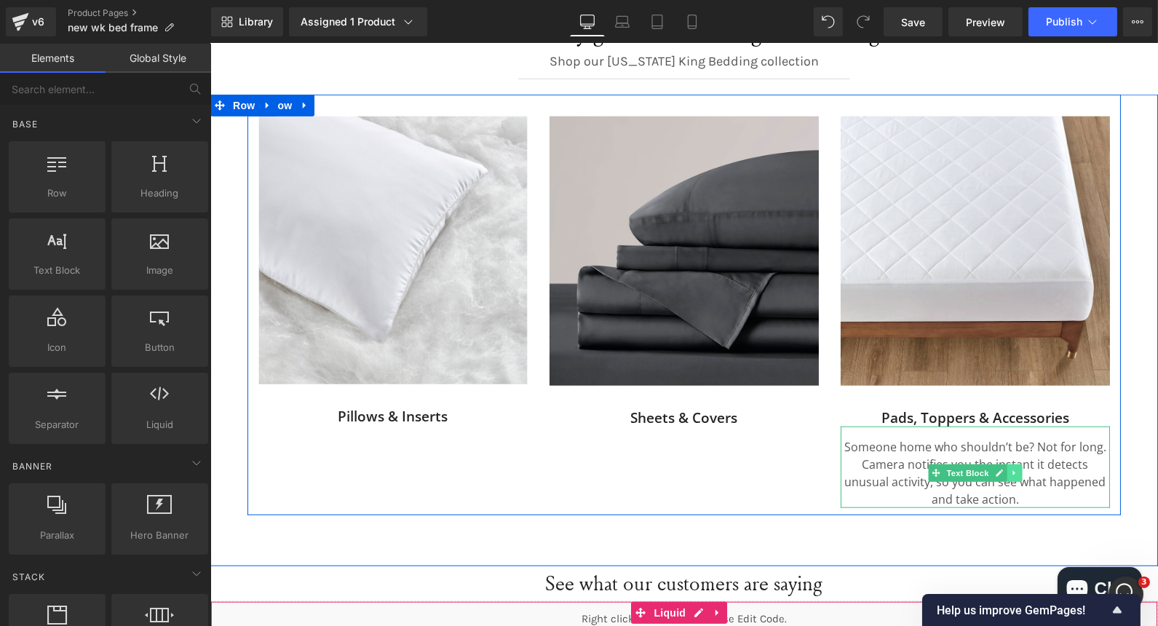
click at [1010, 472] on icon at bounding box center [1014, 473] width 8 height 9
click at [1018, 470] on icon at bounding box center [1022, 474] width 8 height 8
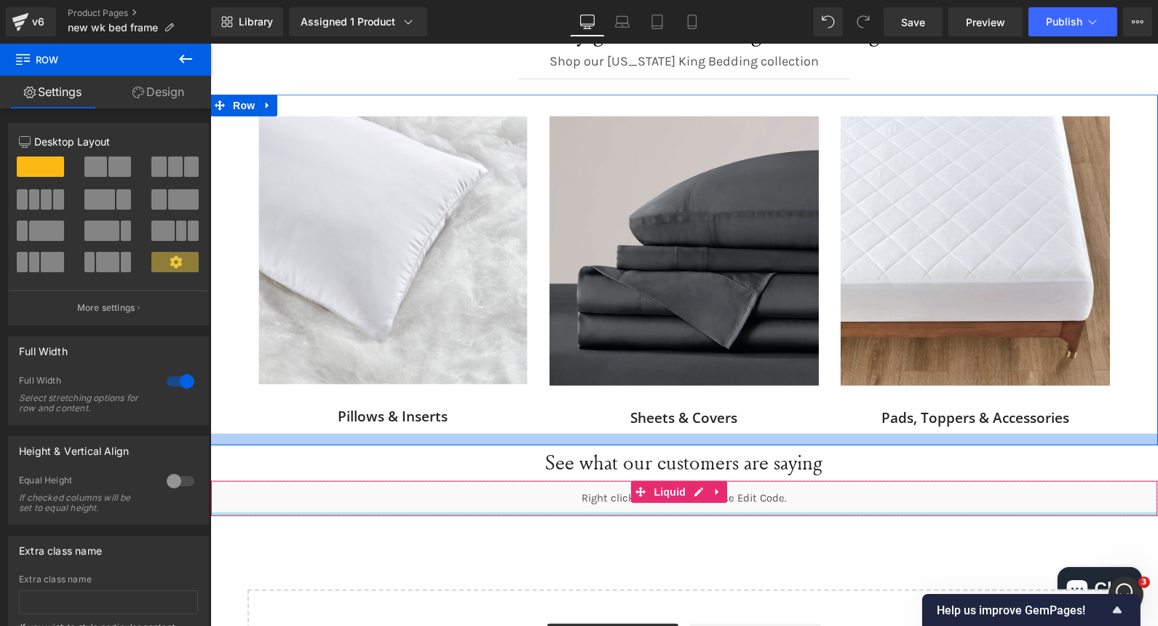
drag, startPoint x: 823, startPoint y: 470, endPoint x: 831, endPoint y: 430, distance: 40.0
click at [831, 434] on div at bounding box center [684, 440] width 948 height 12
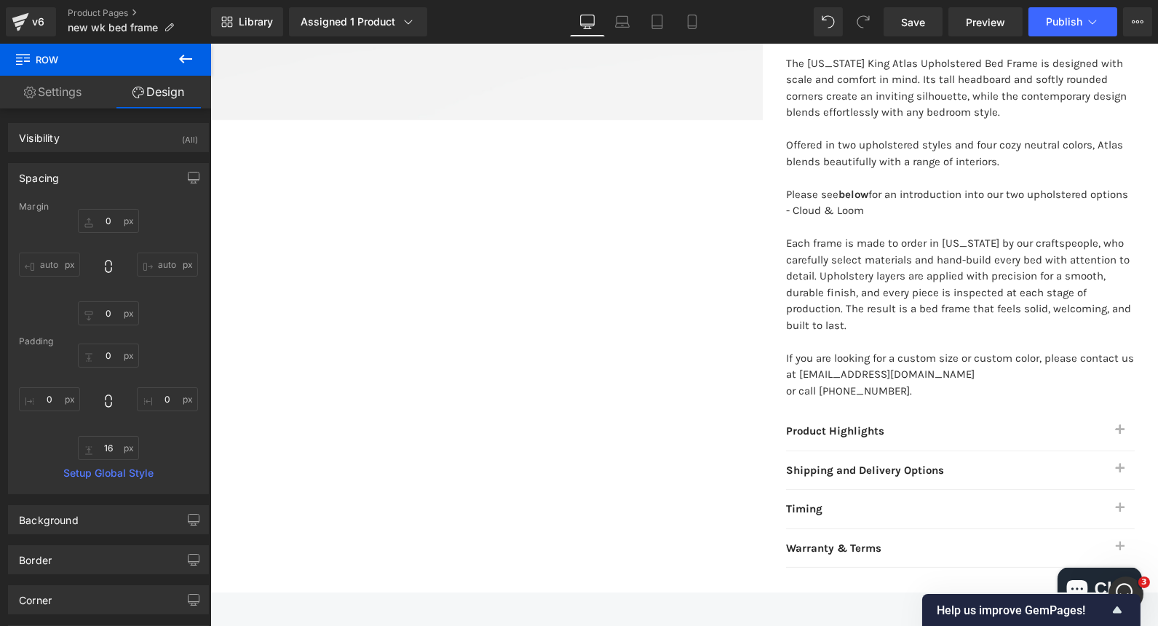
scroll to position [844, 0]
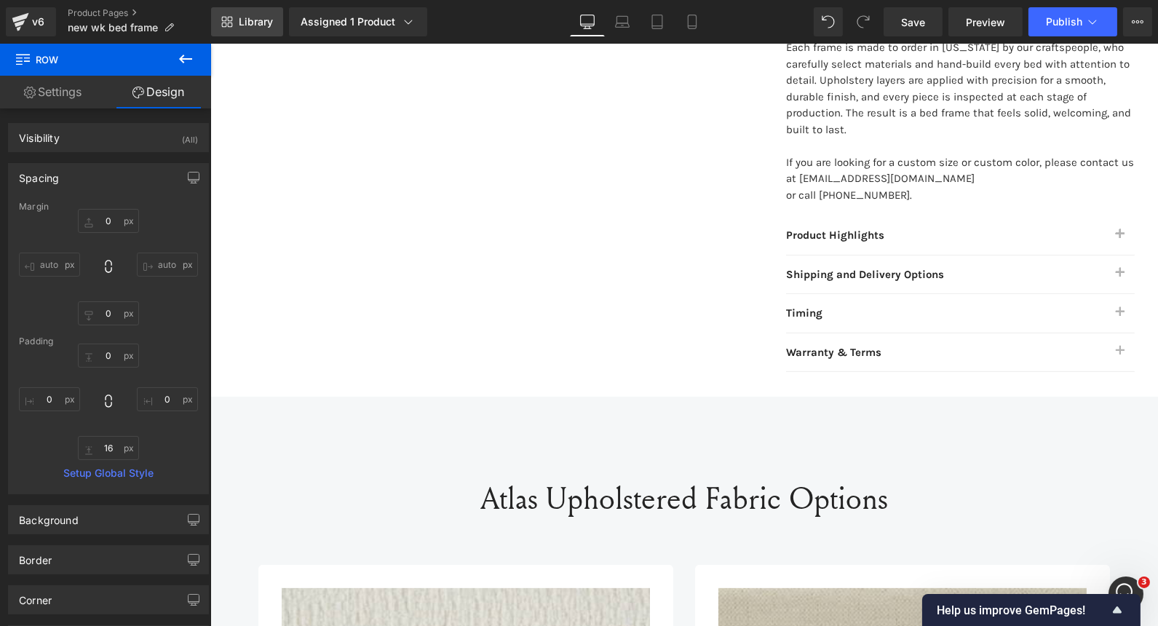
click at [237, 17] on link "Library" at bounding box center [247, 21] width 72 height 29
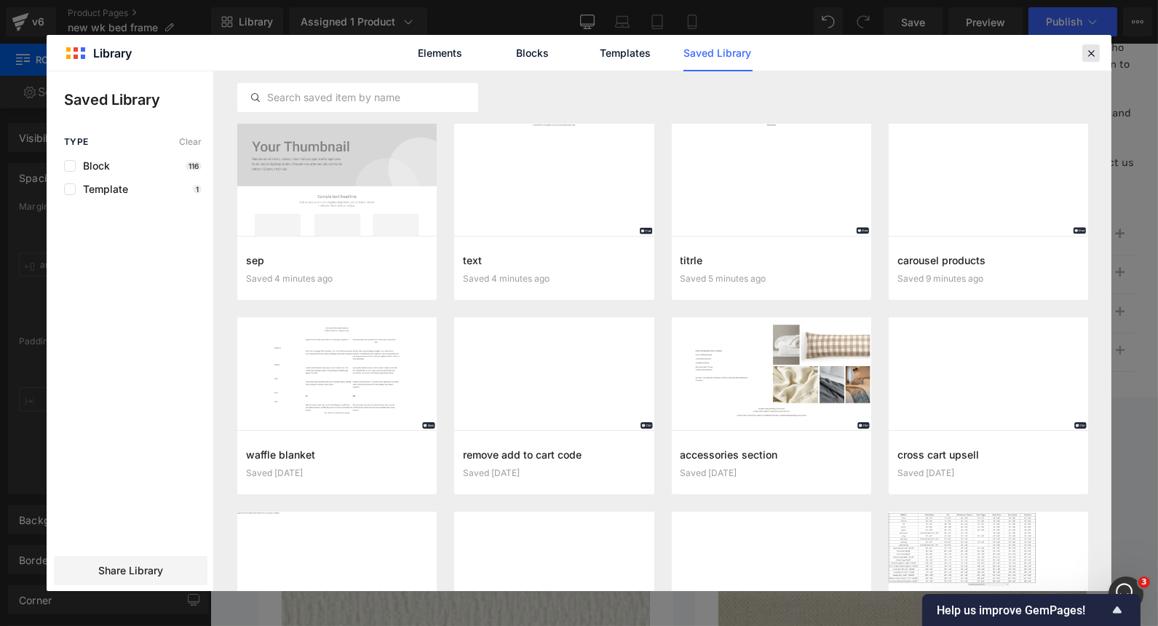
click at [1093, 55] on icon at bounding box center [1091, 53] width 13 height 13
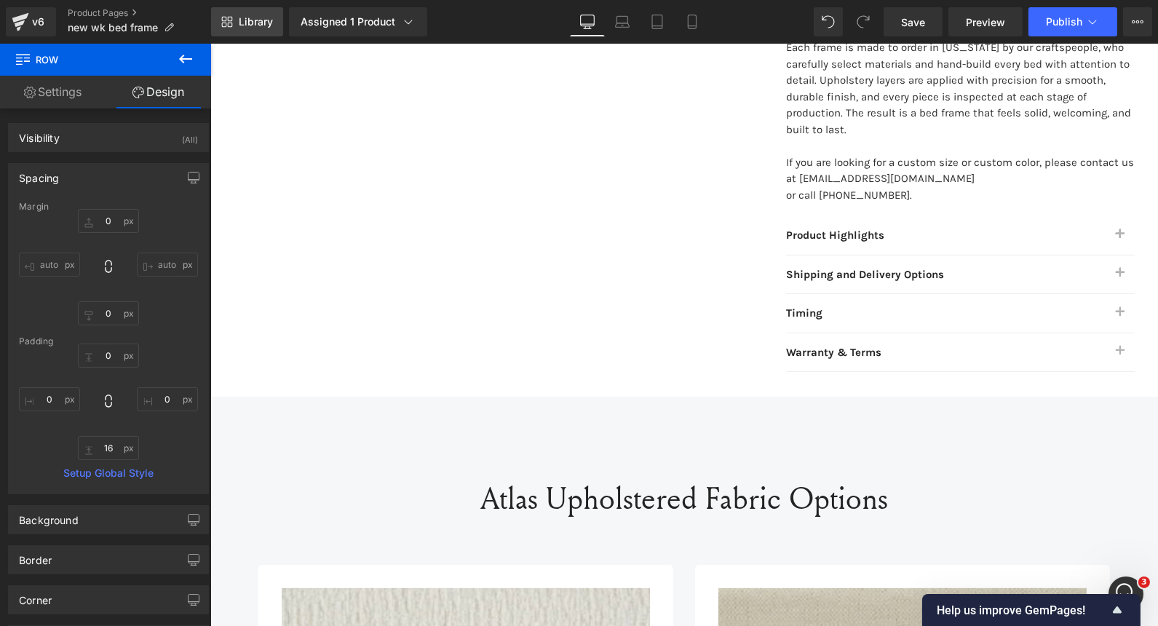
click at [239, 23] on span "Library" at bounding box center [256, 21] width 34 height 13
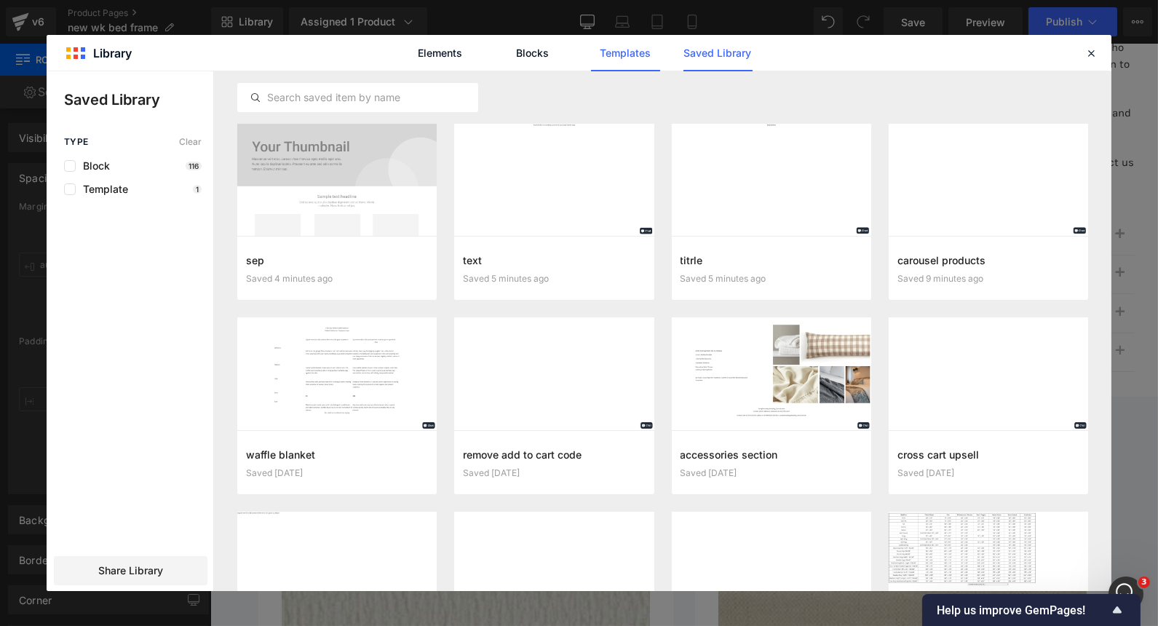
click at [619, 52] on link "Templates" at bounding box center [625, 53] width 69 height 36
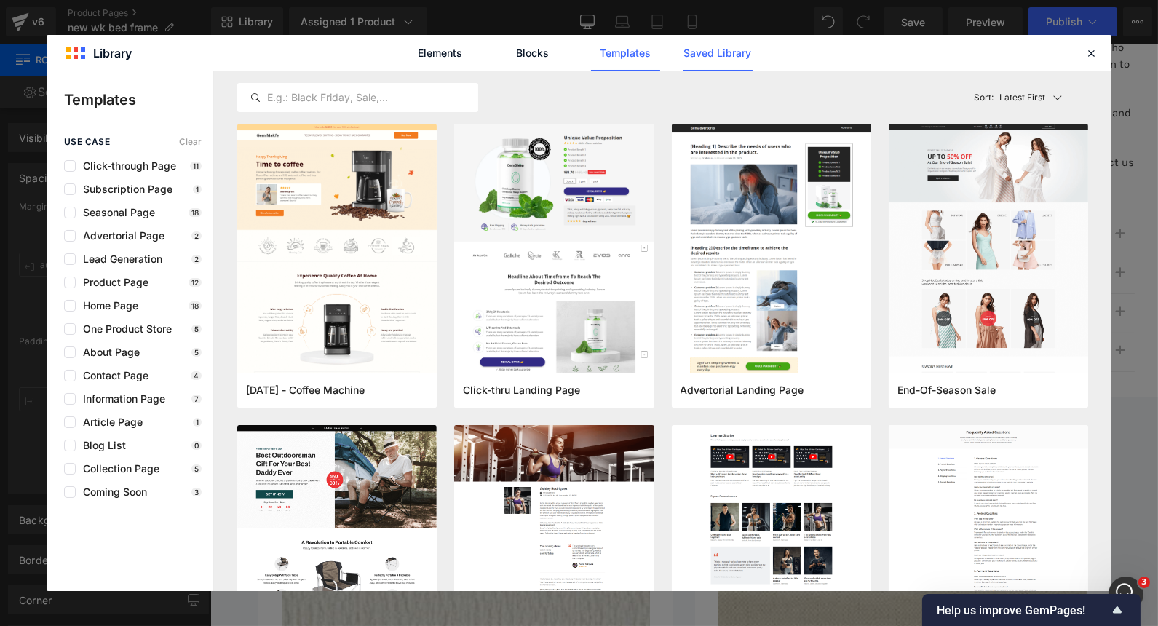
click at [723, 44] on link "Saved Library" at bounding box center [718, 53] width 69 height 36
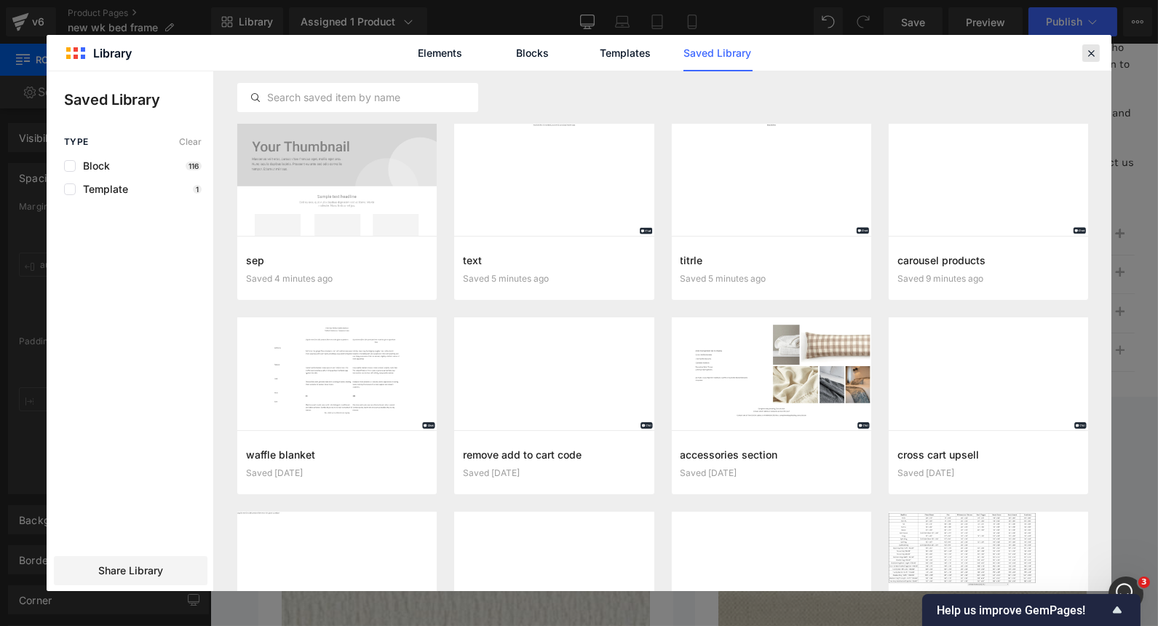
click at [1093, 55] on icon at bounding box center [1091, 53] width 13 height 13
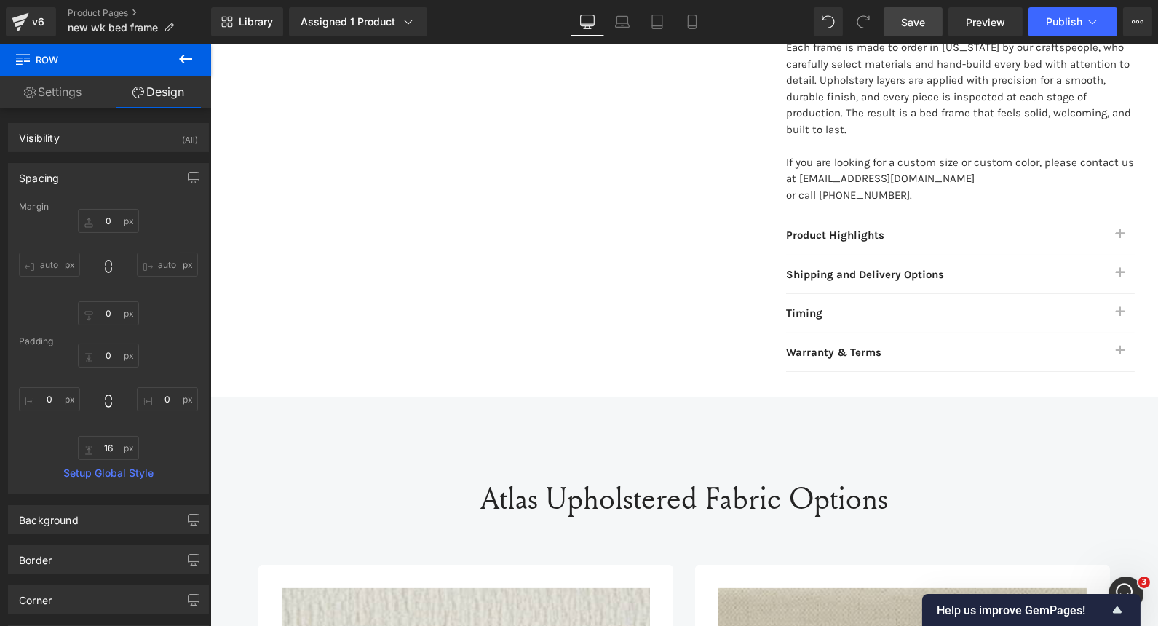
click at [919, 27] on span "Save" at bounding box center [913, 22] width 24 height 15
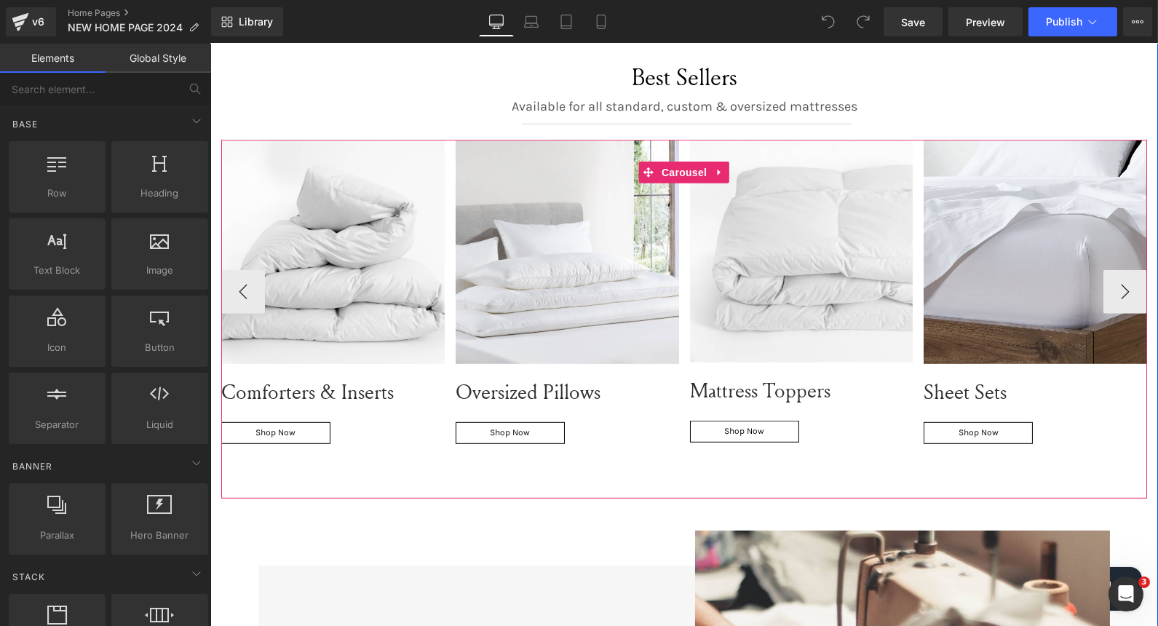
scroll to position [1537, 0]
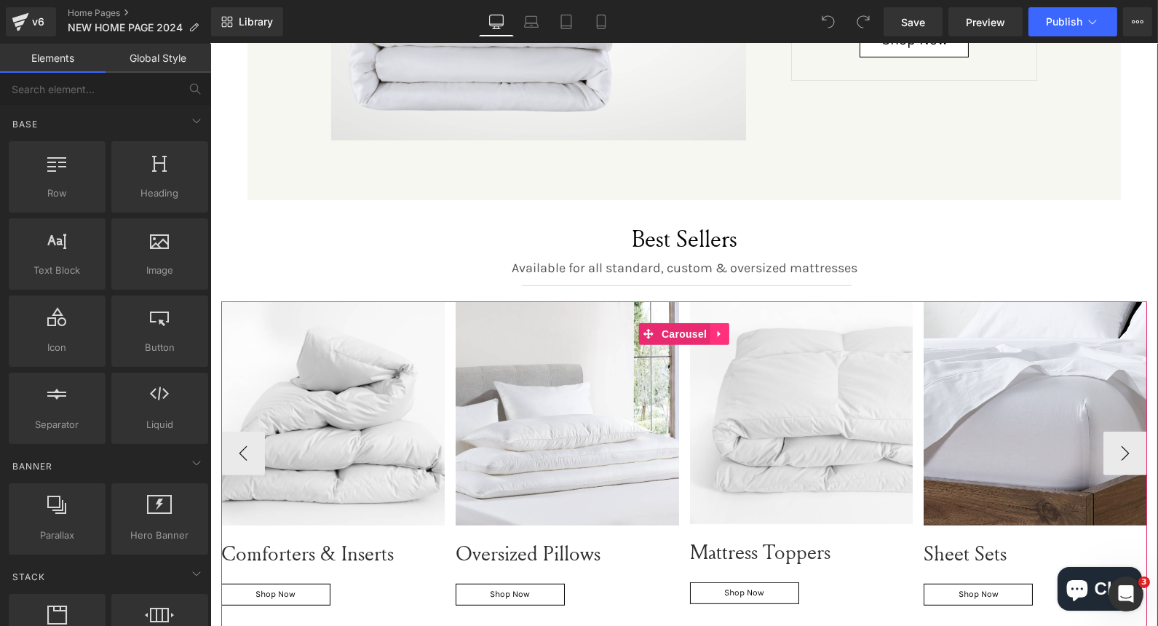
click at [717, 331] on icon at bounding box center [718, 334] width 3 height 7
click at [686, 328] on icon at bounding box center [691, 333] width 10 height 11
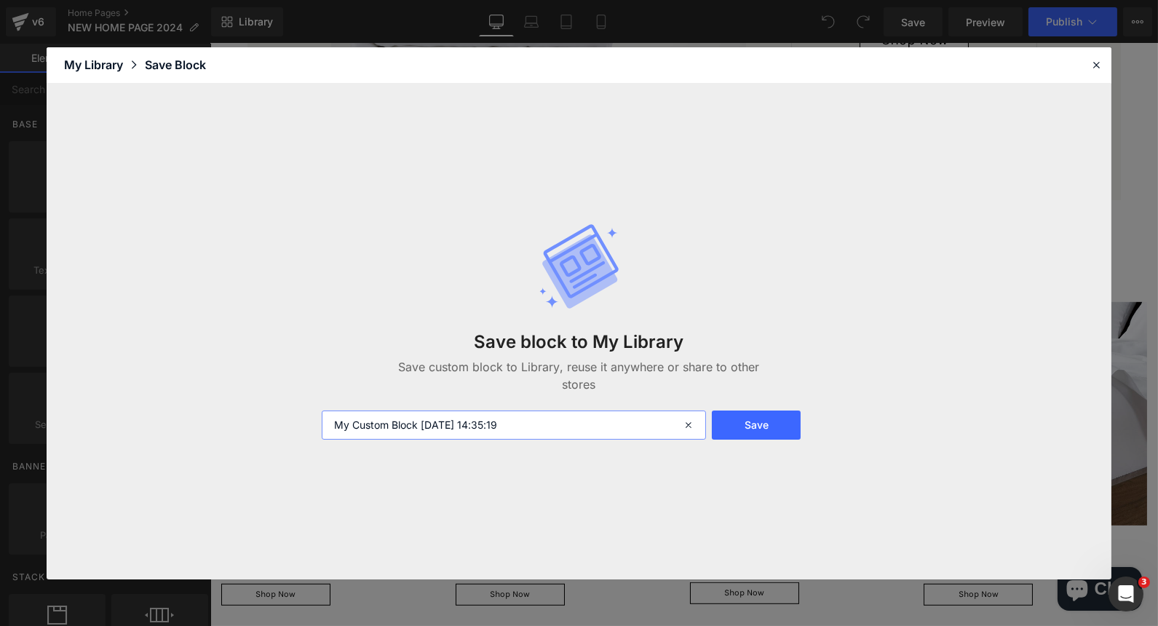
click at [368, 412] on input "My Custom Block 2025-09-29 14:35:19" at bounding box center [514, 425] width 385 height 29
type input "carousel products"
click at [779, 421] on button "Save" at bounding box center [756, 425] width 89 height 29
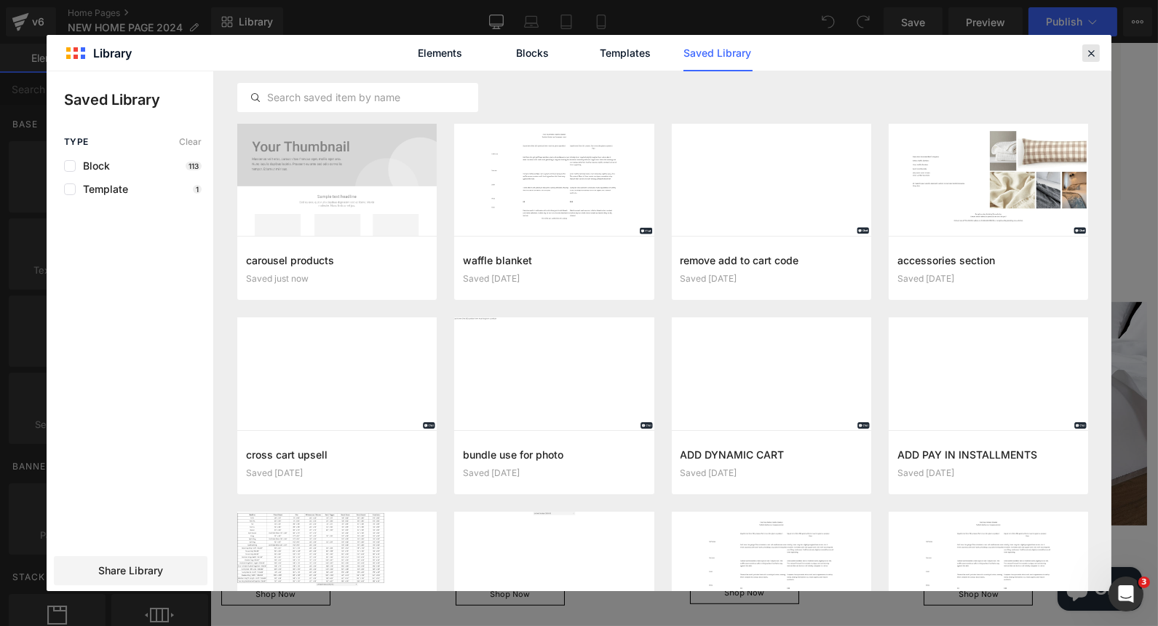
click at [1088, 55] on icon at bounding box center [1091, 53] width 13 height 13
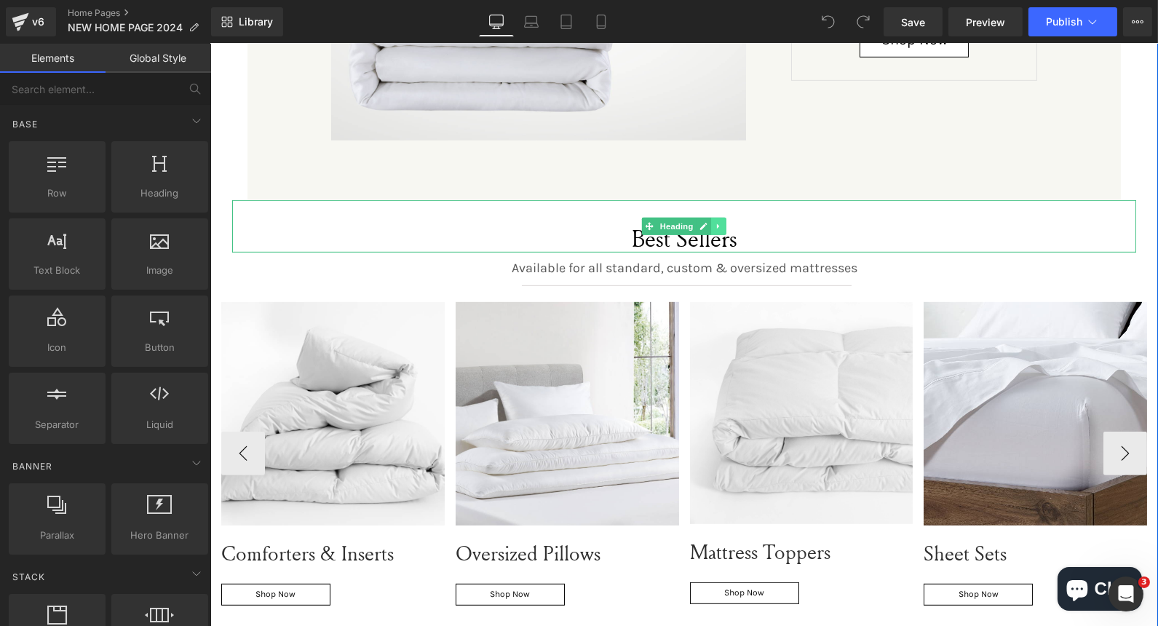
click at [716, 224] on icon at bounding box center [717, 226] width 2 height 5
click at [692, 222] on icon at bounding box center [696, 226] width 8 height 8
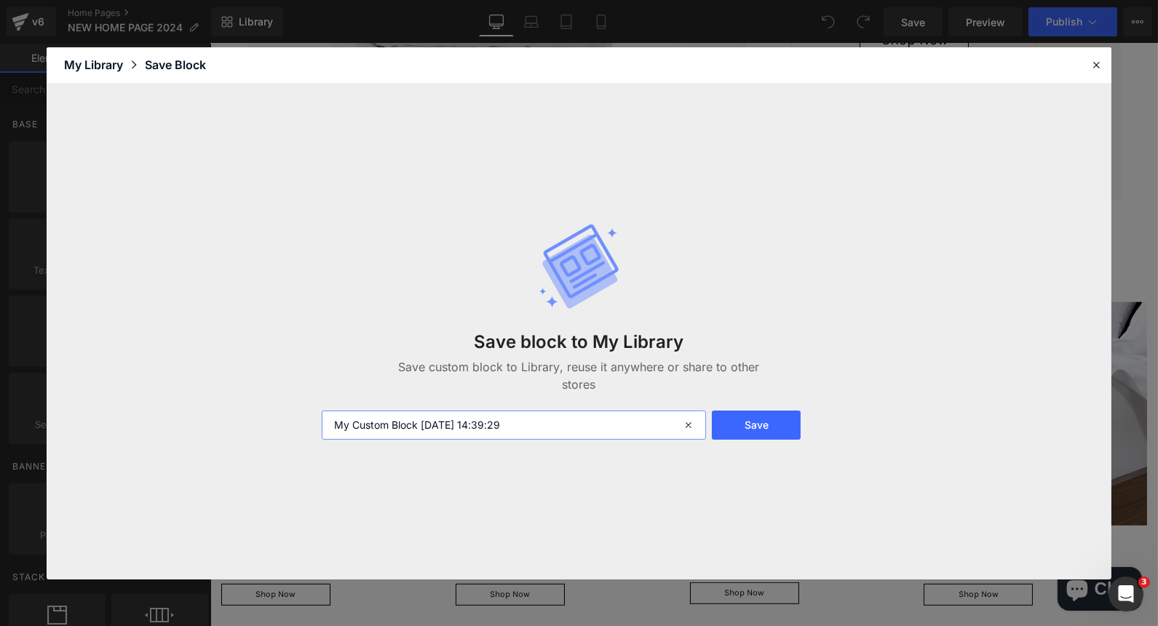
click at [453, 432] on input "My Custom Block 2025-09-29 14:39:29" at bounding box center [514, 425] width 385 height 29
type input "titrle"
click at [784, 427] on button "Save" at bounding box center [756, 425] width 89 height 29
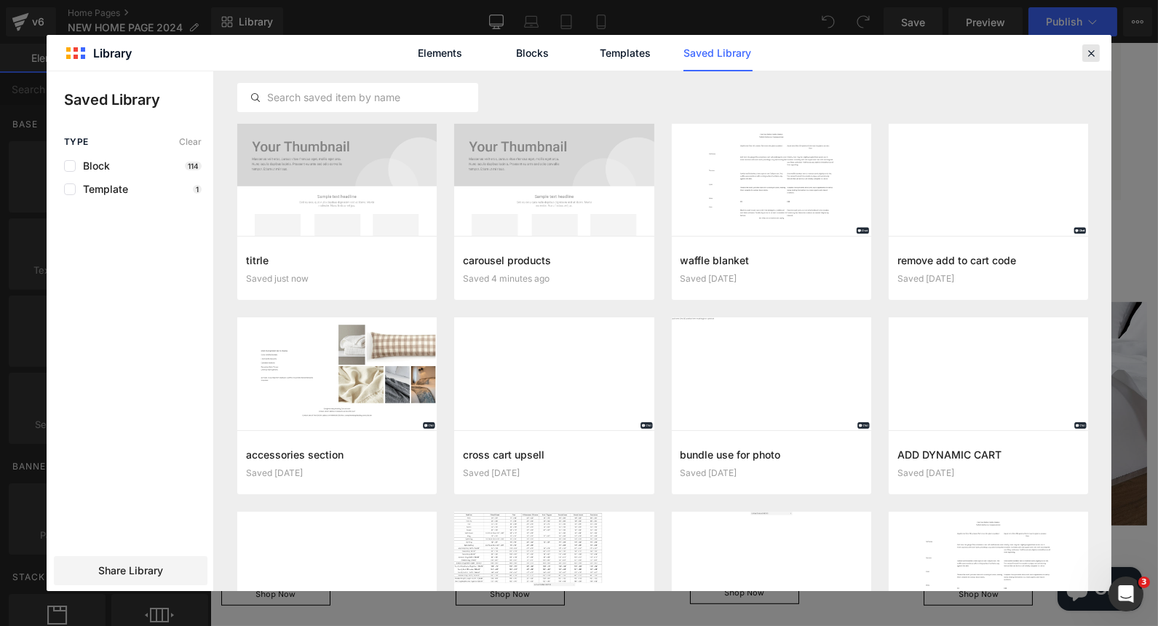
drag, startPoint x: 1088, startPoint y: 55, endPoint x: 773, endPoint y: 31, distance: 315.5
click at [1088, 55] on icon at bounding box center [1091, 53] width 13 height 13
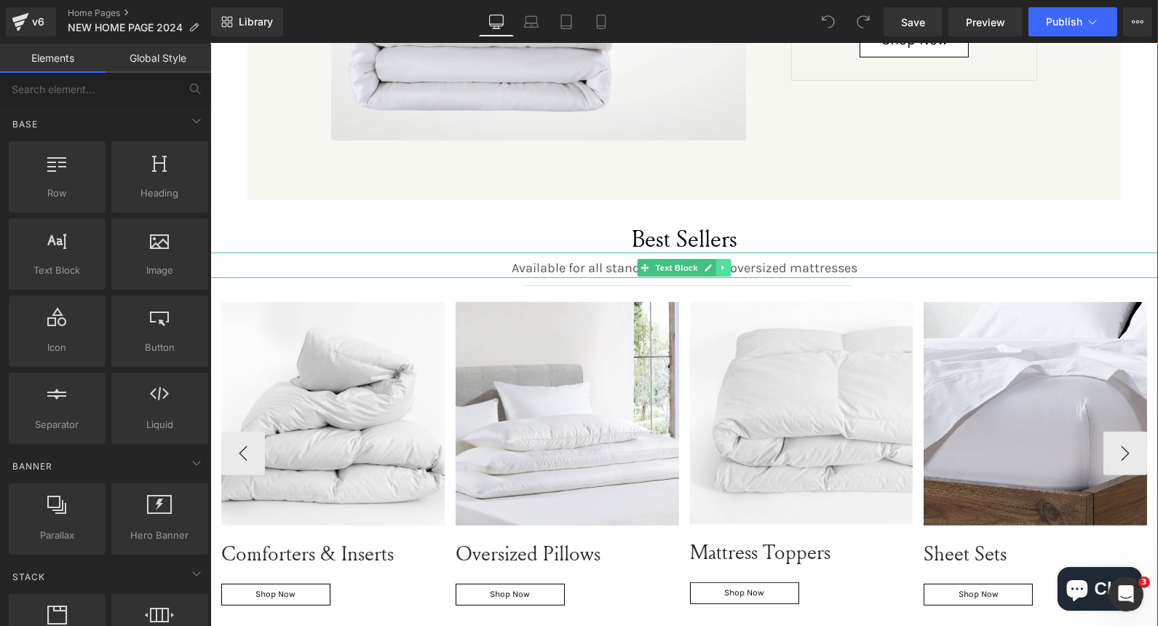
click at [719, 264] on icon at bounding box center [723, 268] width 8 height 9
click at [696, 264] on icon at bounding box center [700, 268] width 8 height 9
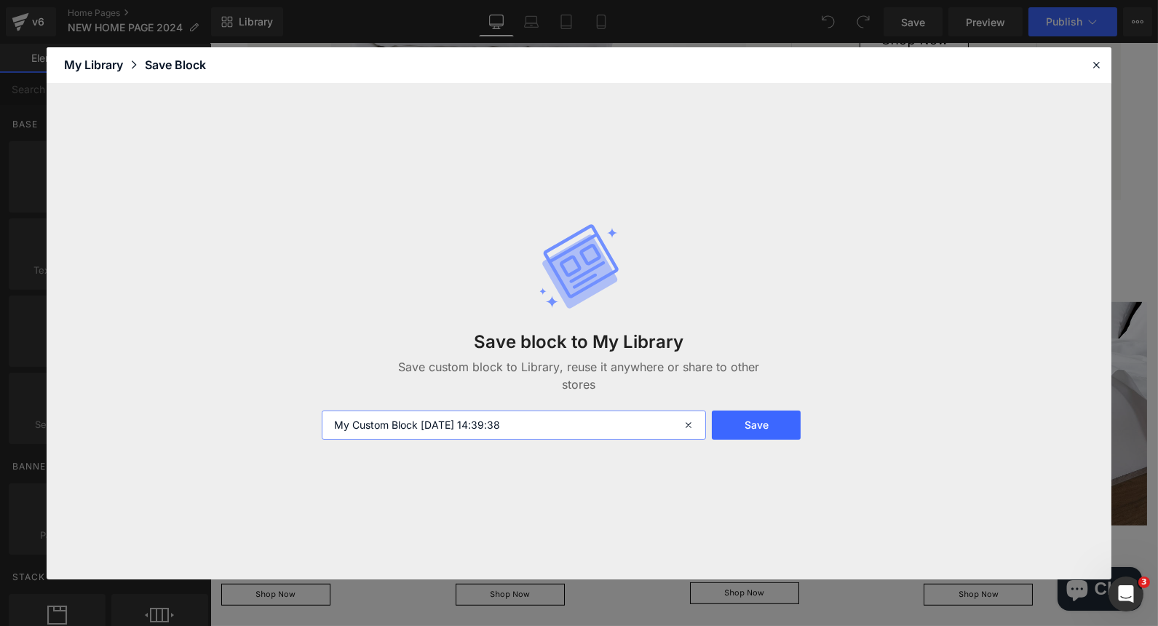
click at [465, 430] on input "My Custom Block 2025-09-29 14:39:38" at bounding box center [514, 425] width 385 height 29
type input "text"
click at [747, 419] on button "Save" at bounding box center [756, 425] width 89 height 29
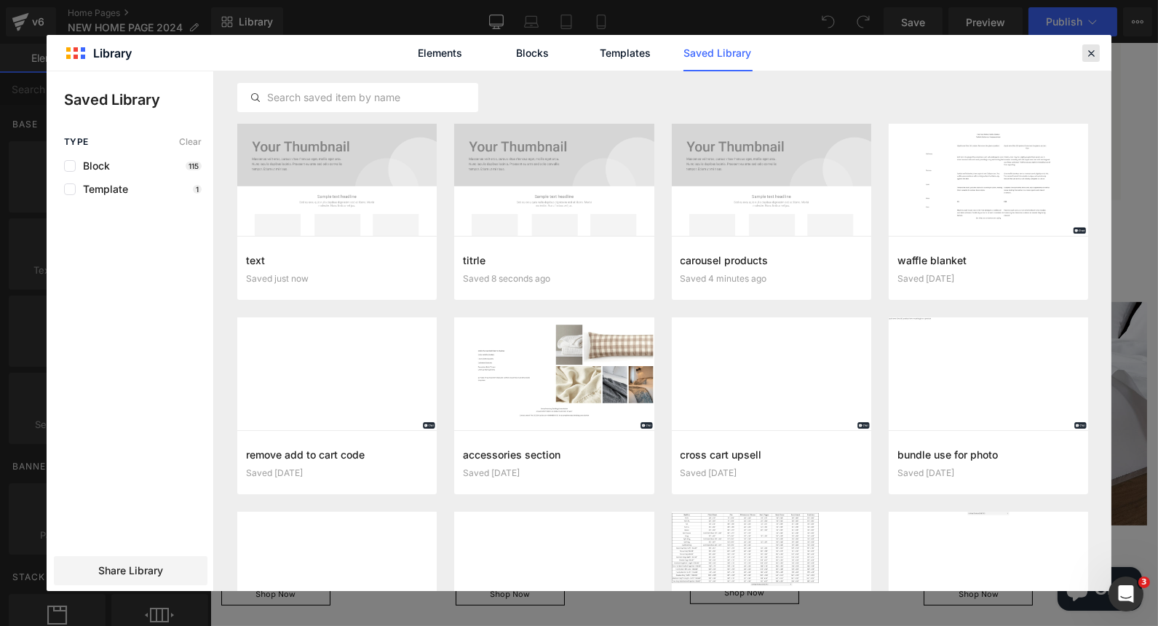
drag, startPoint x: 815, startPoint y: 15, endPoint x: 1092, endPoint y: 52, distance: 279.8
click at [1092, 52] on icon at bounding box center [1091, 53] width 13 height 13
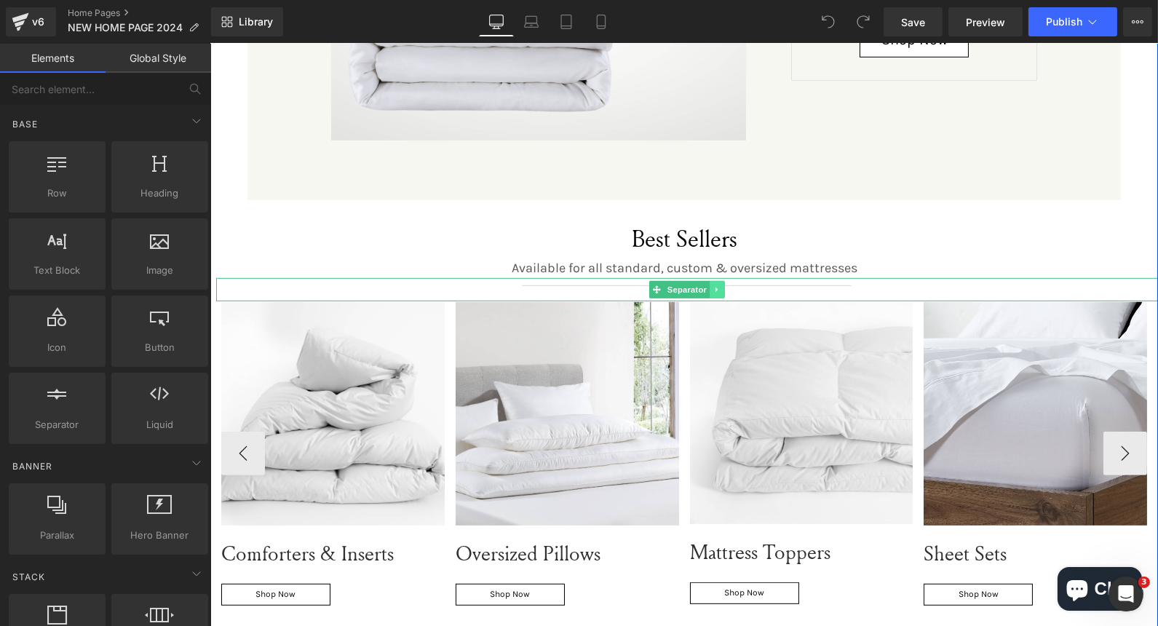
click at [713, 285] on icon at bounding box center [717, 289] width 8 height 9
click at [690, 285] on icon at bounding box center [694, 289] width 8 height 8
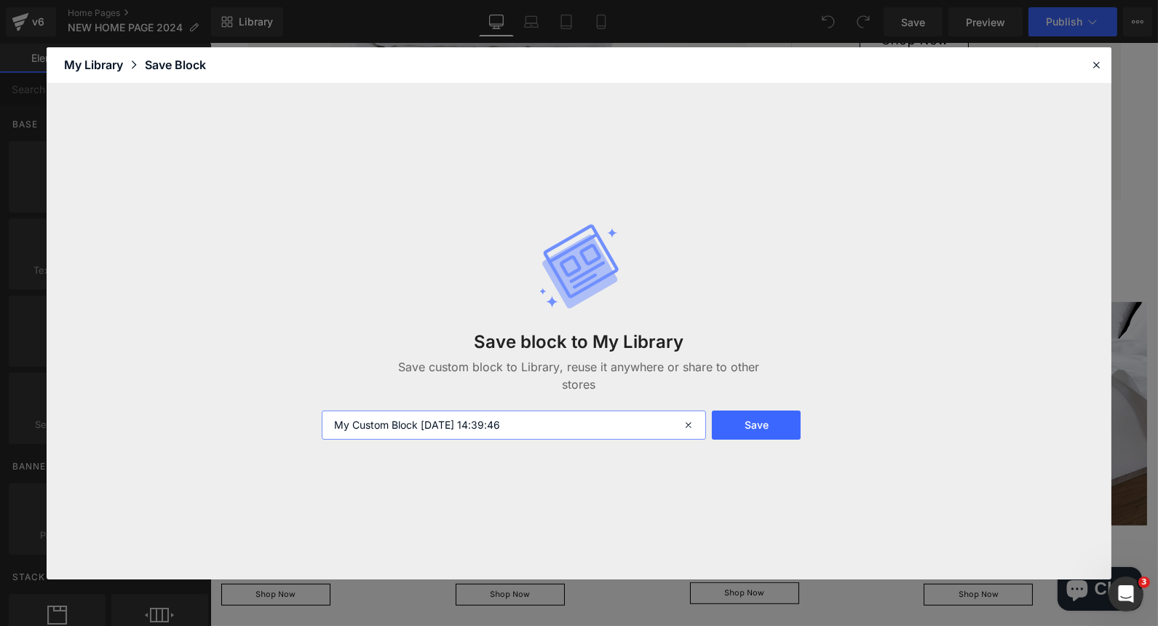
click at [431, 423] on input "My Custom Block 2025-09-29 14:39:46" at bounding box center [514, 425] width 385 height 29
type input "sep"
click at [773, 430] on button "Save" at bounding box center [756, 425] width 89 height 29
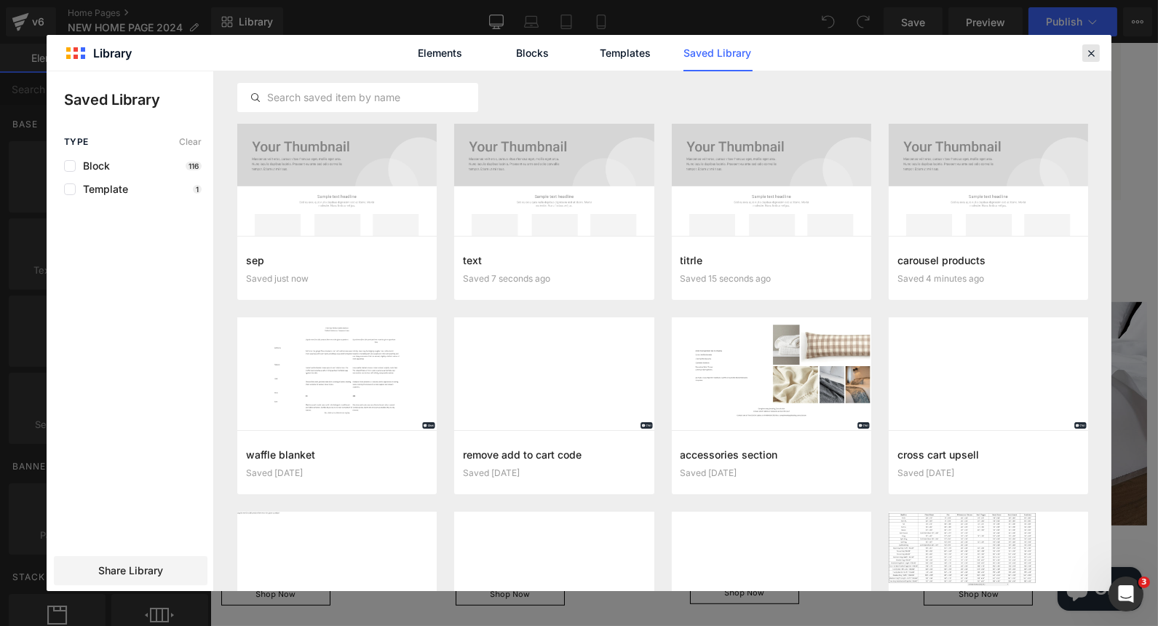
drag, startPoint x: 1096, startPoint y: 55, endPoint x: 884, endPoint y: 30, distance: 214.0
click at [1096, 55] on icon at bounding box center [1091, 53] width 13 height 13
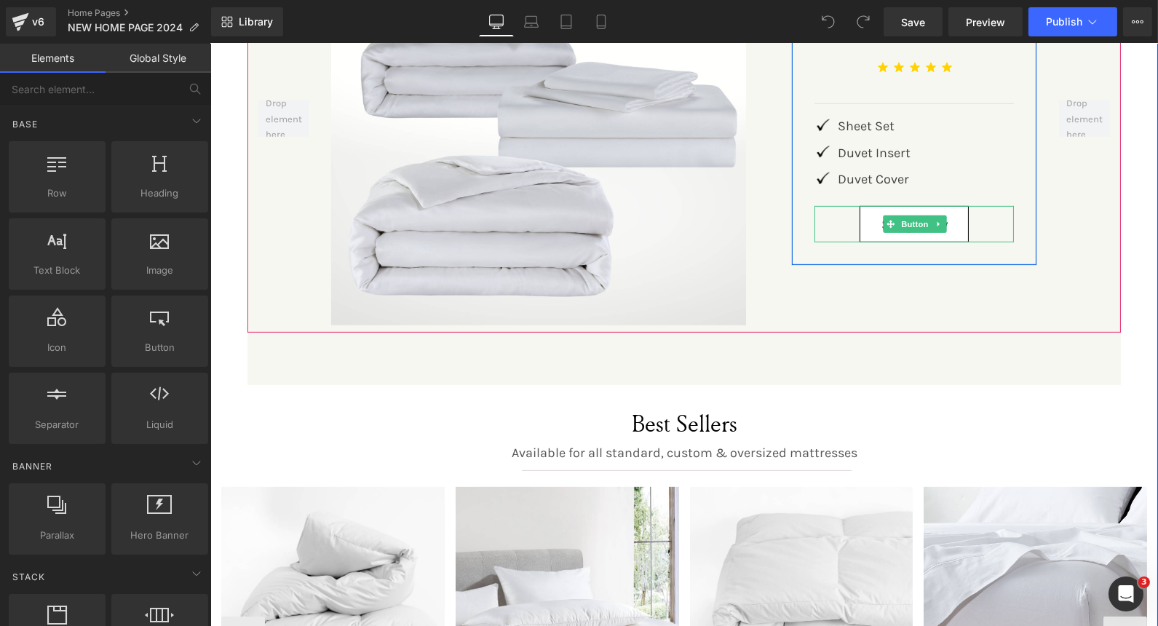
scroll to position [1618, 0]
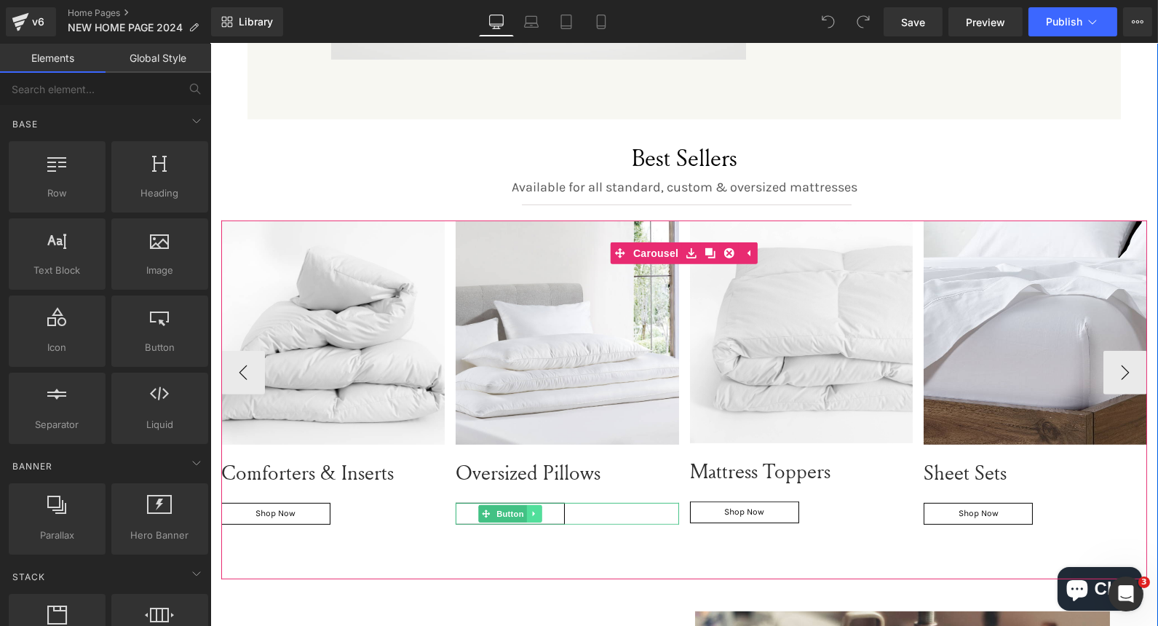
click at [533, 505] on link at bounding box center [533, 513] width 15 height 17
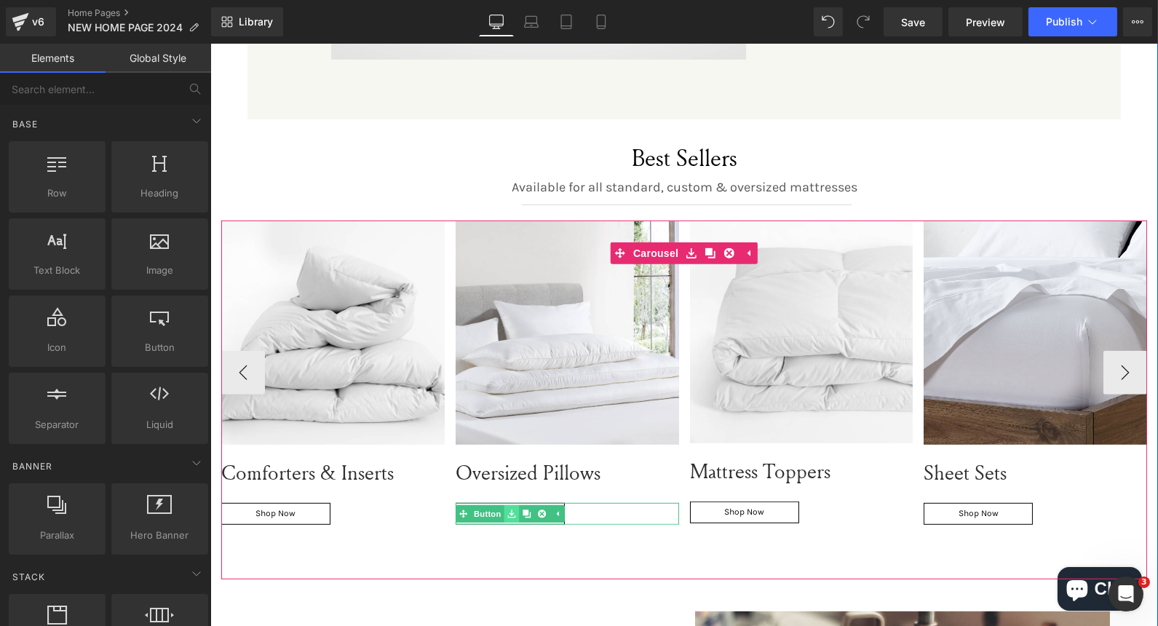
click at [496, 505] on span "Button" at bounding box center [486, 513] width 33 height 17
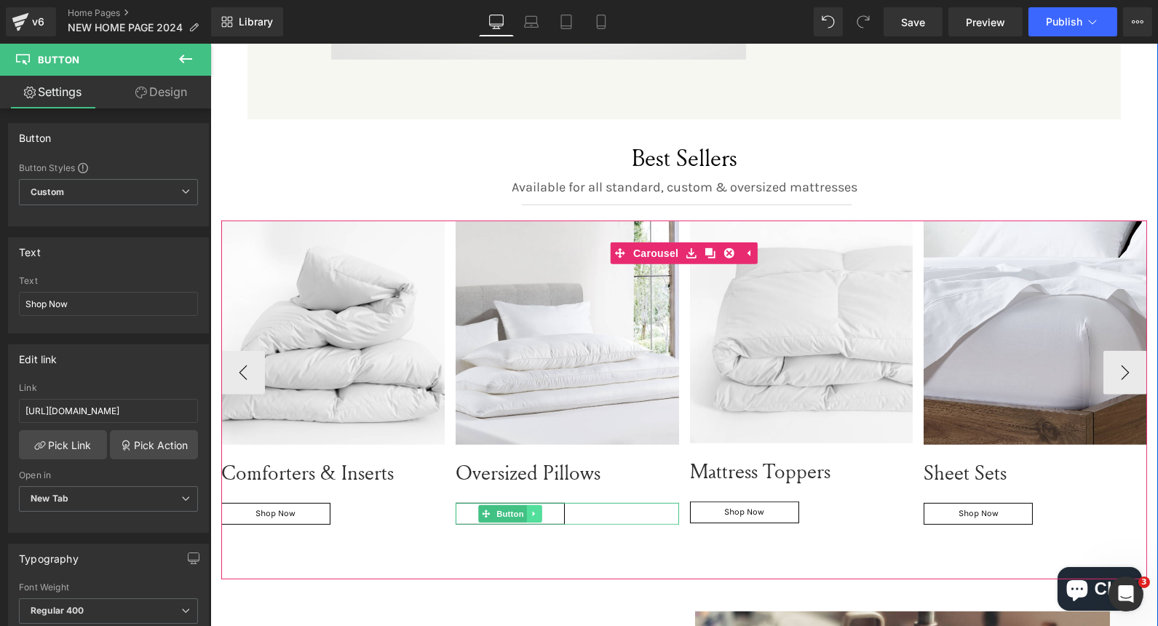
click at [531, 505] on link at bounding box center [533, 513] width 15 height 17
click at [507, 510] on icon at bounding box center [511, 514] width 8 height 9
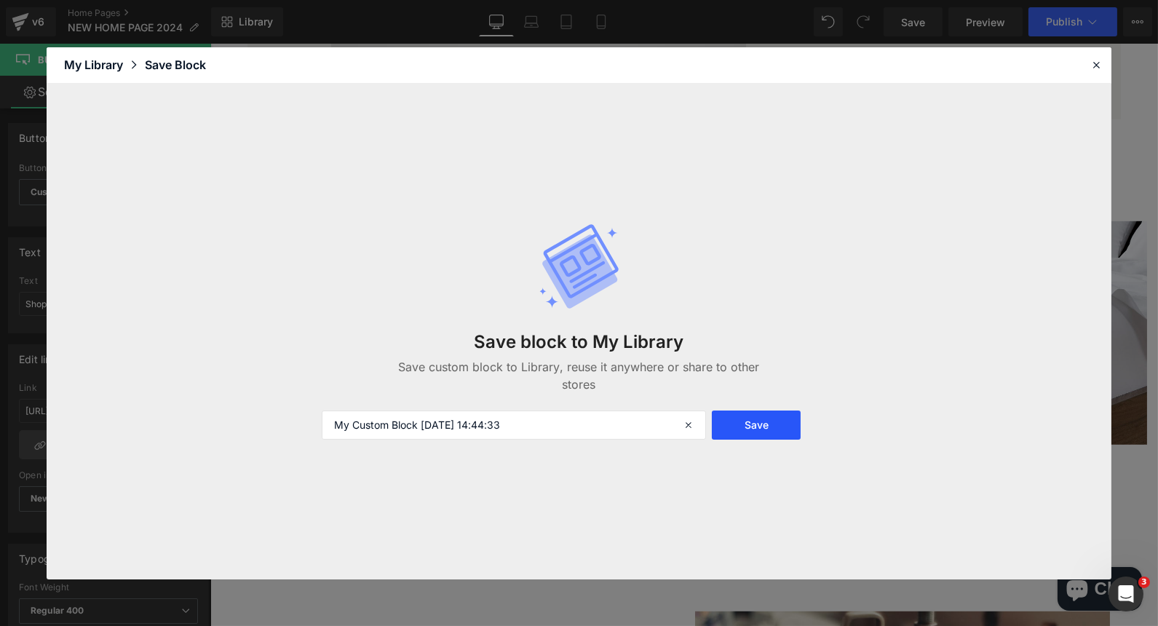
click at [738, 430] on button "Save" at bounding box center [756, 425] width 89 height 29
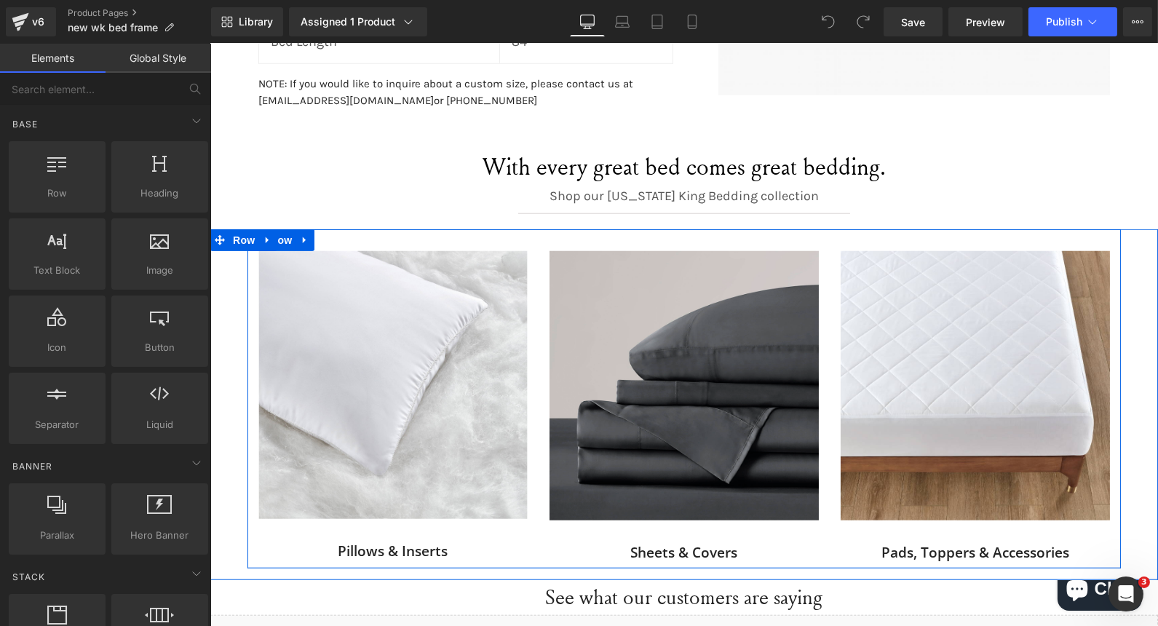
scroll to position [2588, 0]
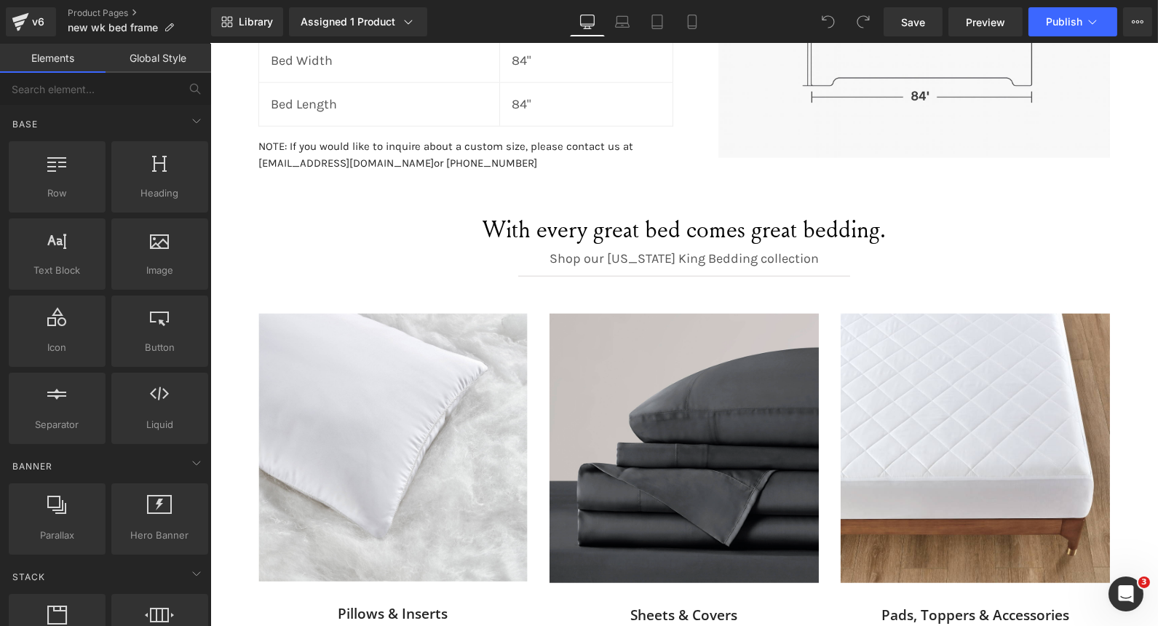
click at [618, 249] on p "Shop our [US_STATE] King Bedding collection" at bounding box center [684, 259] width 948 height 20
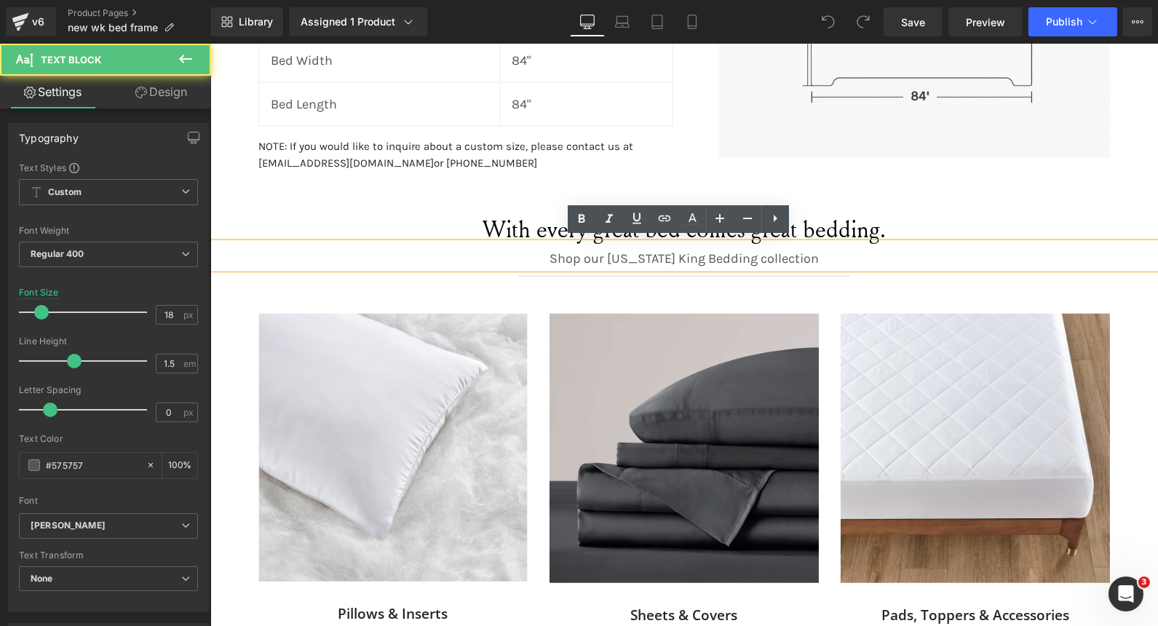
click at [614, 256] on p "Shop our [US_STATE] King Bedding collection" at bounding box center [684, 259] width 948 height 20
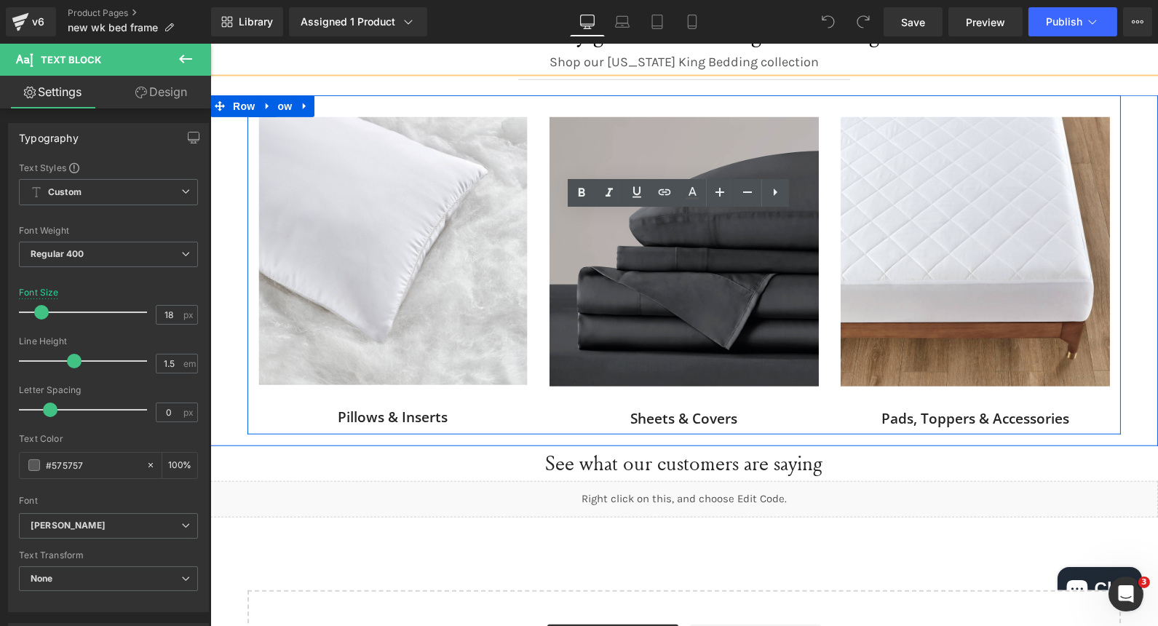
scroll to position [2830, 0]
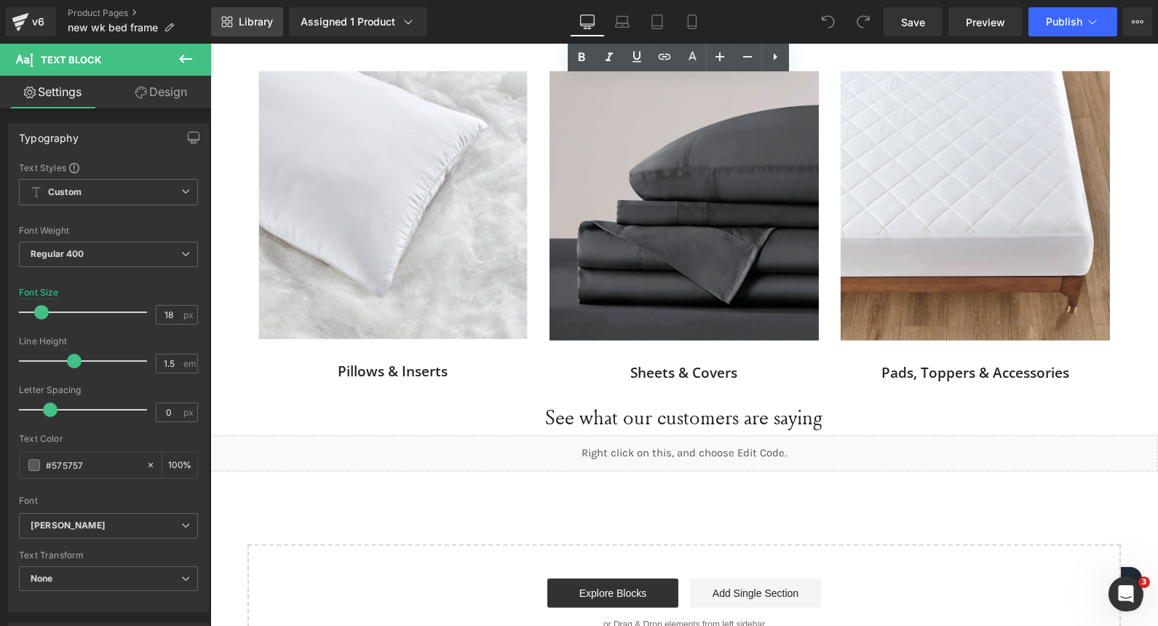
click at [257, 24] on span "Library" at bounding box center [256, 21] width 34 height 13
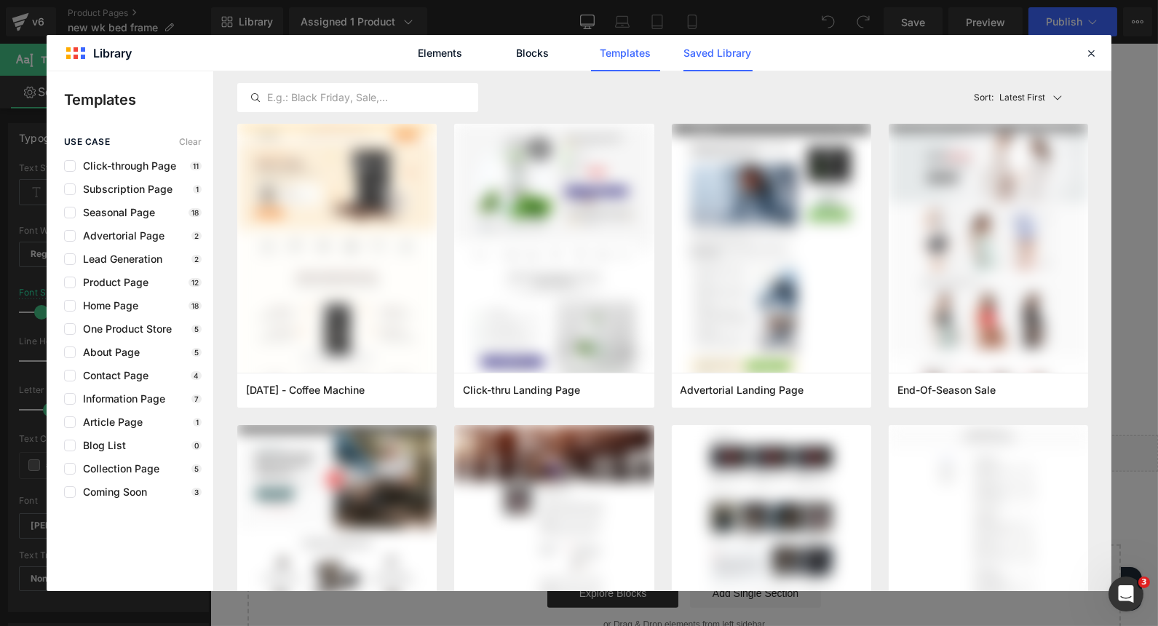
click at [723, 61] on link "Saved Library" at bounding box center [718, 53] width 69 height 36
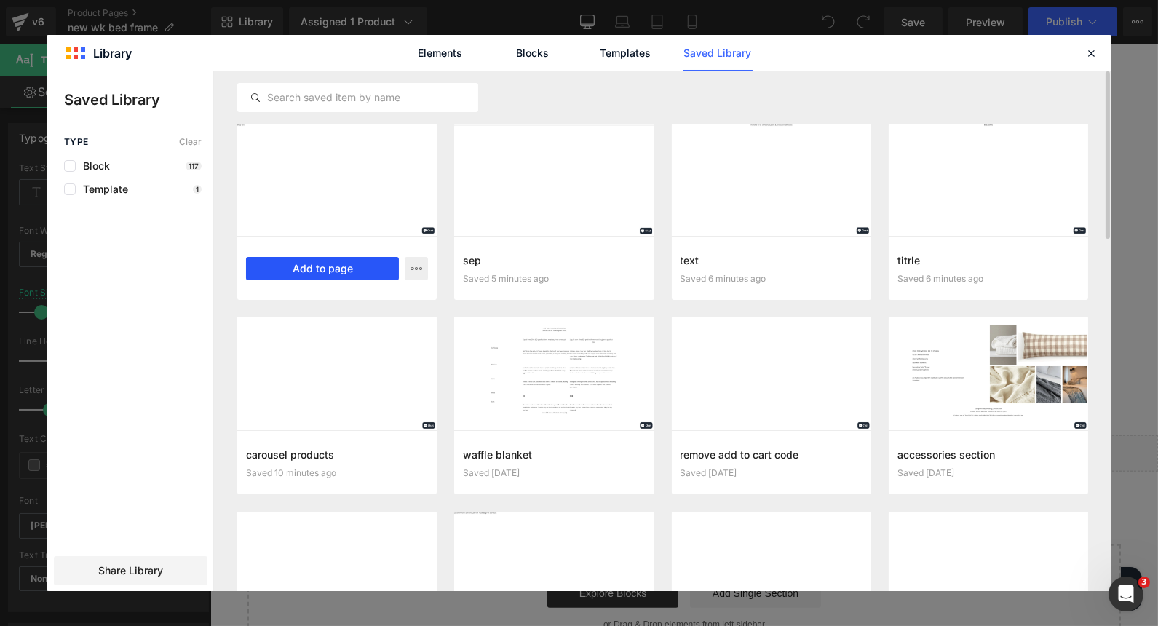
click at [328, 259] on button "Add to page" at bounding box center [322, 268] width 153 height 23
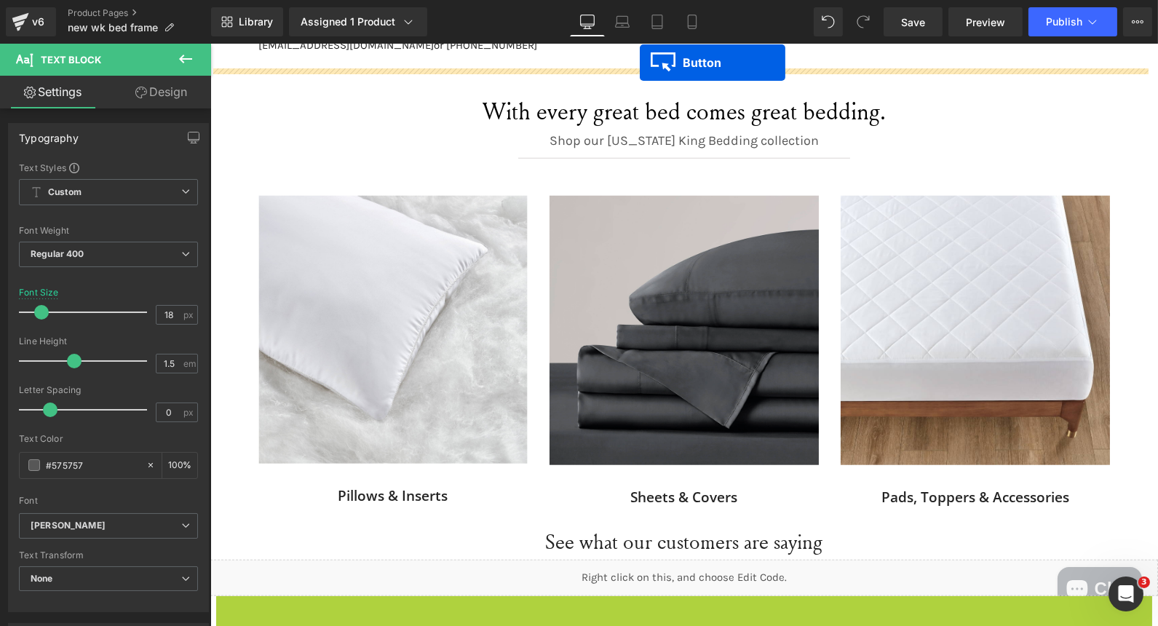
scroll to position [2662, 0]
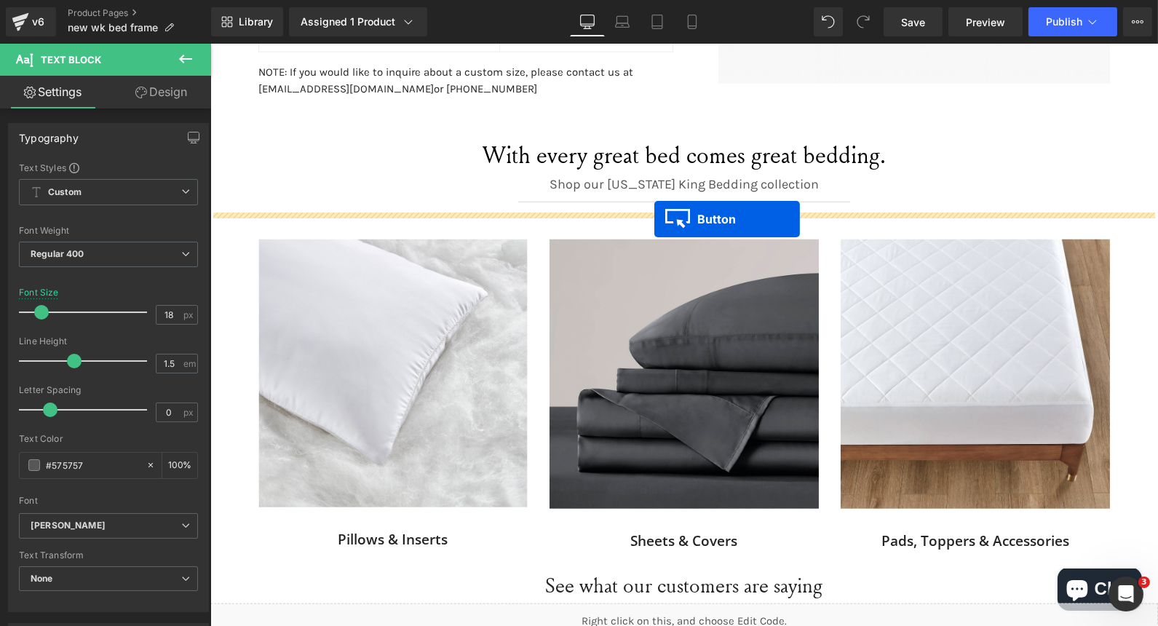
drag, startPoint x: 240, startPoint y: 370, endPoint x: 654, endPoint y: 219, distance: 440.1
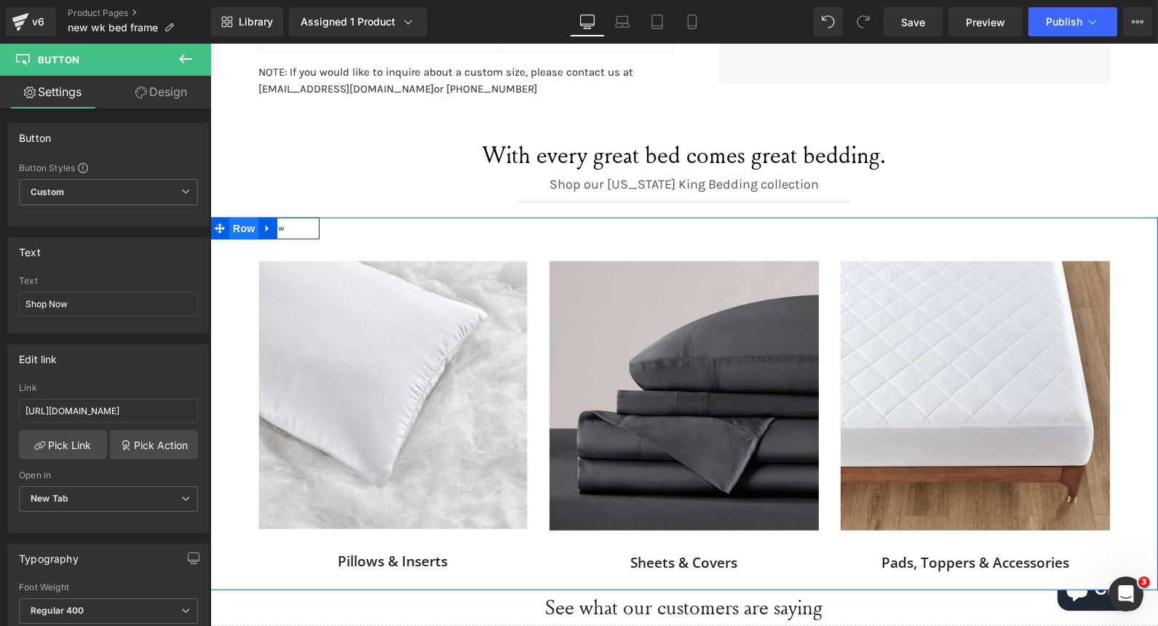
click at [242, 222] on span "Row" at bounding box center [243, 229] width 29 height 22
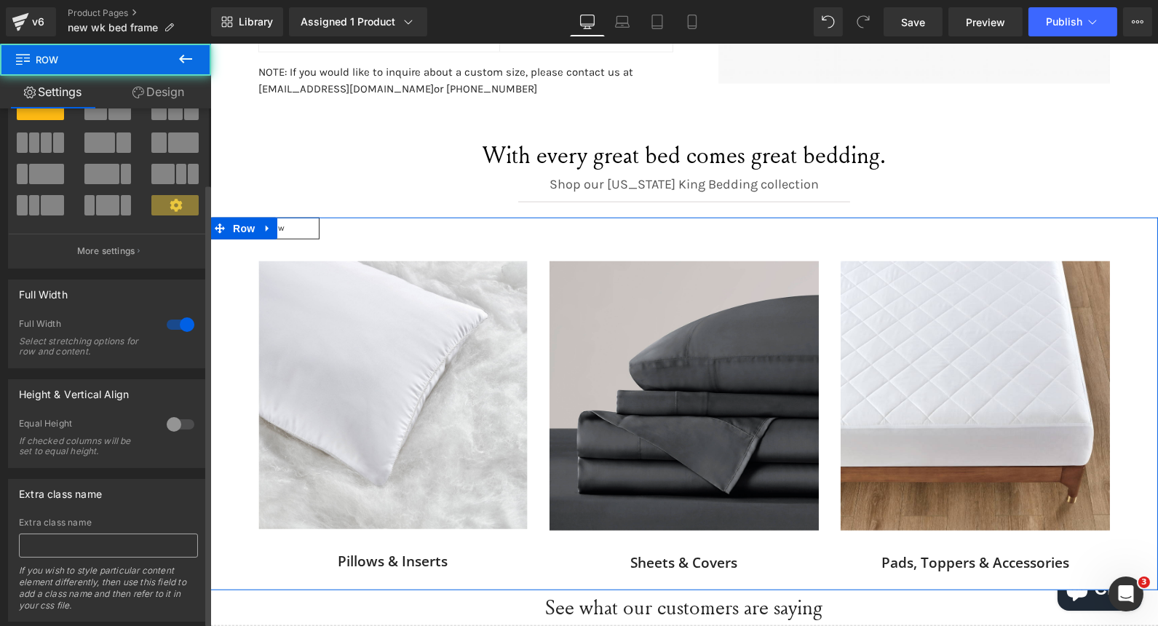
scroll to position [91, 0]
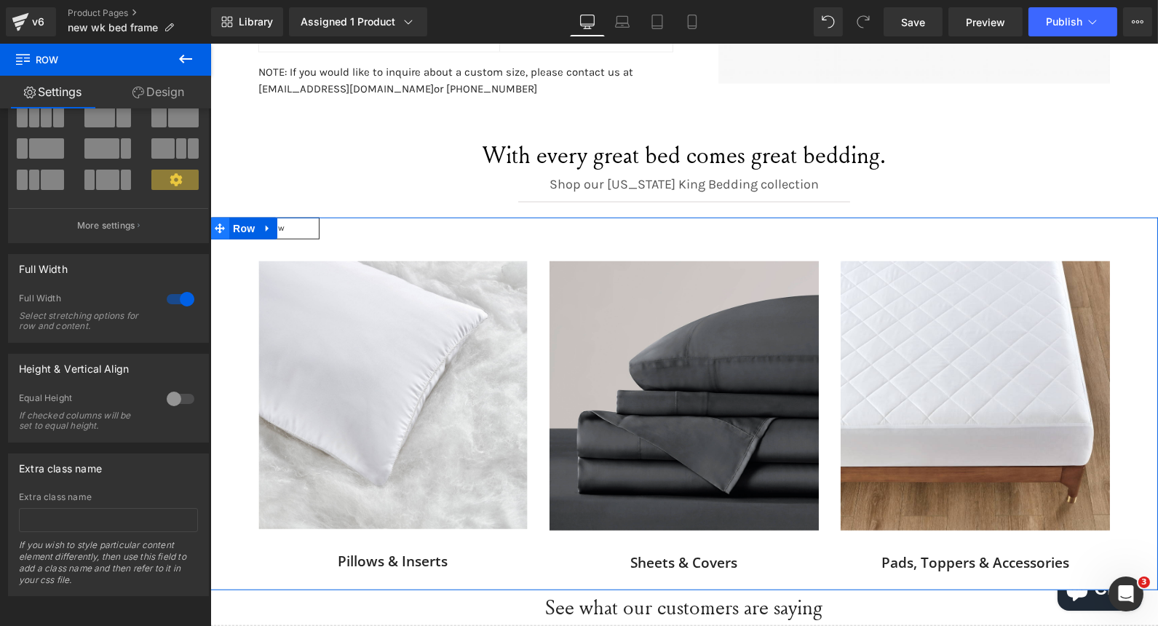
click at [214, 226] on icon at bounding box center [219, 228] width 10 height 10
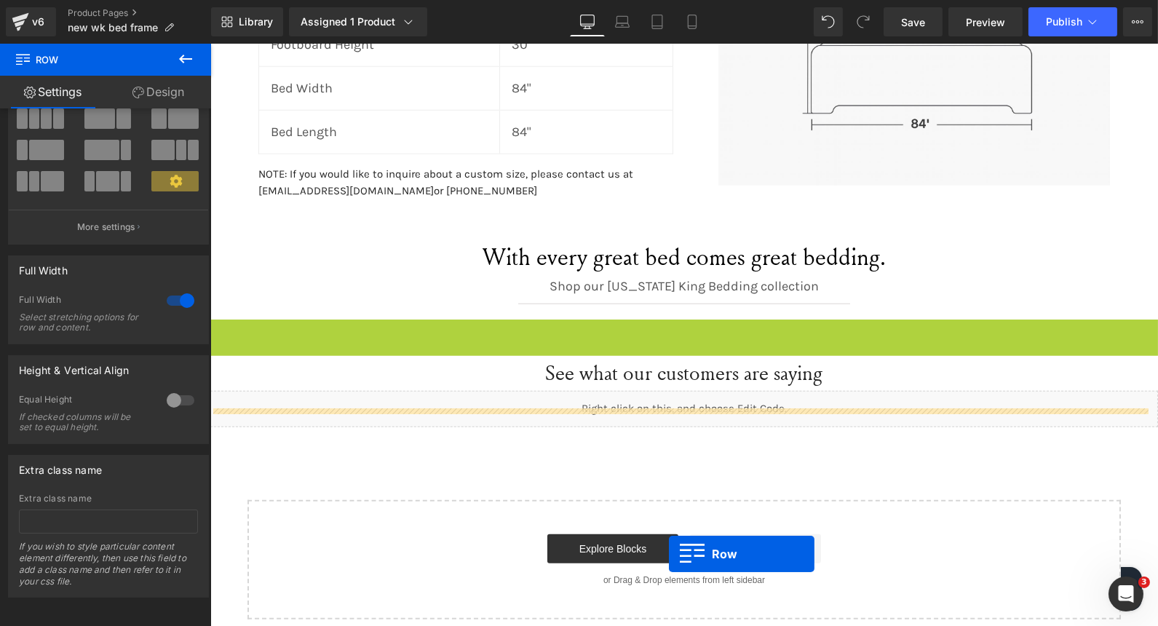
scroll to position [2575, 0]
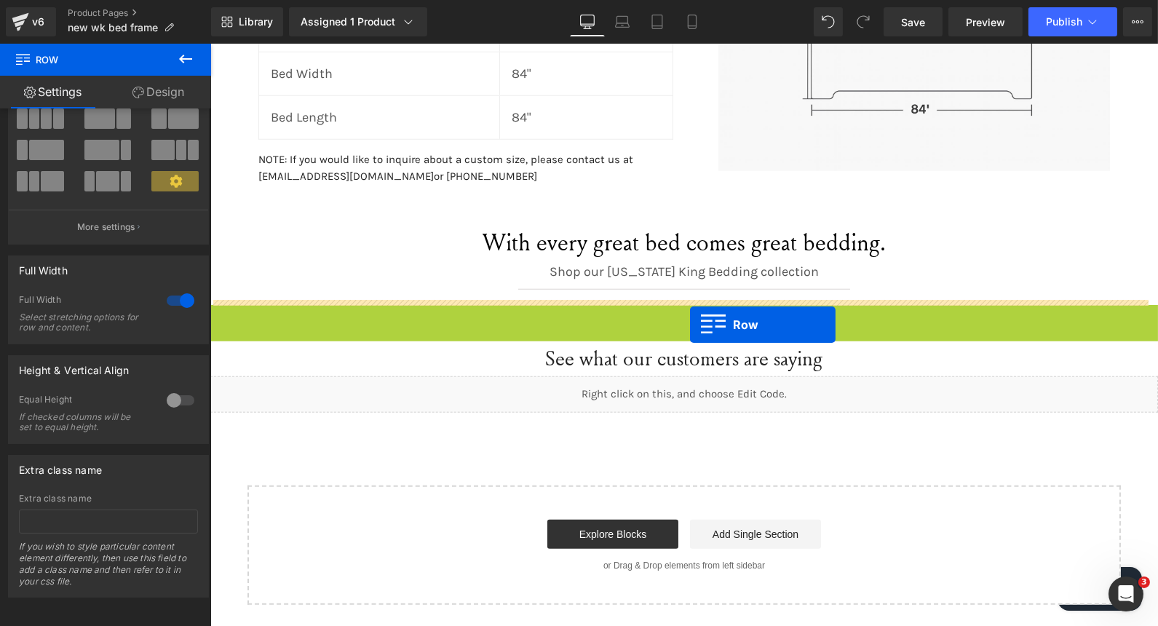
drag, startPoint x: 221, startPoint y: 226, endPoint x: 689, endPoint y: 325, distance: 478.5
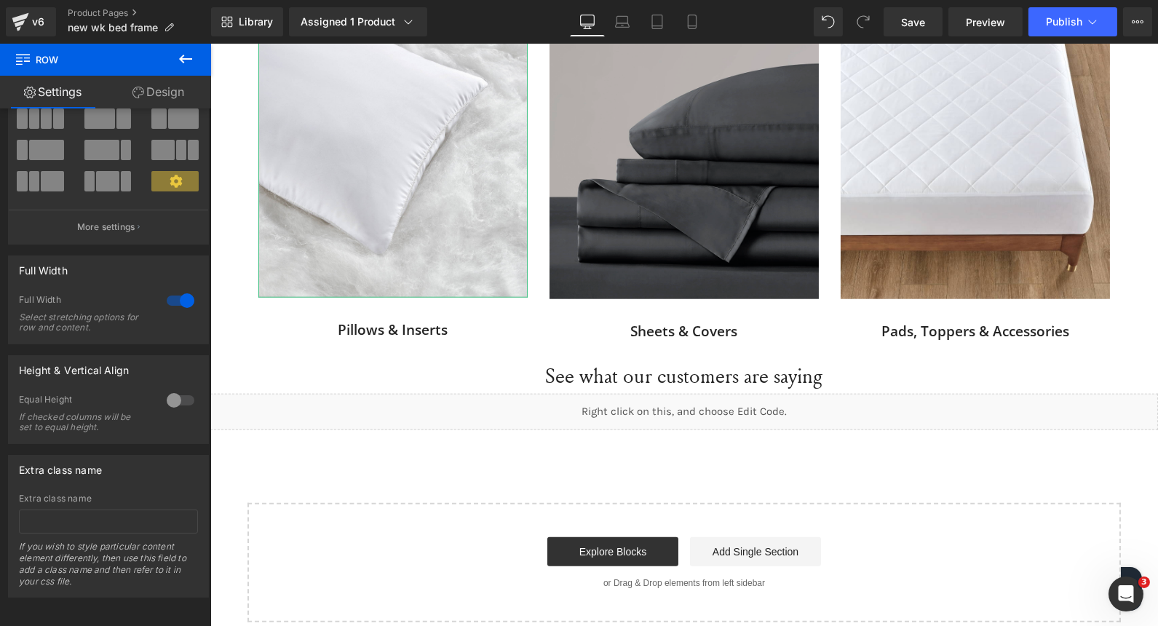
scroll to position [2737, 0]
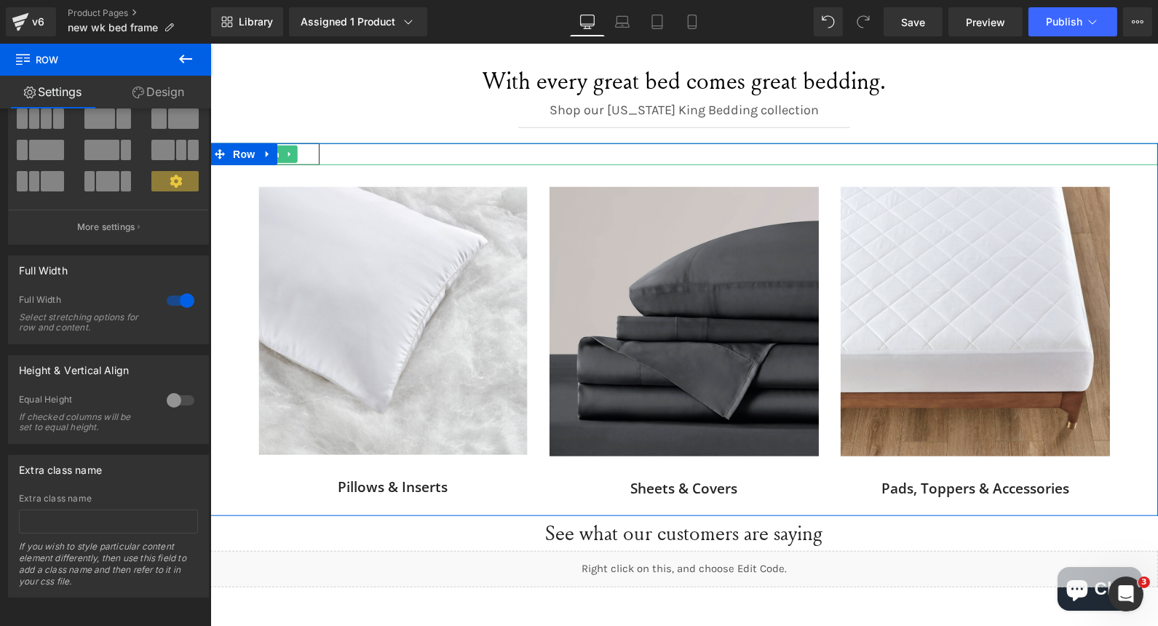
click at [292, 151] on link "Shop Now" at bounding box center [264, 154] width 109 height 22
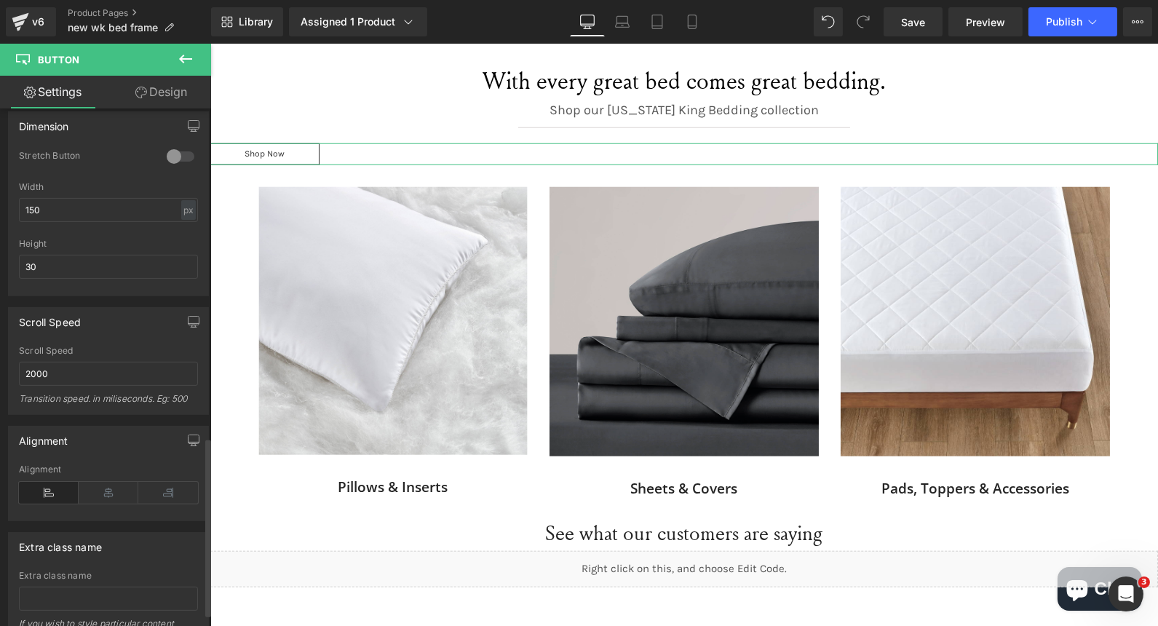
scroll to position [991, 0]
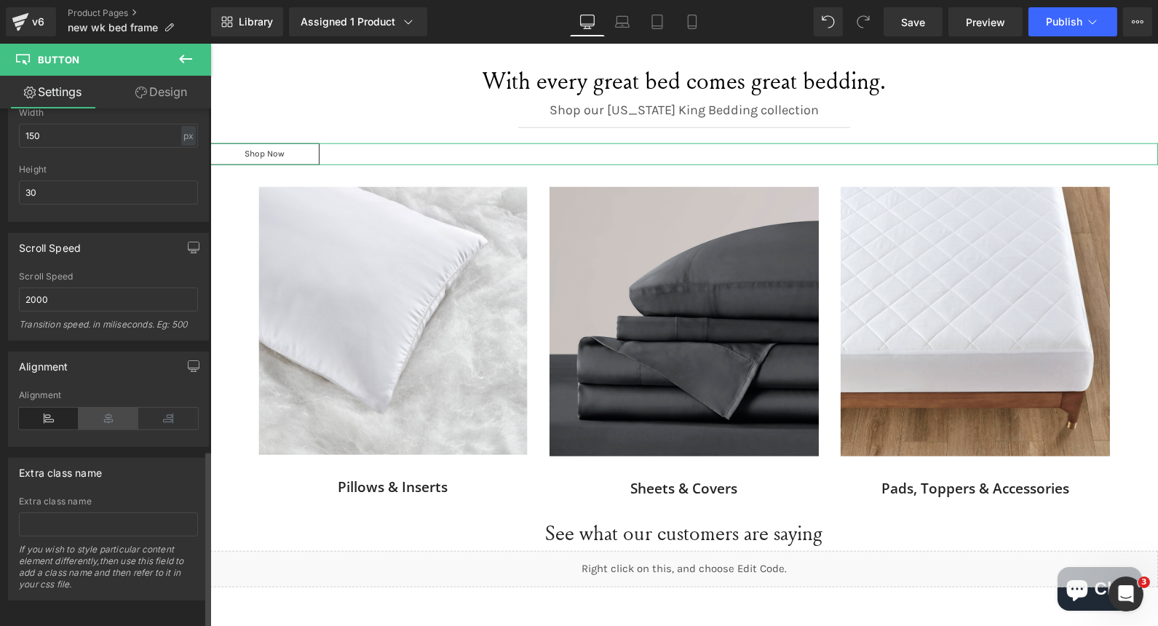
click at [106, 408] on icon at bounding box center [109, 419] width 60 height 22
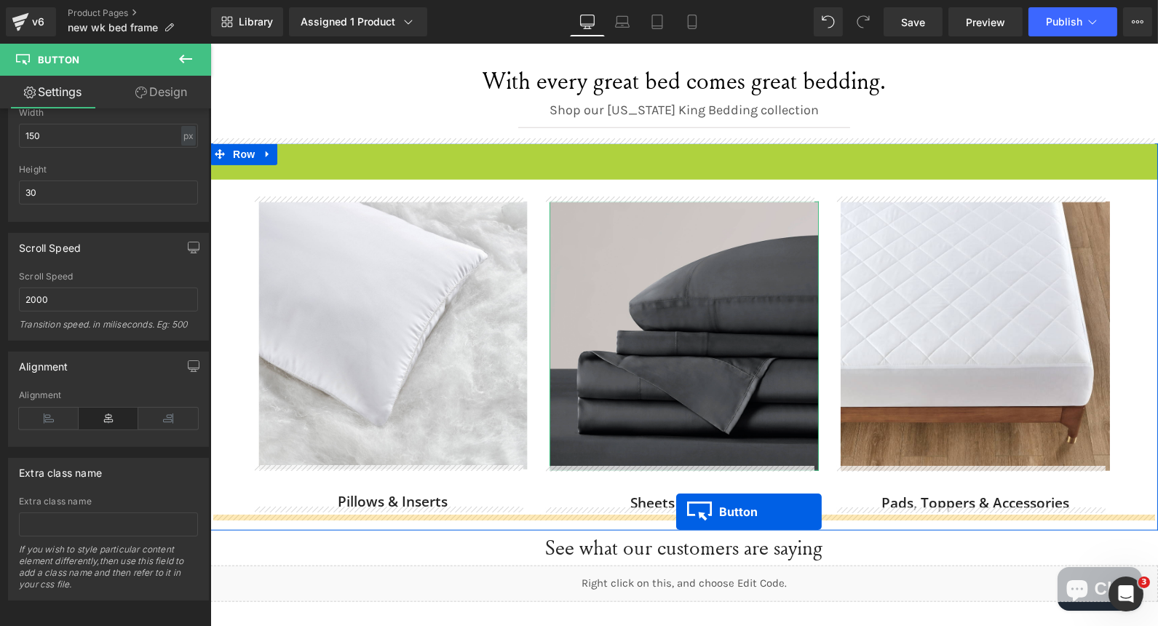
drag, startPoint x: 657, startPoint y: 149, endPoint x: 676, endPoint y: 511, distance: 362.3
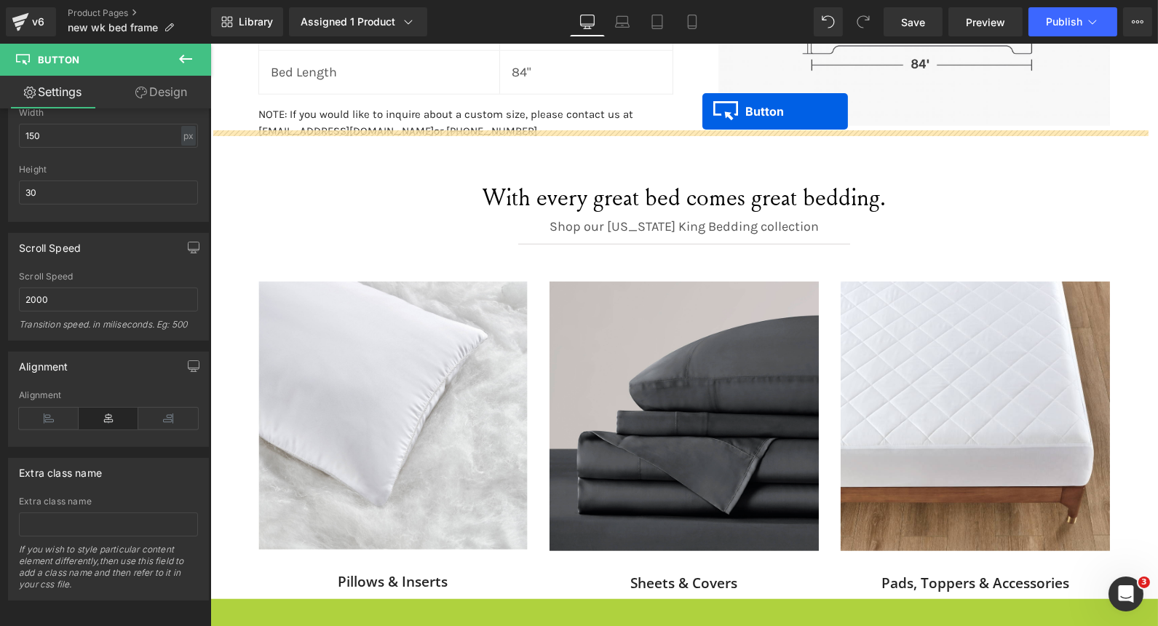
scroll to position [2562, 0]
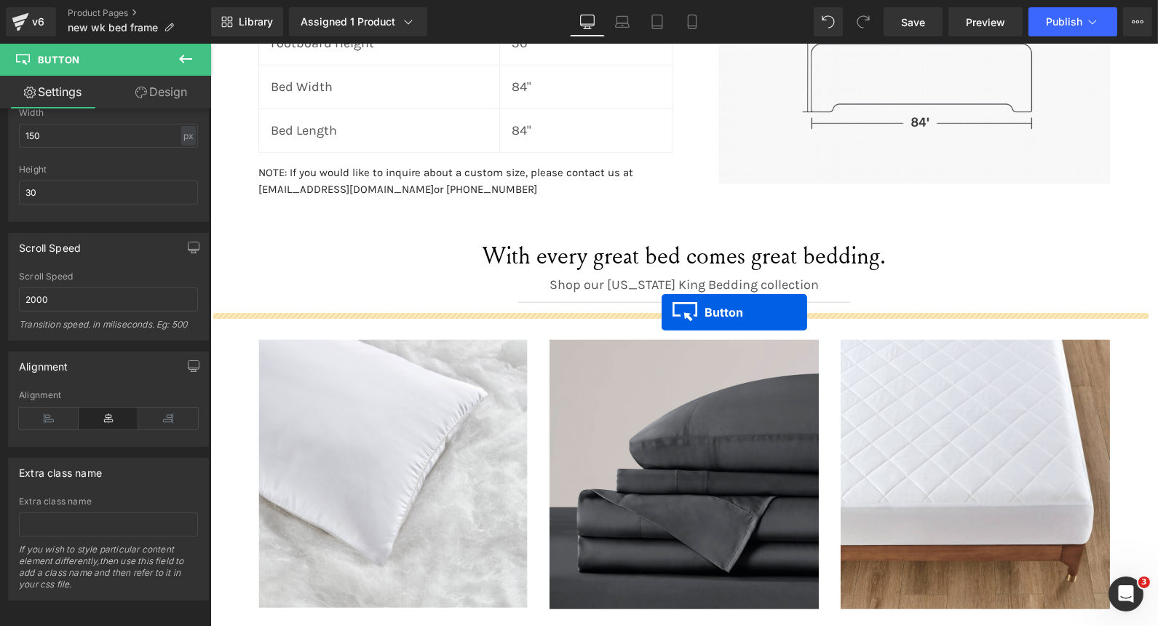
drag, startPoint x: 657, startPoint y: 489, endPoint x: 661, endPoint y: 312, distance: 177.7
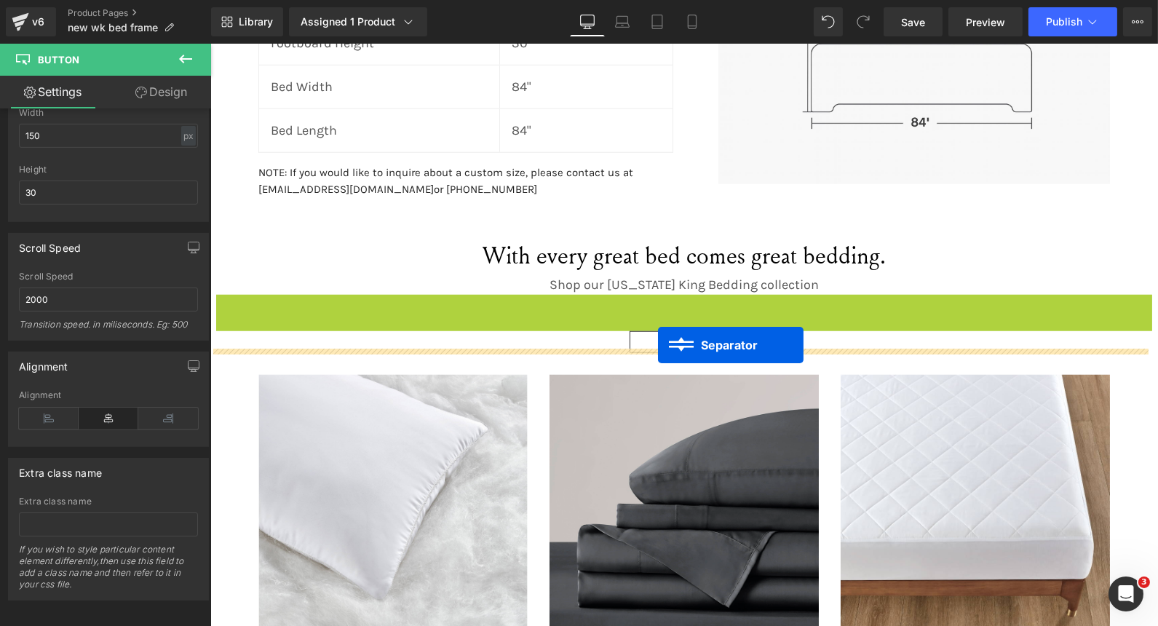
drag, startPoint x: 648, startPoint y: 305, endPoint x: 657, endPoint y: 344, distance: 40.4
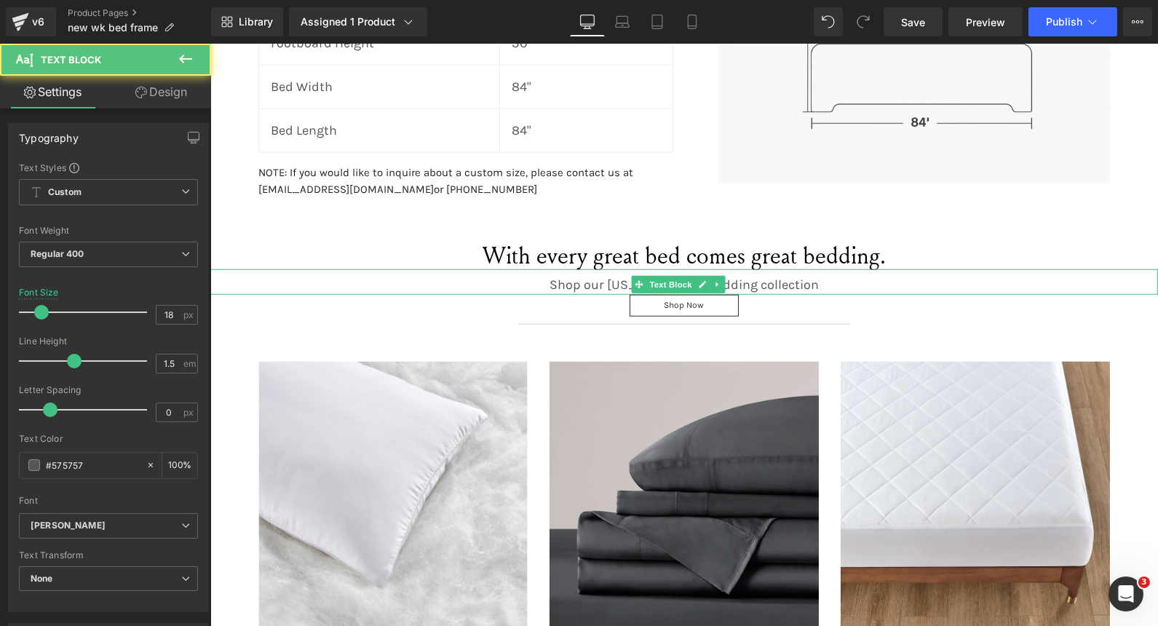
click at [756, 285] on p "Shop our [US_STATE] King Bedding collection" at bounding box center [684, 285] width 948 height 20
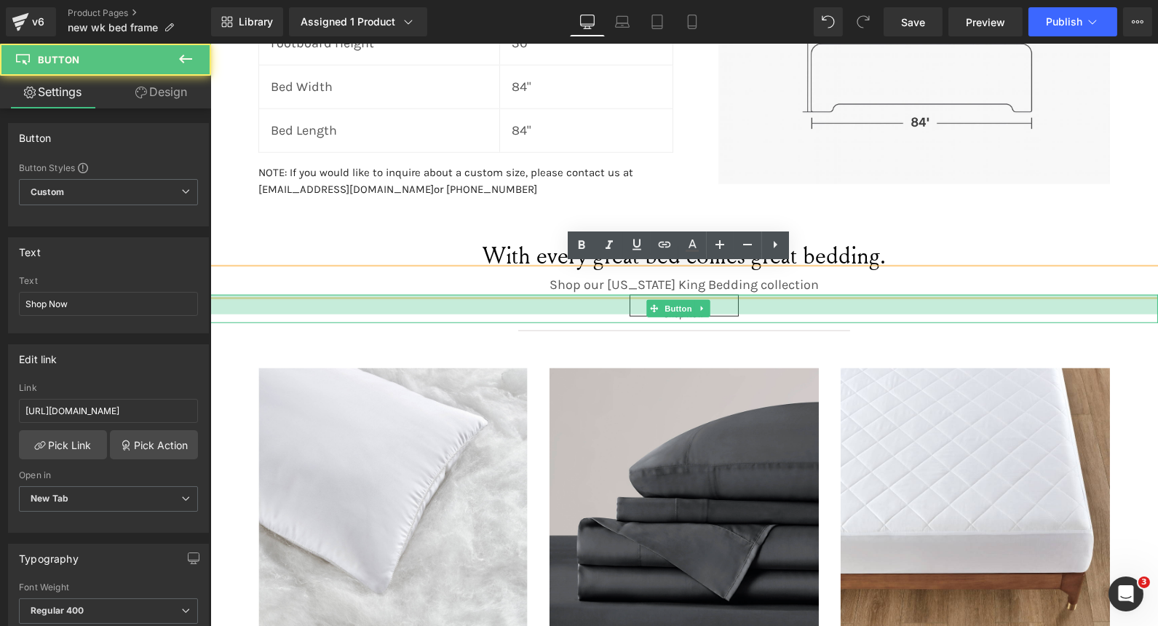
drag, startPoint x: 757, startPoint y: 291, endPoint x: 756, endPoint y: 311, distance: 19.7
click at [756, 311] on div "Shop Now Button" at bounding box center [684, 309] width 948 height 28
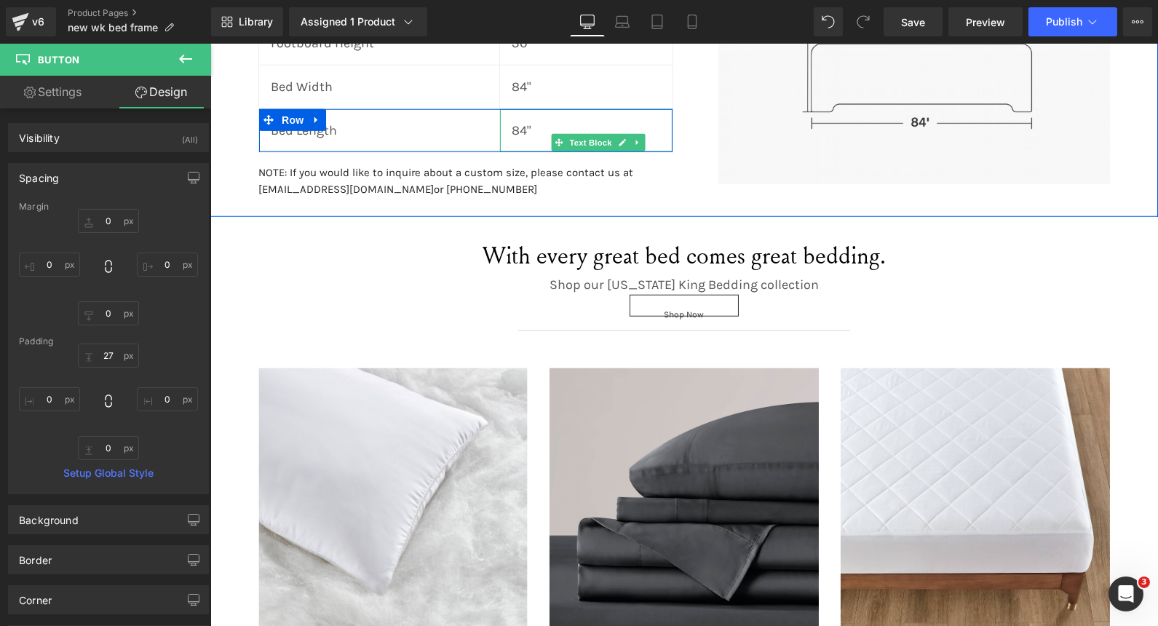
type input "0"
type input "27"
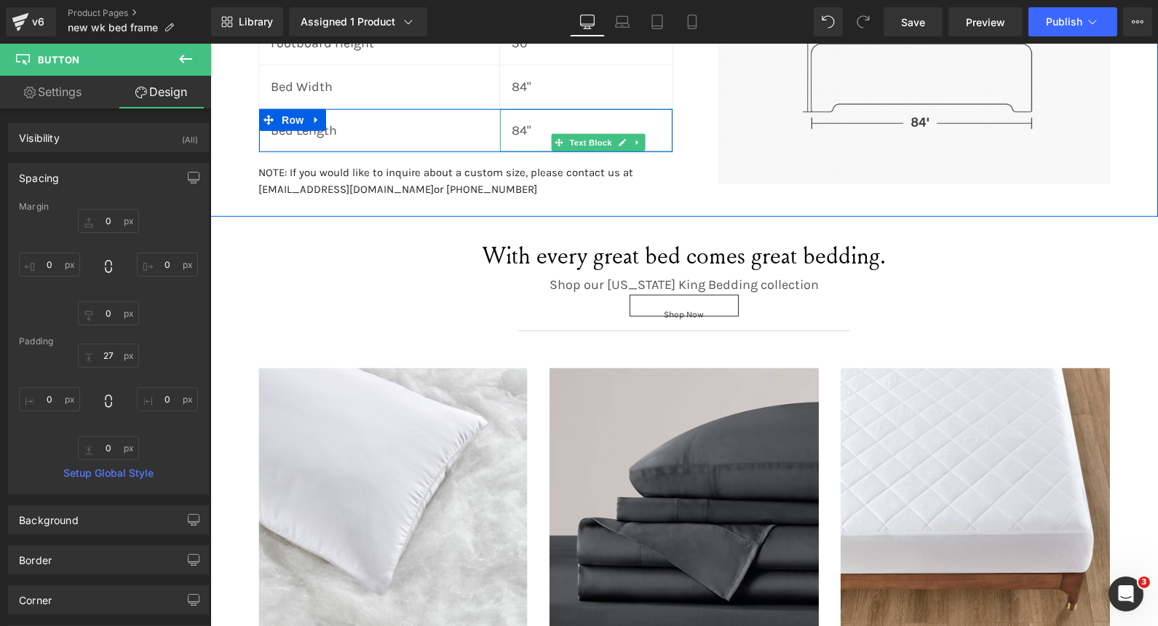
type input "0"
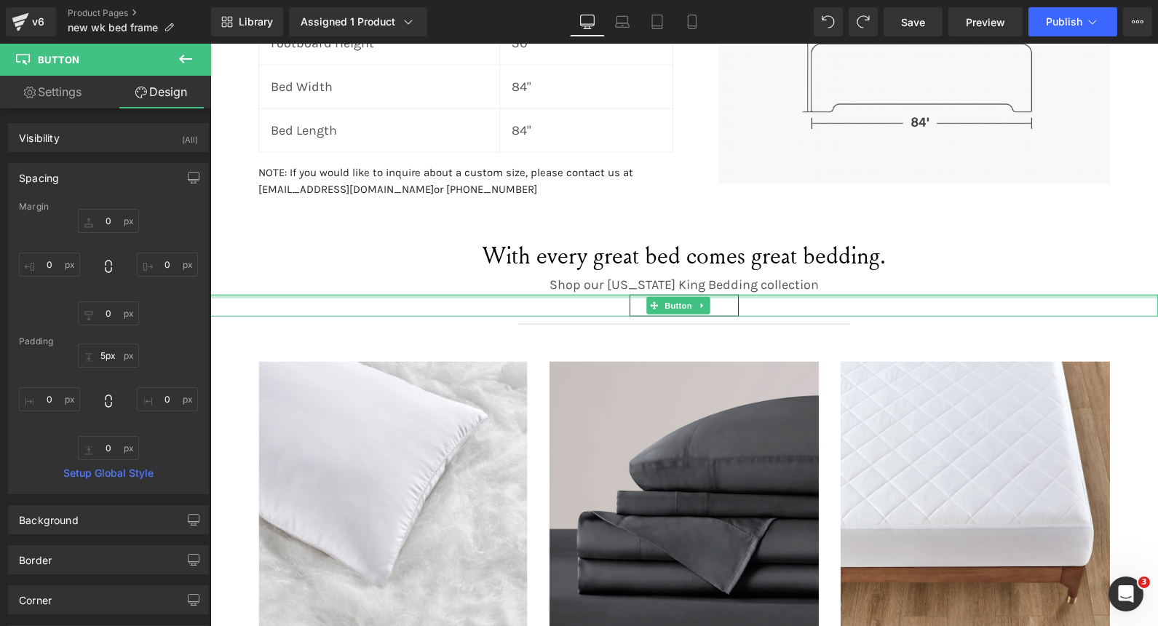
type input "1px"
drag, startPoint x: 728, startPoint y: 293, endPoint x: 736, endPoint y: 275, distance: 19.9
click at [794, 280] on p "Shop our [US_STATE] King Bedding collection" at bounding box center [684, 285] width 948 height 20
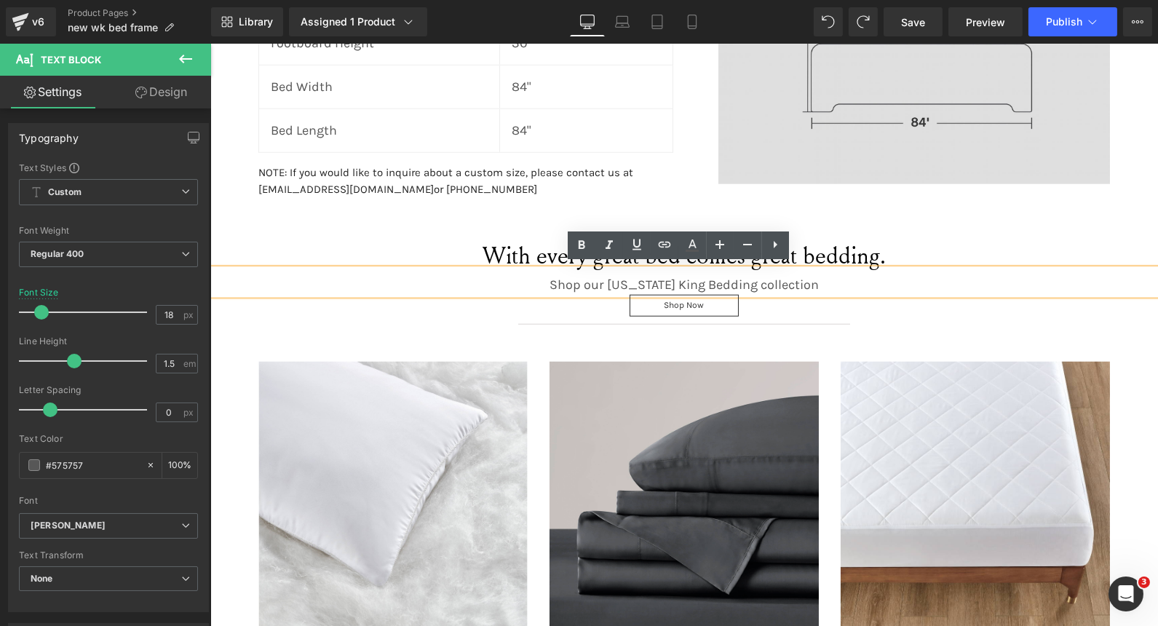
click at [896, 180] on div "Image" at bounding box center [914, 54] width 392 height 261
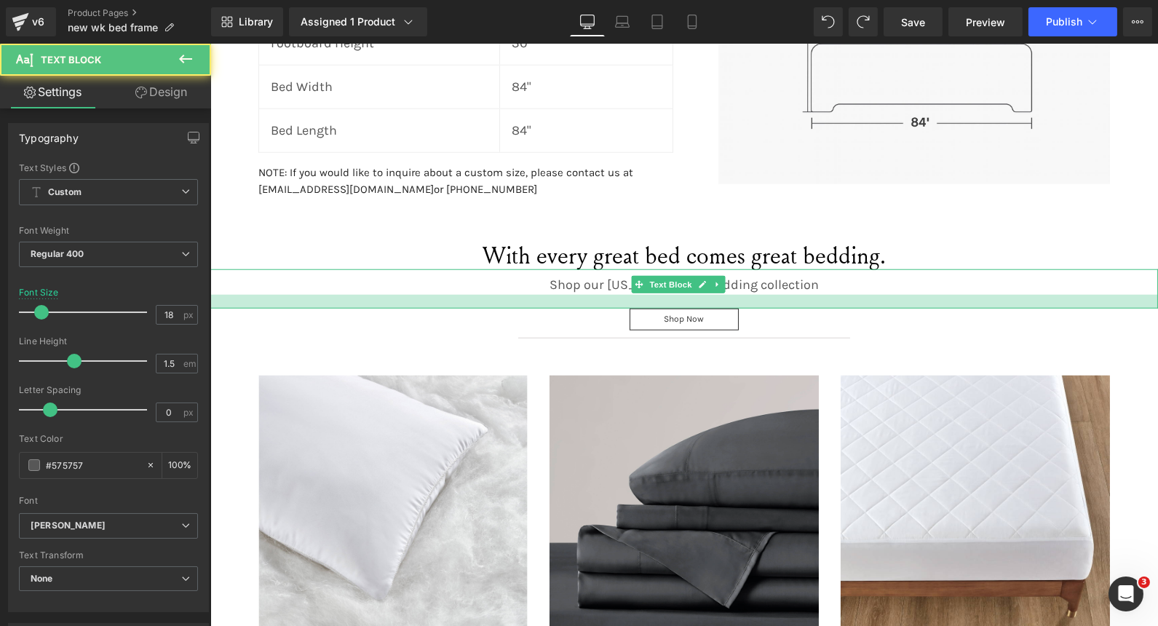
drag, startPoint x: 775, startPoint y: 288, endPoint x: 775, endPoint y: 302, distance: 13.8
click at [775, 302] on div at bounding box center [684, 302] width 948 height 14
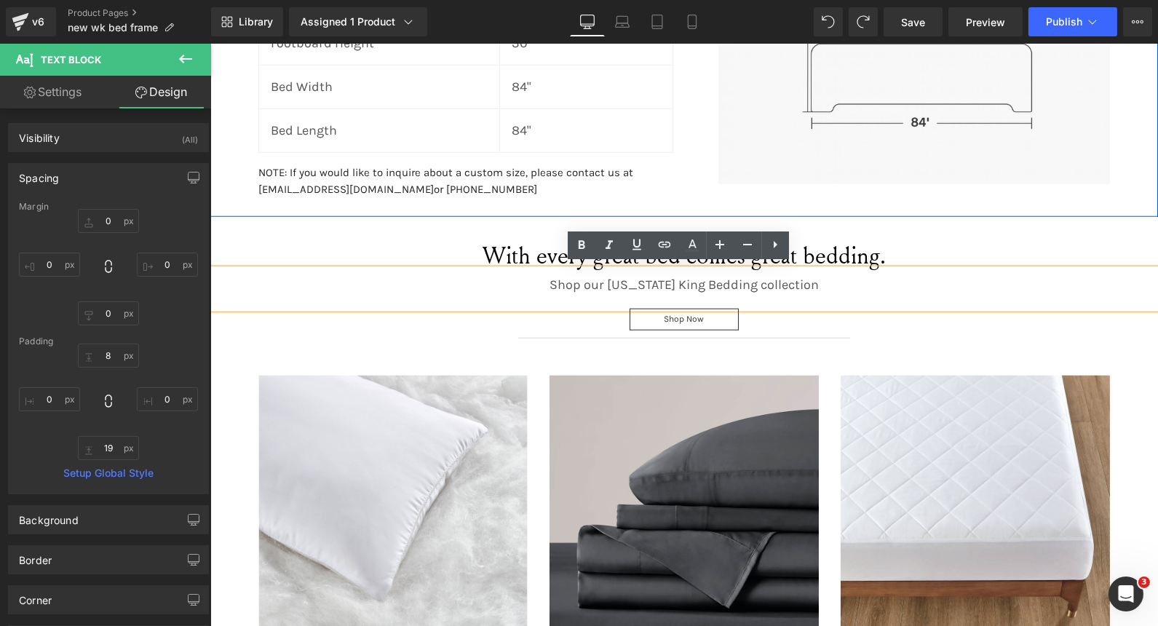
click at [1117, 187] on div "Dimensions Heading Dimensions Heading Inches Heading Row Headboard Height Text …" at bounding box center [684, 8] width 948 height 392
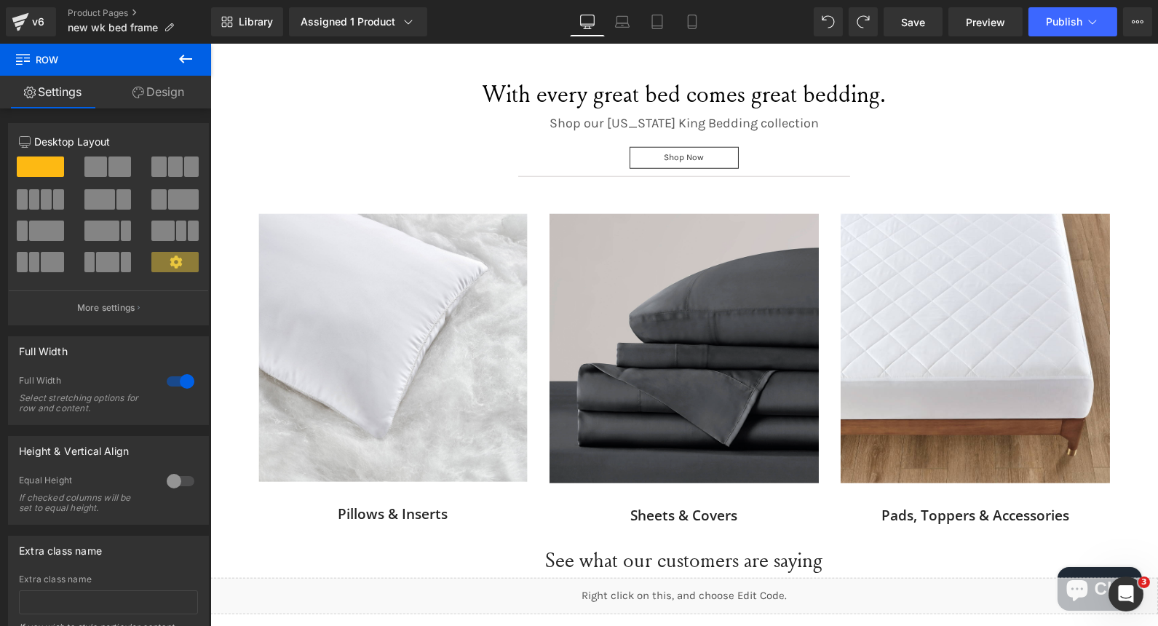
scroll to position [2723, 0]
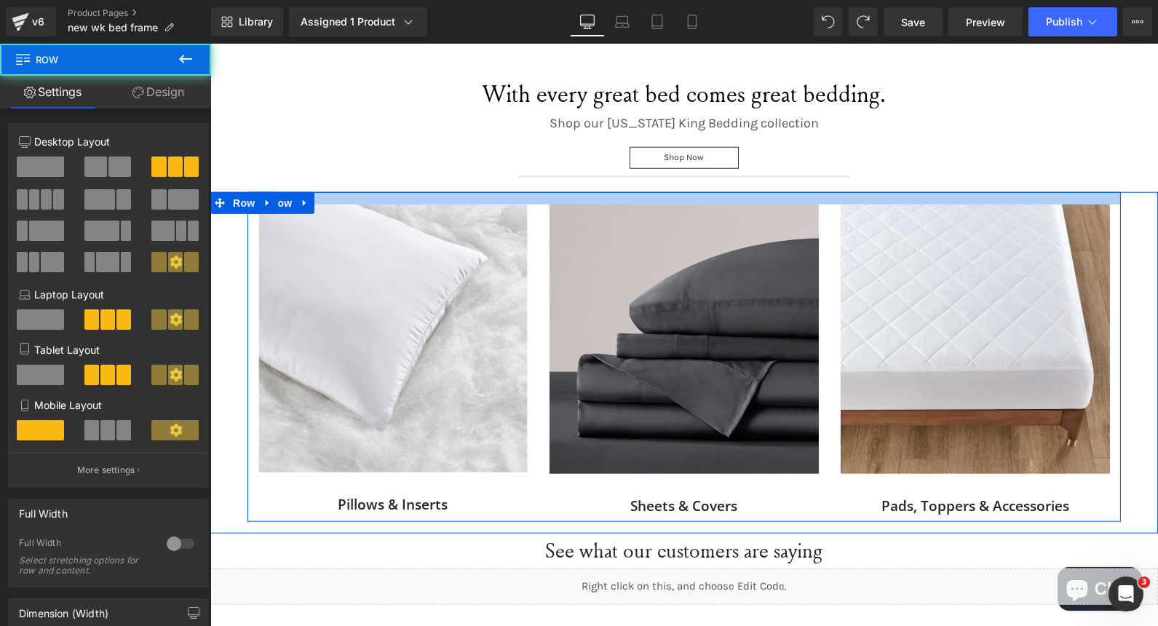
drag, startPoint x: 719, startPoint y: 206, endPoint x: 724, endPoint y: 194, distance: 12.4
click at [724, 194] on div at bounding box center [684, 198] width 874 height 12
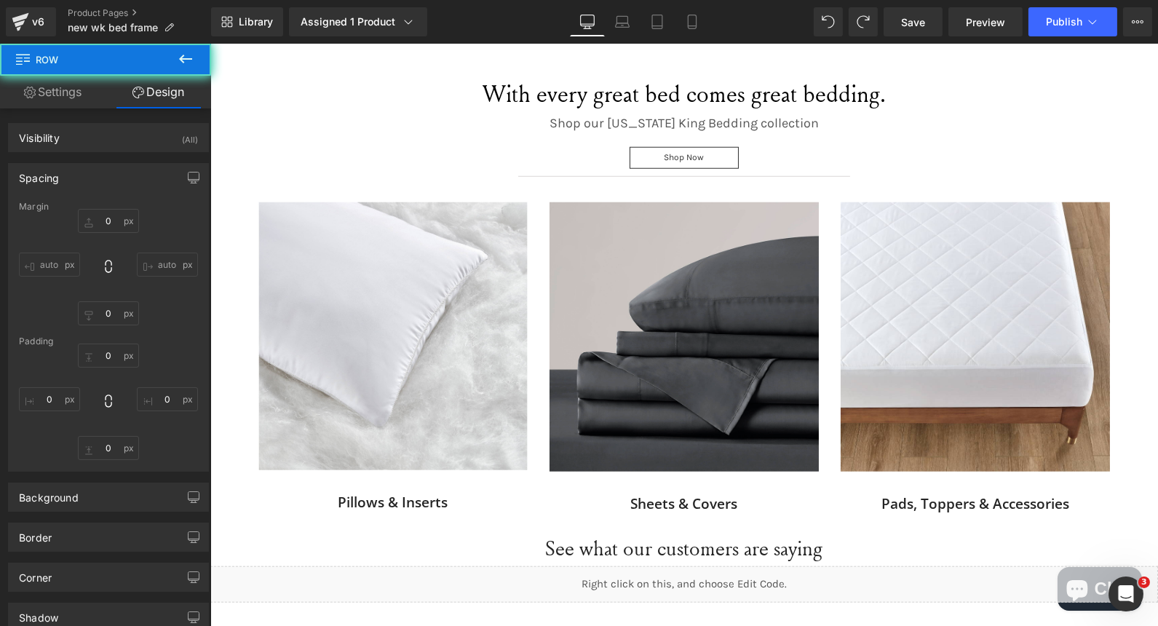
type input "0"
type input "14"
type input "0"
type input "10"
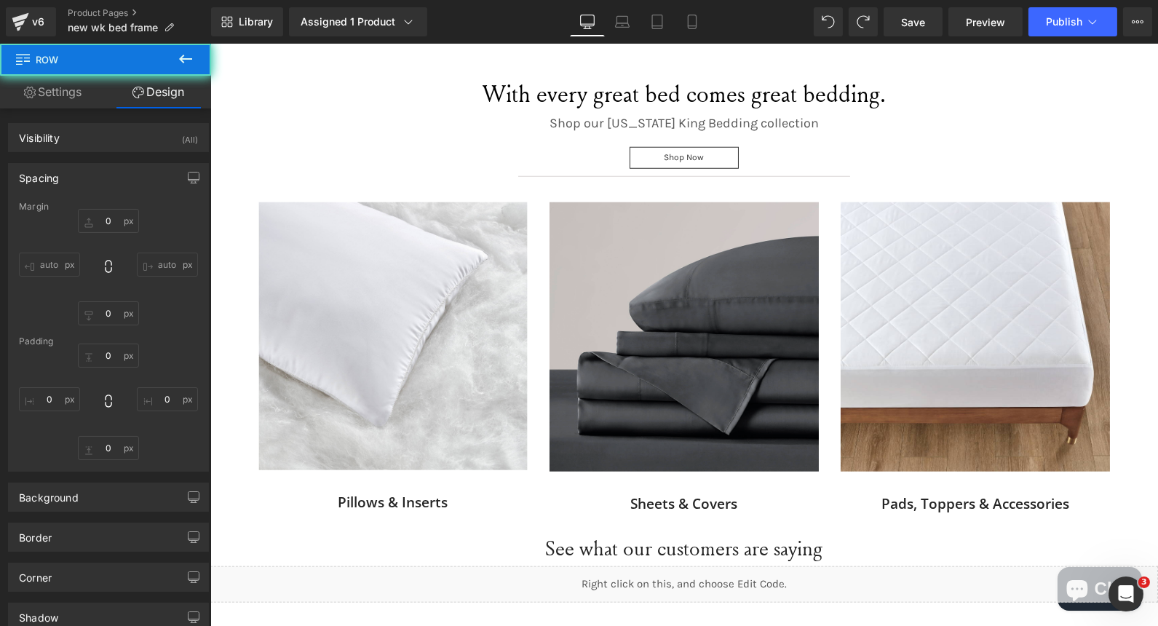
type input "0"
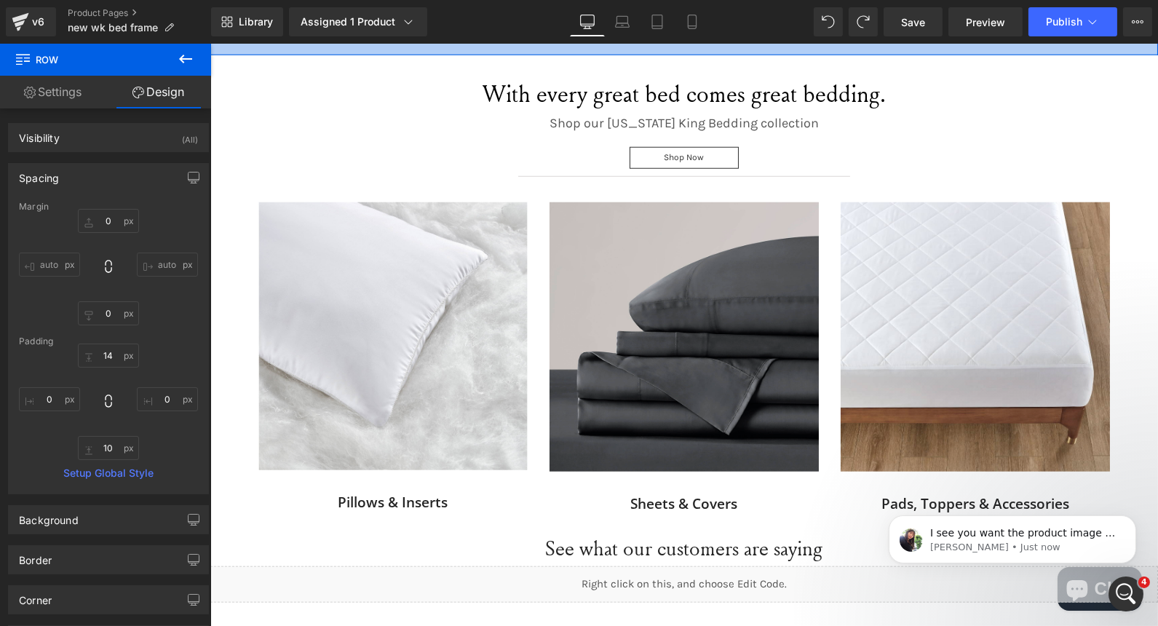
scroll to position [0, 0]
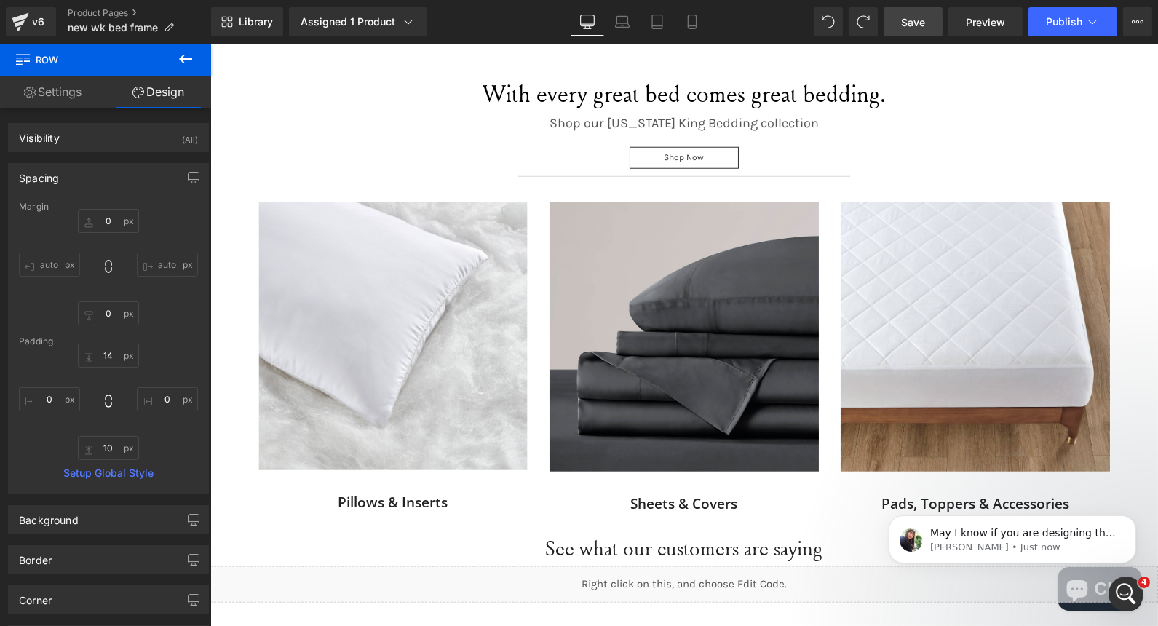
click at [914, 15] on span "Save" at bounding box center [913, 22] width 24 height 15
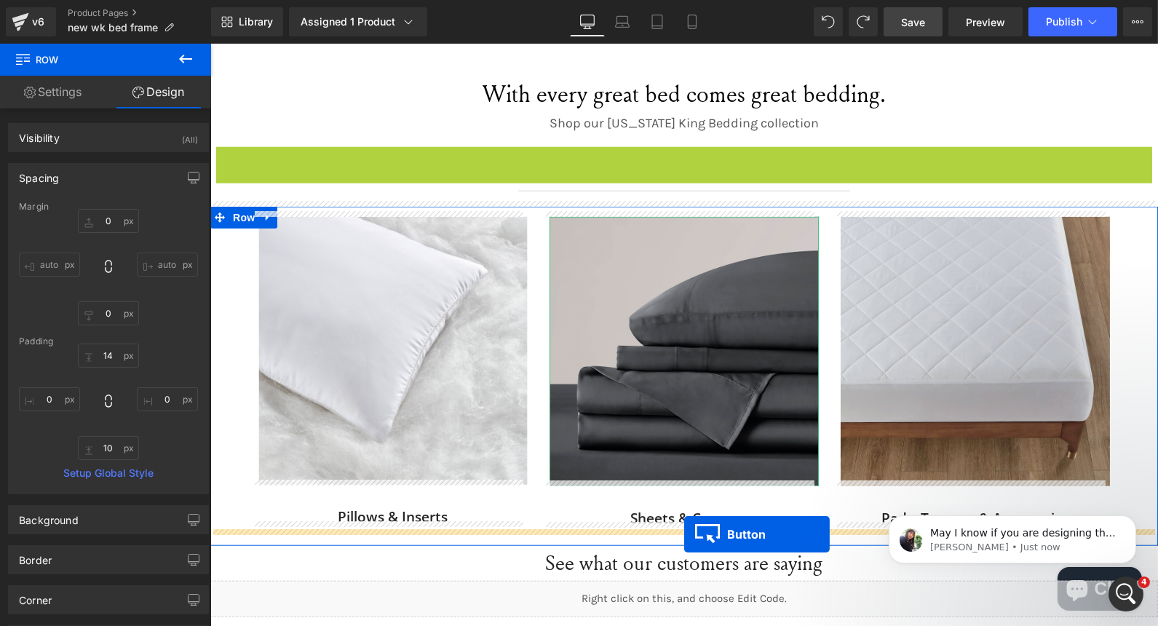
drag, startPoint x: 660, startPoint y: 153, endPoint x: 992, endPoint y: 282, distance: 356.1
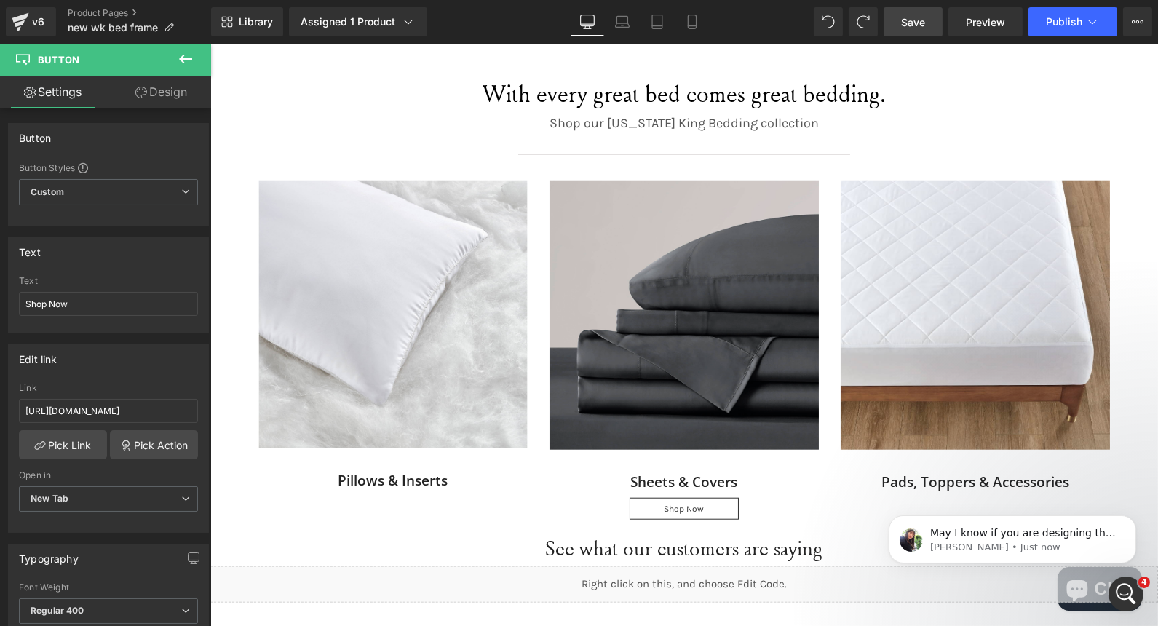
click at [890, 28] on link "Save" at bounding box center [913, 21] width 59 height 29
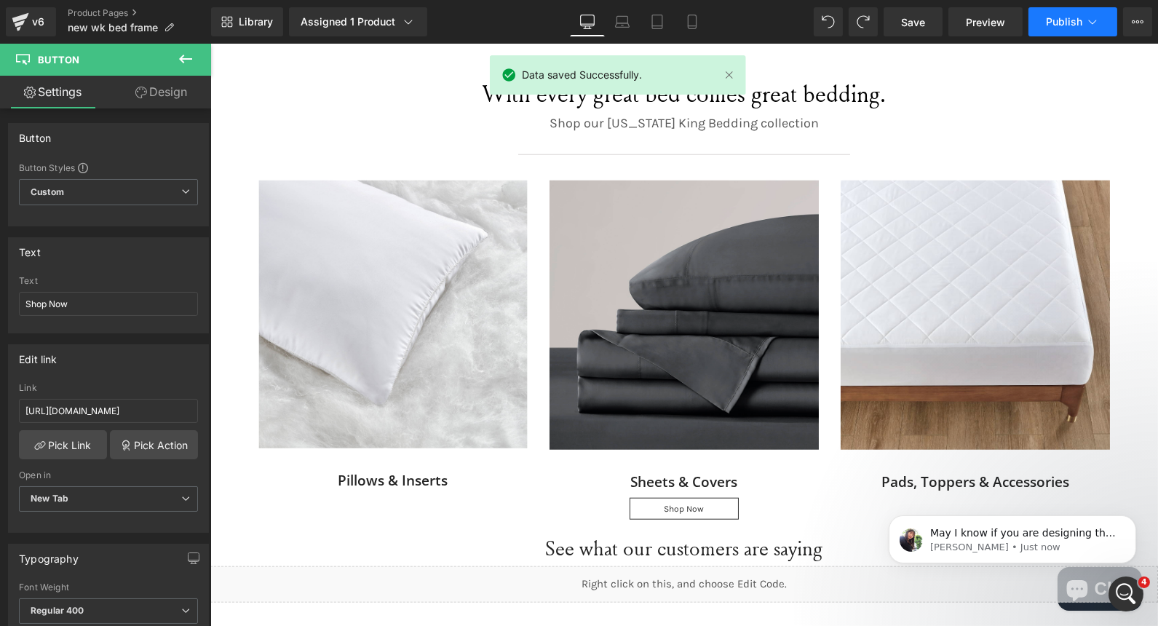
click at [1057, 20] on span "Publish" at bounding box center [1064, 22] width 36 height 12
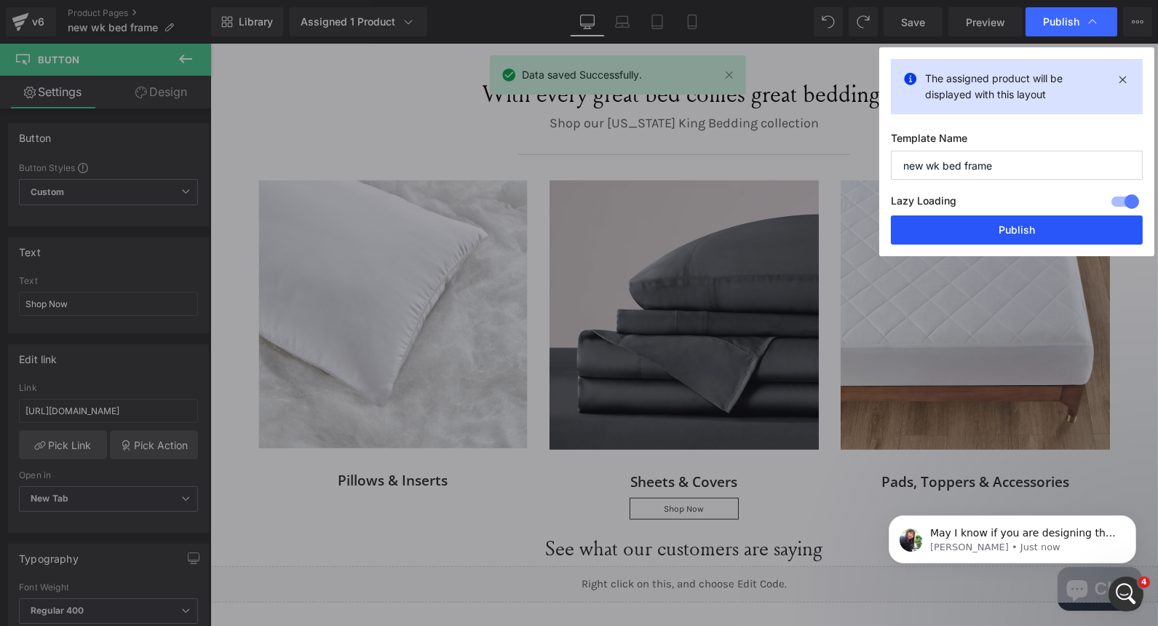
click at [1031, 221] on button "Publish" at bounding box center [1017, 229] width 252 height 29
